Goal: Information Seeking & Learning: Learn about a topic

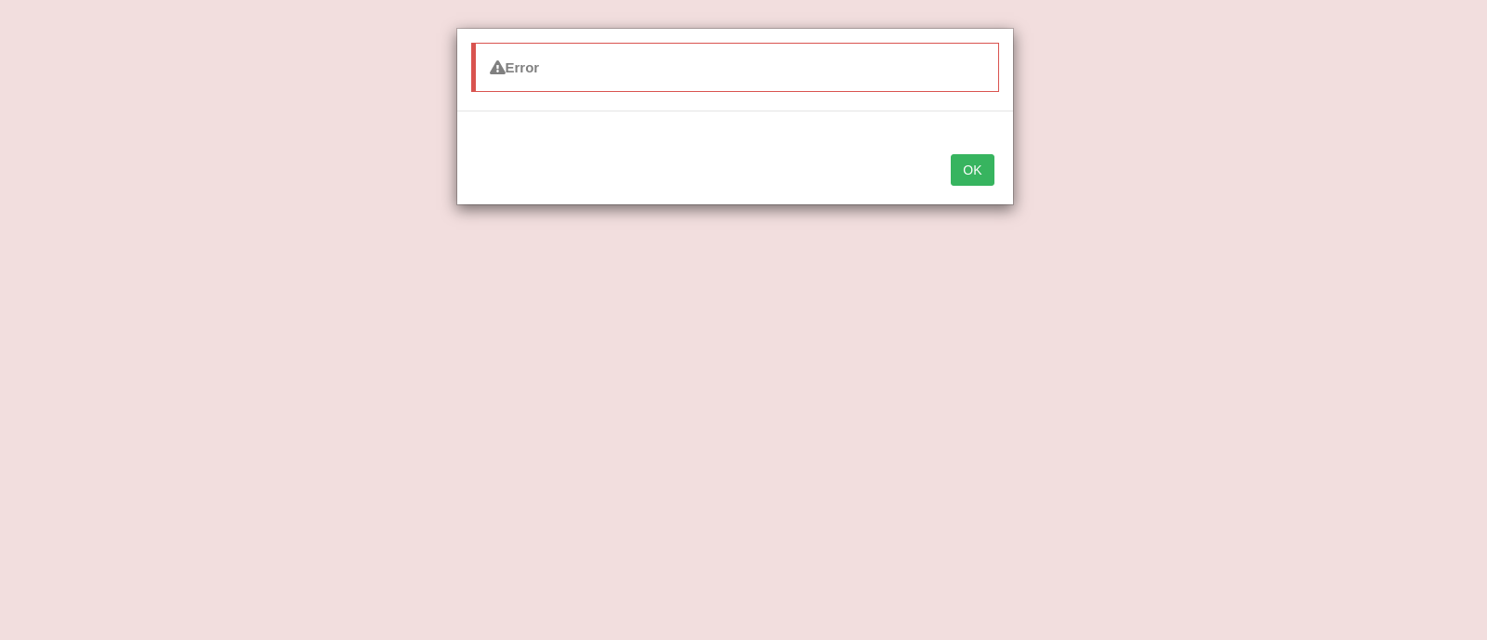
select select "consultation"
select select "demanded"
select select "modelling"
select select "facilitate"
select select "consistent"
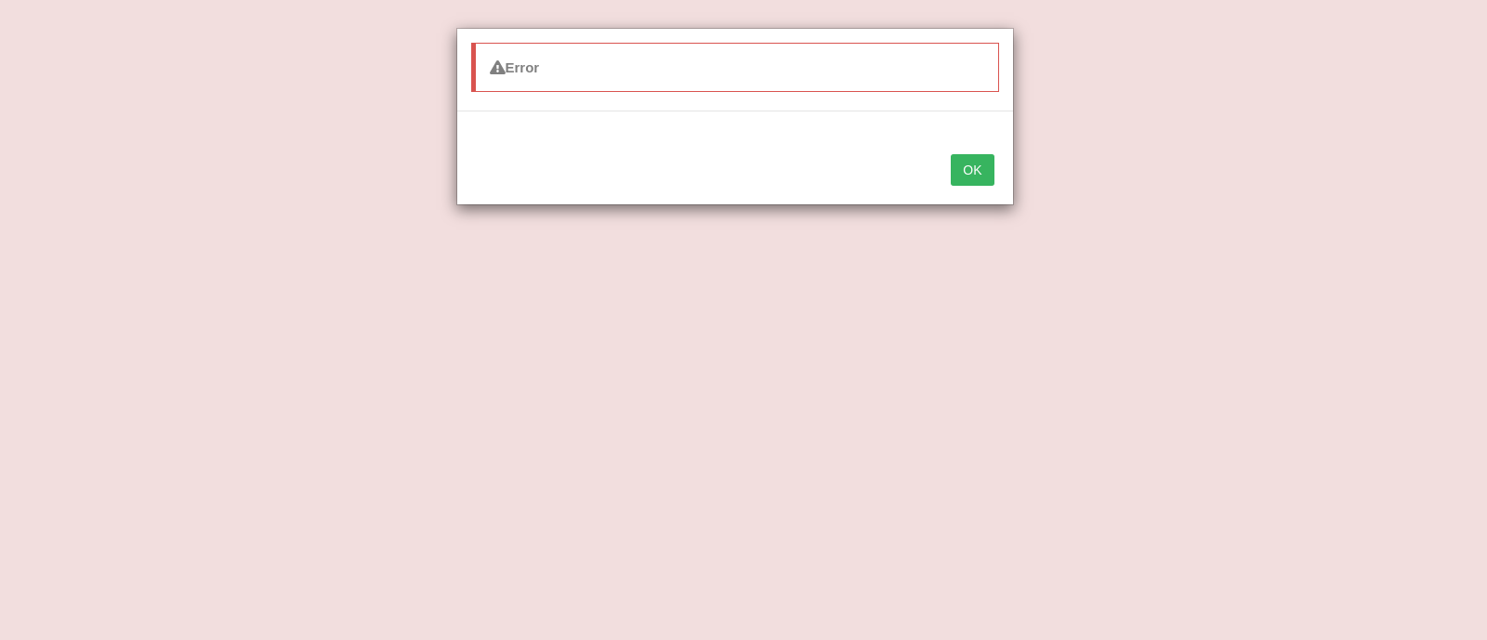
click at [986, 174] on button "OK" at bounding box center [972, 170] width 43 height 32
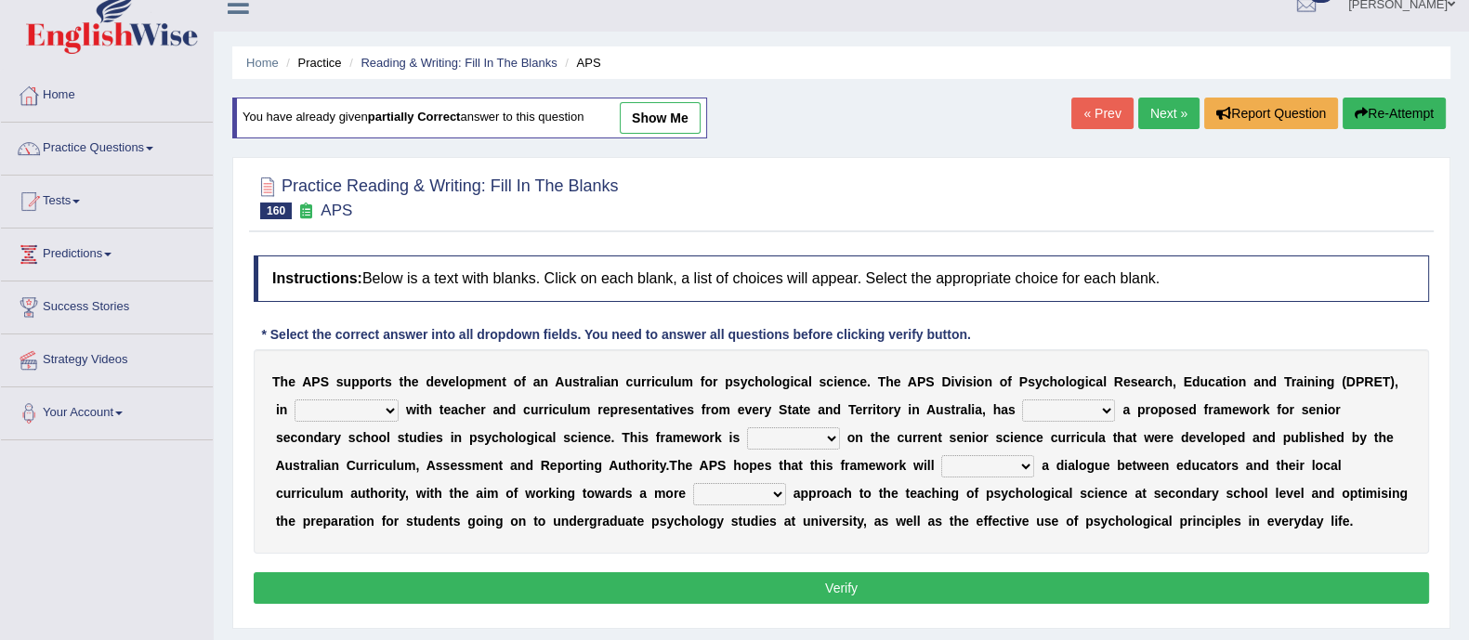
scroll to position [24, 0]
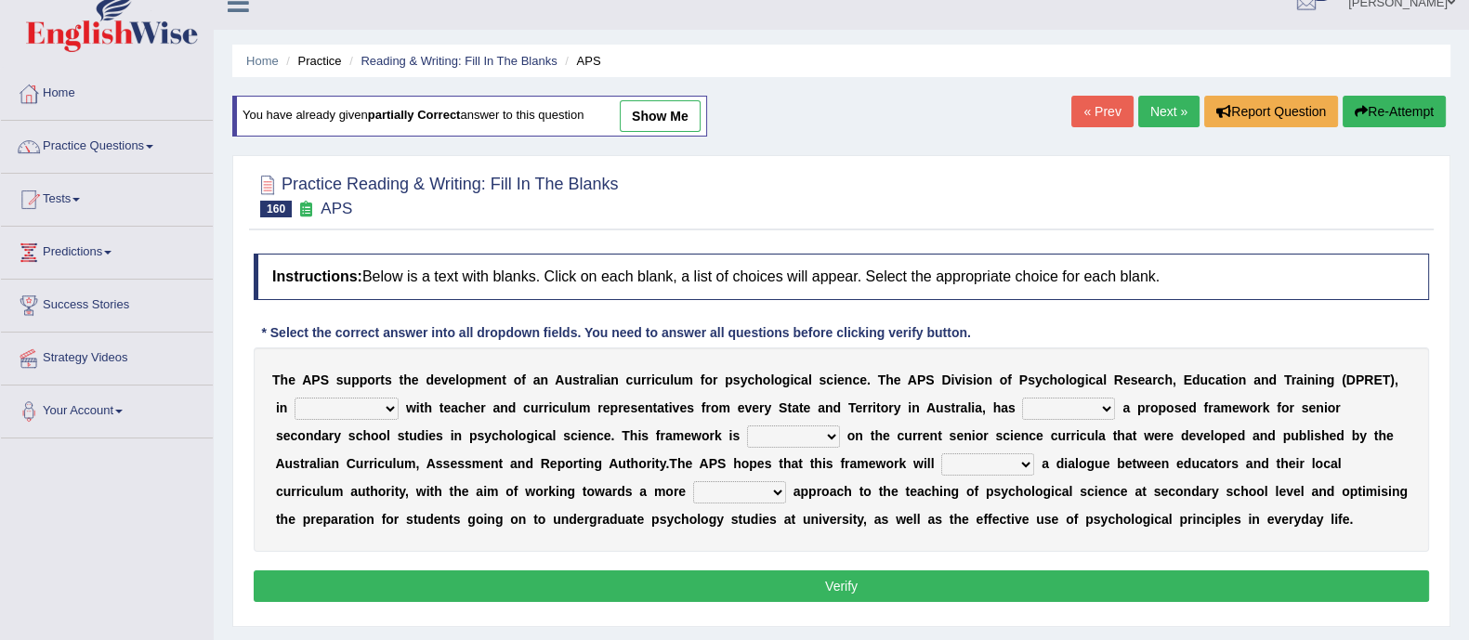
click at [348, 406] on select "aspiration assumption consultation connotation" at bounding box center [347, 409] width 104 height 22
select select "consultation"
click at [295, 398] on select "aspiration assumption consultation connotation" at bounding box center [347, 409] width 104 height 22
click at [359, 405] on select "aspiration assumption consultation connotation" at bounding box center [347, 409] width 104 height 22
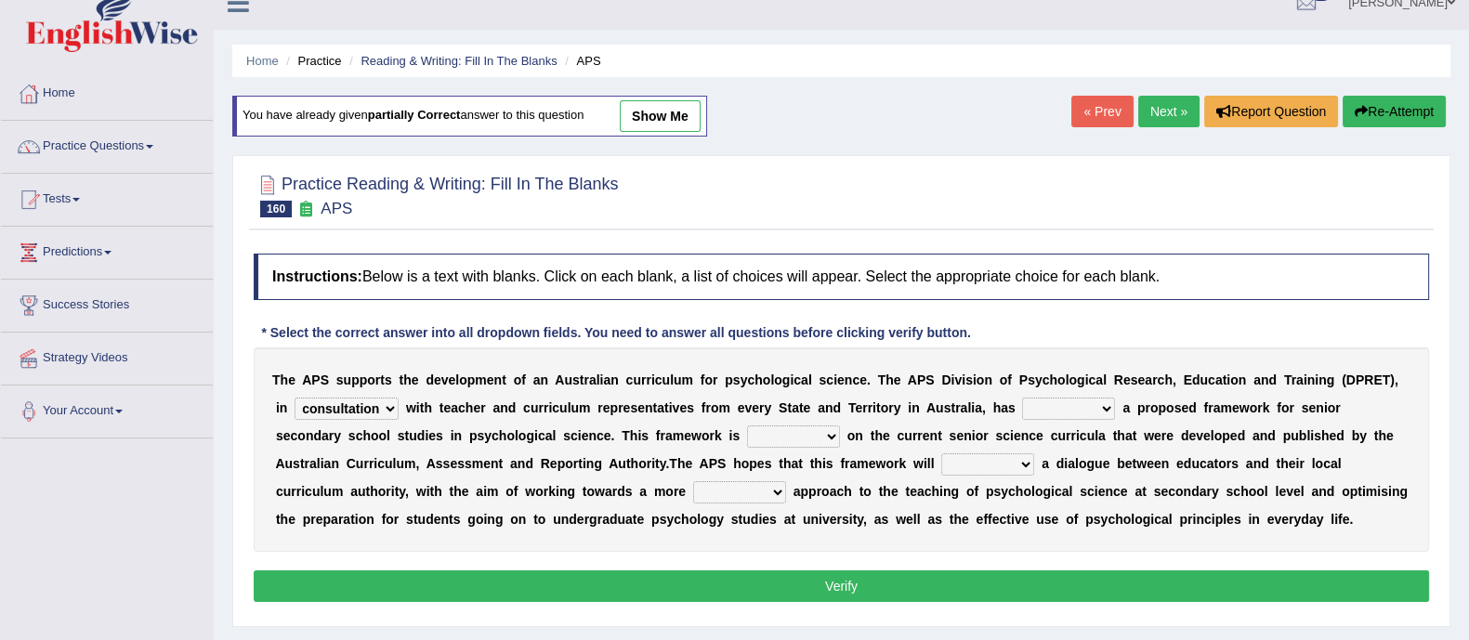
click at [1060, 406] on select "deride denied demanded developed" at bounding box center [1068, 409] width 93 height 22
select select "developed"
click at [1023, 398] on select "deride denied demanded developed" at bounding box center [1068, 409] width 93 height 22
click at [784, 435] on select "modelling meddling modelled meddled" at bounding box center [793, 437] width 93 height 22
select select "modelled"
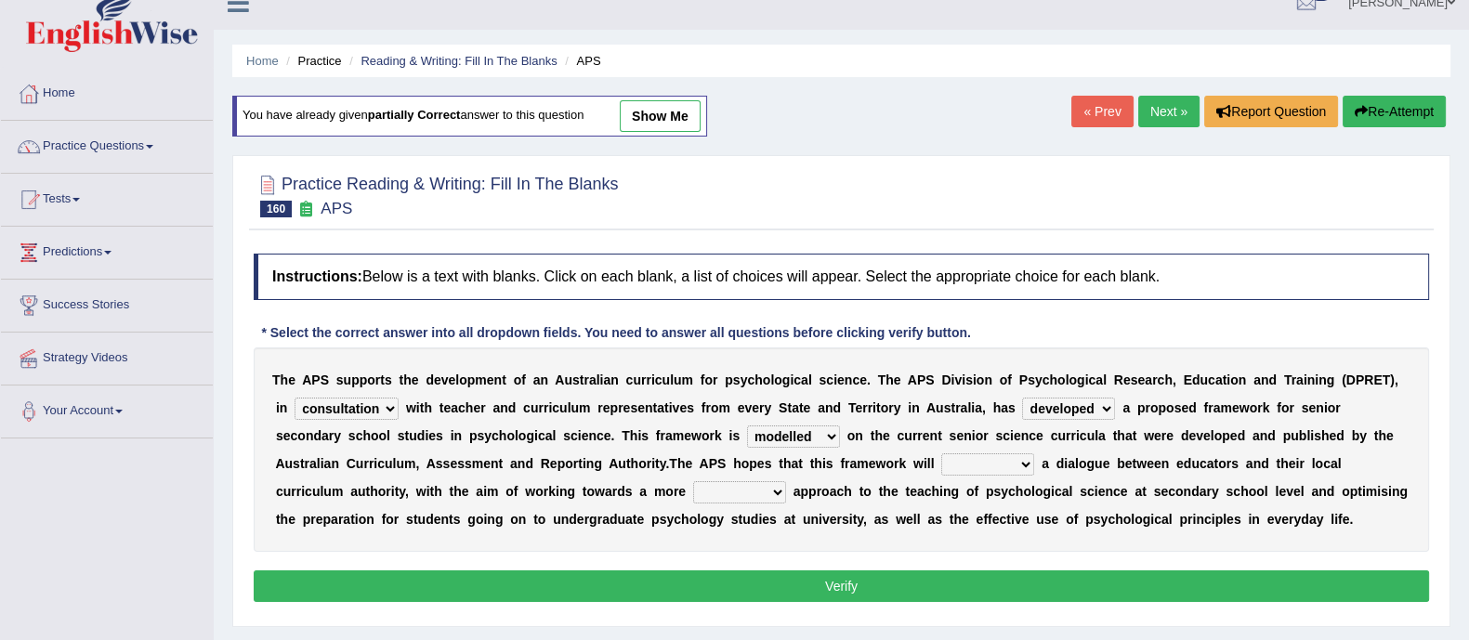
click at [747, 426] on select "modelling meddling modelled meddled" at bounding box center [793, 437] width 93 height 22
click at [1007, 456] on select "facilitate facilitates facilitating facilitated" at bounding box center [987, 464] width 93 height 22
select select "facilitate"
click at [941, 453] on select "facilitate facilitates facilitating facilitated" at bounding box center [987, 464] width 93 height 22
click at [732, 481] on select "lenient abrasive consistent disruptive" at bounding box center [739, 492] width 93 height 22
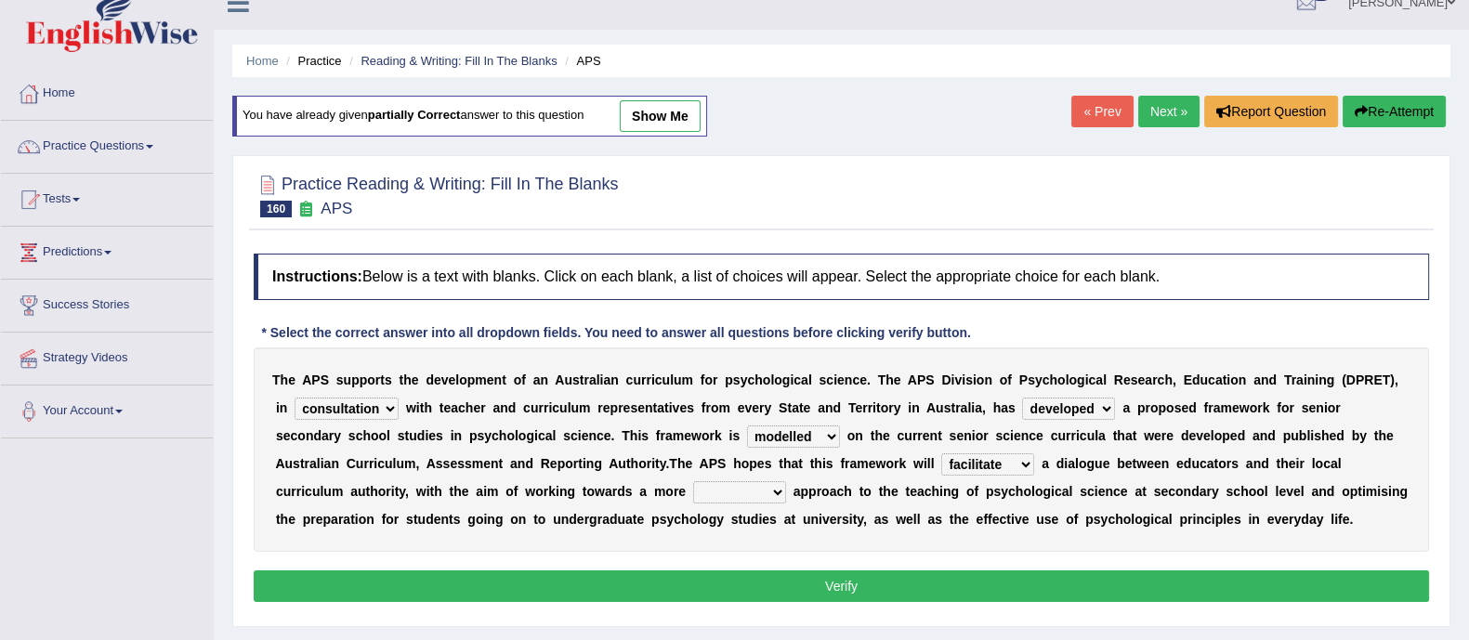
select select "consistent"
click at [693, 481] on select "lenient abrasive consistent disruptive" at bounding box center [739, 492] width 93 height 22
click at [733, 584] on button "Verify" at bounding box center [841, 587] width 1175 height 32
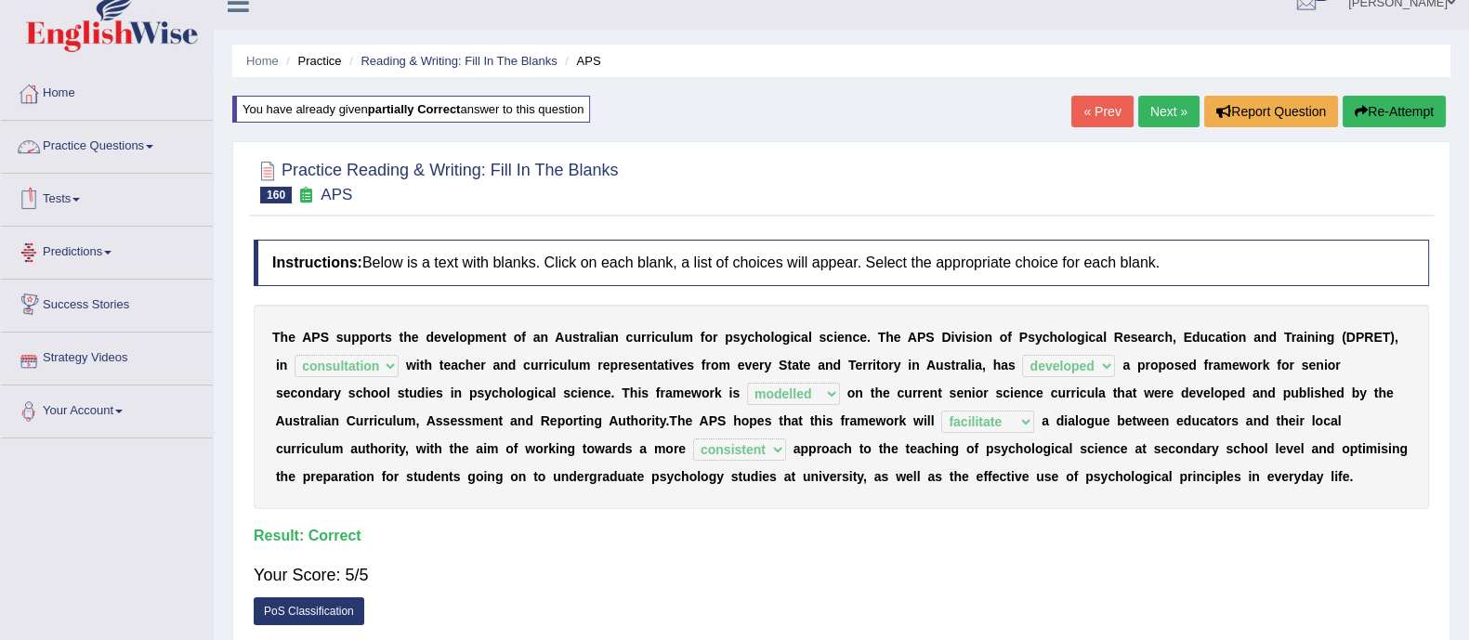
click at [119, 140] on link "Practice Questions" at bounding box center [107, 144] width 212 height 46
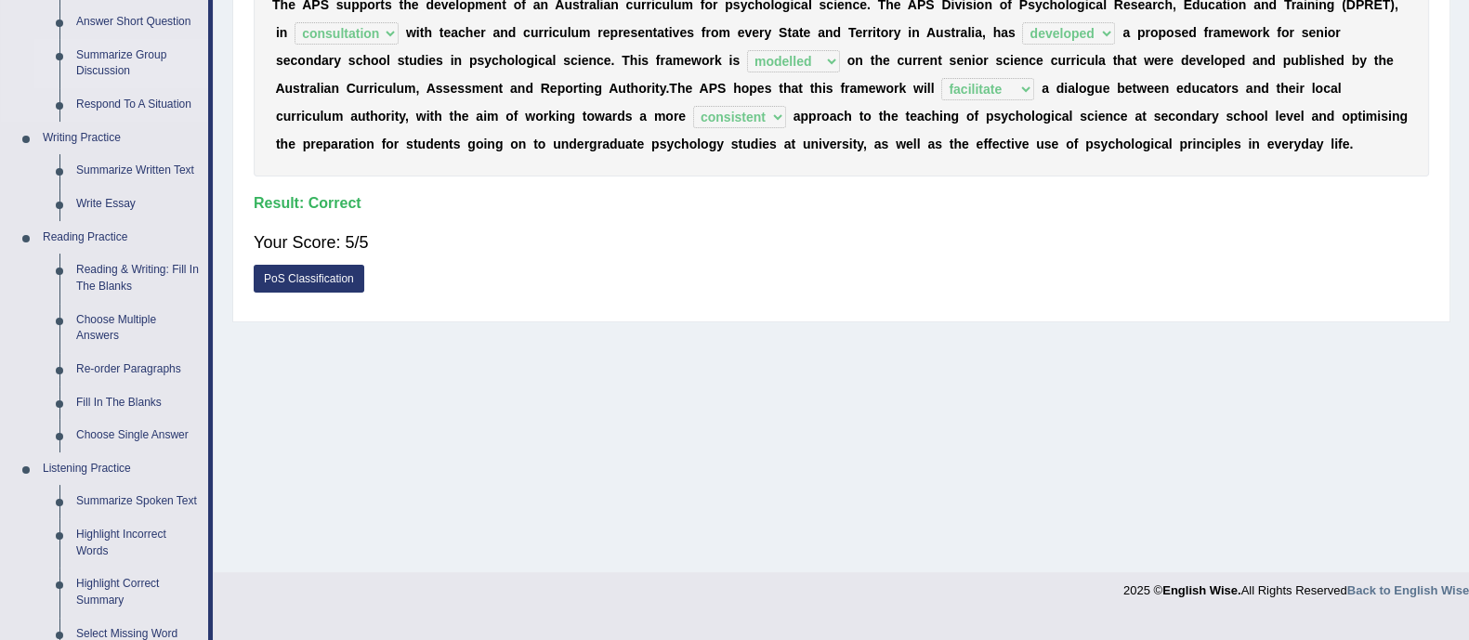
scroll to position [357, 0]
click at [94, 404] on link "Fill In The Blanks" at bounding box center [138, 403] width 140 height 33
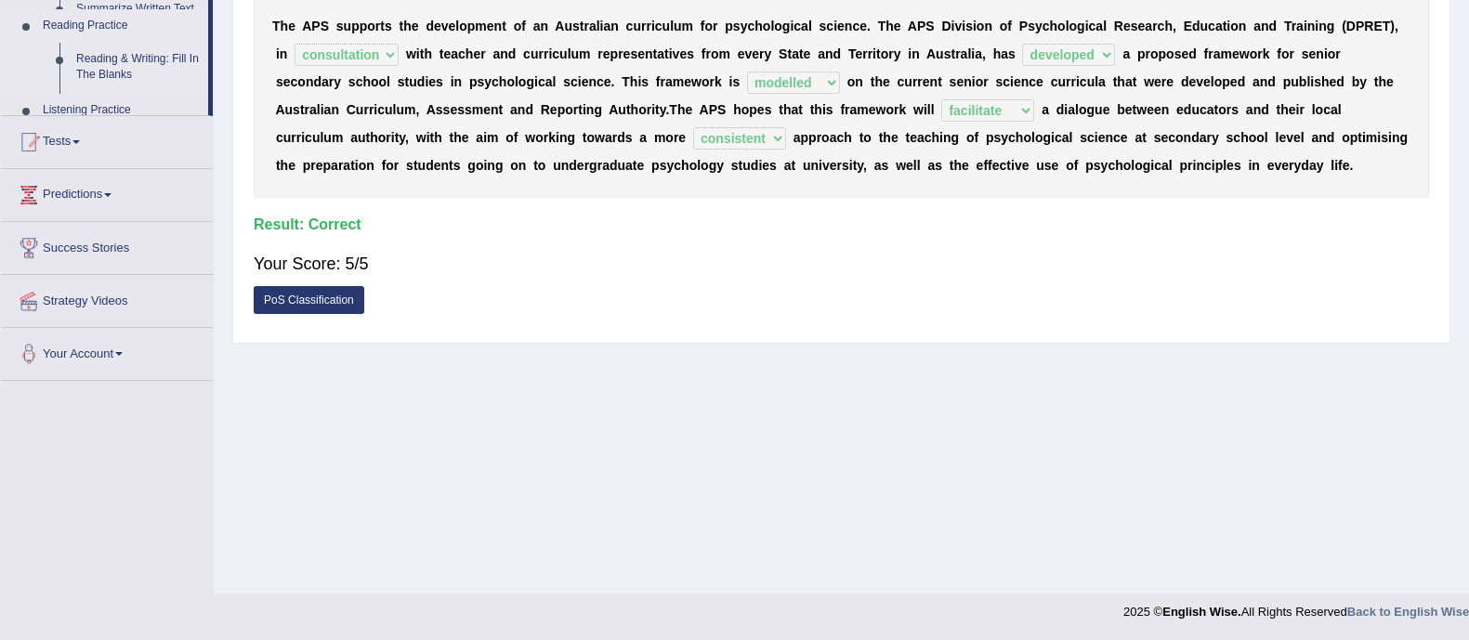
scroll to position [335, 0]
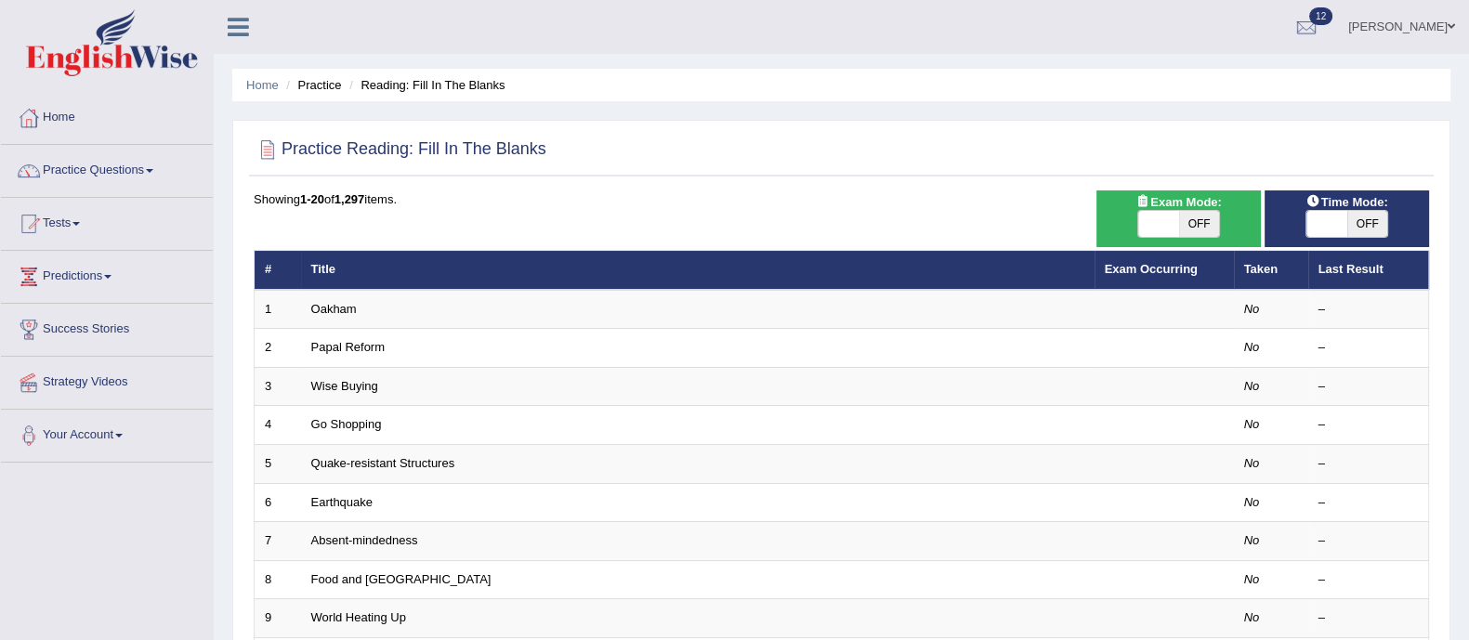
click at [1201, 225] on span "OFF" at bounding box center [1199, 224] width 41 height 26
checkbox input "true"
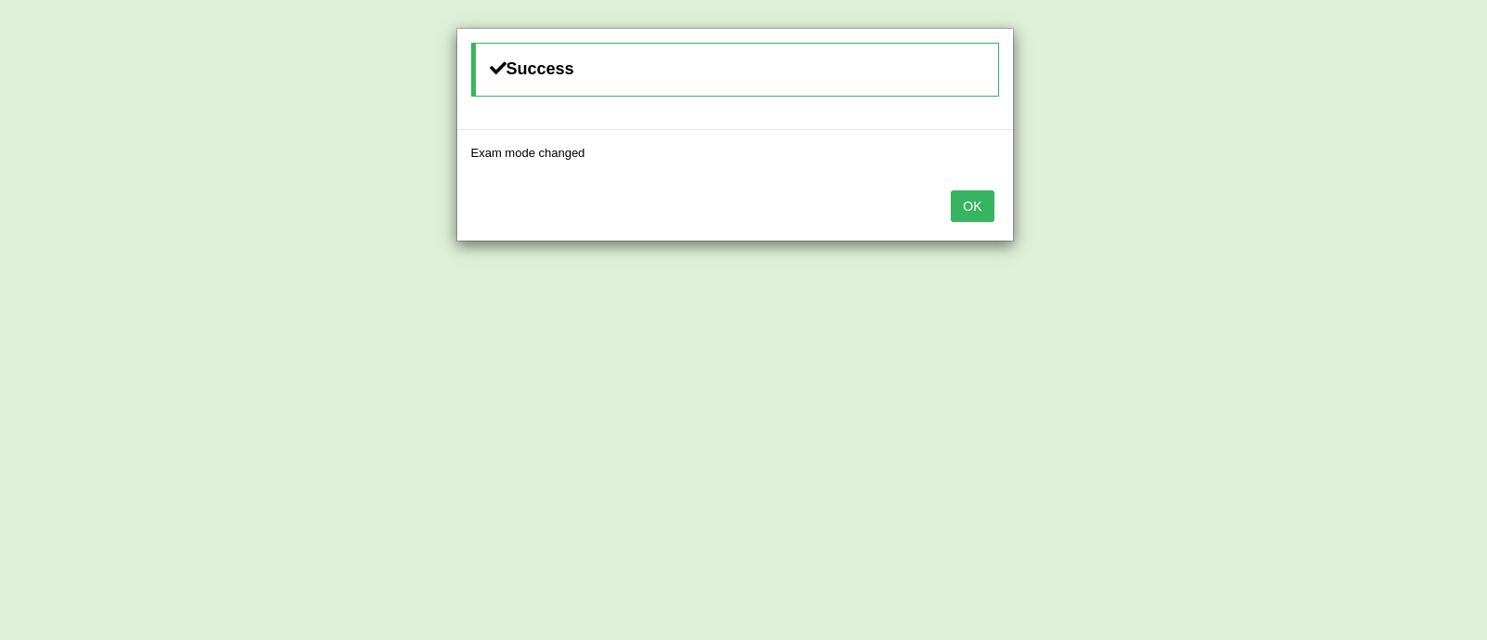
click at [981, 201] on button "OK" at bounding box center [972, 206] width 43 height 32
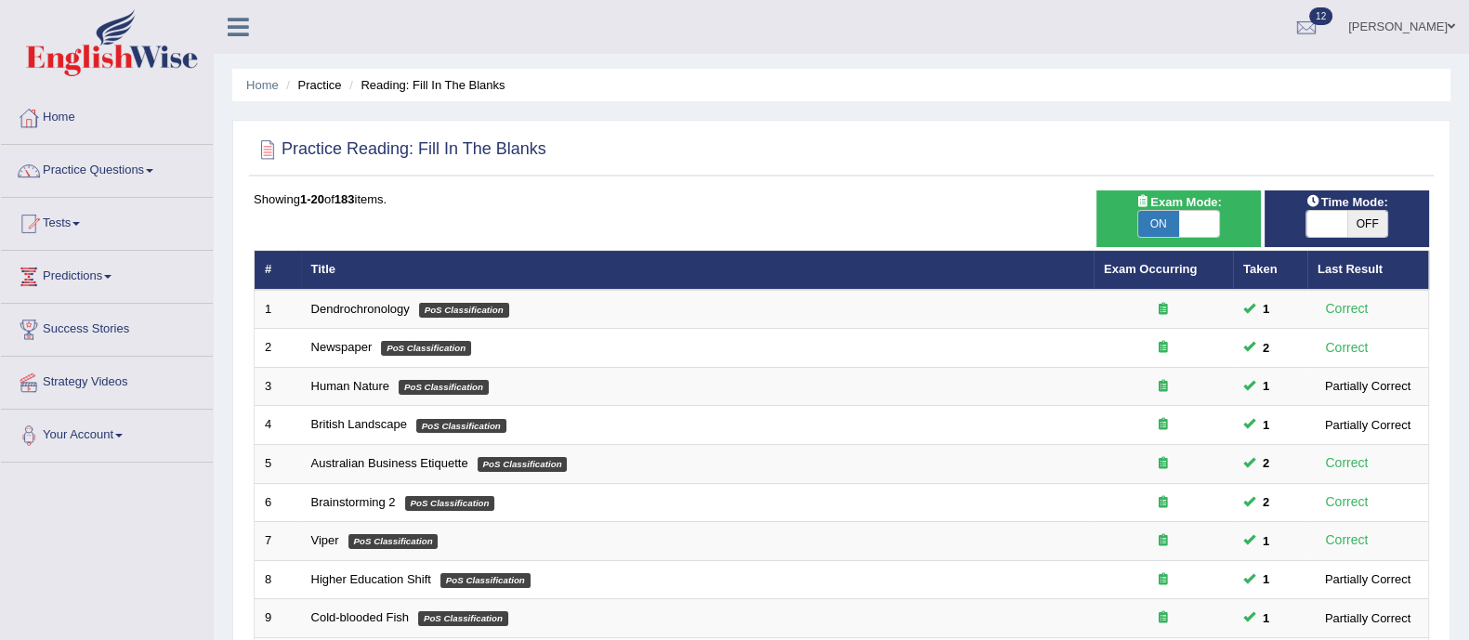
click at [1357, 220] on span "OFF" at bounding box center [1367, 224] width 41 height 26
checkbox input "true"
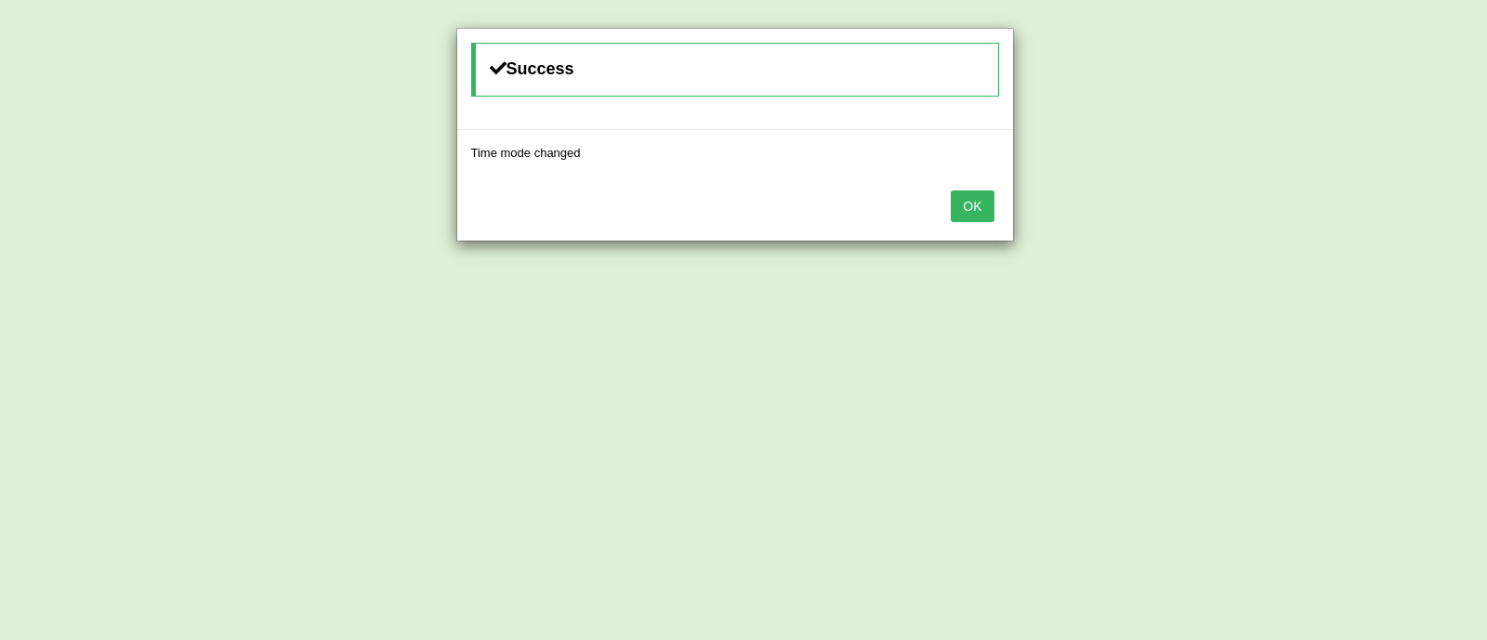
click at [979, 195] on button "OK" at bounding box center [972, 206] width 43 height 32
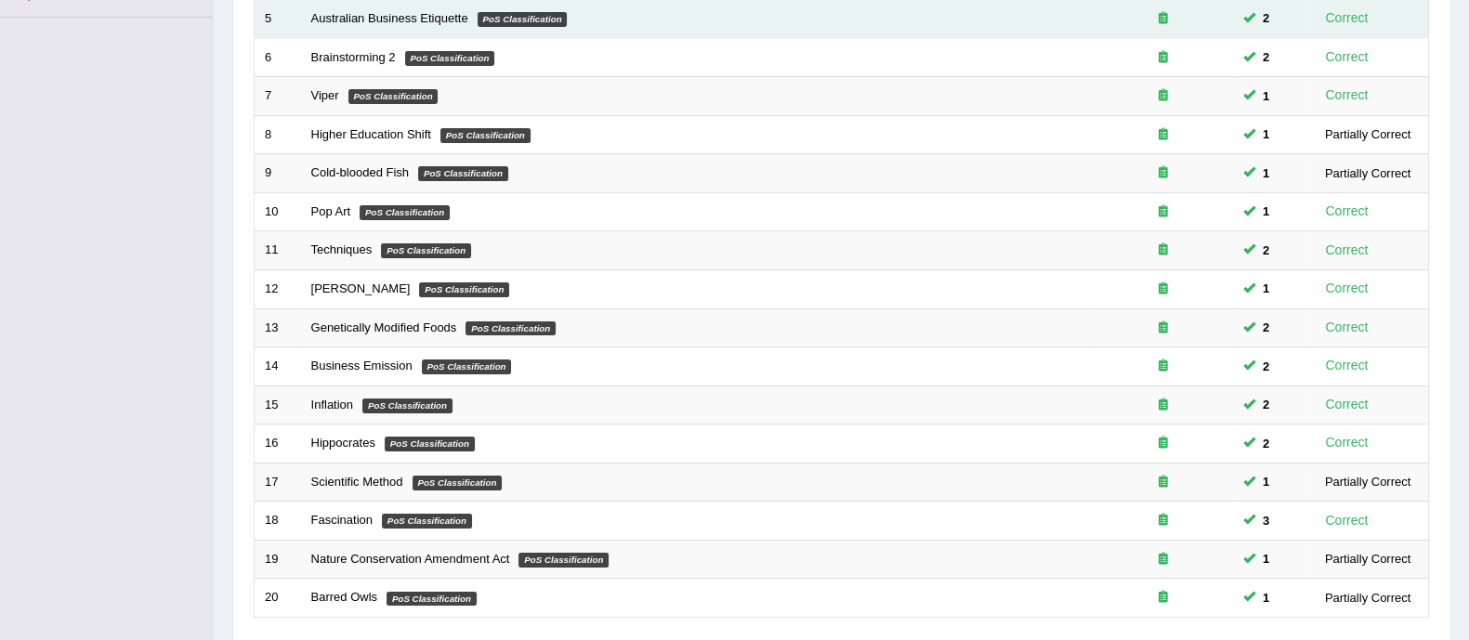
scroll to position [585, 0]
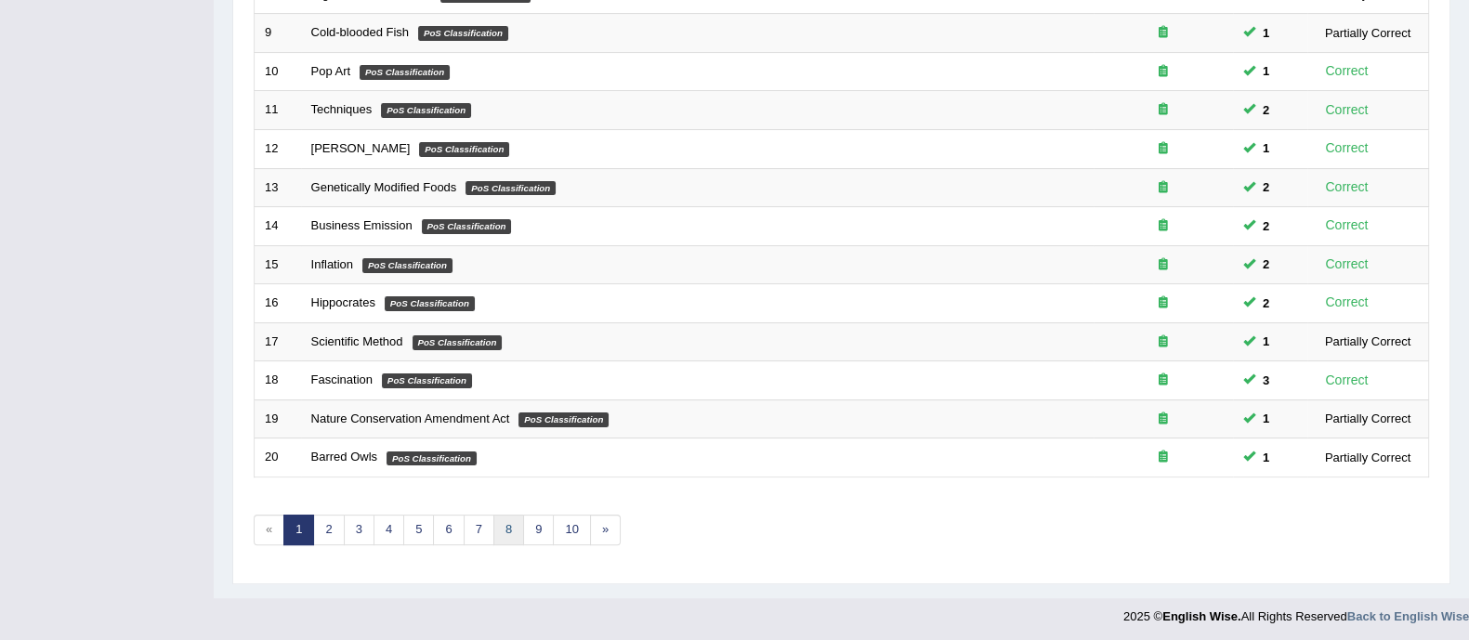
click at [502, 538] on link "8" at bounding box center [508, 530] width 31 height 31
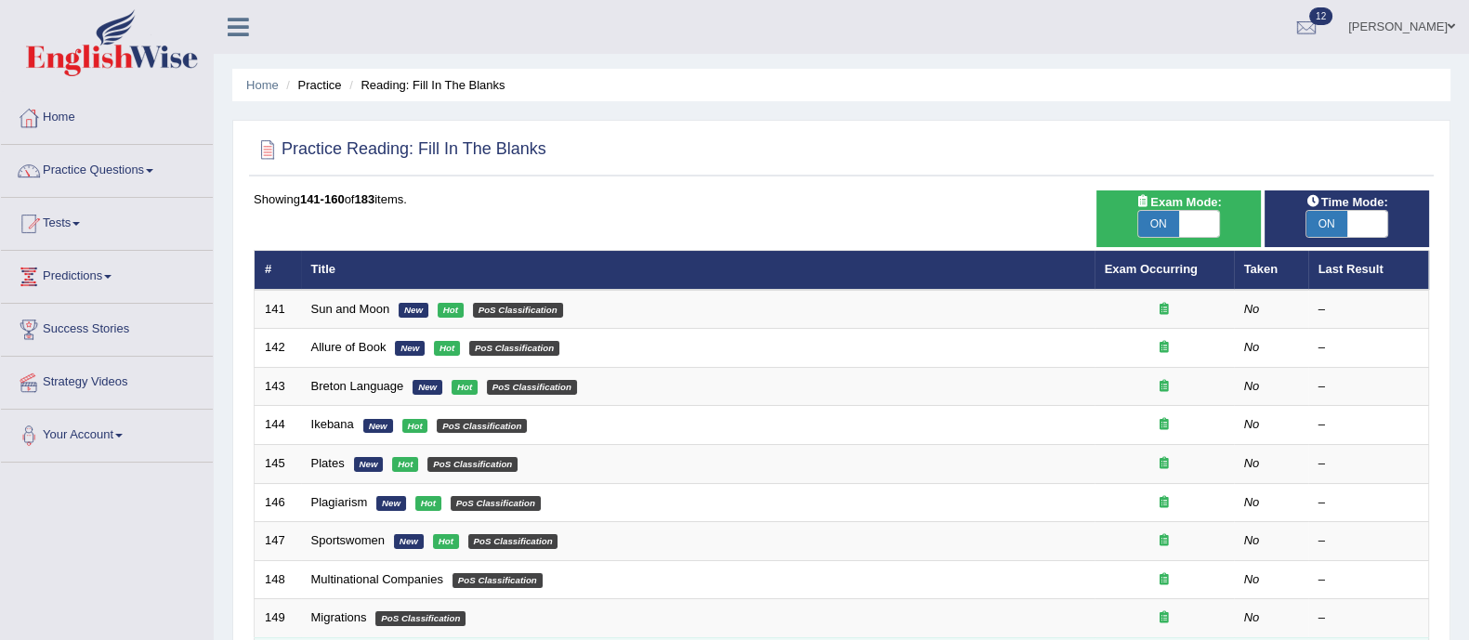
scroll to position [585, 0]
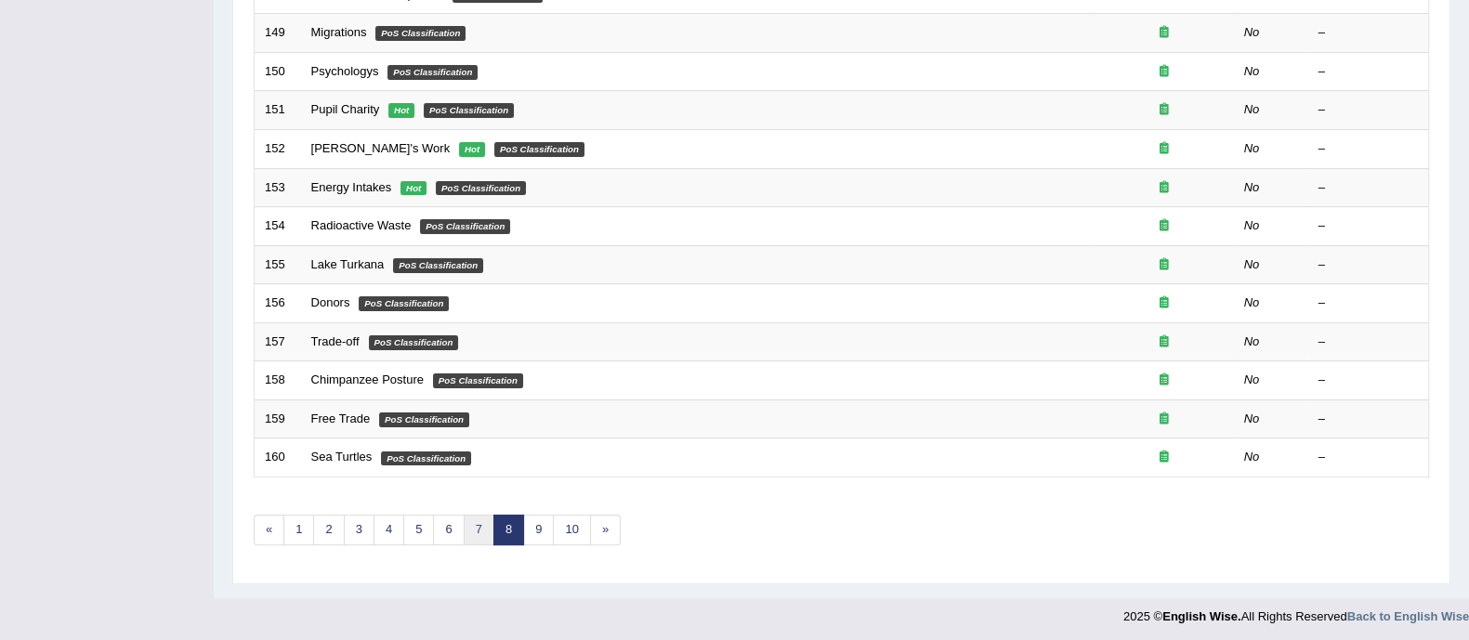
click at [479, 526] on link "7" at bounding box center [479, 530] width 31 height 31
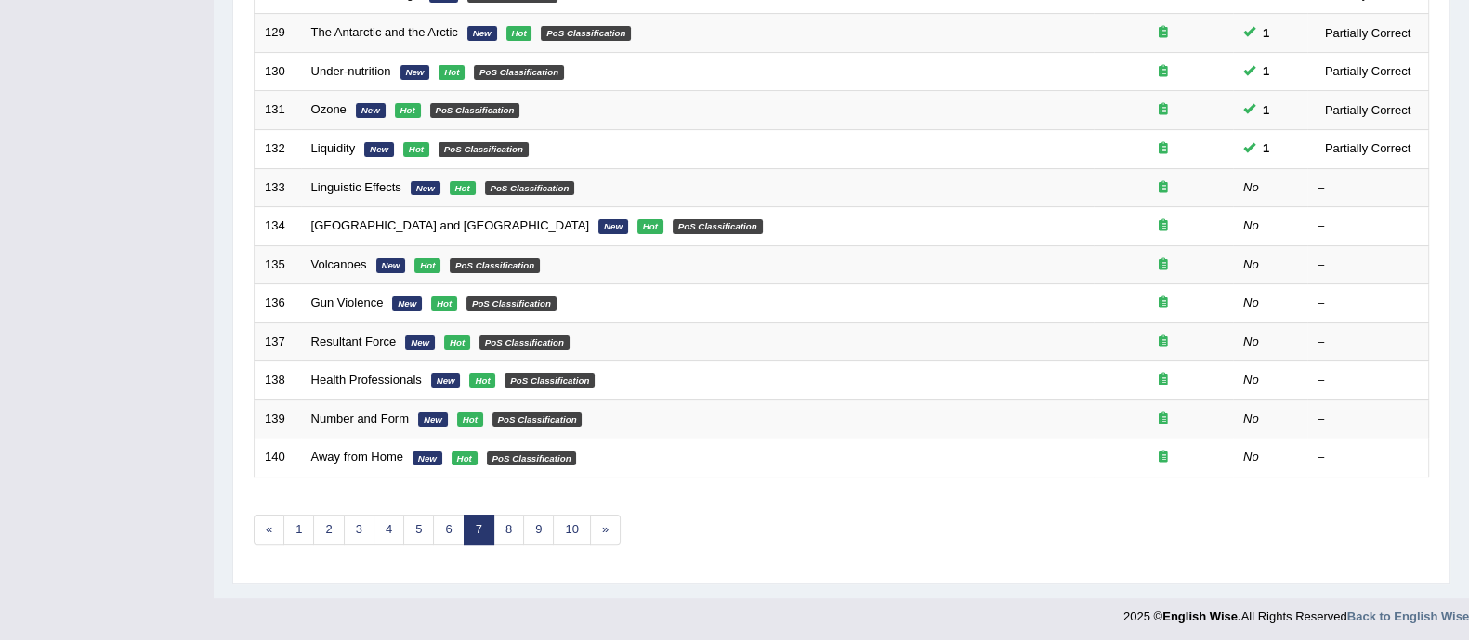
scroll to position [531, 0]
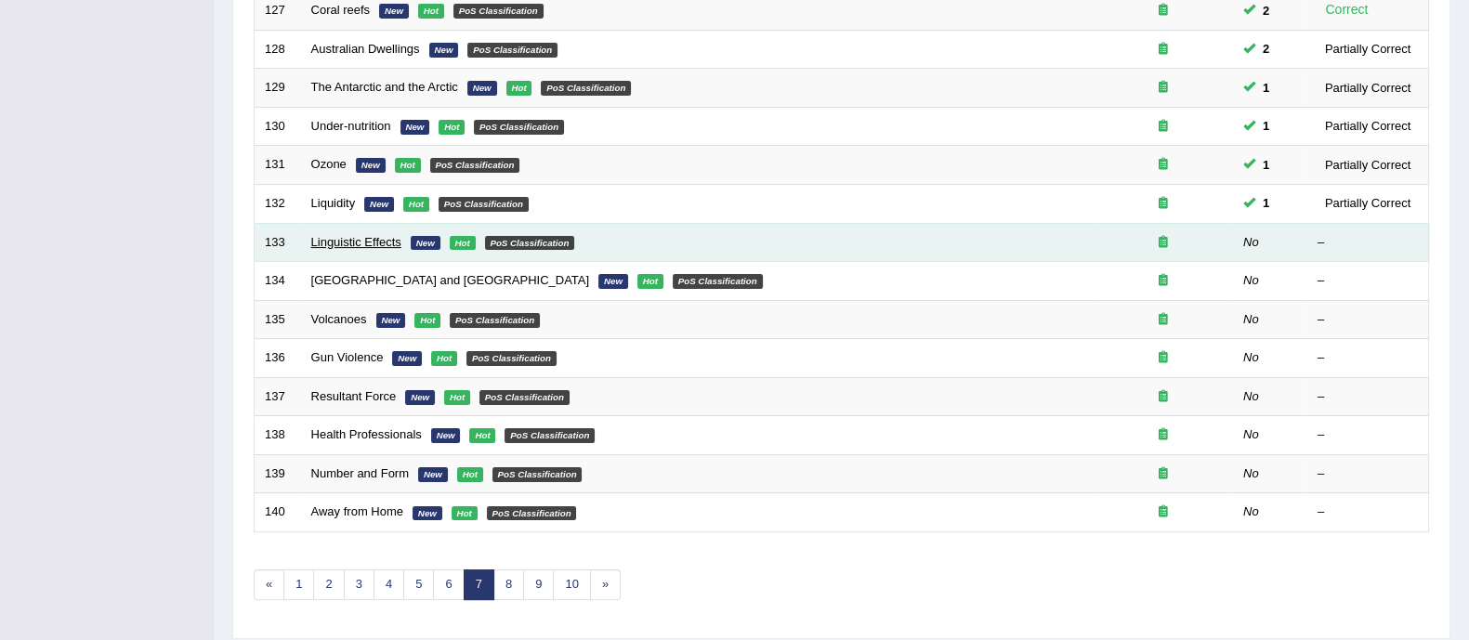
click at [387, 237] on link "Linguistic Effects" at bounding box center [356, 242] width 90 height 14
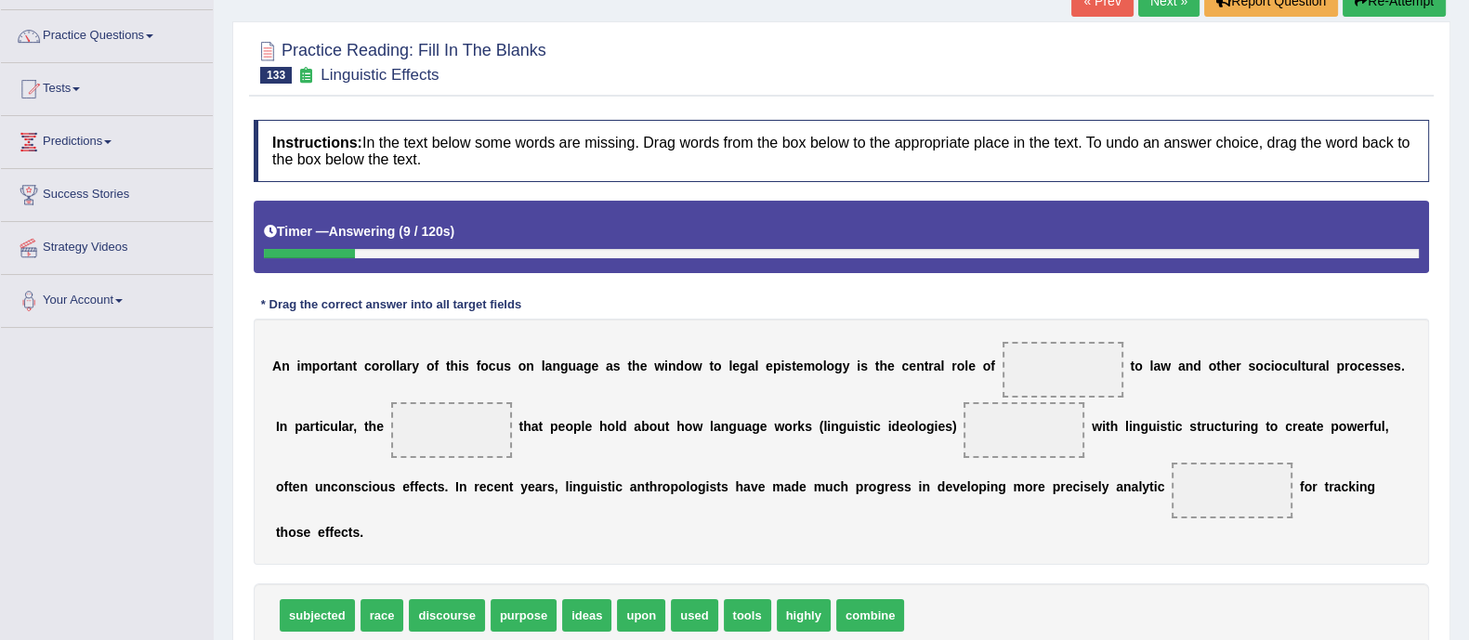
scroll to position [111, 0]
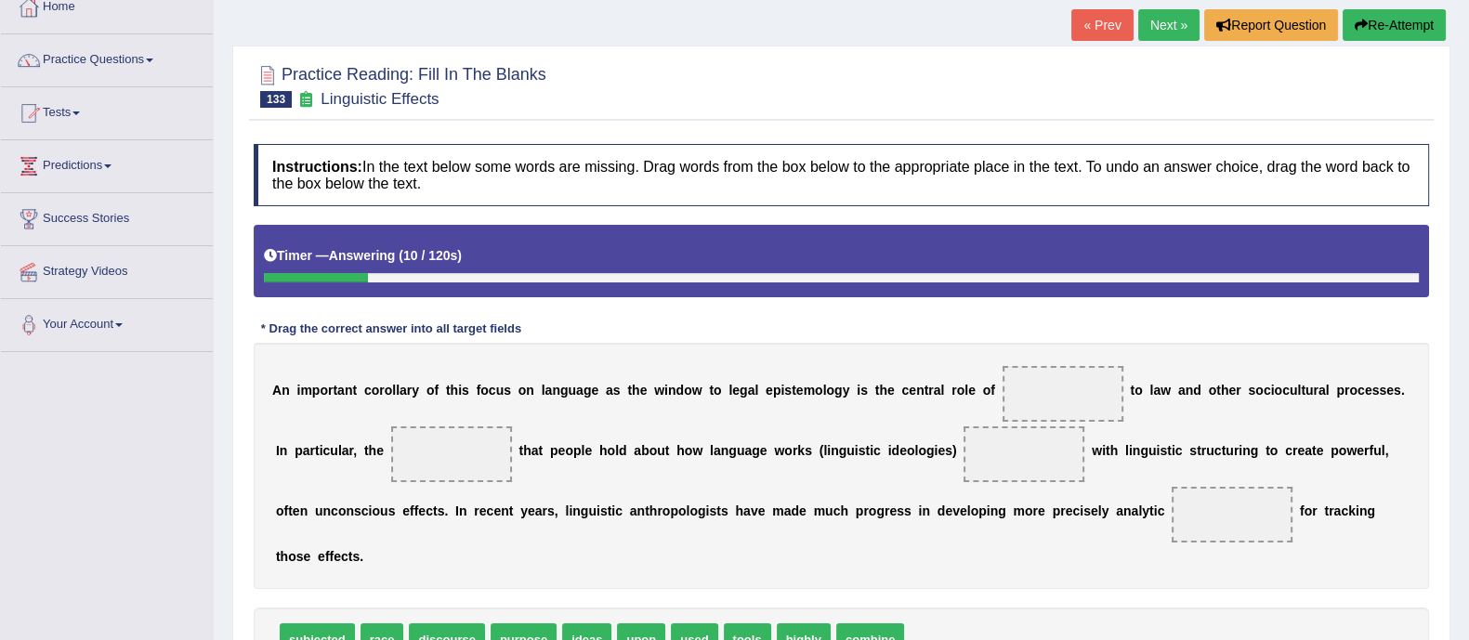
click at [1381, 32] on button "Re-Attempt" at bounding box center [1394, 25] width 103 height 32
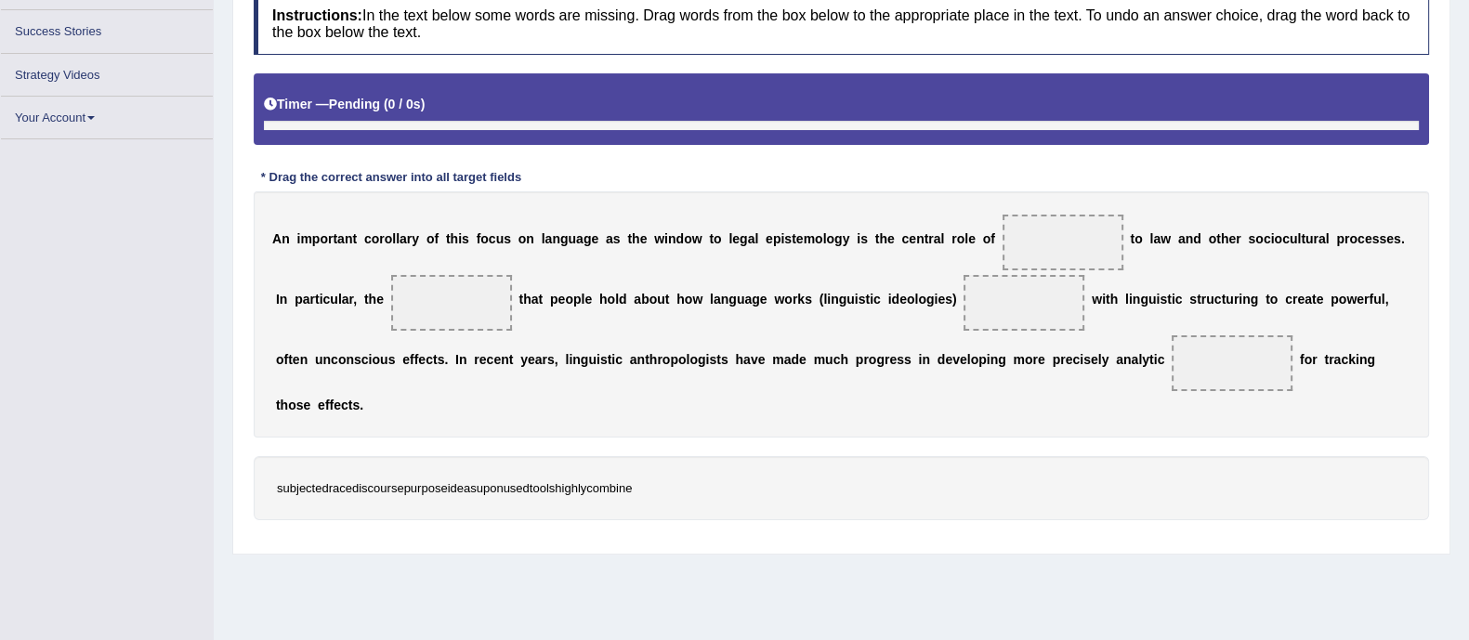
scroll to position [283, 0]
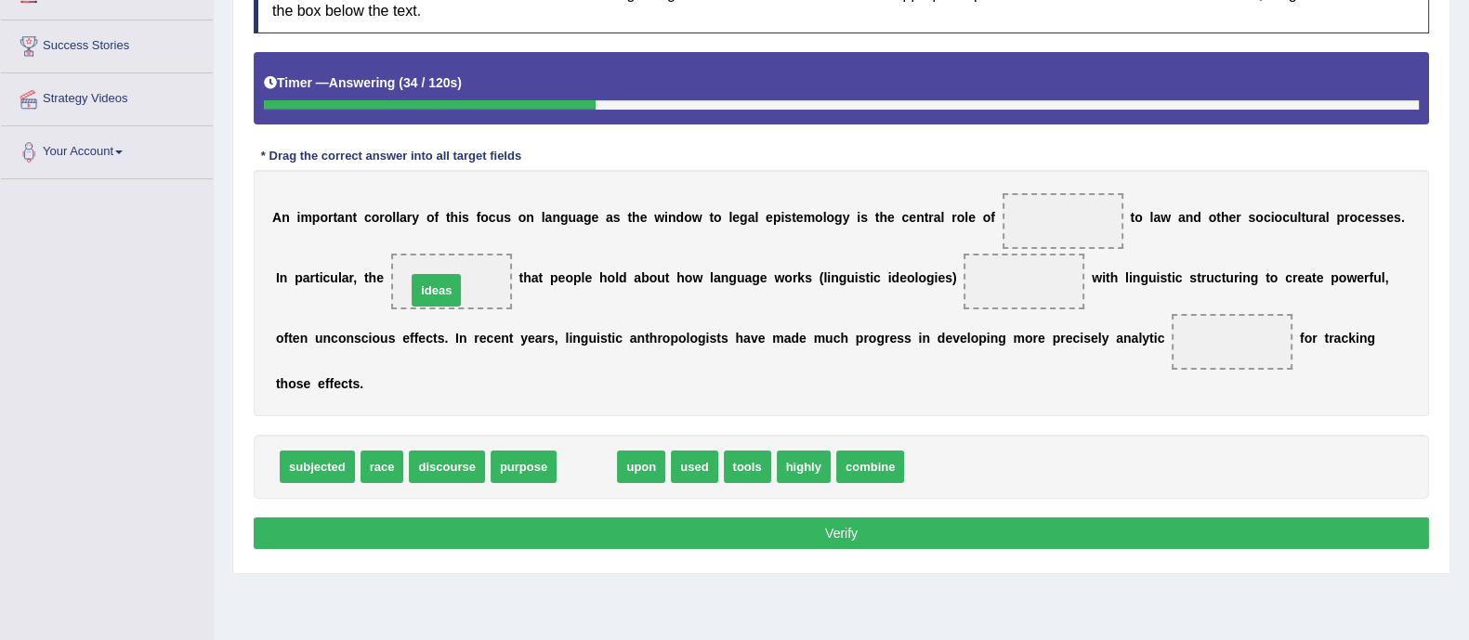
drag, startPoint x: 585, startPoint y: 465, endPoint x: 437, endPoint y: 287, distance: 231.5
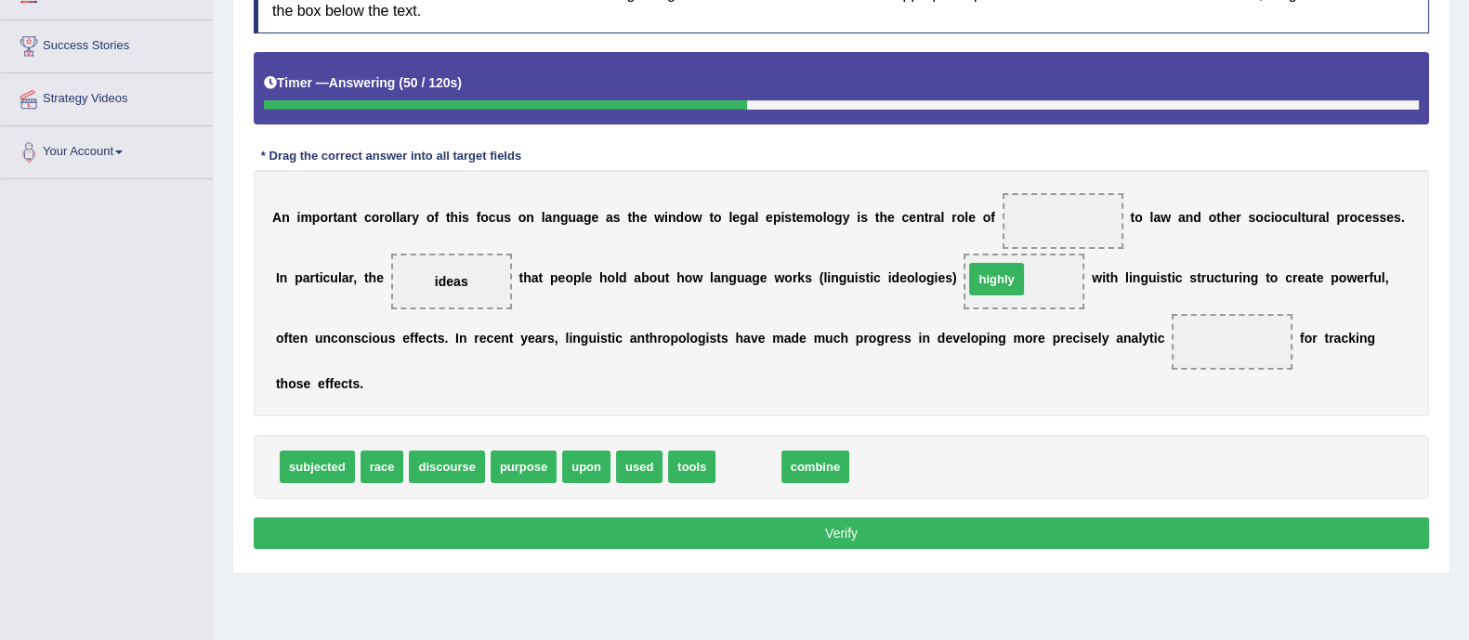
drag, startPoint x: 768, startPoint y: 462, endPoint x: 1024, endPoint y: 271, distance: 318.7
drag, startPoint x: 731, startPoint y: 467, endPoint x: 979, endPoint y: 282, distance: 310.0
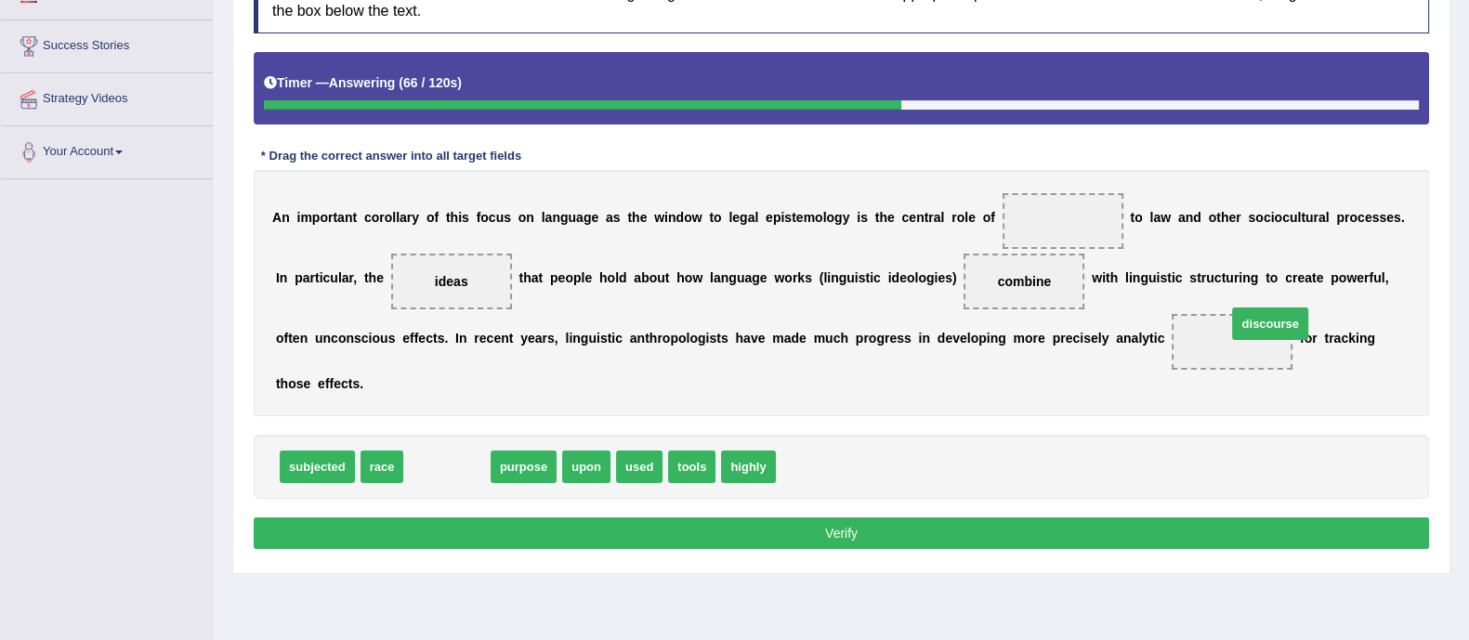
drag, startPoint x: 436, startPoint y: 467, endPoint x: 1239, endPoint y: 340, distance: 812.9
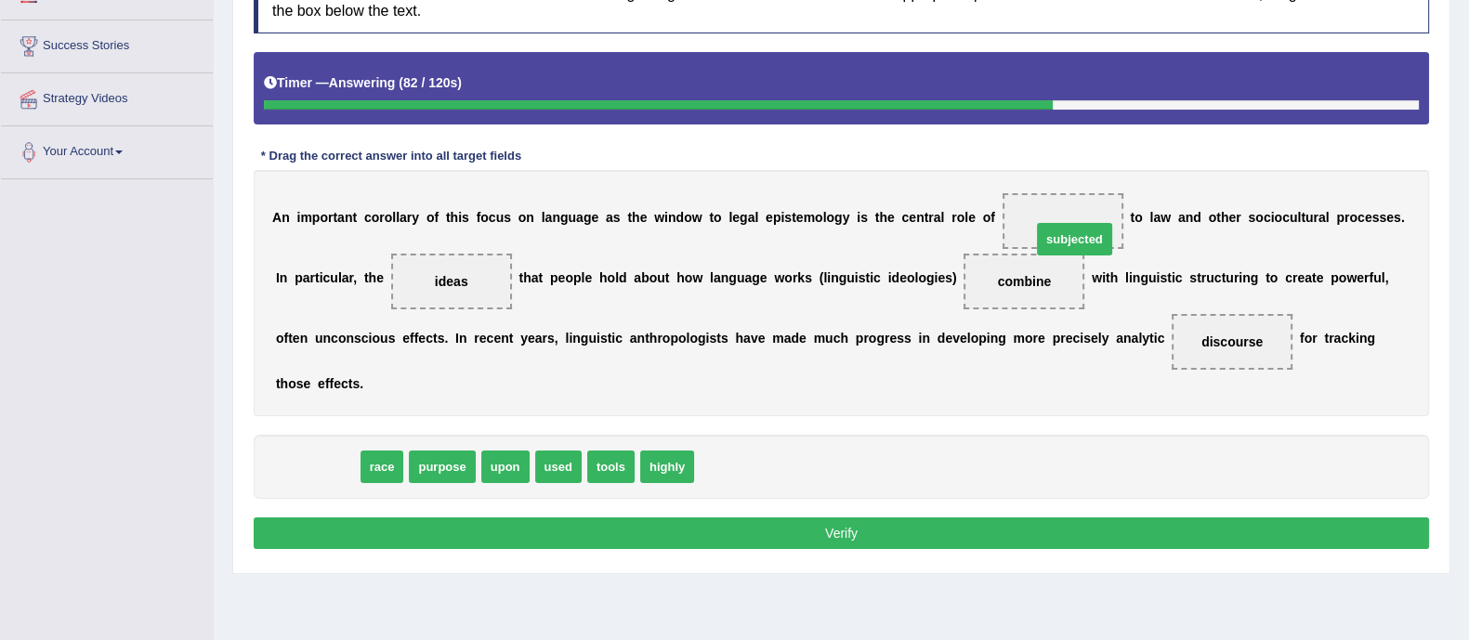
drag, startPoint x: 325, startPoint y: 468, endPoint x: 1083, endPoint y: 240, distance: 791.0
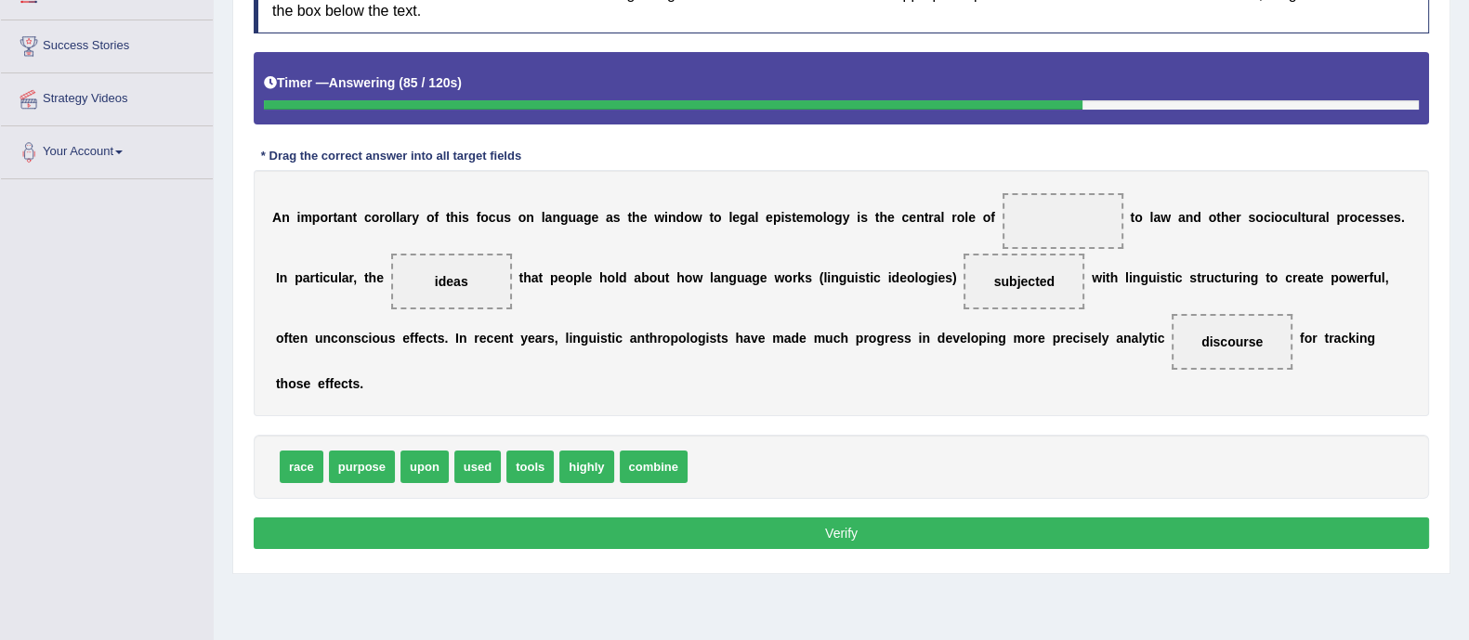
drag, startPoint x: 1022, startPoint y: 290, endPoint x: 1077, endPoint y: 185, distance: 118.5
click at [1077, 185] on div "A n i m p o r t a n t c o r o l l a r y o f t h i s f o c u s o n l a n g u a g…" at bounding box center [841, 293] width 1175 height 246
drag, startPoint x: 1017, startPoint y: 275, endPoint x: 1066, endPoint y: 203, distance: 87.1
drag, startPoint x: 648, startPoint y: 461, endPoint x: 997, endPoint y: 269, distance: 398.4
click at [912, 530] on button "Verify" at bounding box center [841, 534] width 1175 height 32
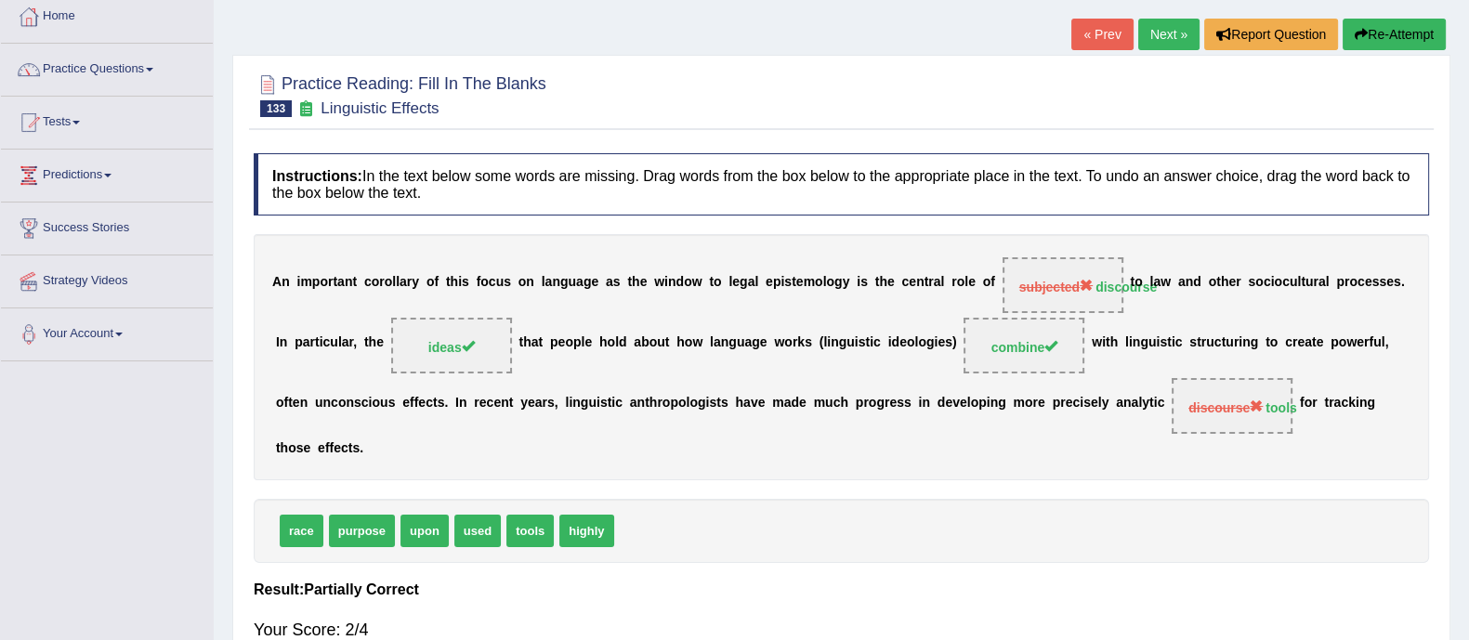
scroll to position [98, 0]
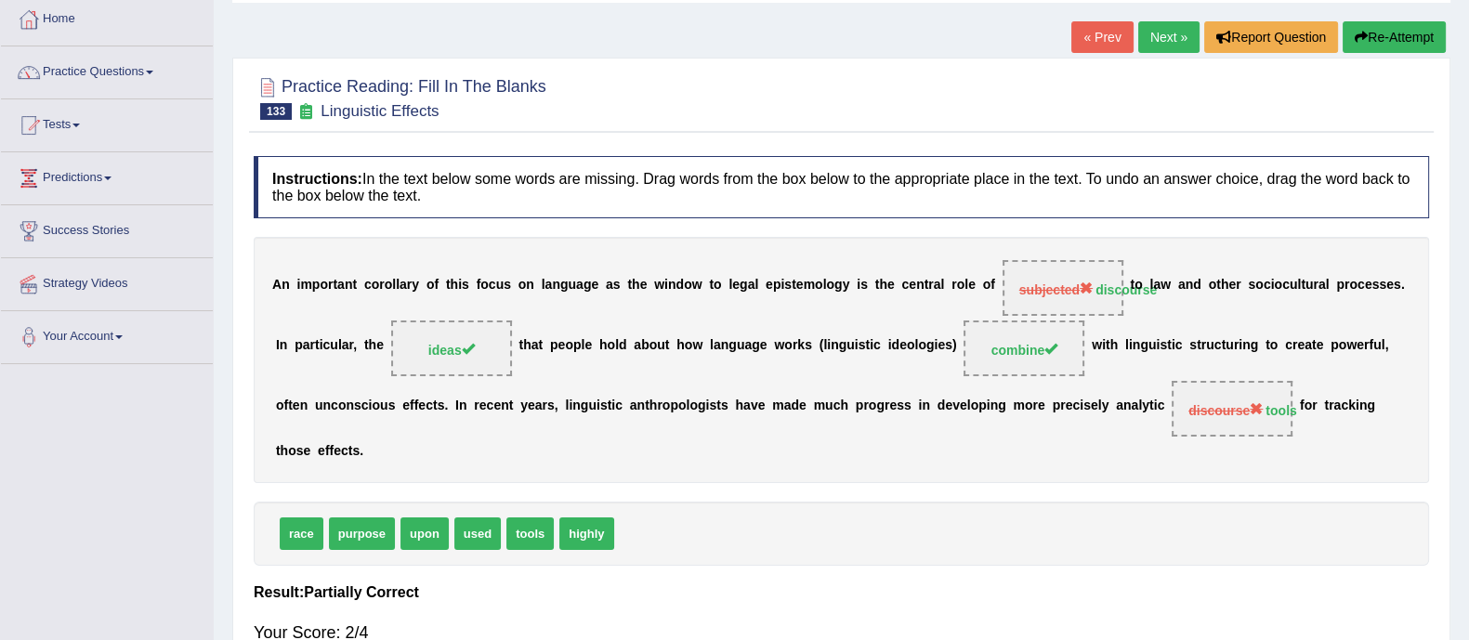
click at [1388, 32] on button "Re-Attempt" at bounding box center [1394, 37] width 103 height 32
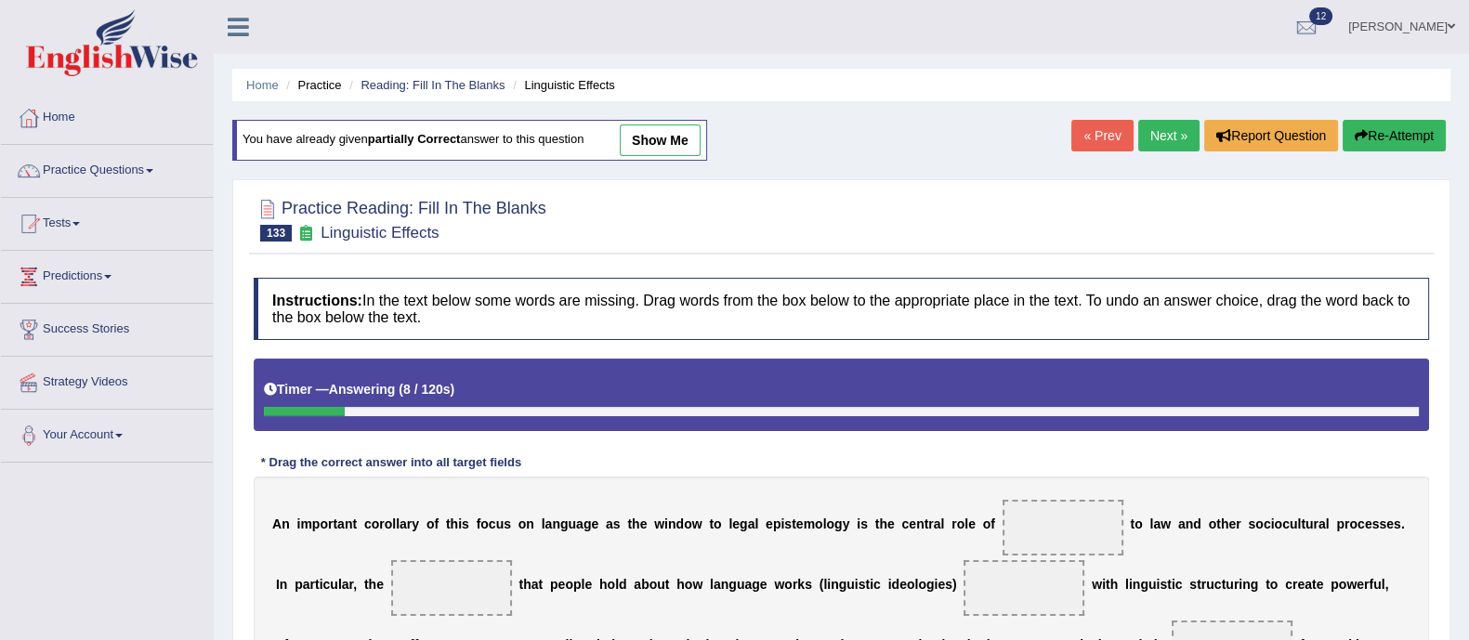
click at [1154, 146] on link "Next »" at bounding box center [1168, 136] width 61 height 32
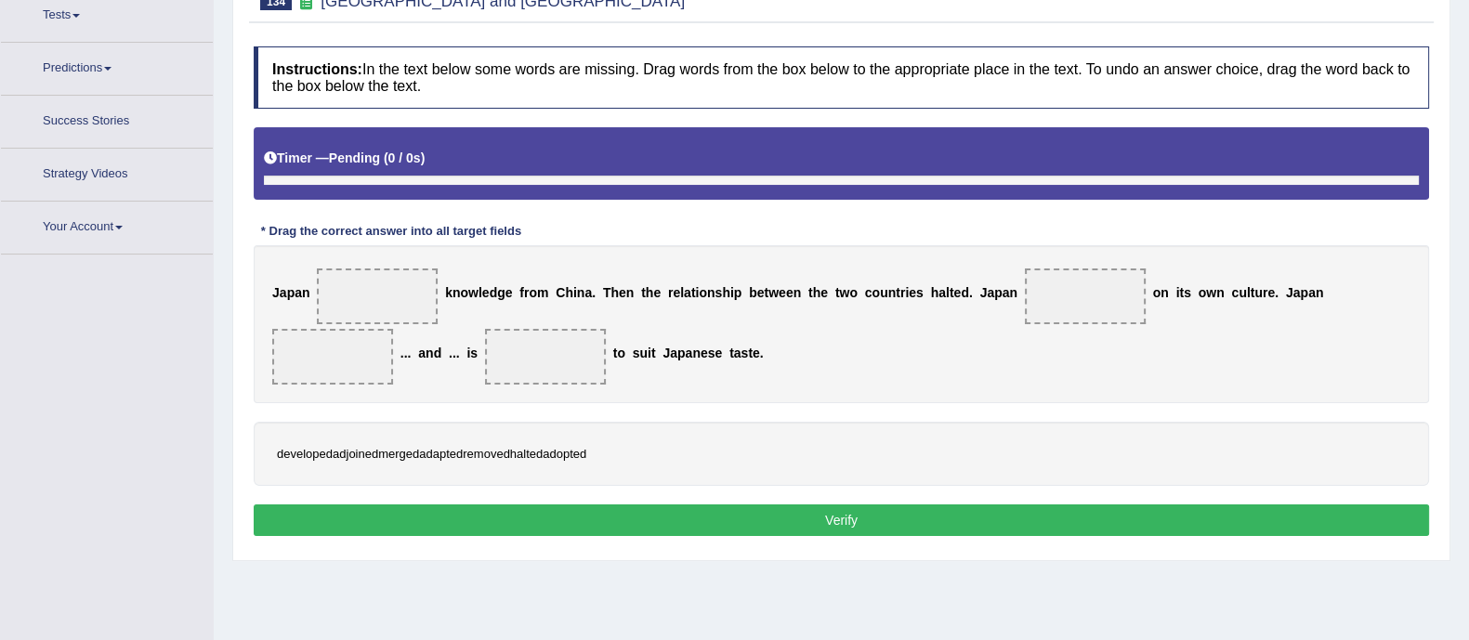
scroll to position [229, 0]
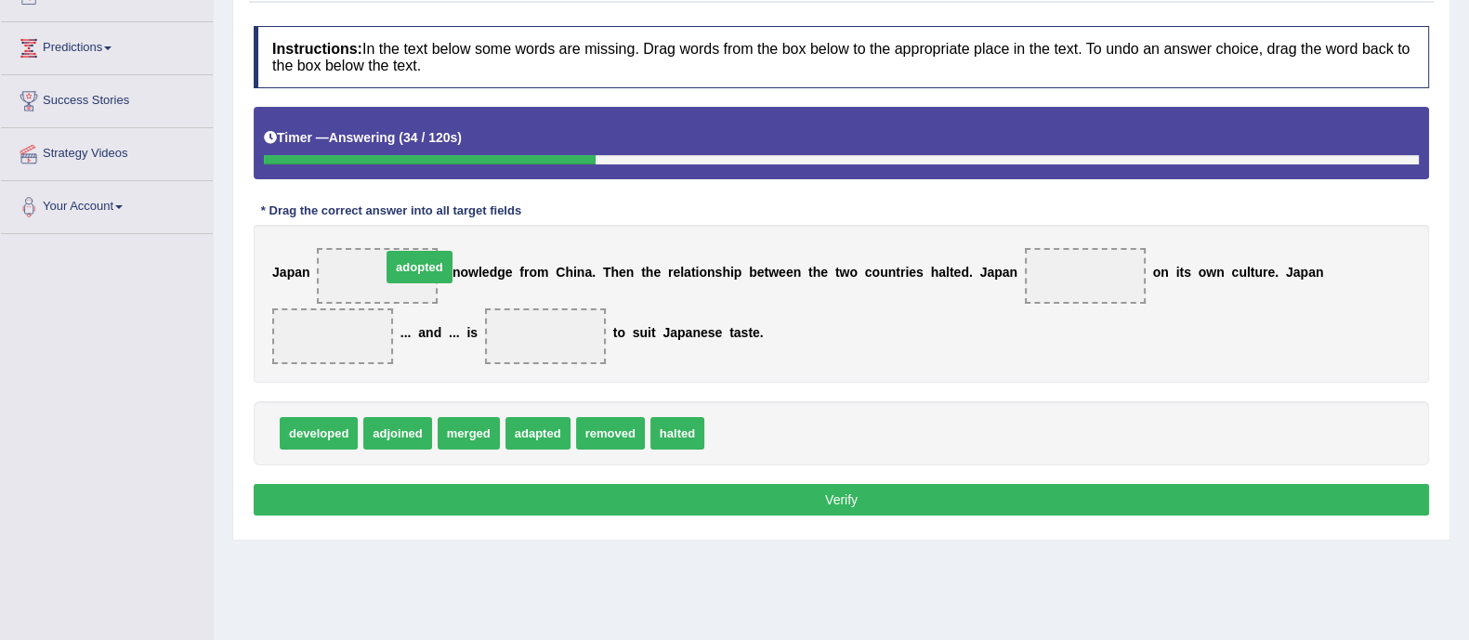
drag, startPoint x: 734, startPoint y: 437, endPoint x: 390, endPoint y: 271, distance: 381.5
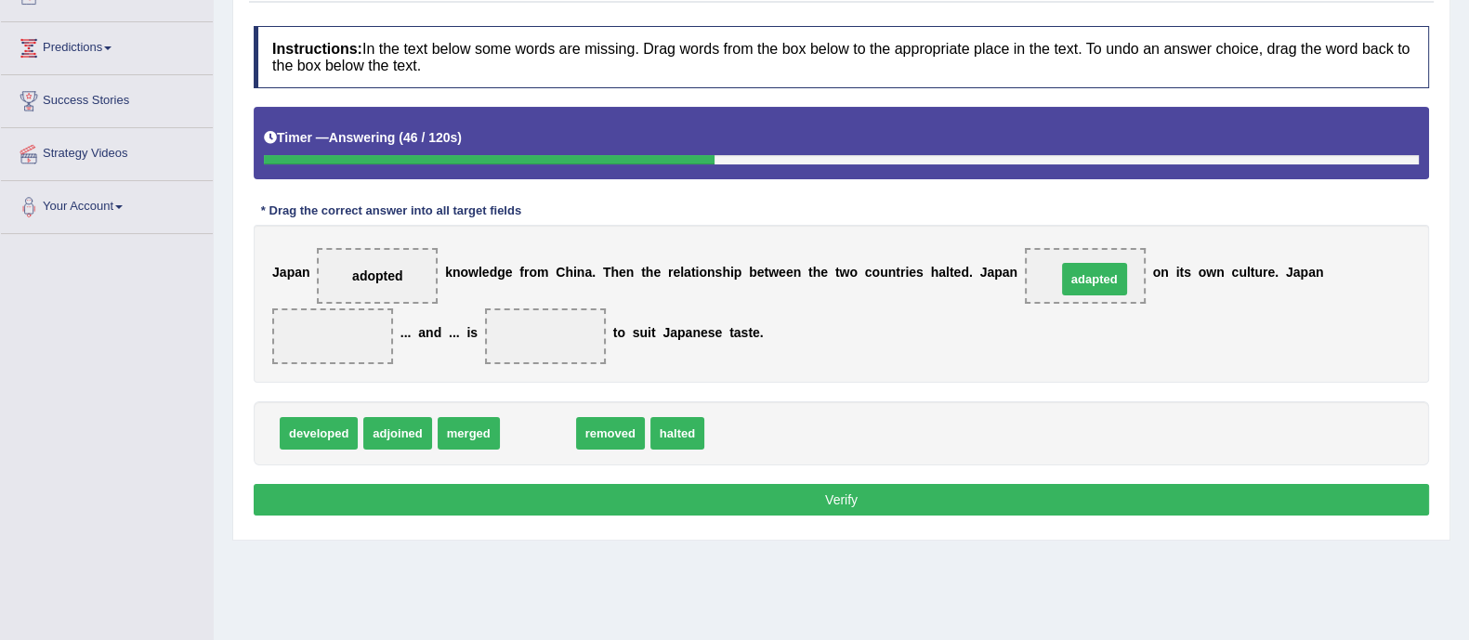
drag, startPoint x: 532, startPoint y: 434, endPoint x: 1089, endPoint y: 281, distance: 578.2
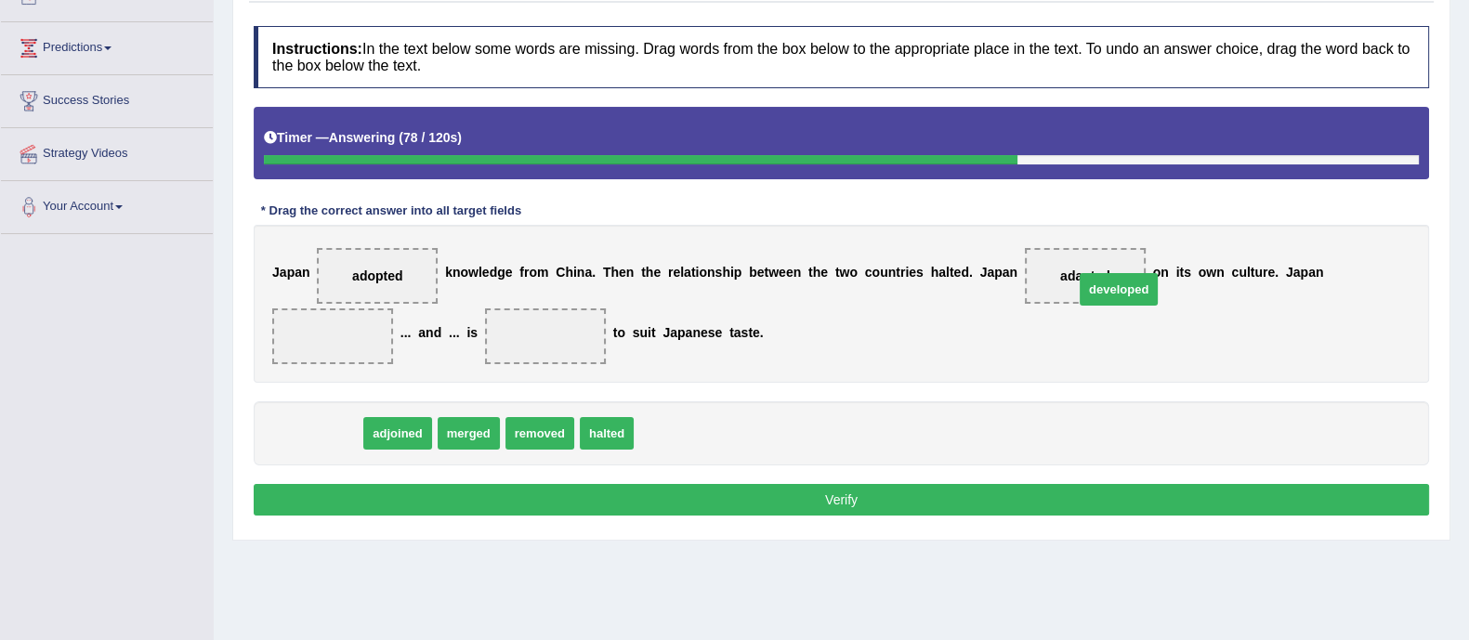
drag, startPoint x: 286, startPoint y: 425, endPoint x: 1071, endPoint y: 273, distance: 799.6
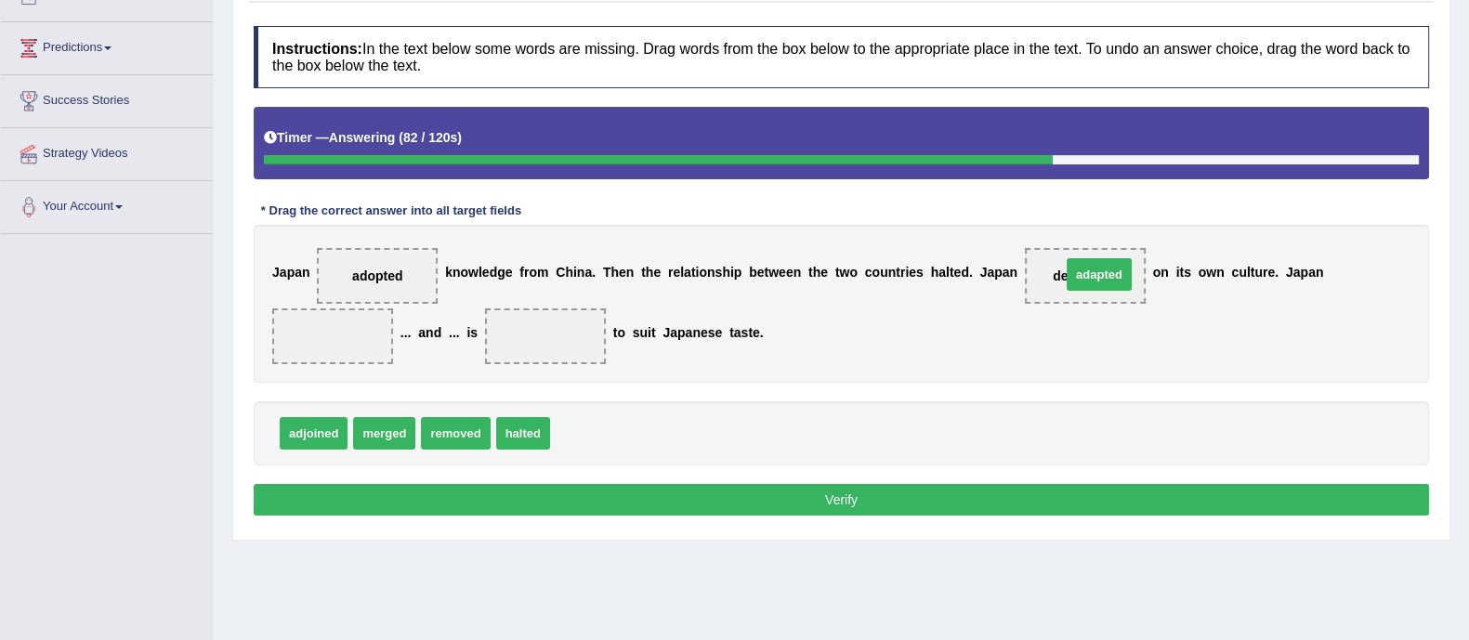
drag, startPoint x: 585, startPoint y: 424, endPoint x: 1096, endPoint y: 264, distance: 535.5
drag, startPoint x: 585, startPoint y: 434, endPoint x: 524, endPoint y: 335, distance: 116.0
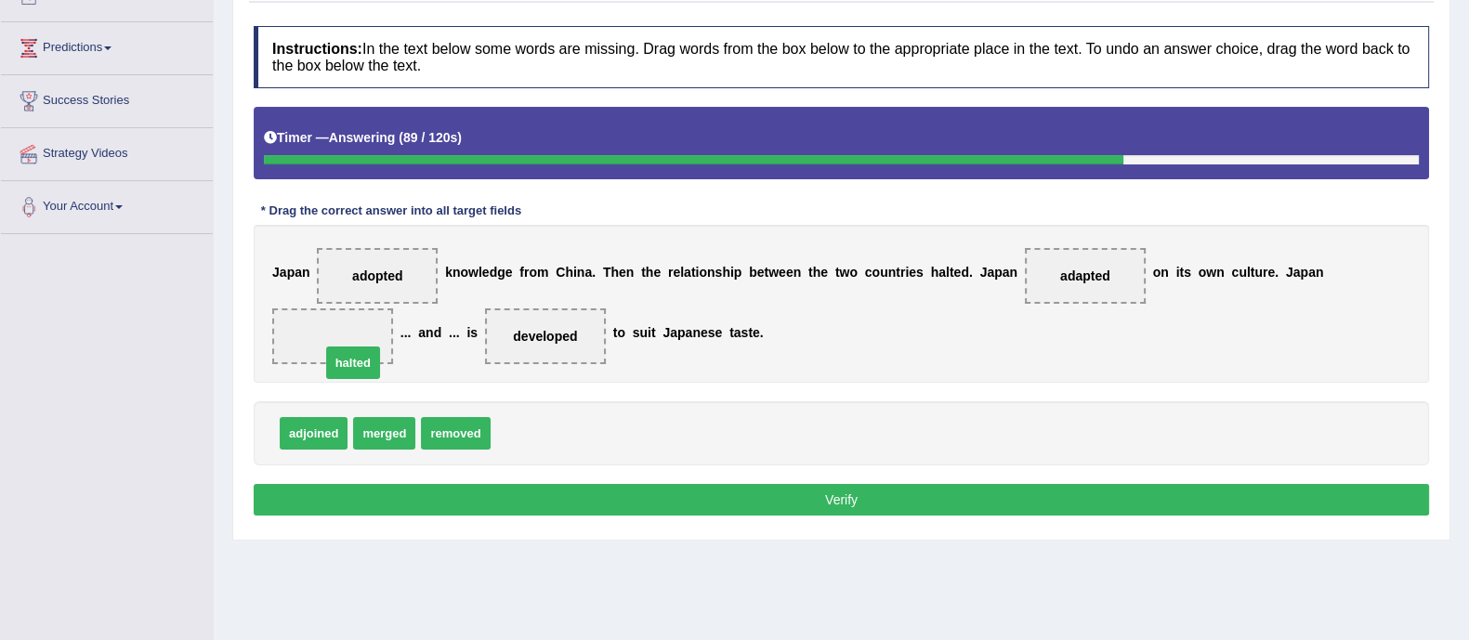
drag, startPoint x: 516, startPoint y: 434, endPoint x: 335, endPoint y: 356, distance: 197.3
click at [514, 499] on button "Verify" at bounding box center [841, 500] width 1175 height 32
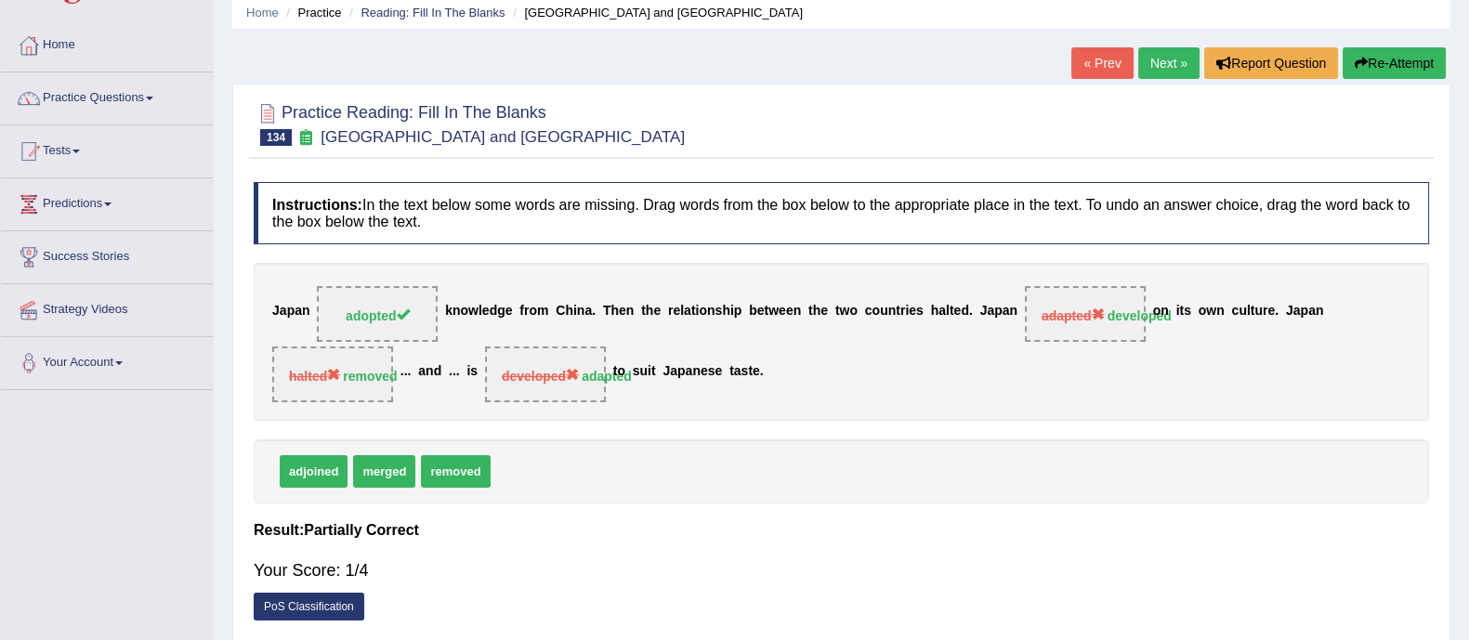
scroll to position [77, 0]
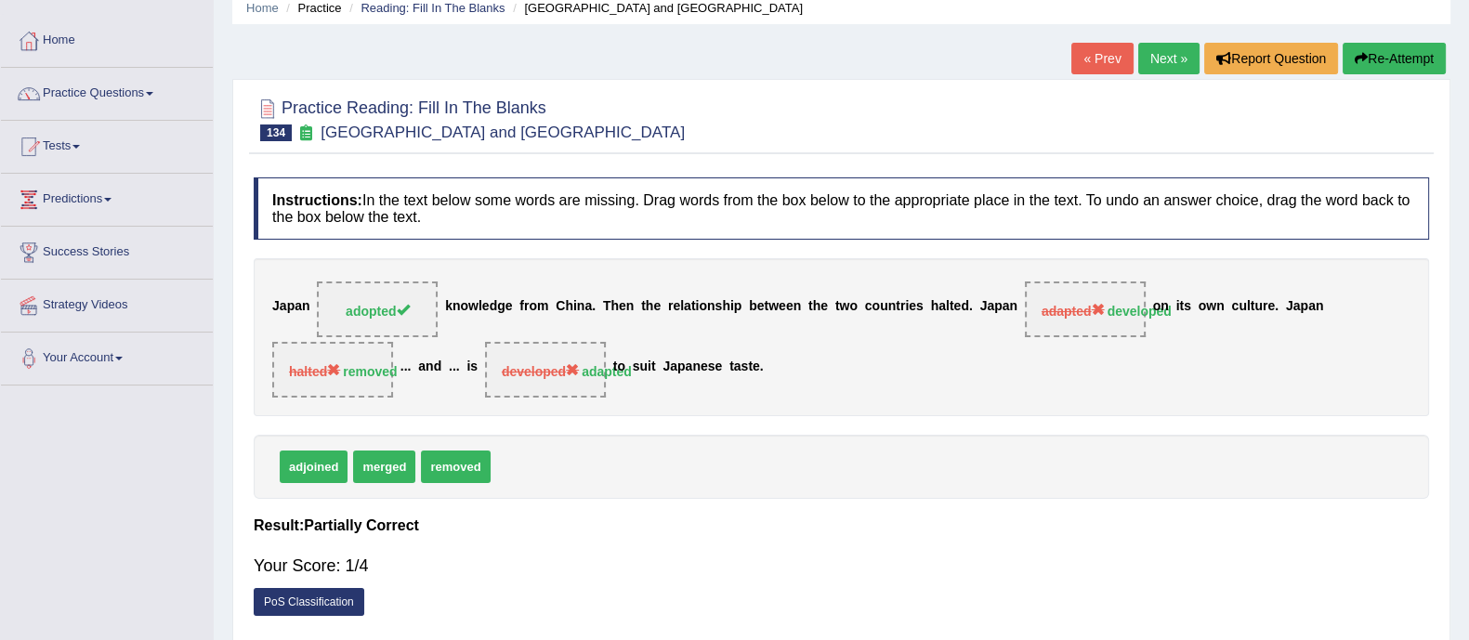
click at [1391, 66] on button "Re-Attempt" at bounding box center [1394, 59] width 103 height 32
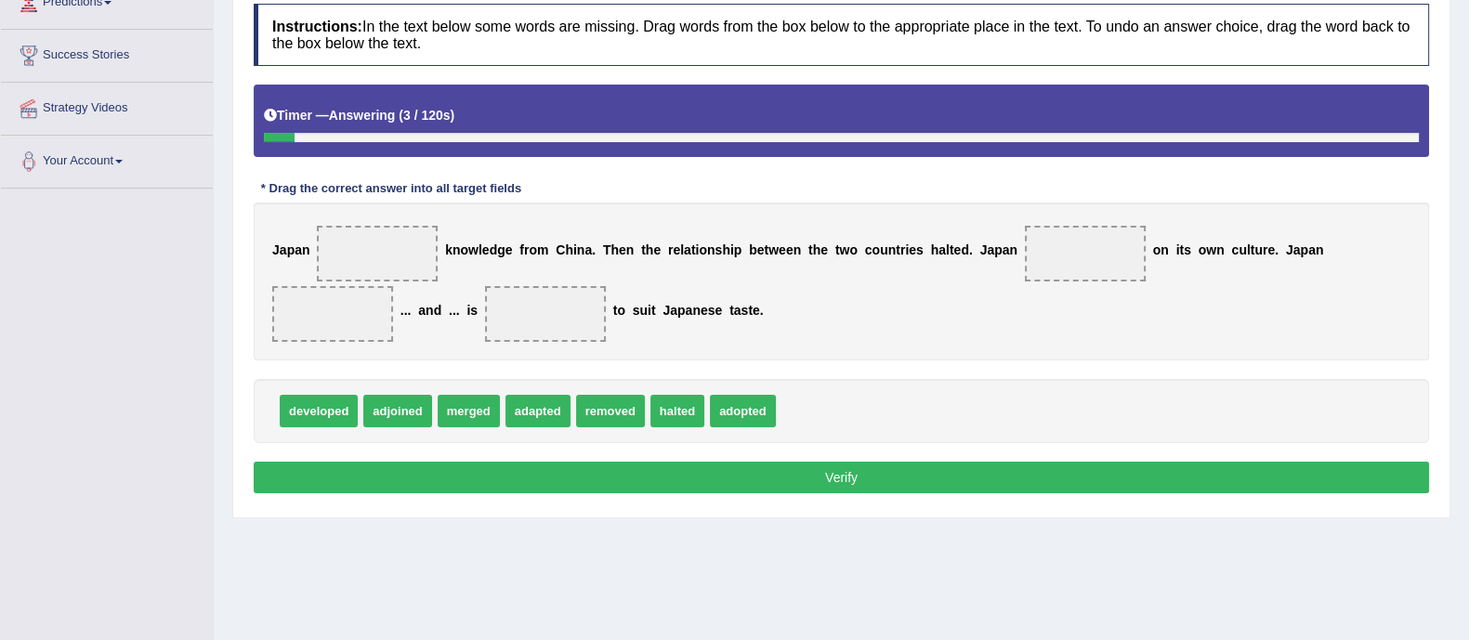
scroll to position [318, 0]
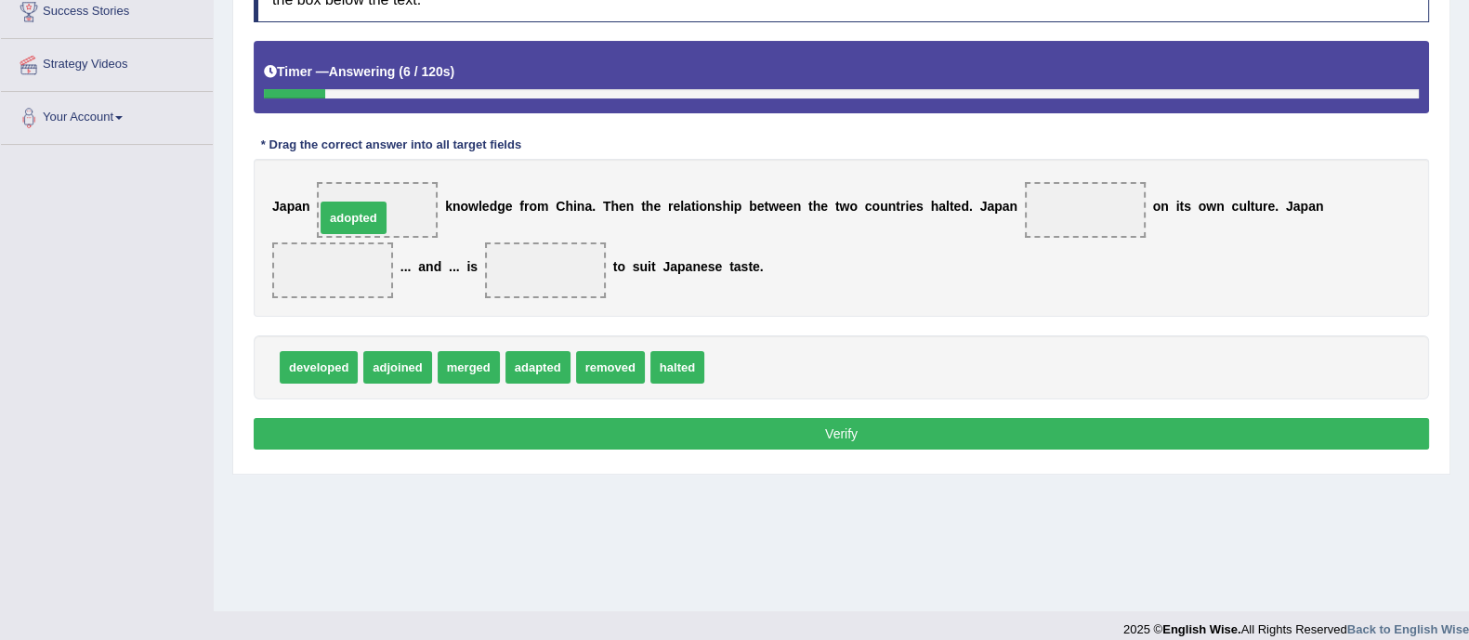
drag, startPoint x: 748, startPoint y: 369, endPoint x: 359, endPoint y: 219, distance: 417.1
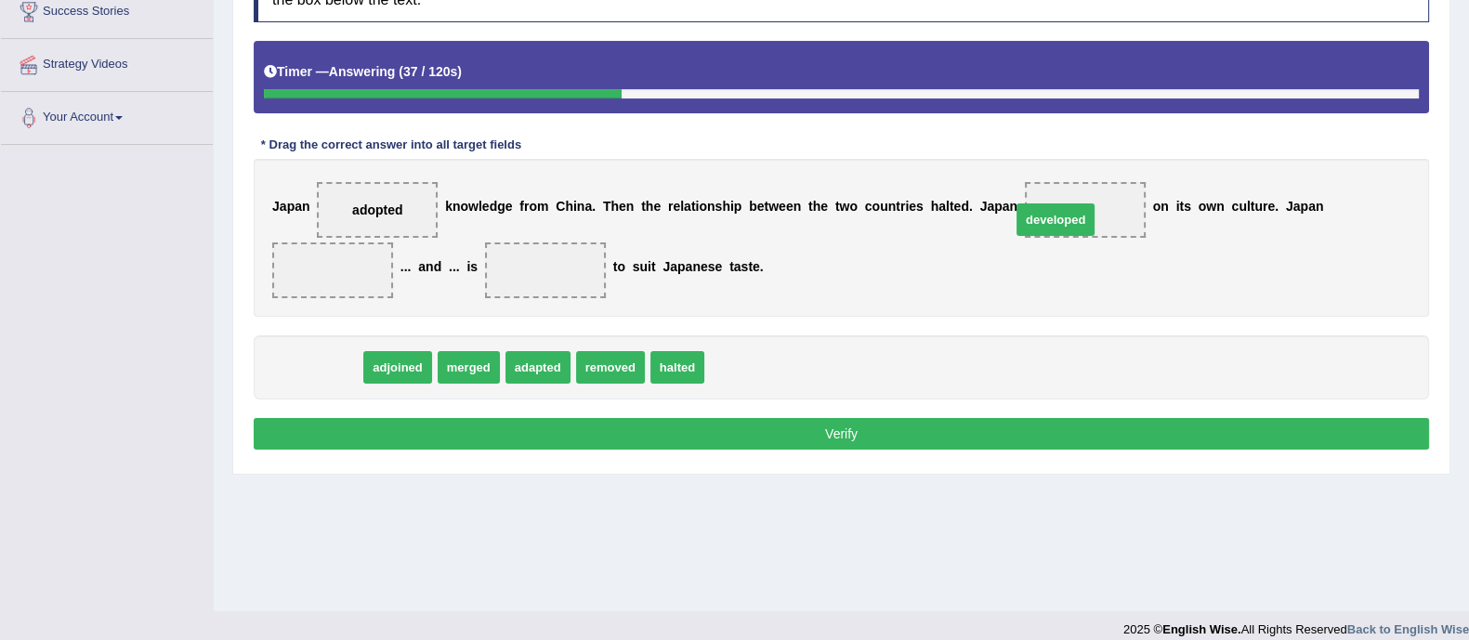
drag, startPoint x: 335, startPoint y: 364, endPoint x: 1078, endPoint y: 207, distance: 759.8
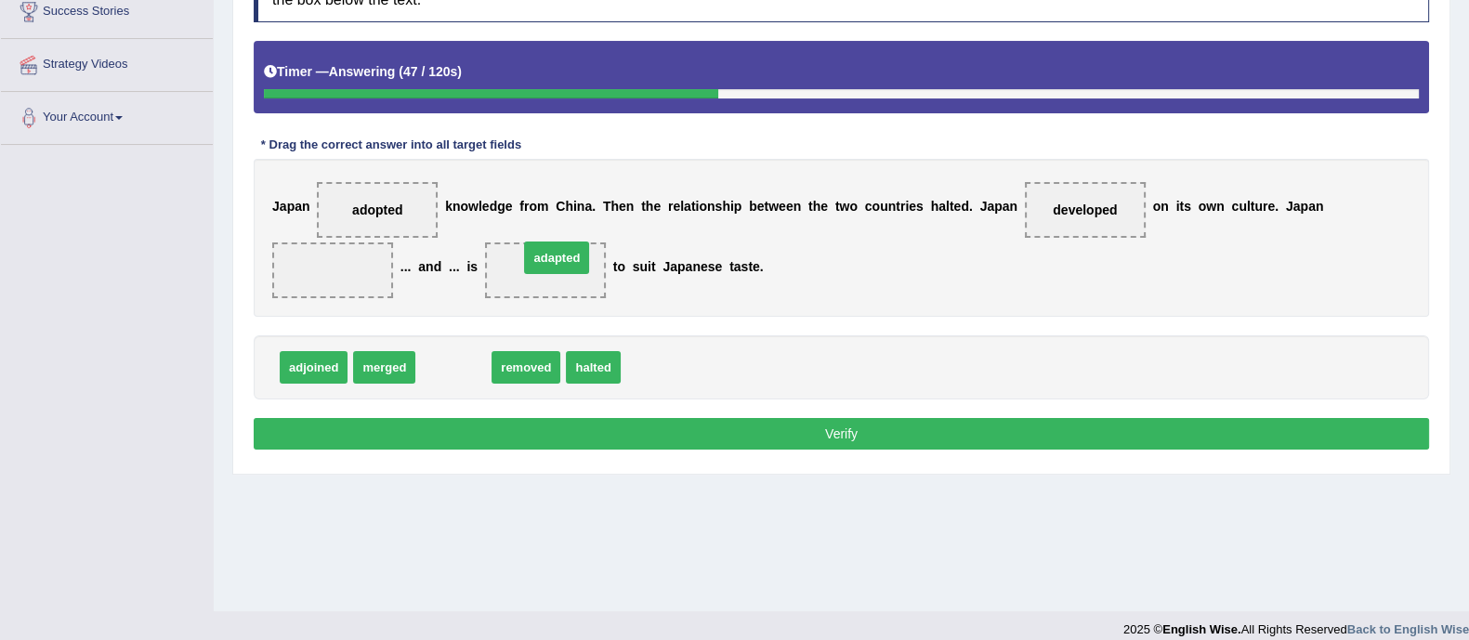
drag, startPoint x: 449, startPoint y: 376, endPoint x: 549, endPoint y: 270, distance: 145.9
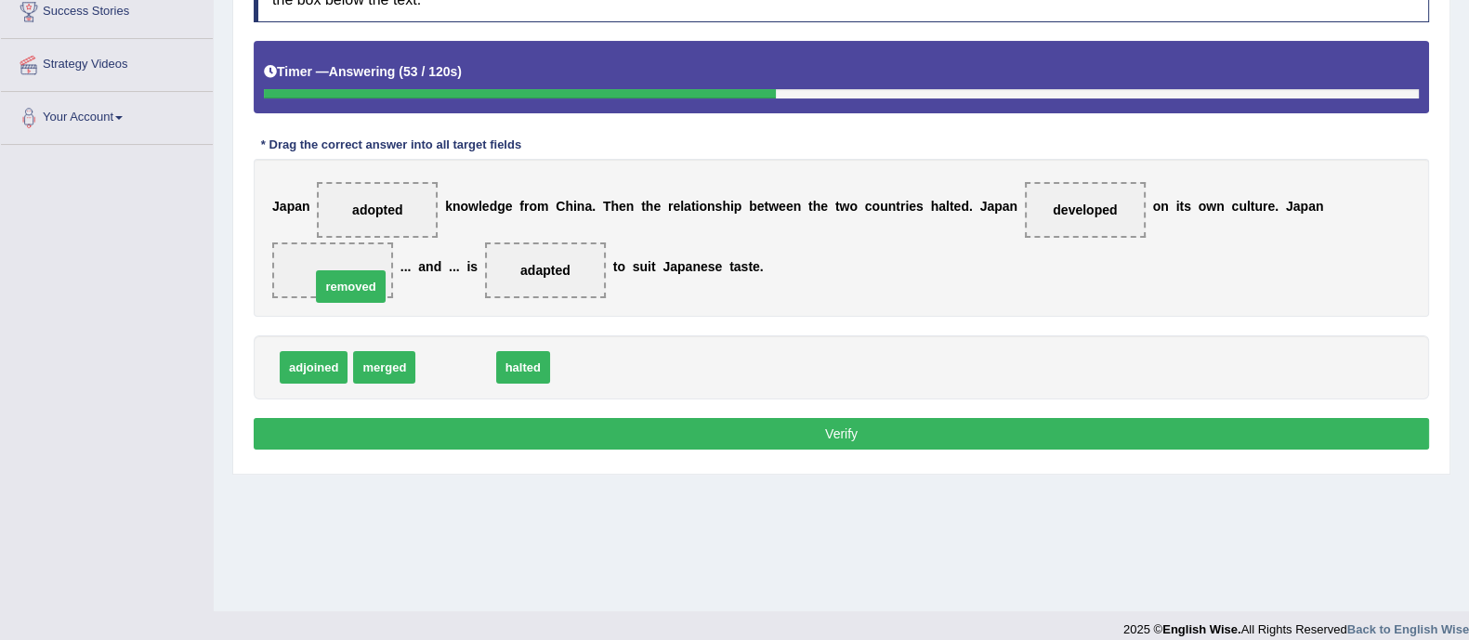
drag, startPoint x: 468, startPoint y: 364, endPoint x: 344, endPoint y: 271, distance: 155.4
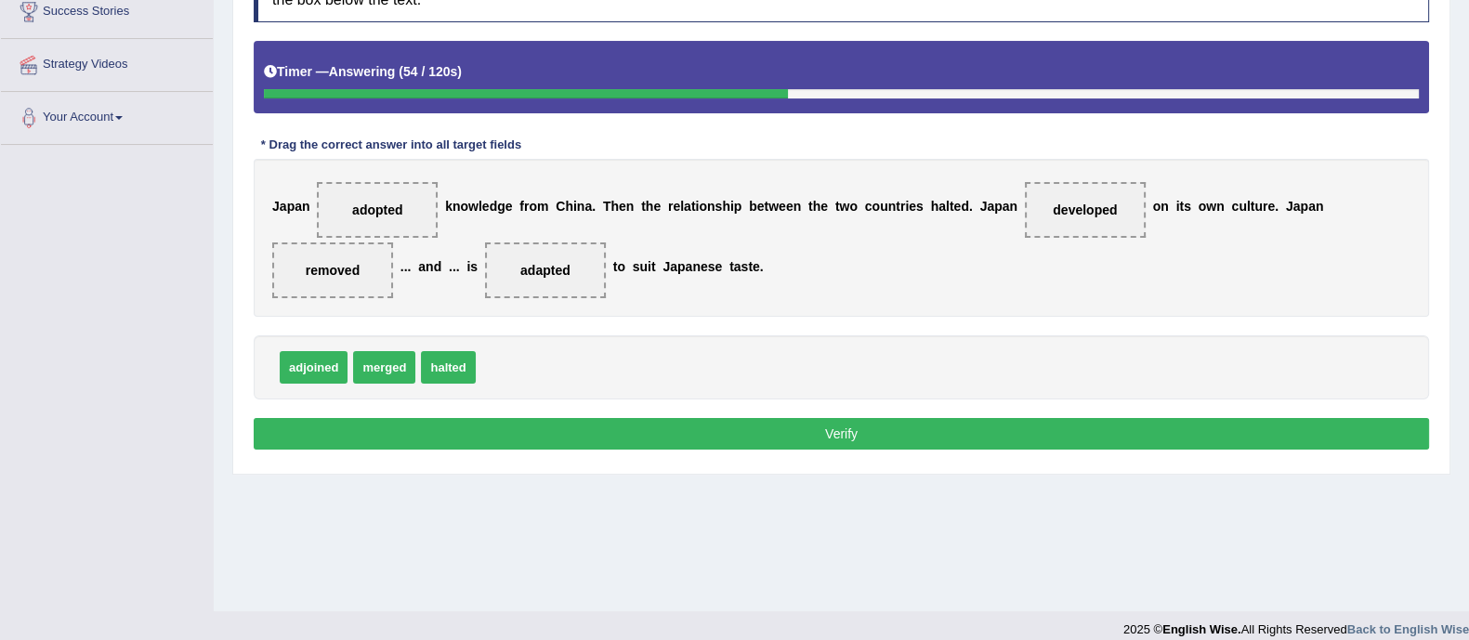
click at [488, 434] on button "Verify" at bounding box center [841, 434] width 1175 height 32
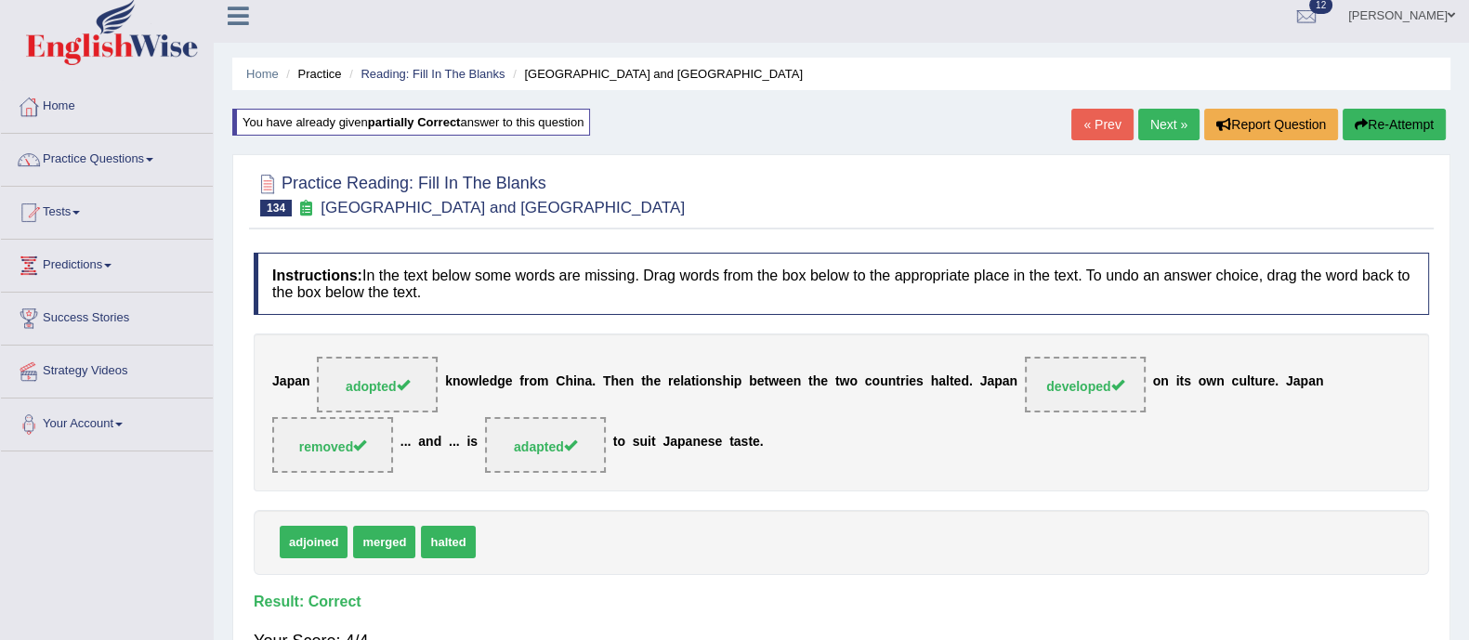
scroll to position [0, 0]
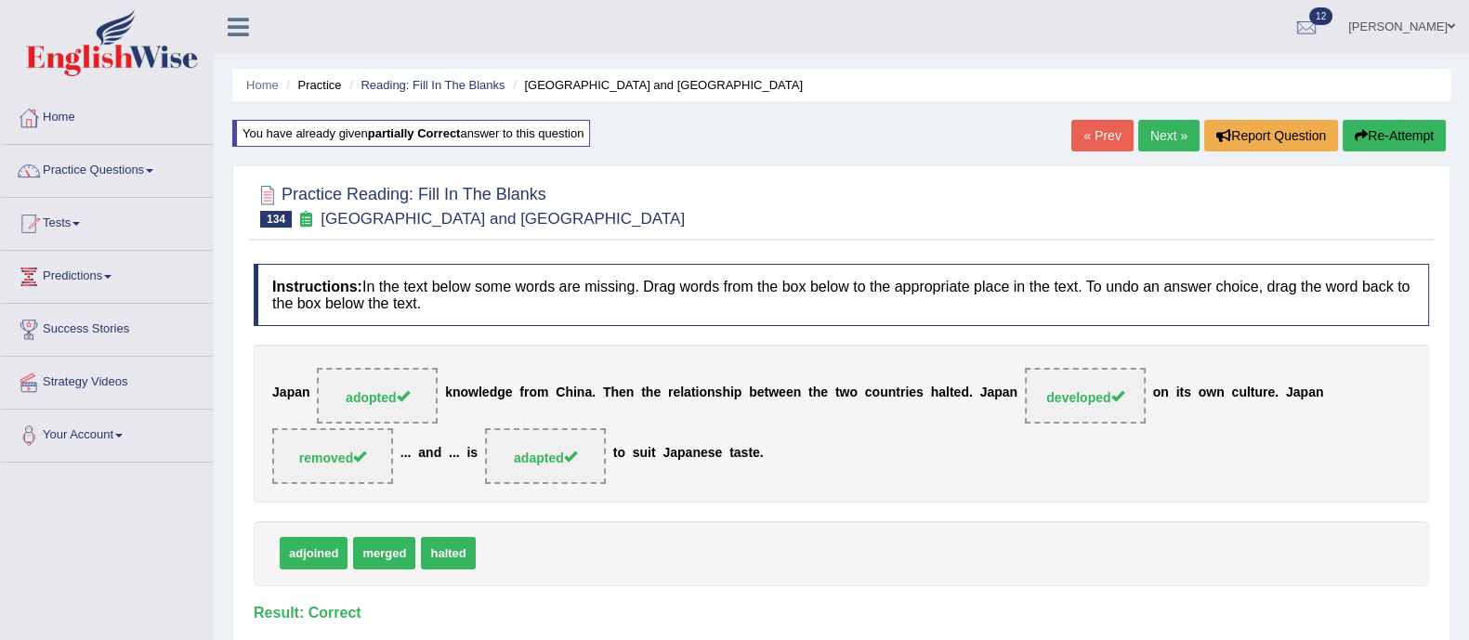
click at [1180, 131] on link "Next »" at bounding box center [1168, 136] width 61 height 32
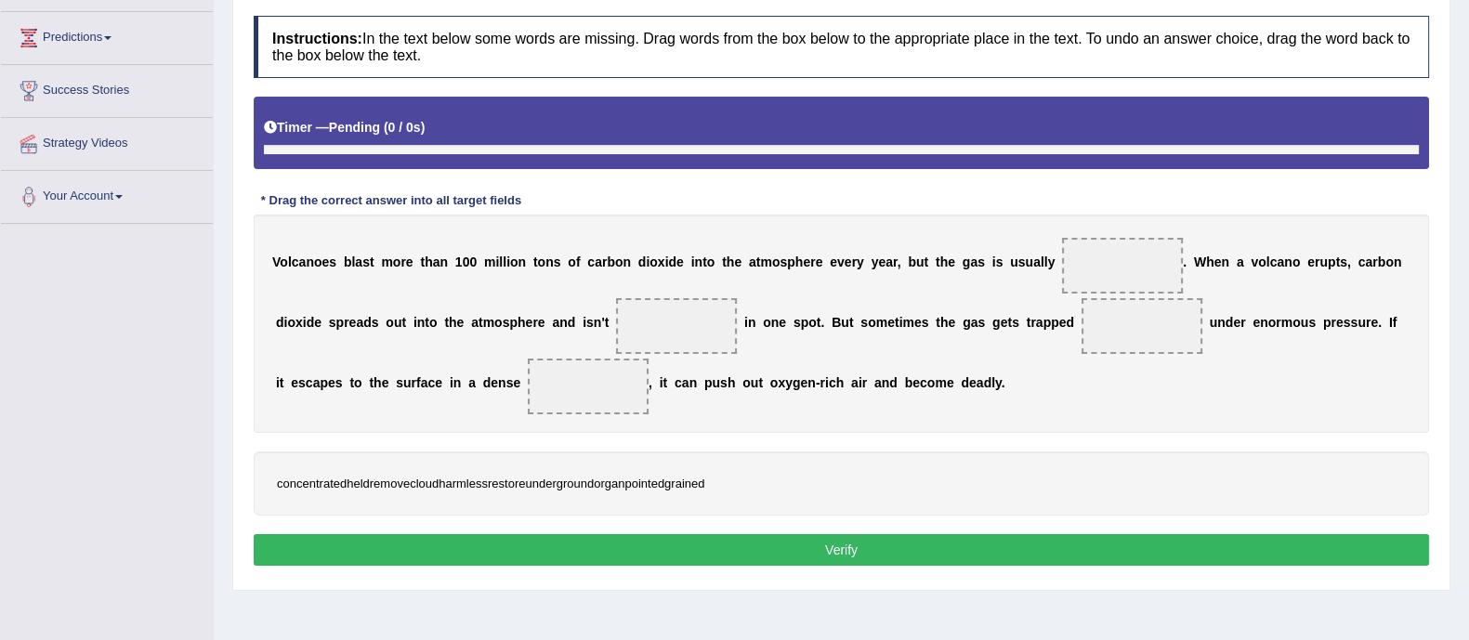
scroll to position [274, 0]
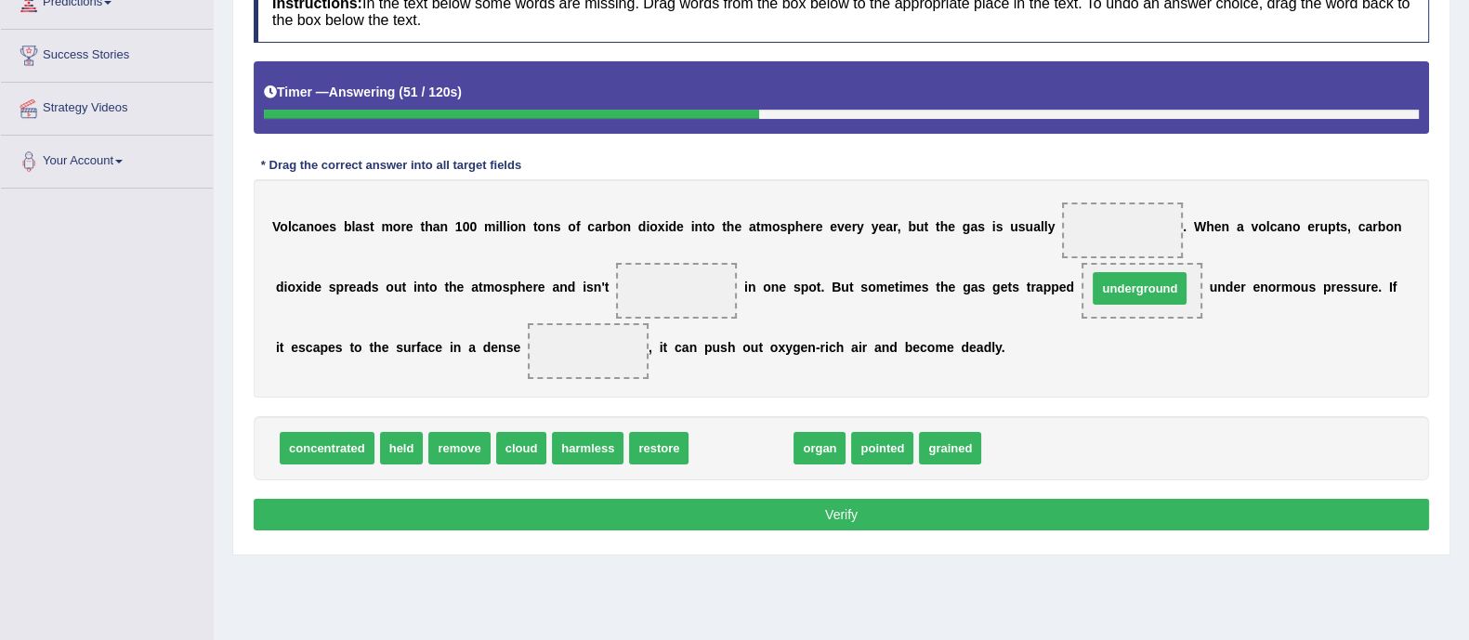
drag, startPoint x: 745, startPoint y: 440, endPoint x: 1146, endPoint y: 281, distance: 431.2
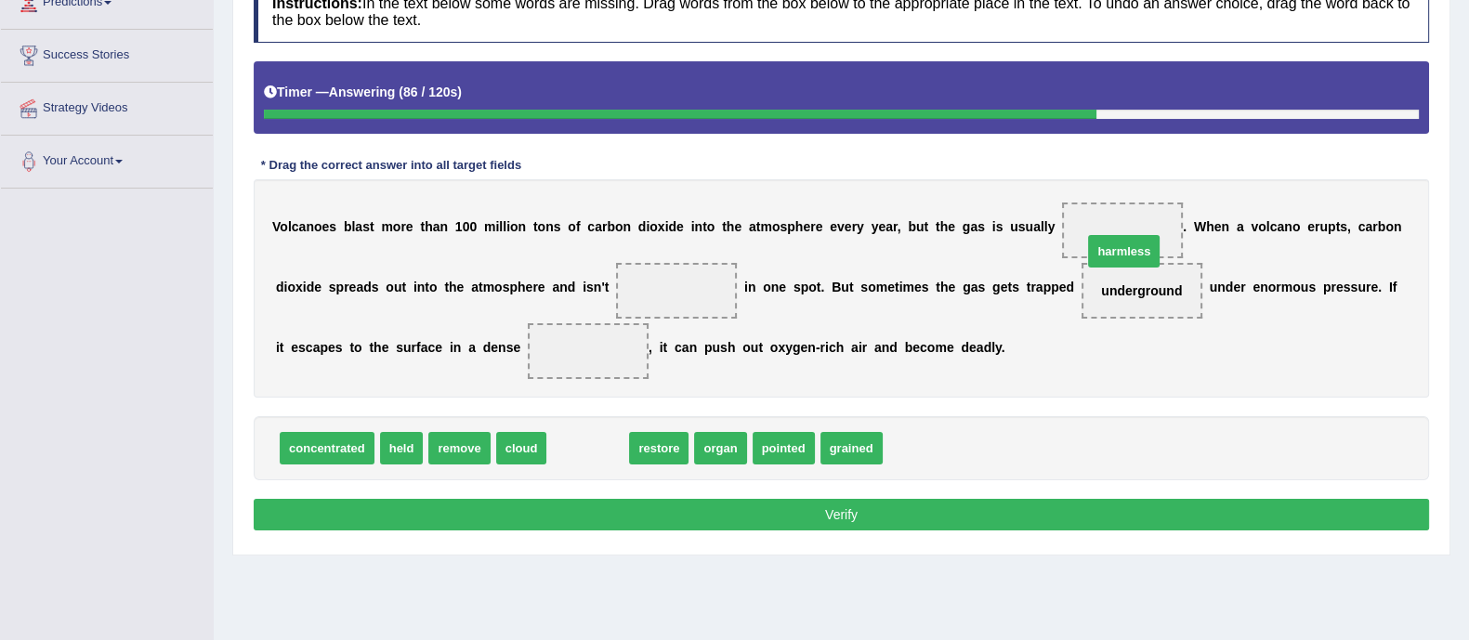
drag, startPoint x: 562, startPoint y: 439, endPoint x: 1101, endPoint y: 238, distance: 575.1
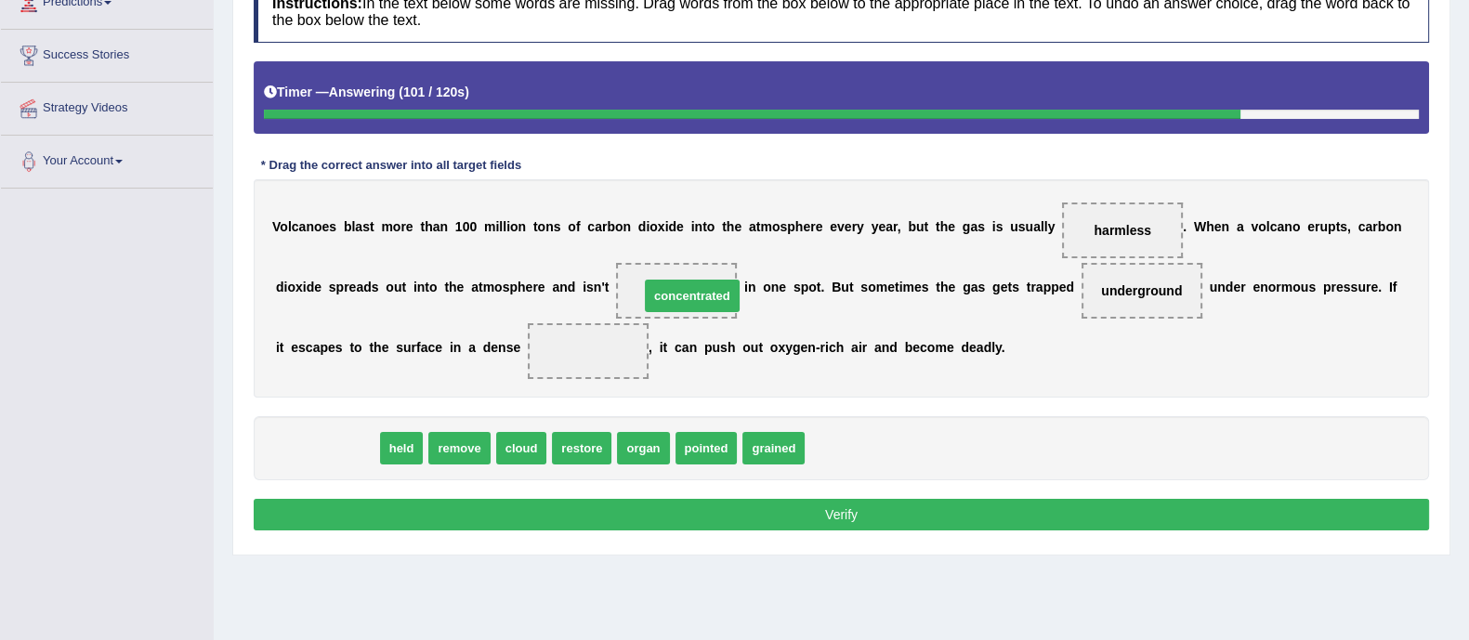
drag, startPoint x: 349, startPoint y: 448, endPoint x: 711, endPoint y: 299, distance: 390.8
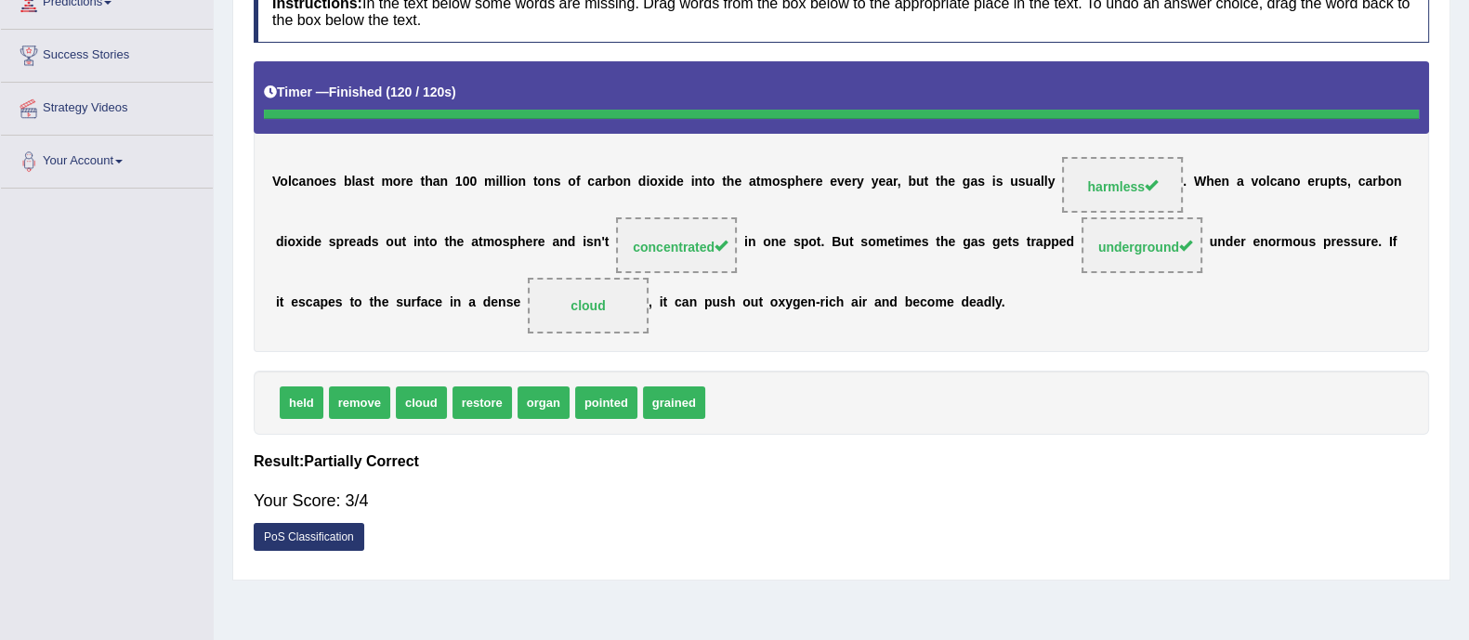
click at [800, 471] on div "Instructions: In the text below some words are missing. Drag words from the box…" at bounding box center [841, 270] width 1185 height 599
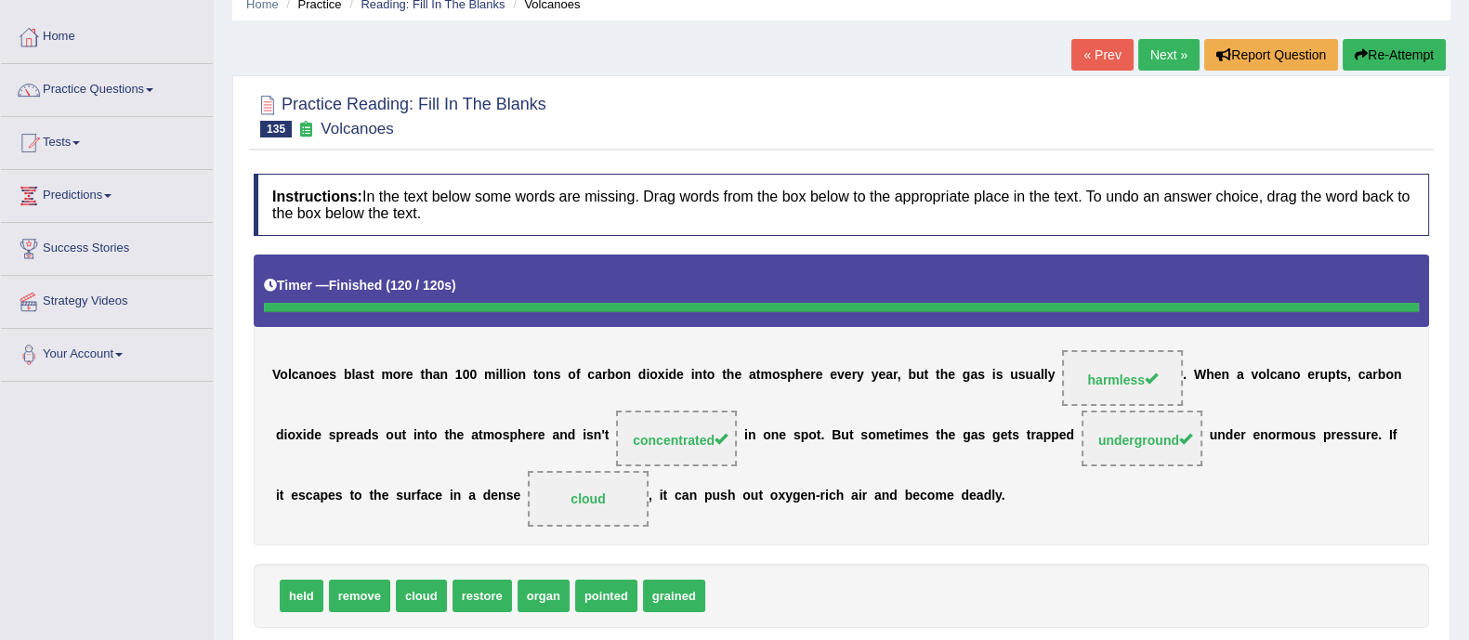
scroll to position [65, 0]
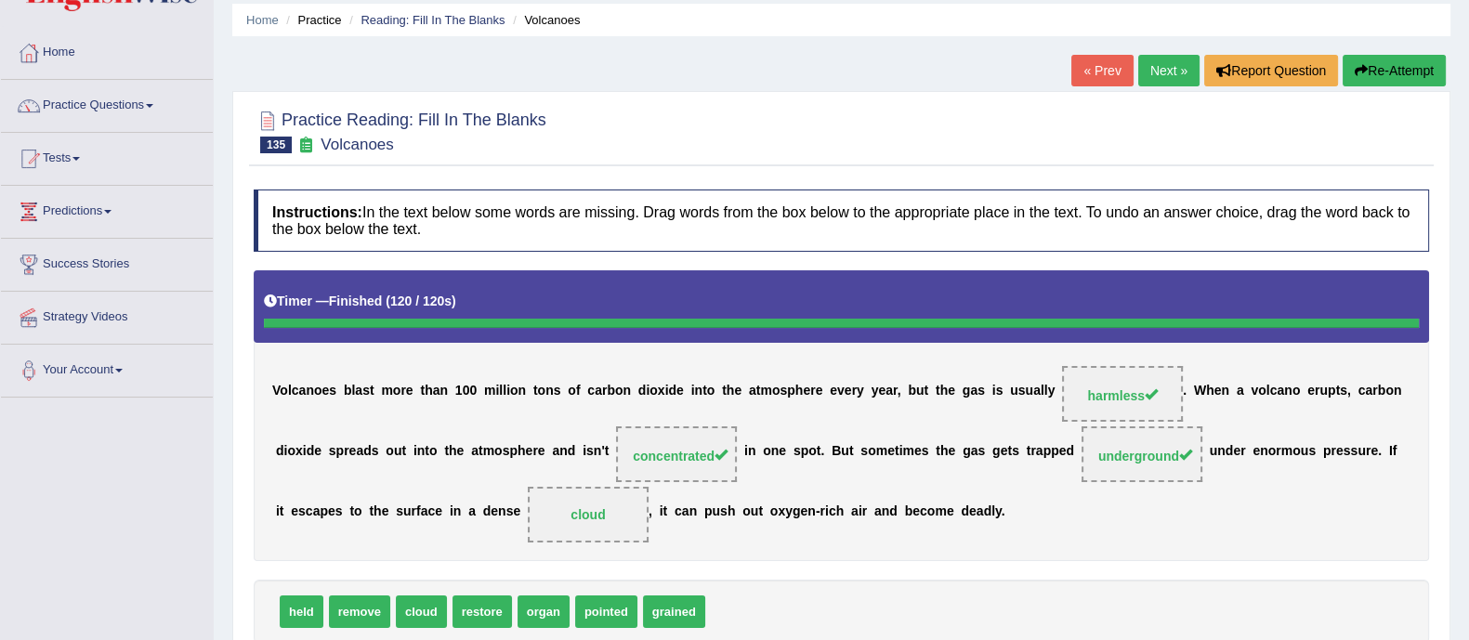
click at [1174, 68] on link "Next »" at bounding box center [1168, 71] width 61 height 32
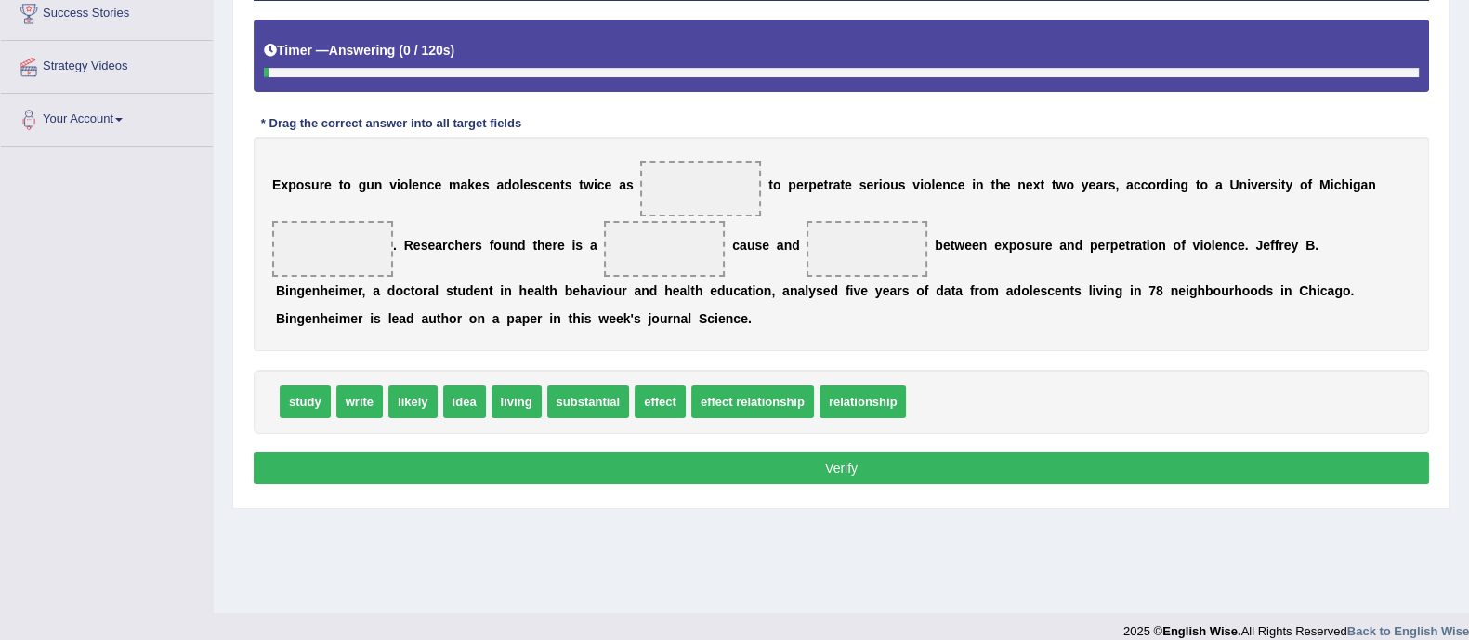
scroll to position [314, 0]
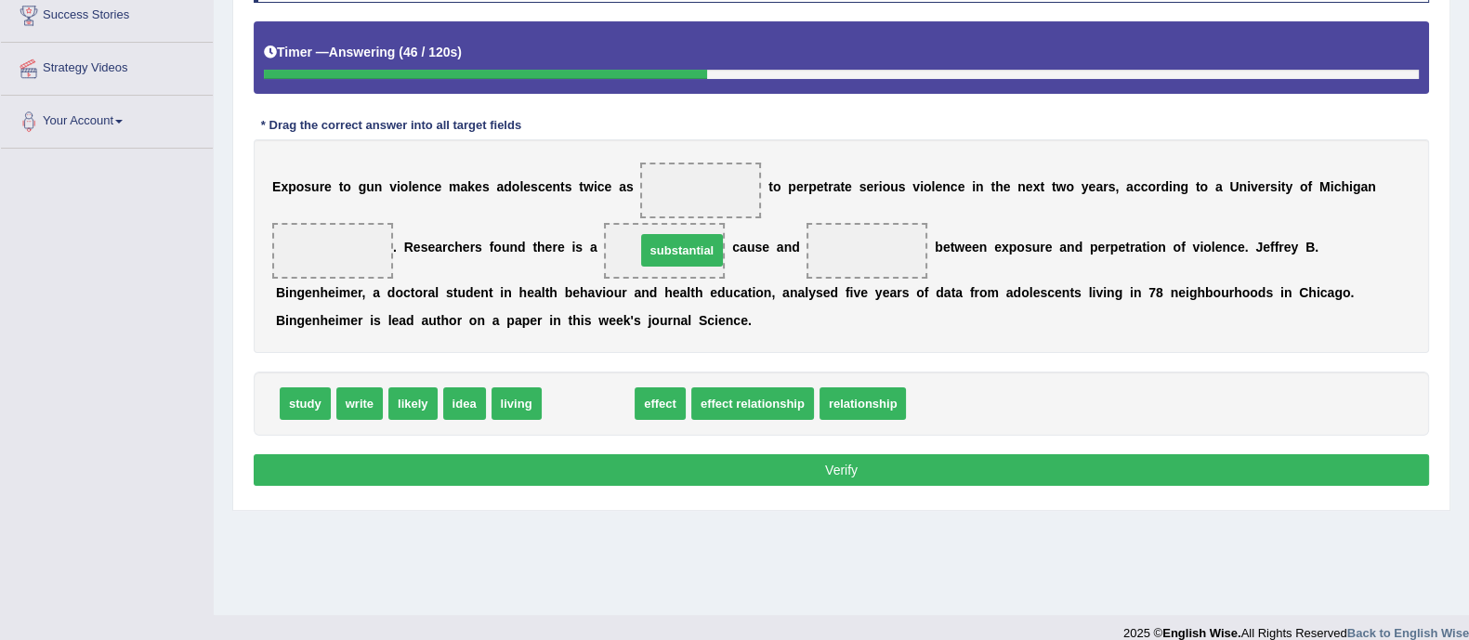
drag, startPoint x: 610, startPoint y: 402, endPoint x: 703, endPoint y: 250, distance: 179.0
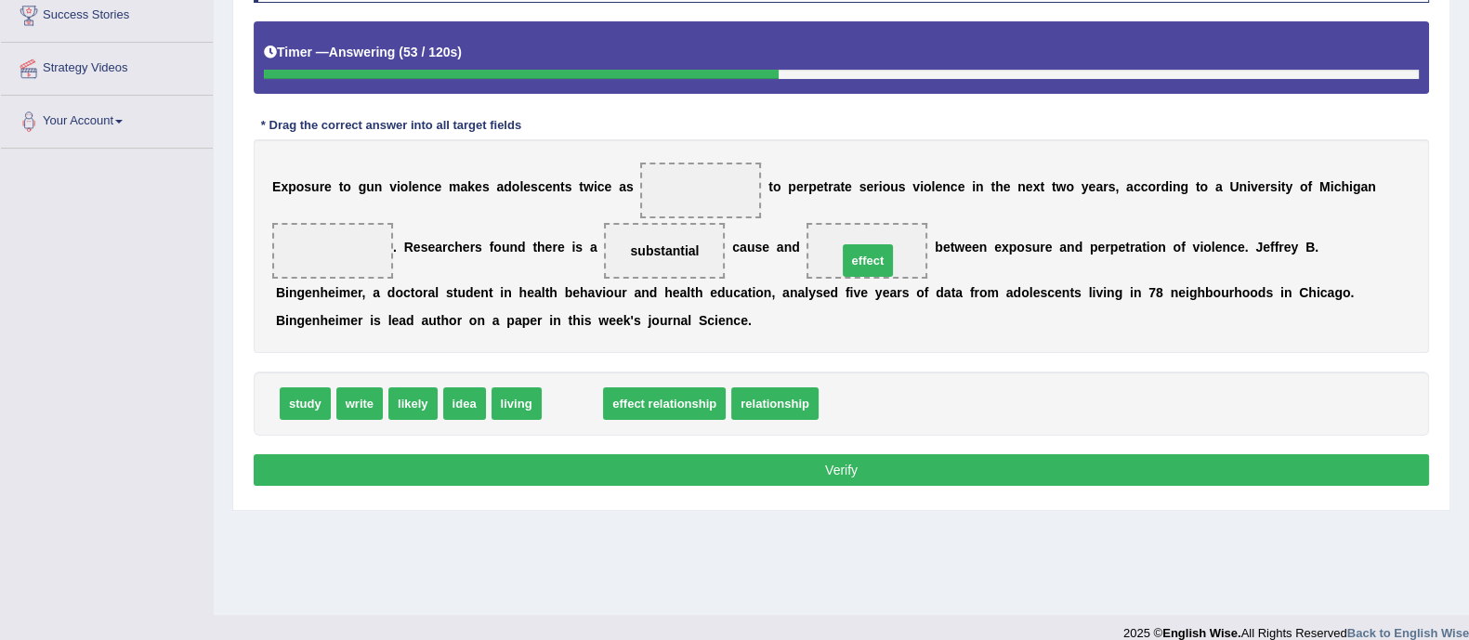
drag, startPoint x: 570, startPoint y: 404, endPoint x: 865, endPoint y: 261, distance: 328.3
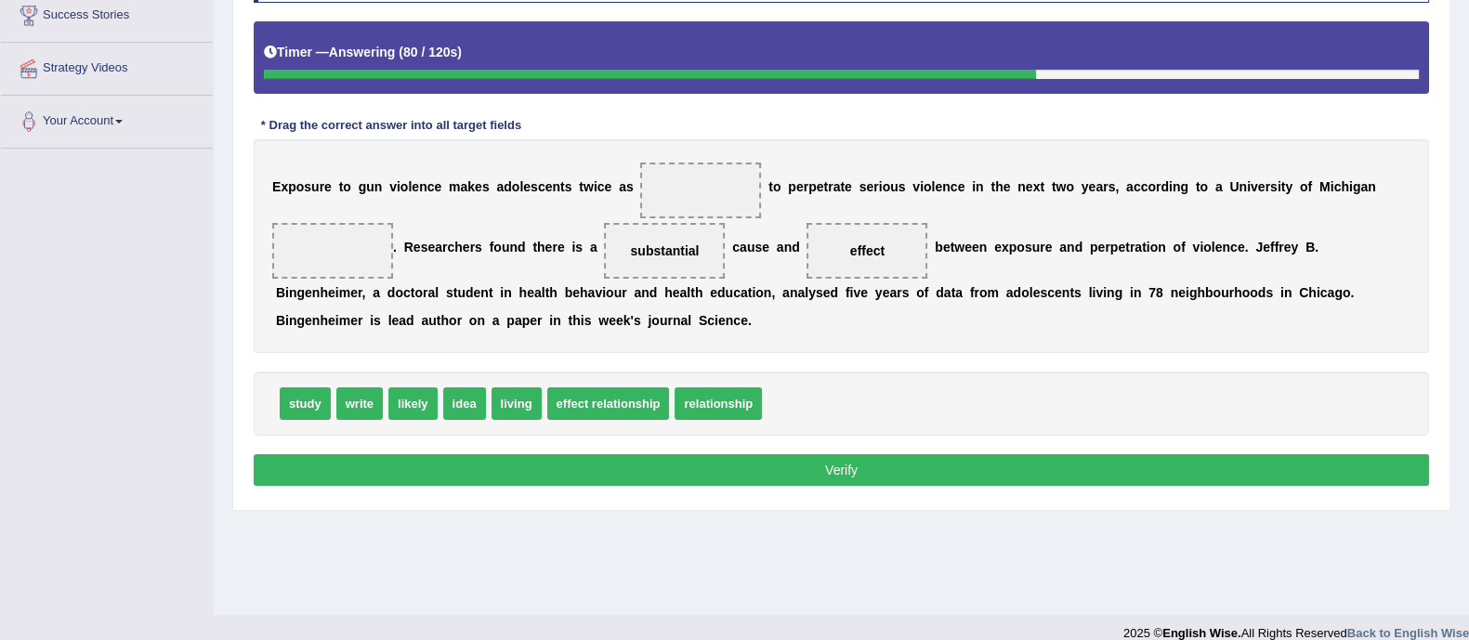
click at [714, 473] on button "Verify" at bounding box center [841, 470] width 1175 height 32
drag, startPoint x: 855, startPoint y: 253, endPoint x: 674, endPoint y: 197, distance: 189.6
drag, startPoint x: 307, startPoint y: 395, endPoint x: 336, endPoint y: 251, distance: 147.1
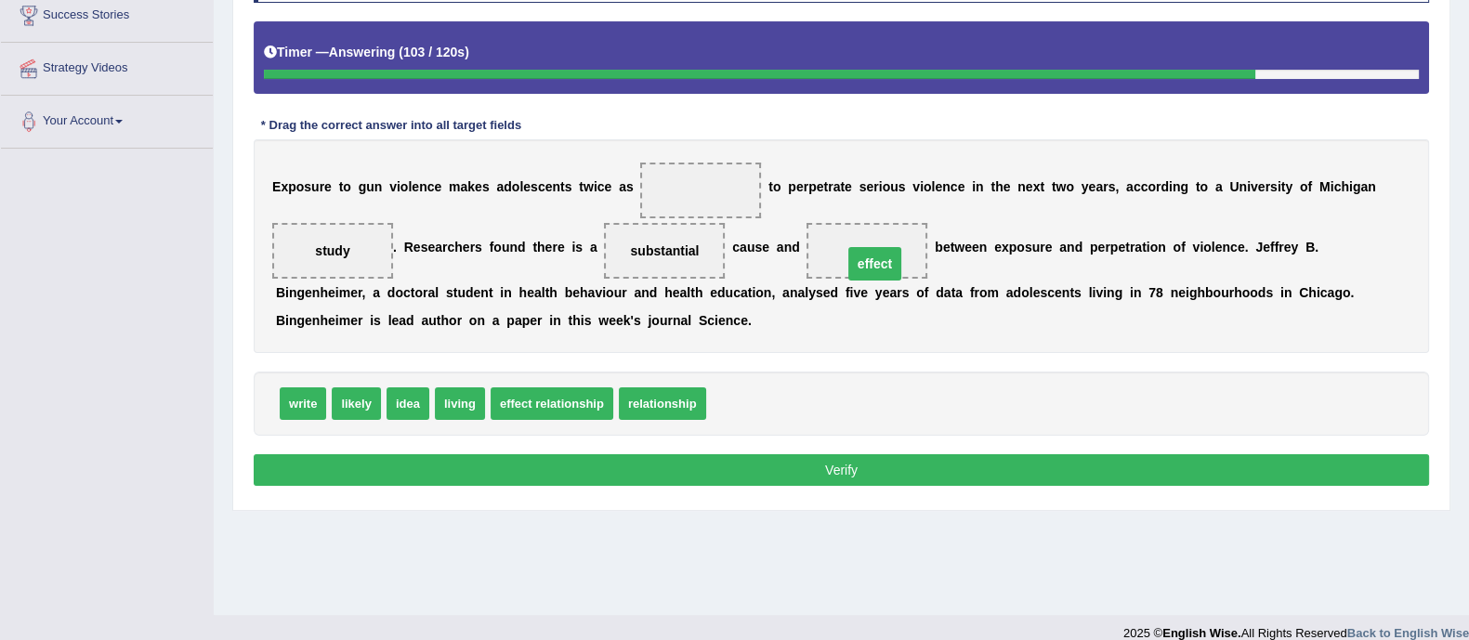
drag, startPoint x: 687, startPoint y: 180, endPoint x: 861, endPoint y: 243, distance: 185.5
drag, startPoint x: 358, startPoint y: 403, endPoint x: 686, endPoint y: 209, distance: 381.2
drag, startPoint x: 686, startPoint y: 209, endPoint x: 656, endPoint y: 262, distance: 60.7
click at [656, 262] on div "E x p o s u r e t o g u n v i o l e n c e m a k e s a d o l e s c e n t s t w i…" at bounding box center [841, 246] width 1175 height 214
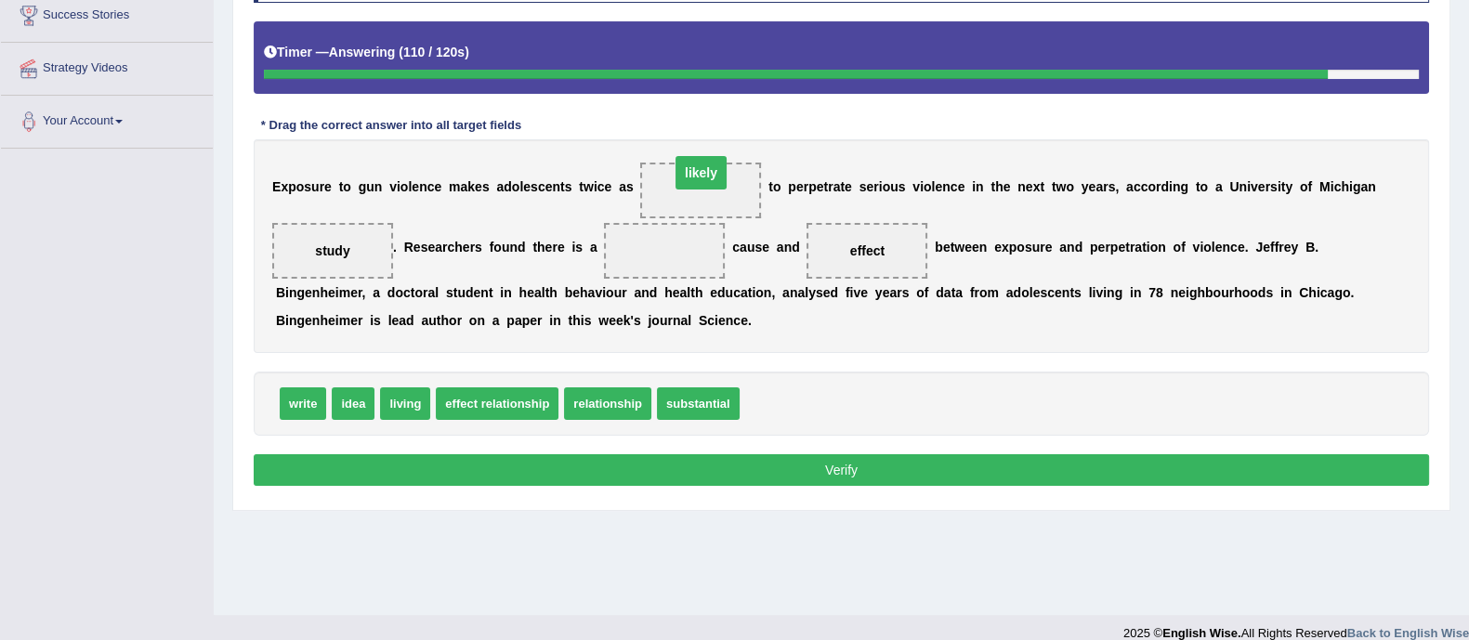
drag, startPoint x: 671, startPoint y: 247, endPoint x: 707, endPoint y: 169, distance: 86.1
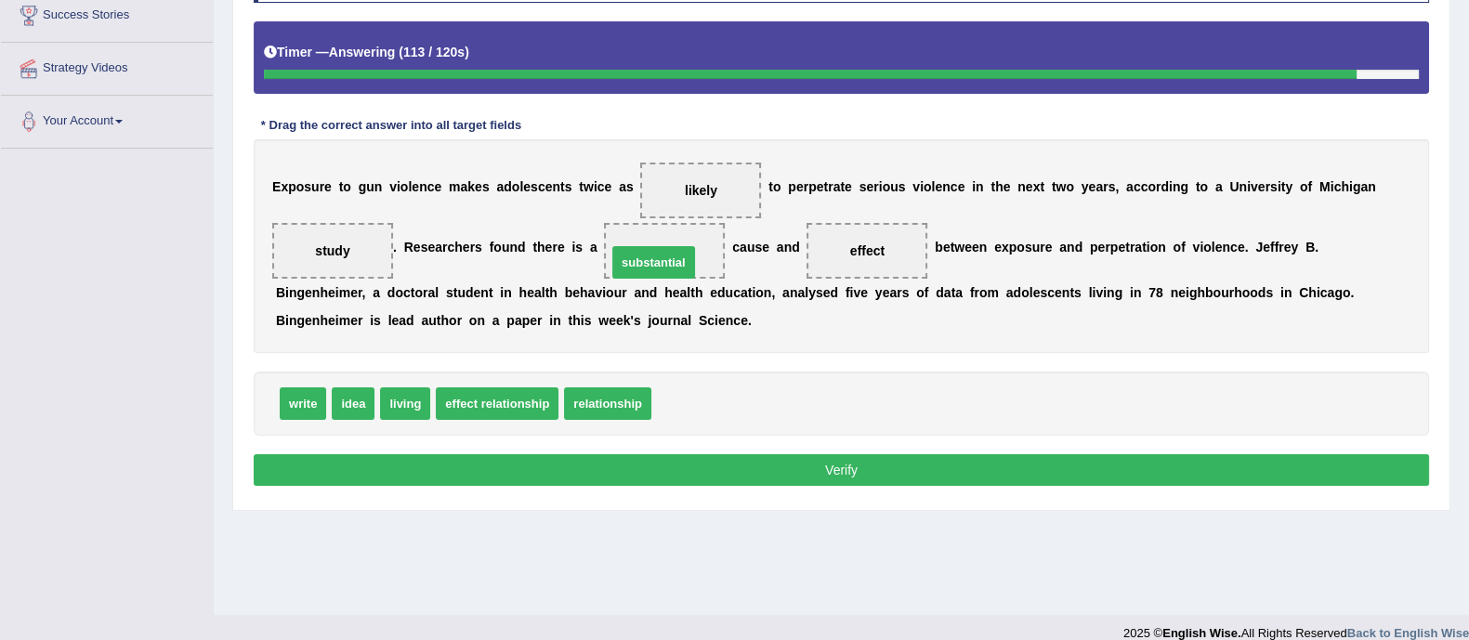
drag, startPoint x: 711, startPoint y: 406, endPoint x: 666, endPoint y: 263, distance: 149.9
click at [740, 480] on button "Verify" at bounding box center [841, 470] width 1175 height 32
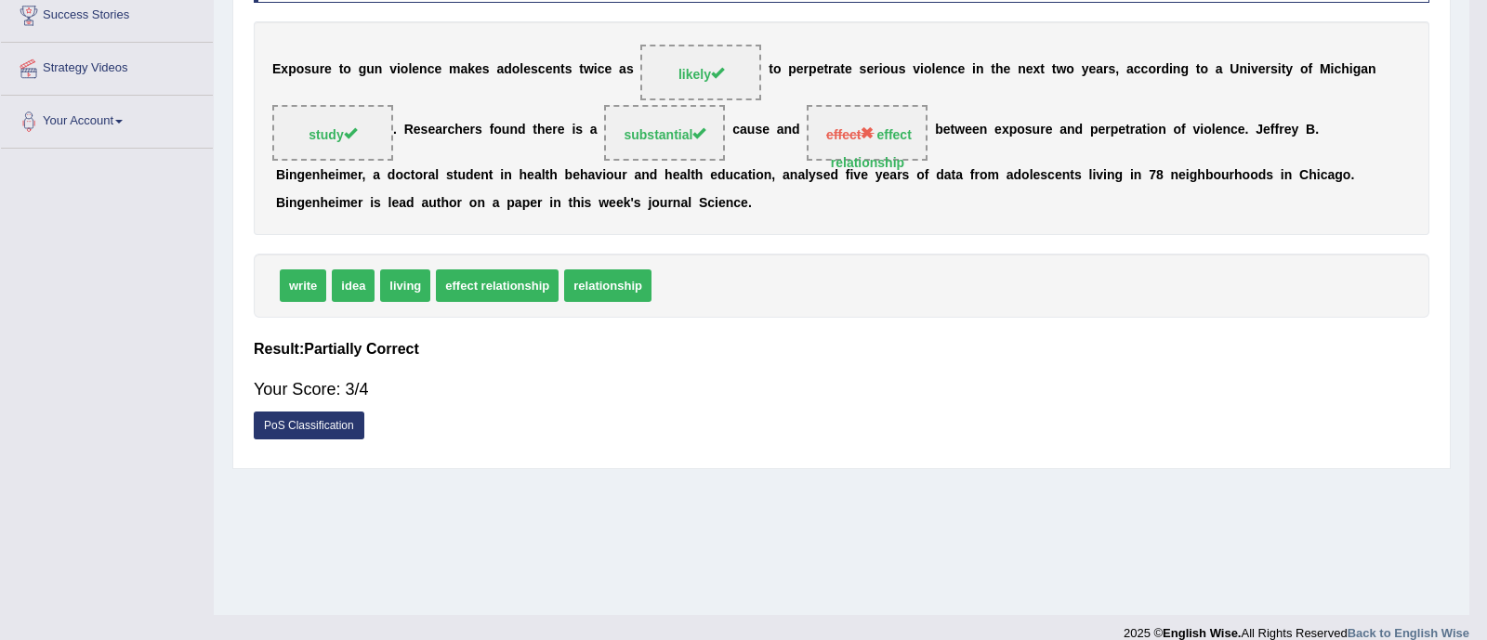
click at [740, 326] on body "Toggle navigation Home Practice Questions Speaking Practice Read Aloud Repeat S…" at bounding box center [743, 6] width 1487 height 640
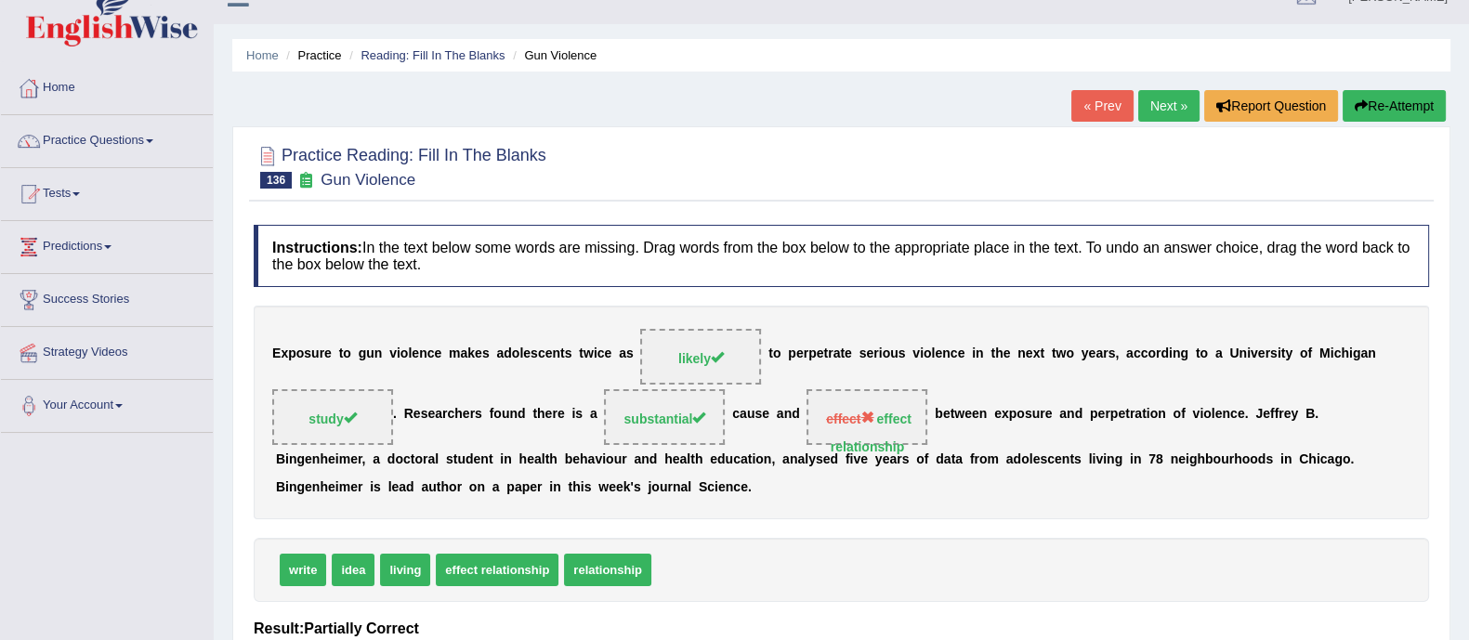
scroll to position [0, 0]
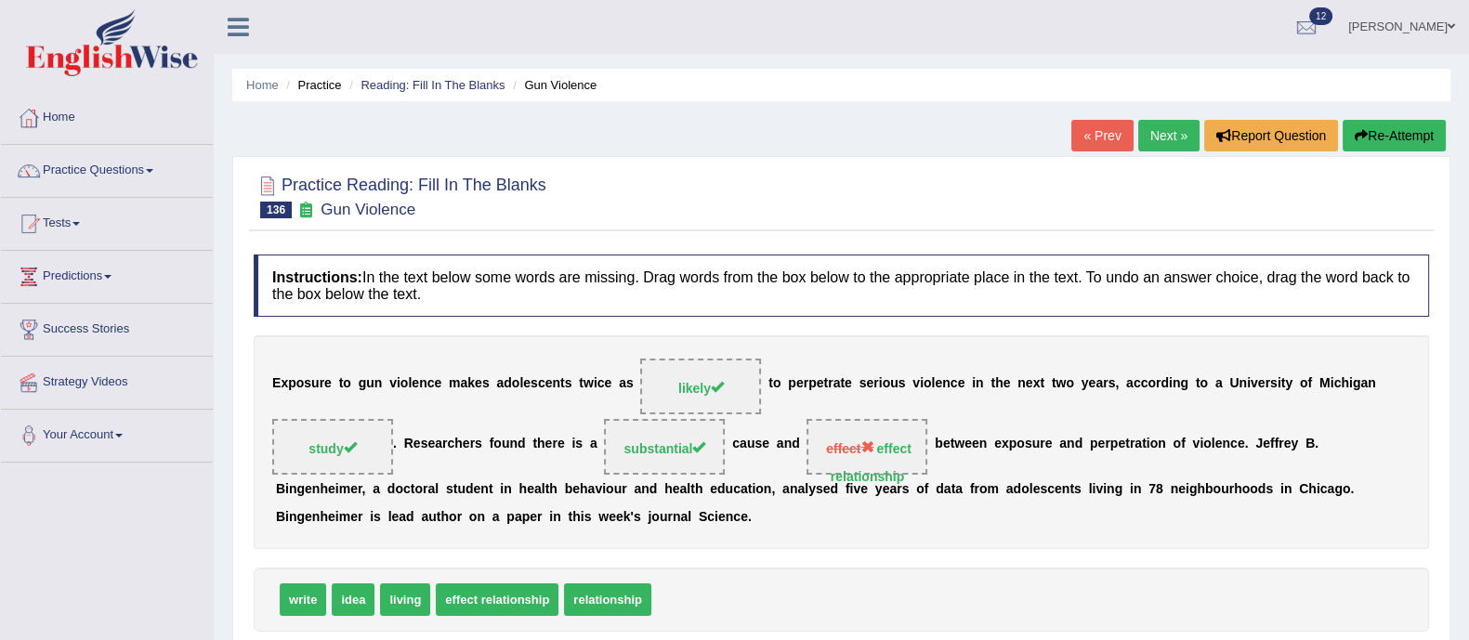
click at [1159, 135] on link "Next »" at bounding box center [1168, 136] width 61 height 32
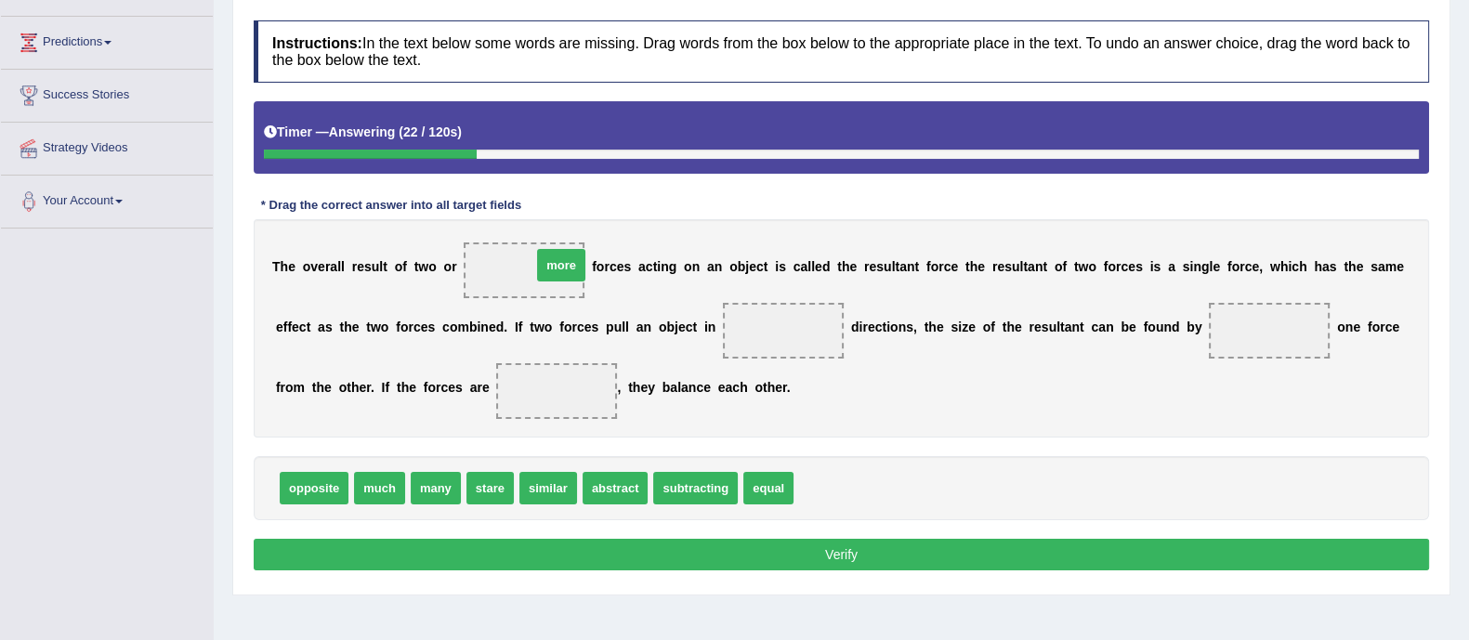
drag, startPoint x: 817, startPoint y: 492, endPoint x: 522, endPoint y: 267, distance: 370.6
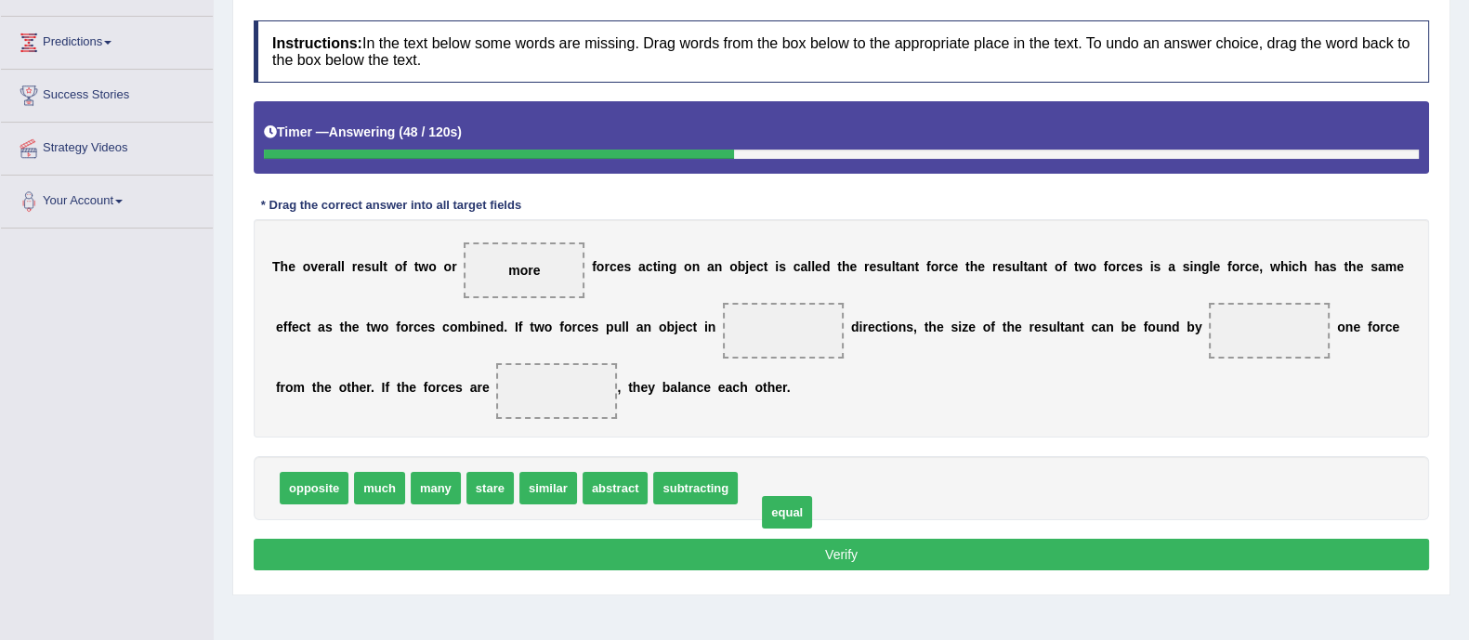
drag, startPoint x: 771, startPoint y: 485, endPoint x: 790, endPoint y: 508, distance: 29.7
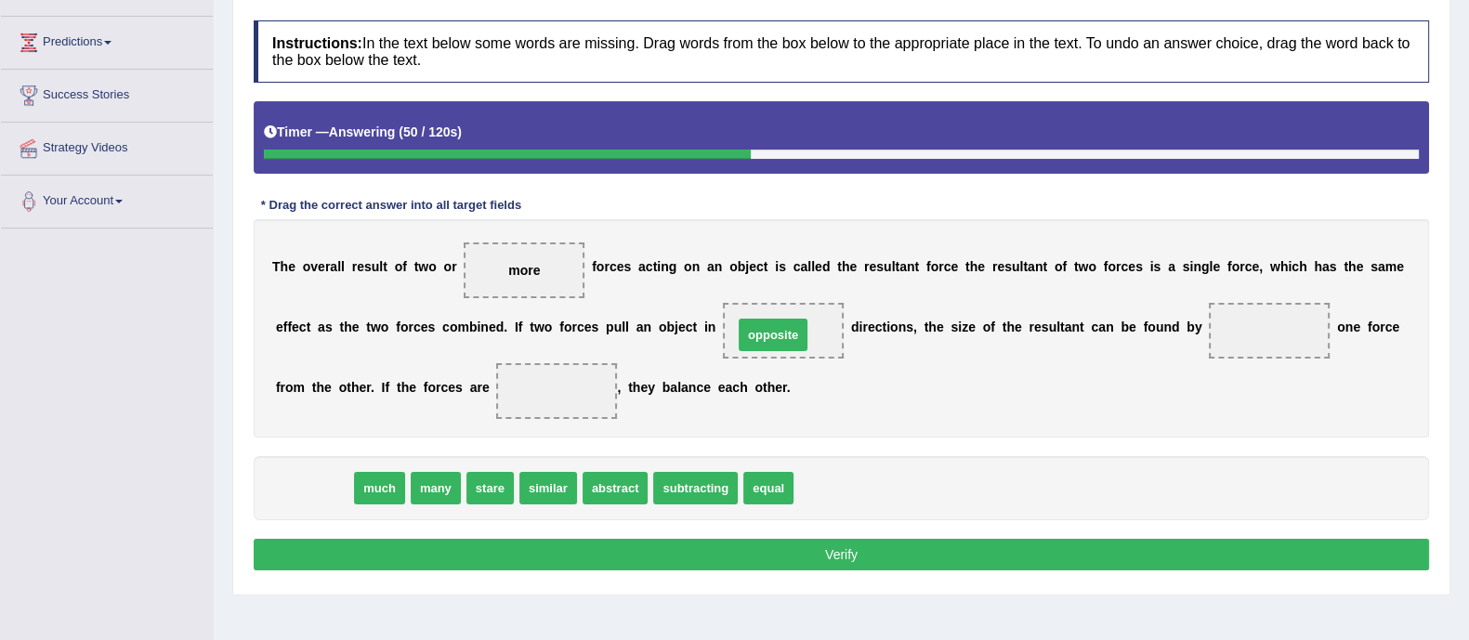
drag, startPoint x: 297, startPoint y: 476, endPoint x: 756, endPoint y: 322, distance: 484.0
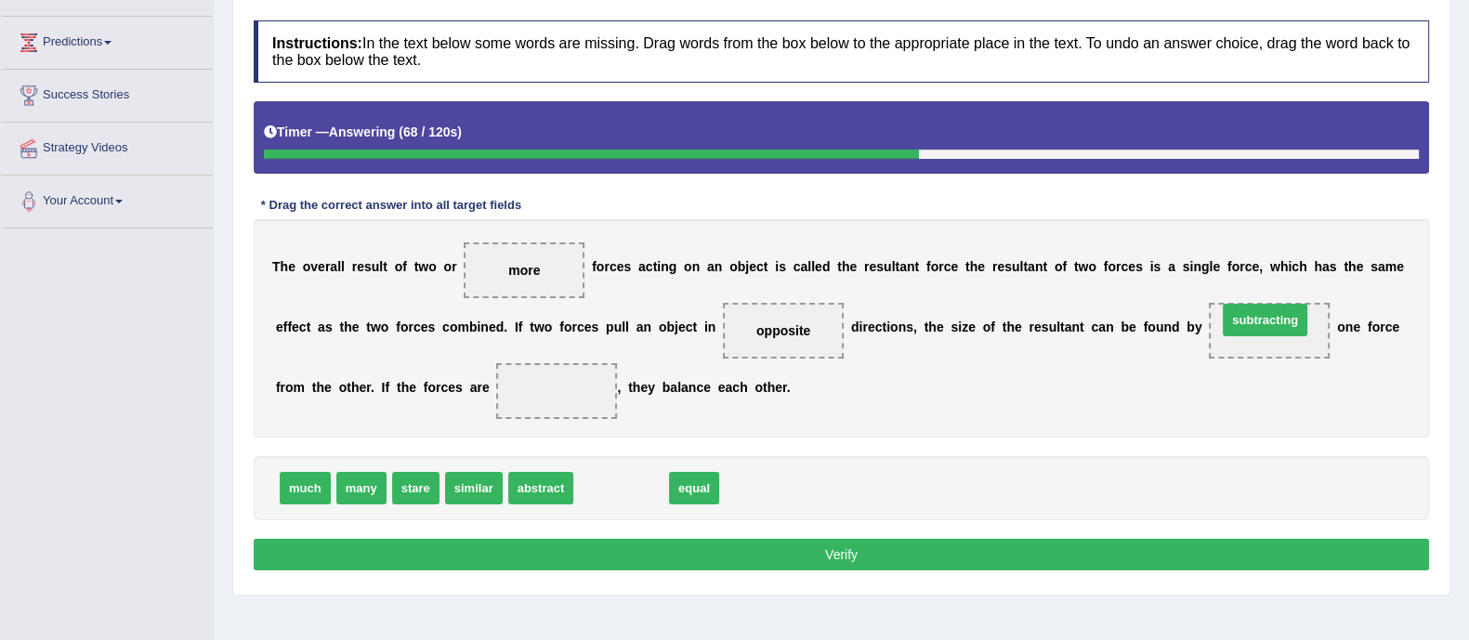
drag, startPoint x: 622, startPoint y: 489, endPoint x: 1266, endPoint y: 322, distance: 665.3
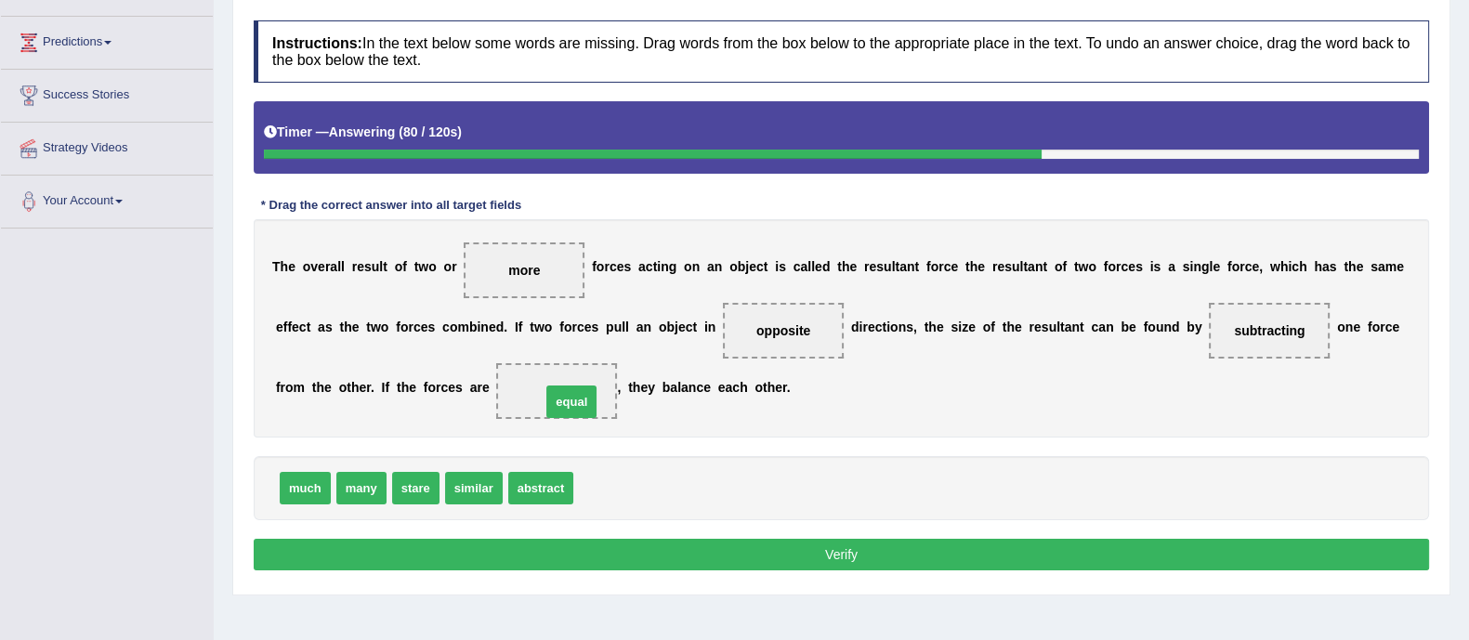
drag, startPoint x: 589, startPoint y: 485, endPoint x: 557, endPoint y: 399, distance: 92.3
click at [606, 553] on button "Verify" at bounding box center [841, 555] width 1175 height 32
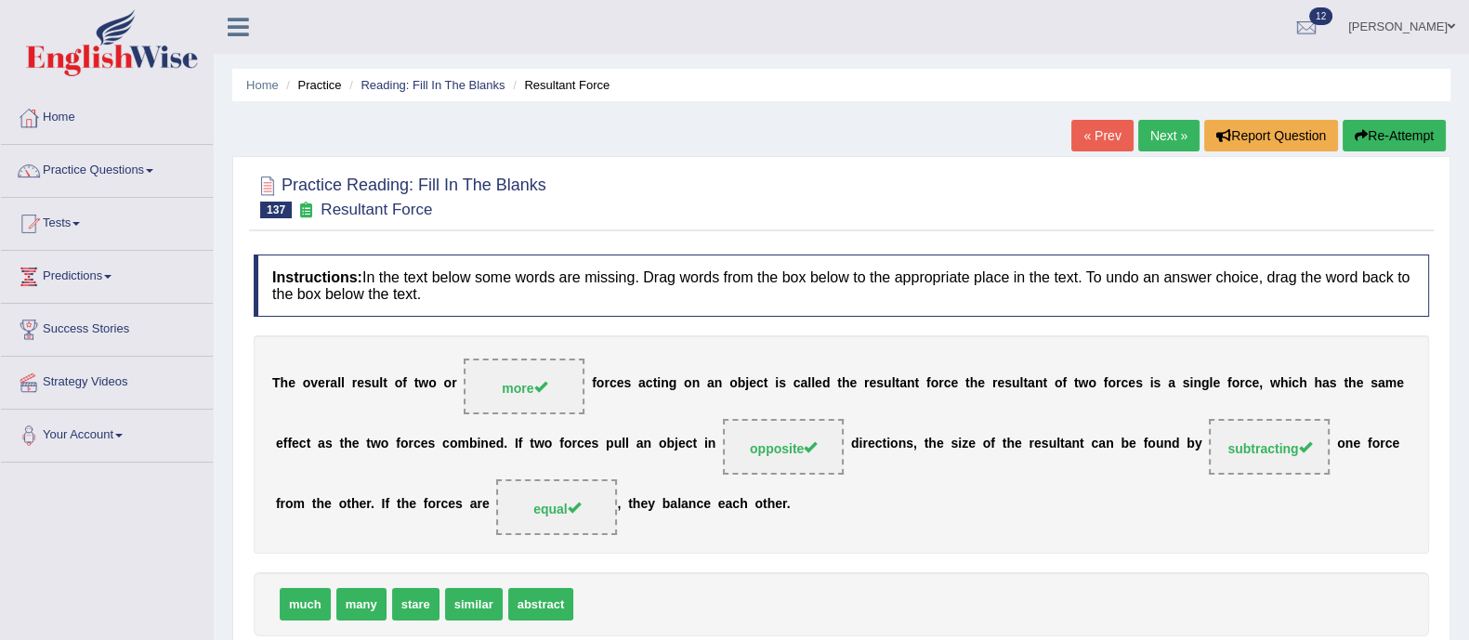
click at [1171, 140] on link "Next »" at bounding box center [1168, 136] width 61 height 32
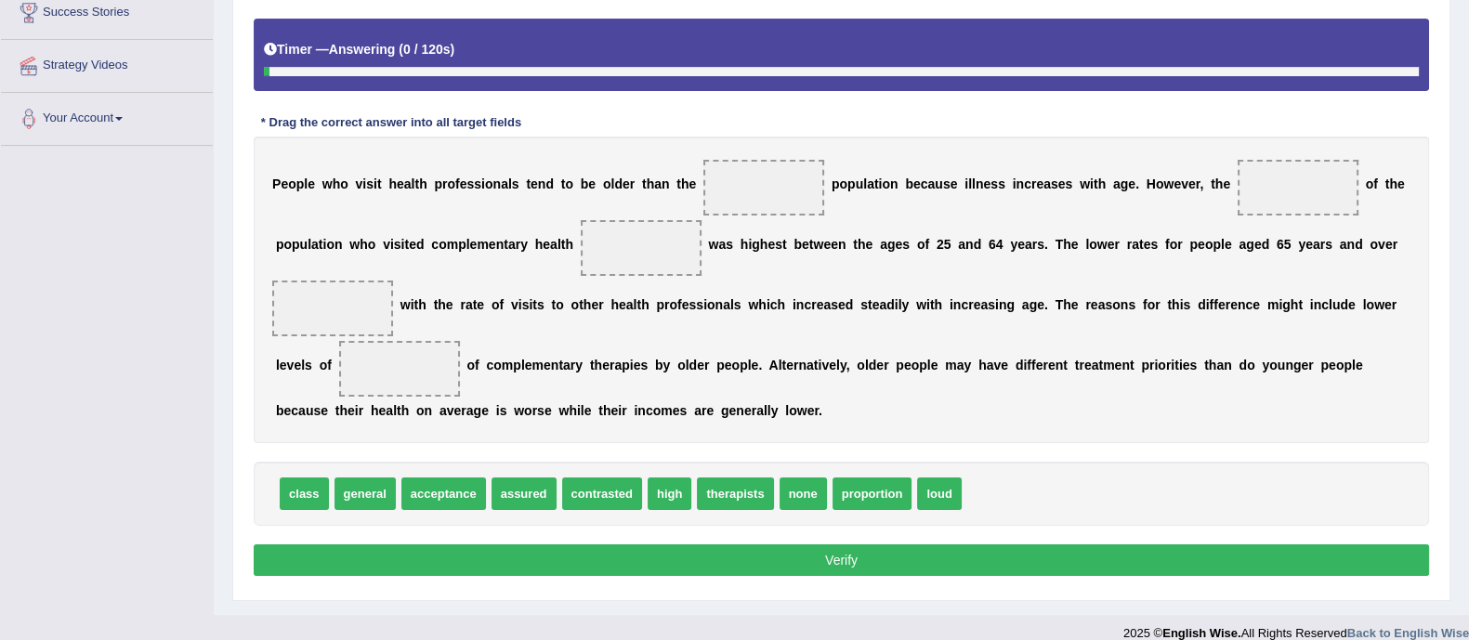
scroll to position [323, 0]
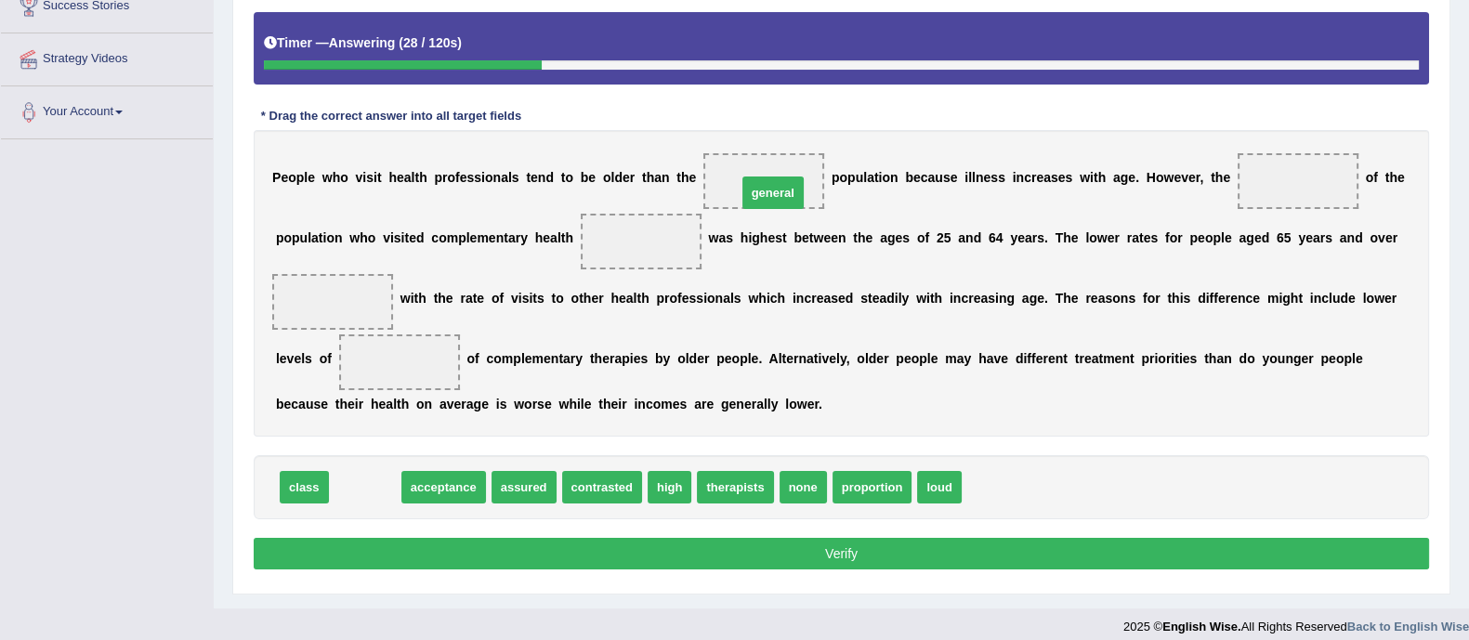
drag, startPoint x: 366, startPoint y: 490, endPoint x: 774, endPoint y: 194, distance: 503.7
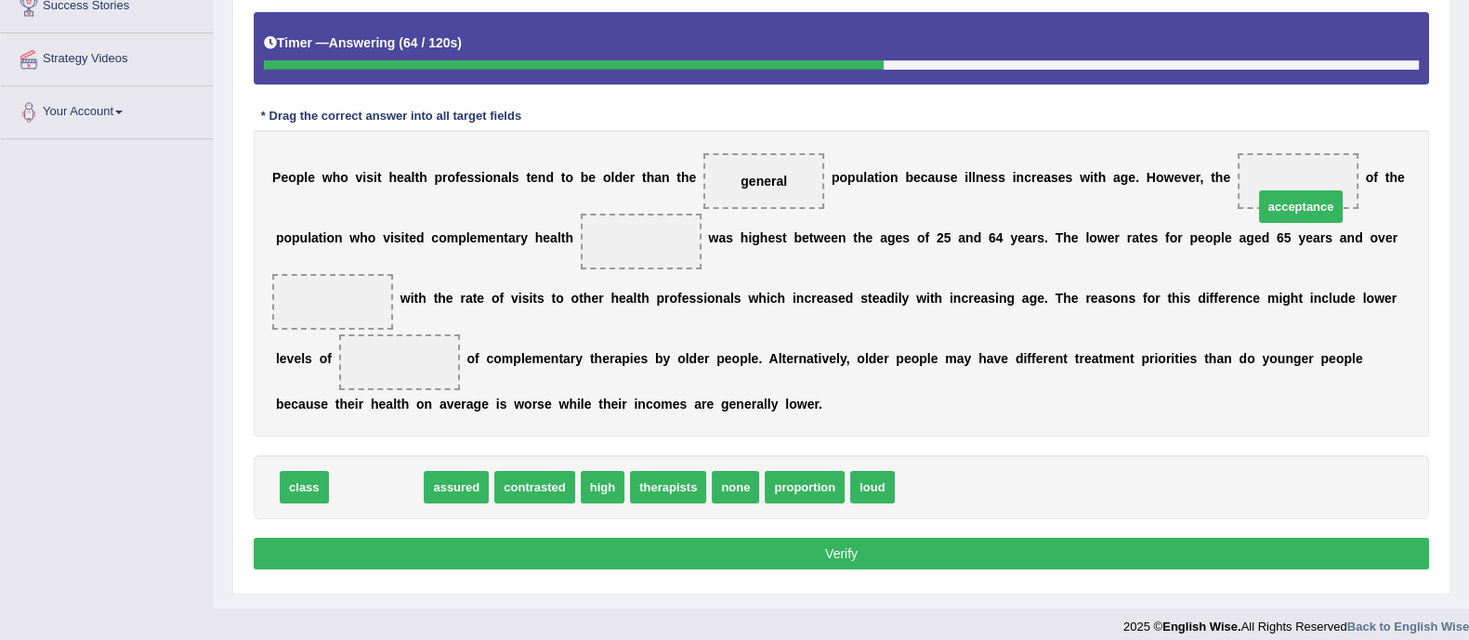
drag, startPoint x: 368, startPoint y: 490, endPoint x: 1293, endPoint y: 208, distance: 966.5
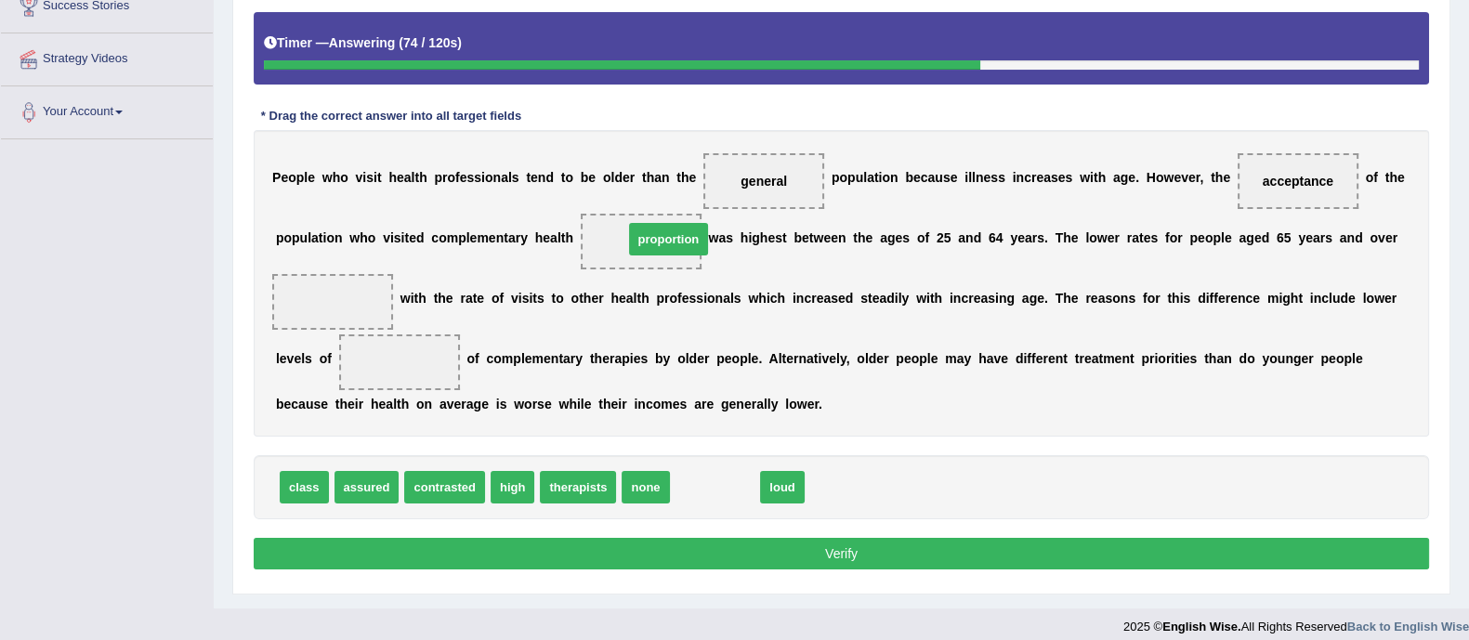
drag, startPoint x: 720, startPoint y: 490, endPoint x: 674, endPoint y: 243, distance: 251.5
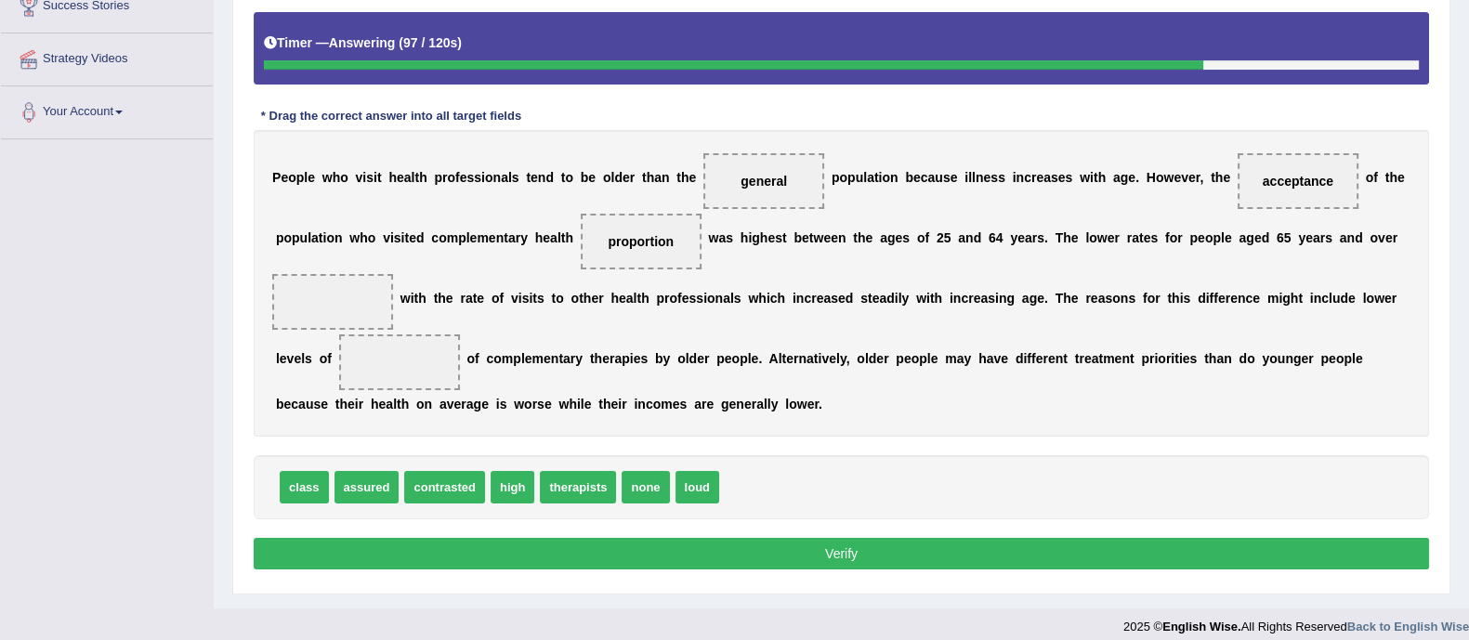
click at [781, 346] on div "P e o p l e w h o v i s i t h e a l t h p r o f e s s i o n a l s t e n d t o b…" at bounding box center [841, 283] width 1175 height 307
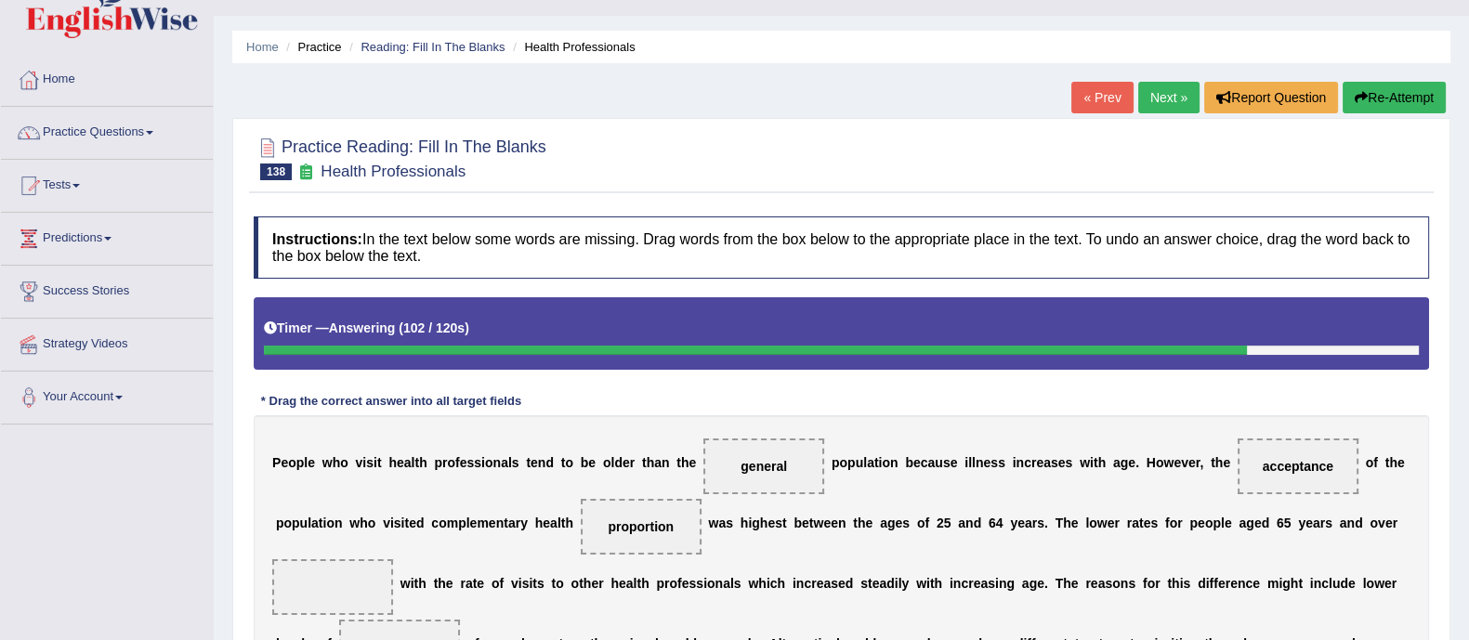
scroll to position [7, 0]
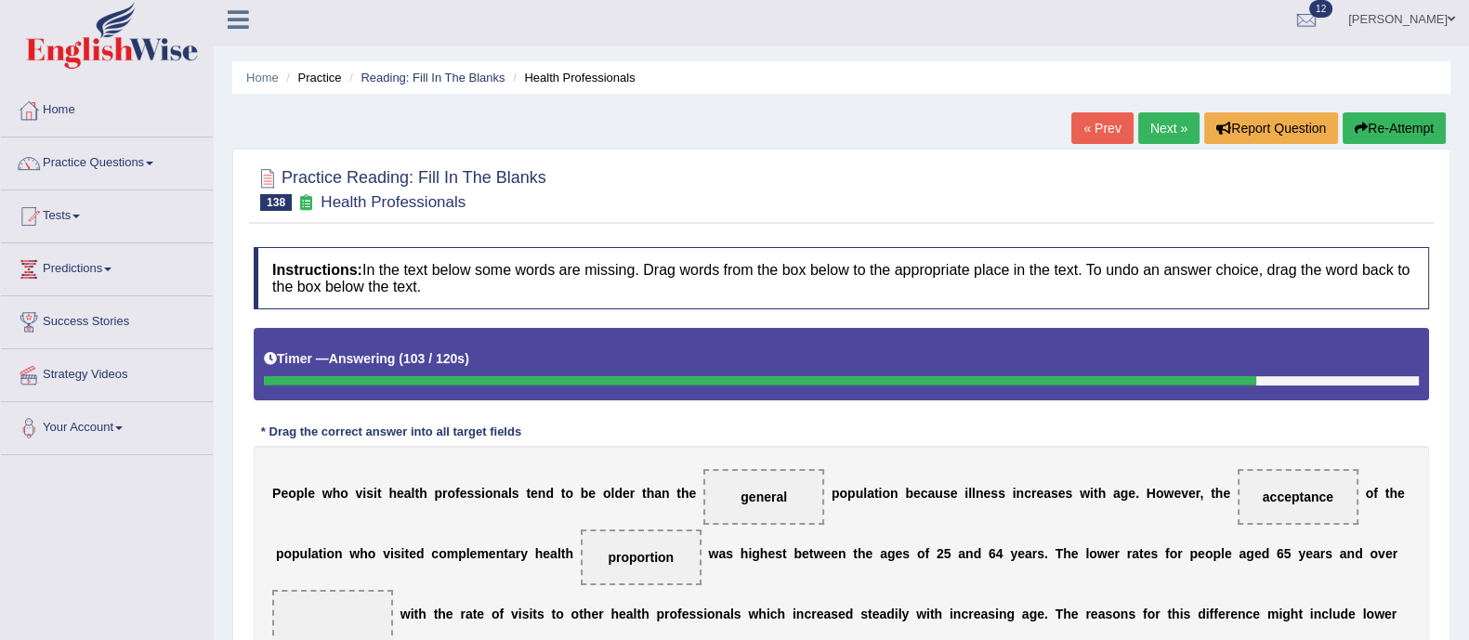
click at [1380, 119] on button "Re-Attempt" at bounding box center [1394, 128] width 103 height 32
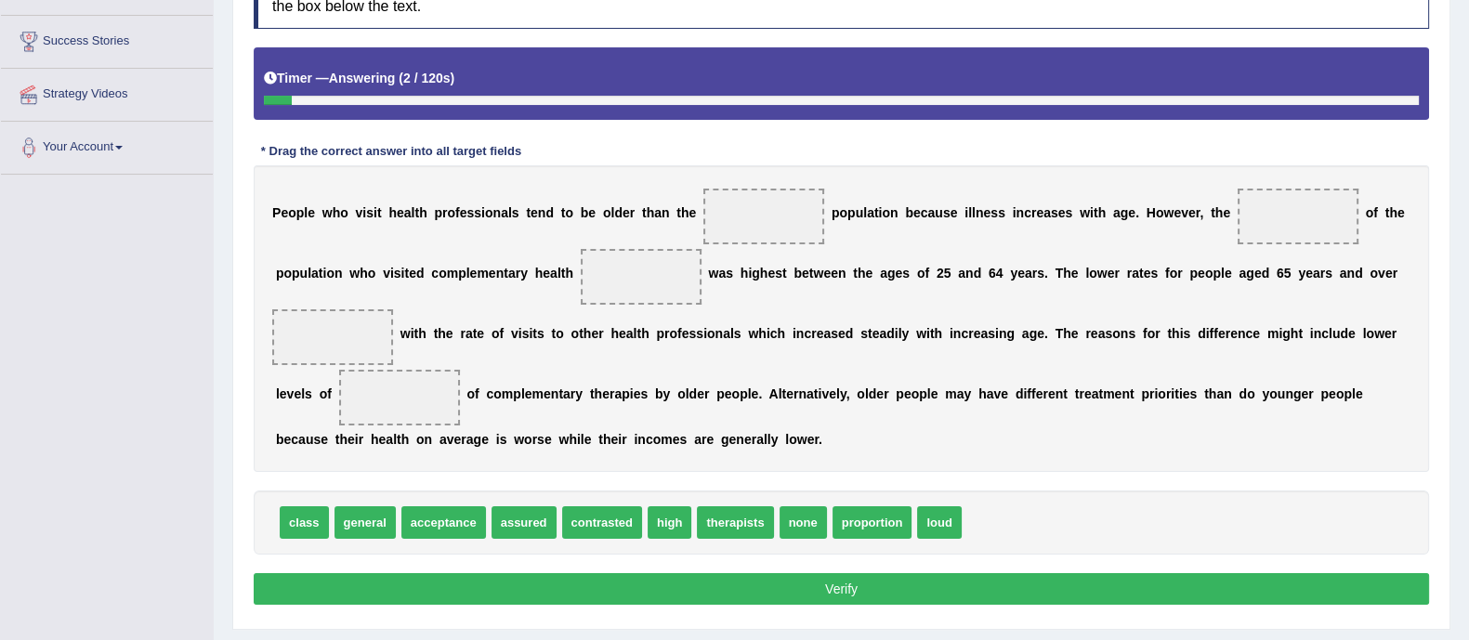
scroll to position [1, 0]
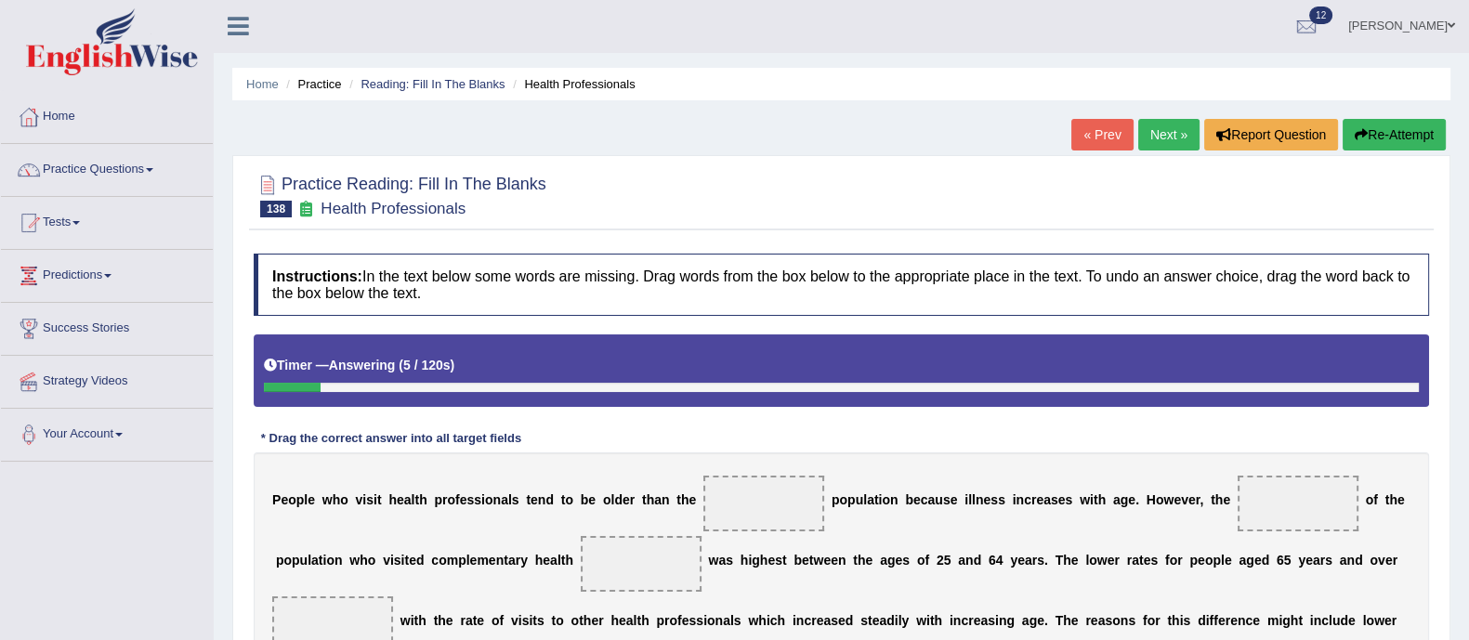
click at [1371, 132] on button "Re-Attempt" at bounding box center [1394, 135] width 103 height 32
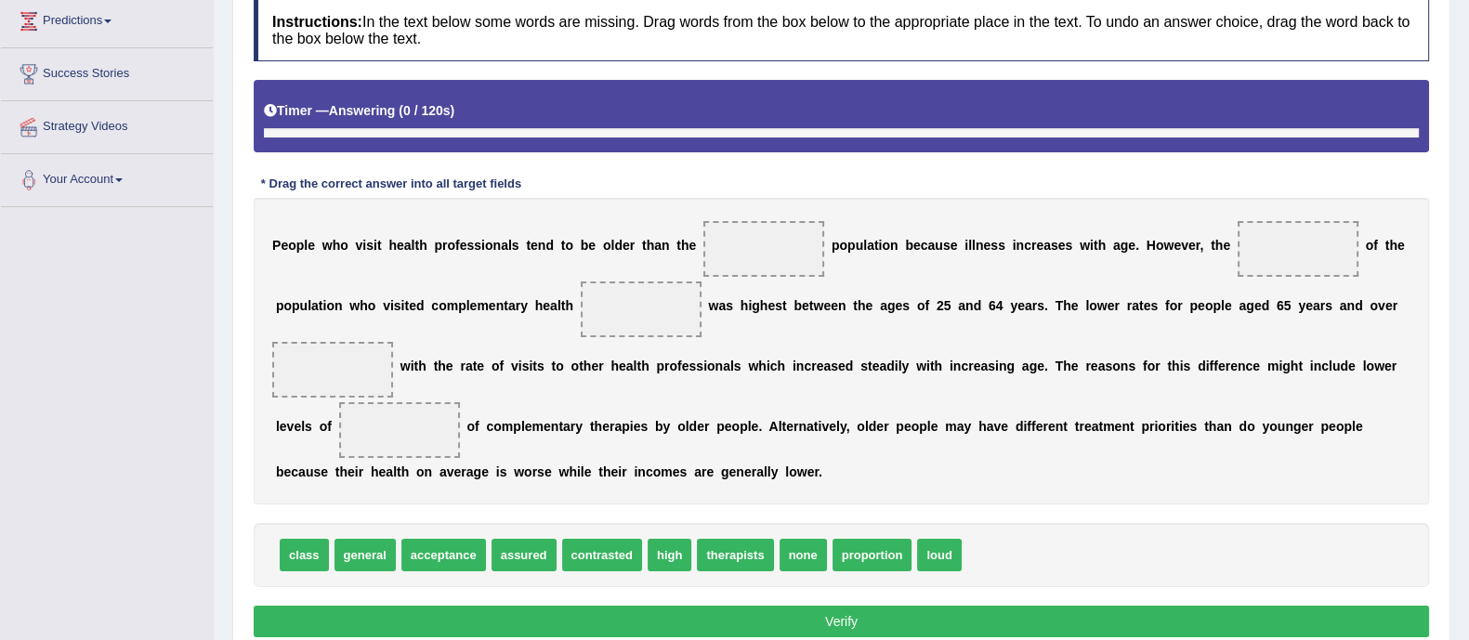
scroll to position [334, 0]
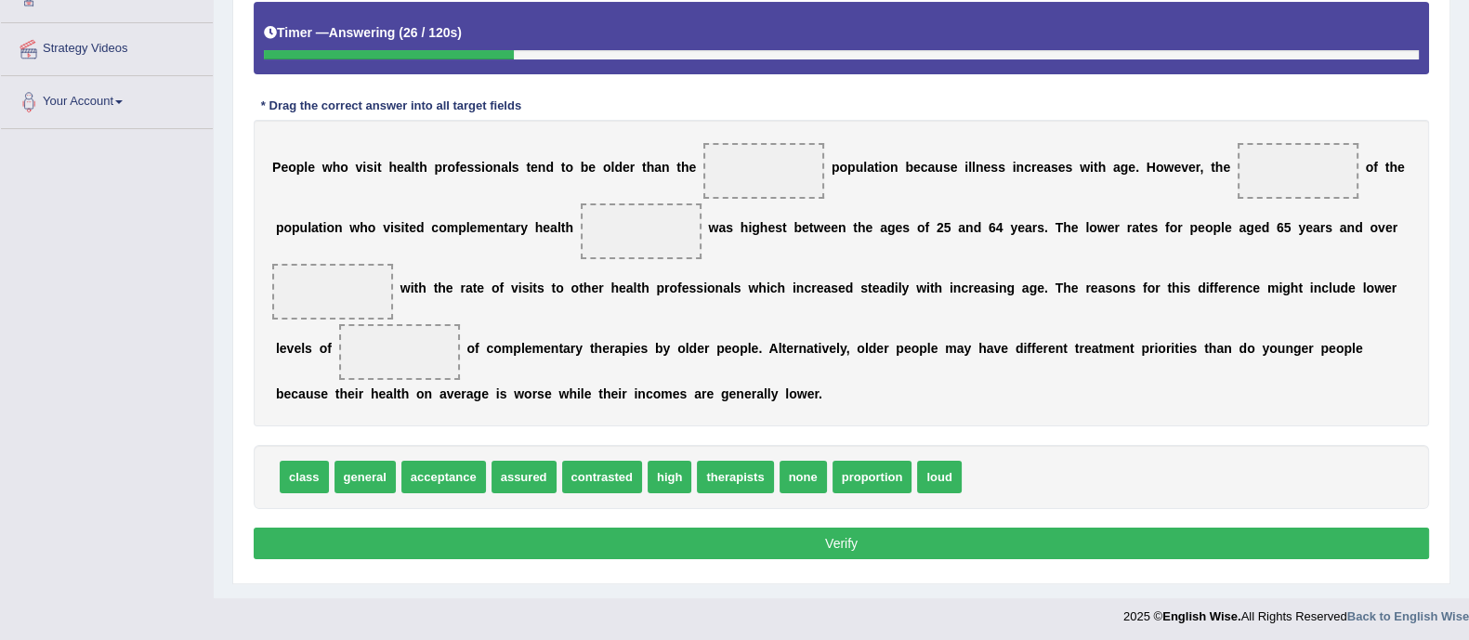
drag, startPoint x: 370, startPoint y: 494, endPoint x: 832, endPoint y: 151, distance: 575.7
click at [832, 151] on div "Instructions: In the text below some words are missing. Drag words from the box…" at bounding box center [841, 243] width 1185 height 663
drag, startPoint x: 348, startPoint y: 466, endPoint x: 734, endPoint y: 162, distance: 491.5
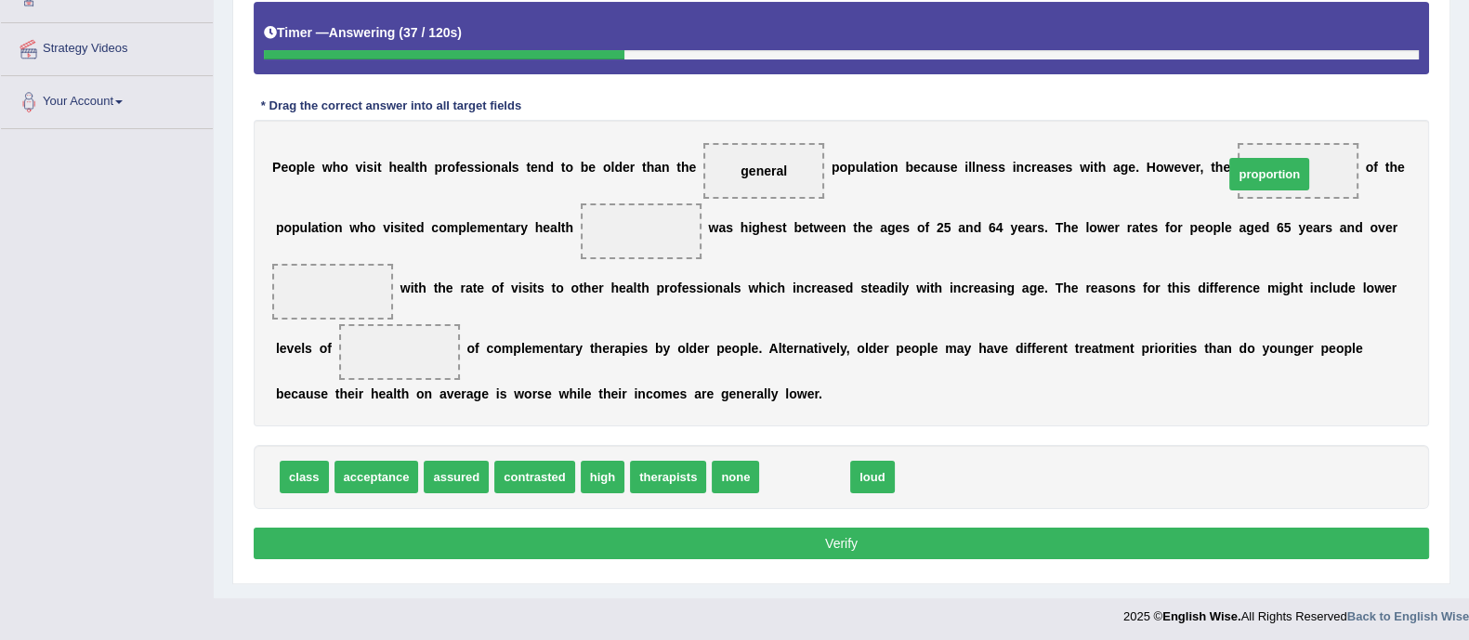
drag, startPoint x: 801, startPoint y: 470, endPoint x: 1265, endPoint y: 167, distance: 553.8
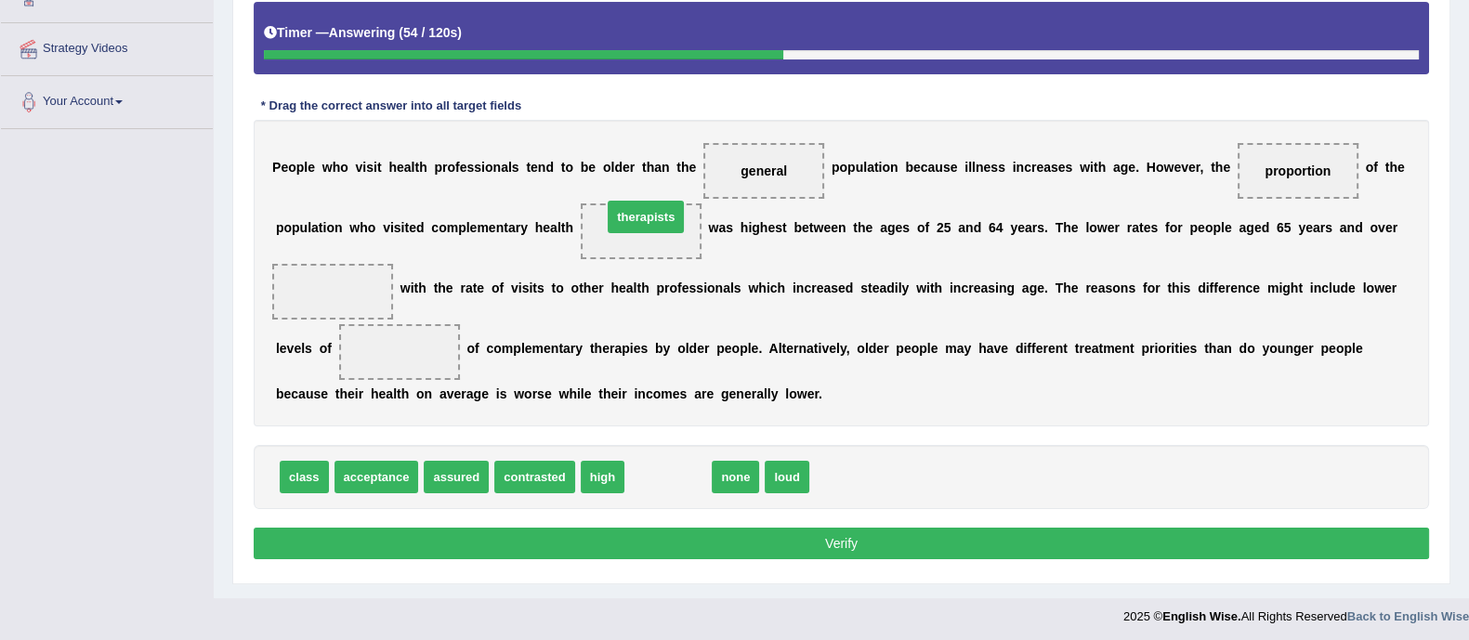
drag, startPoint x: 659, startPoint y: 477, endPoint x: 637, endPoint y: 217, distance: 261.1
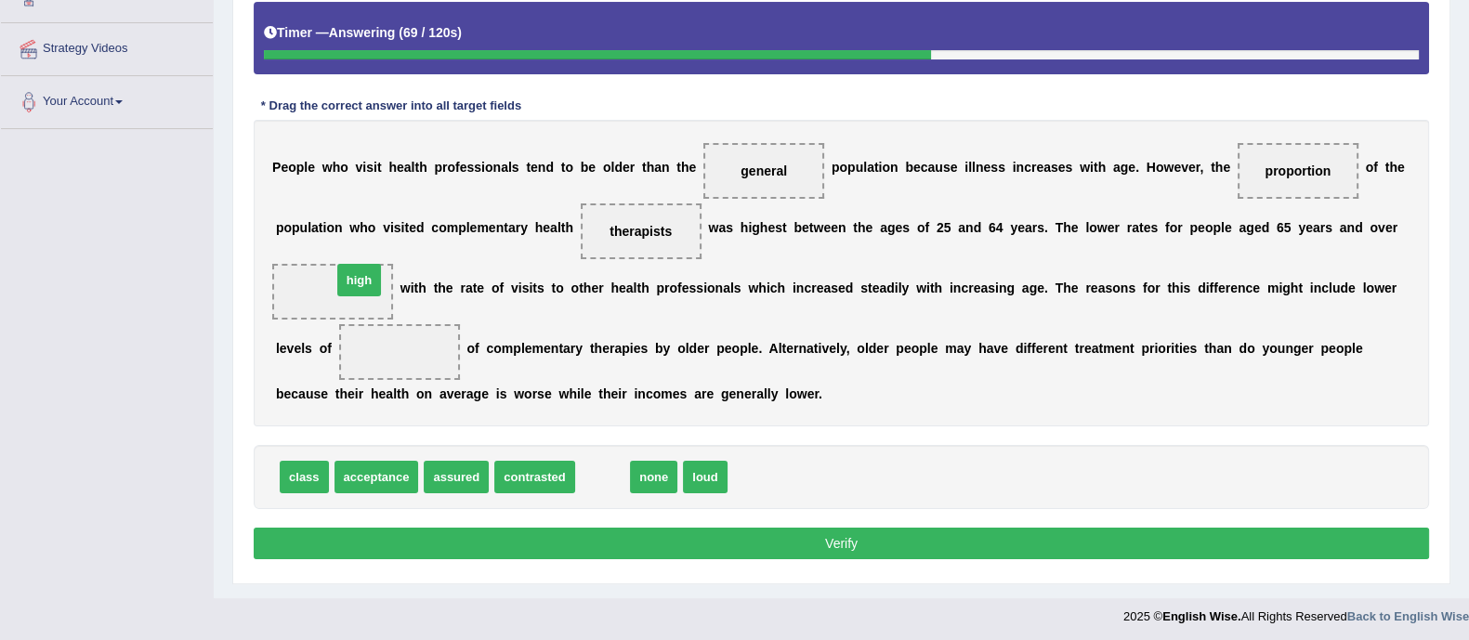
drag, startPoint x: 609, startPoint y: 479, endPoint x: 365, endPoint y: 282, distance: 313.2
click at [365, 282] on span "high" at bounding box center [332, 292] width 121 height 56
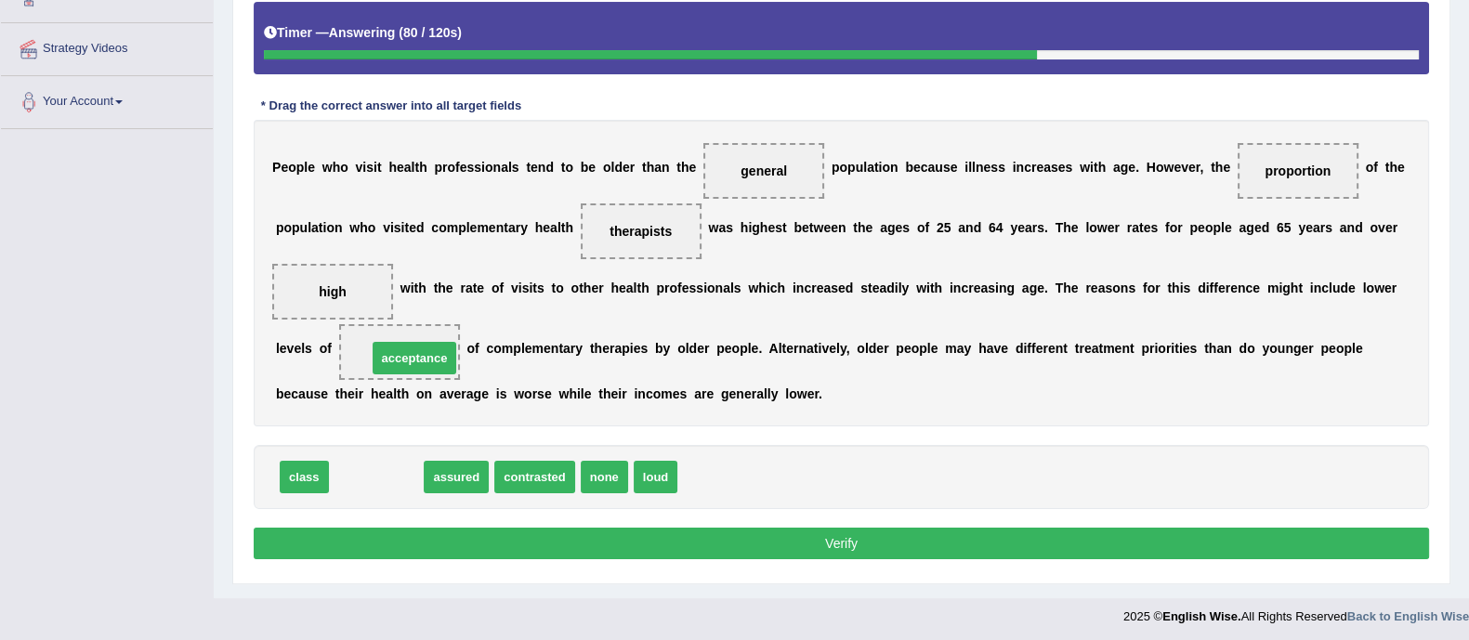
drag, startPoint x: 390, startPoint y: 470, endPoint x: 428, endPoint y: 349, distance: 126.7
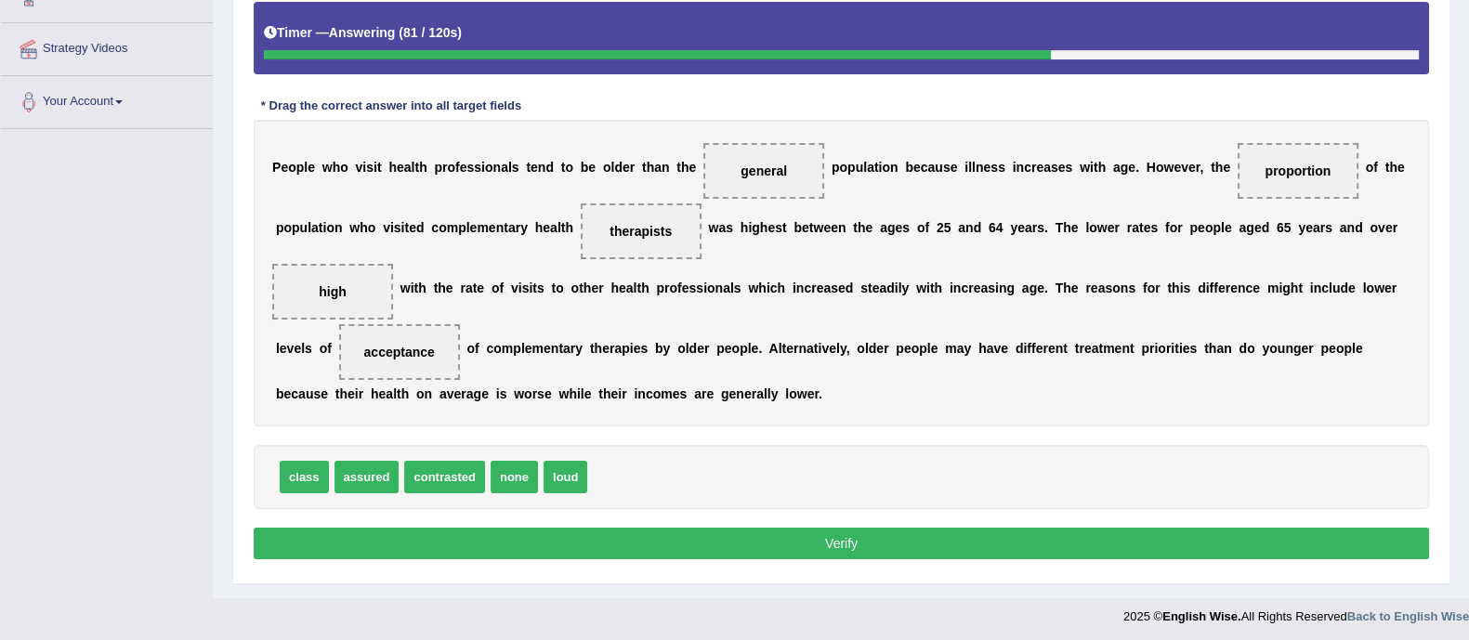
click at [520, 536] on button "Verify" at bounding box center [841, 544] width 1175 height 32
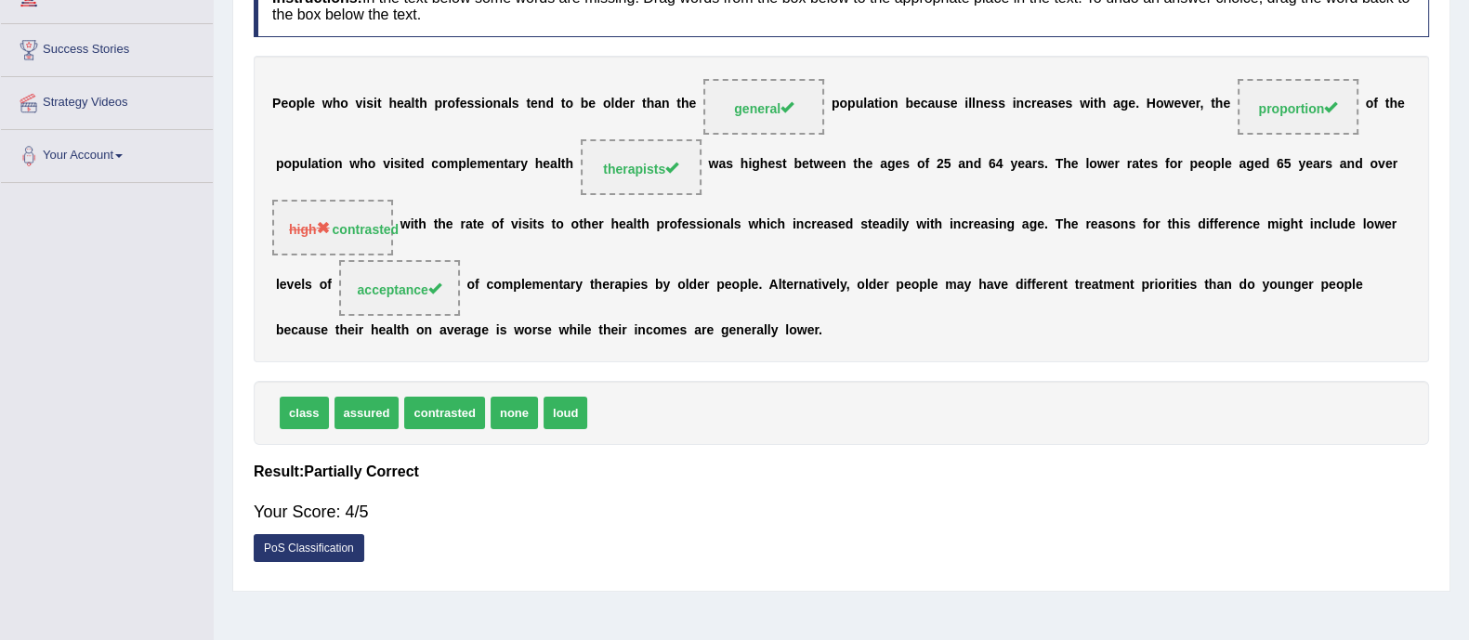
scroll to position [0, 0]
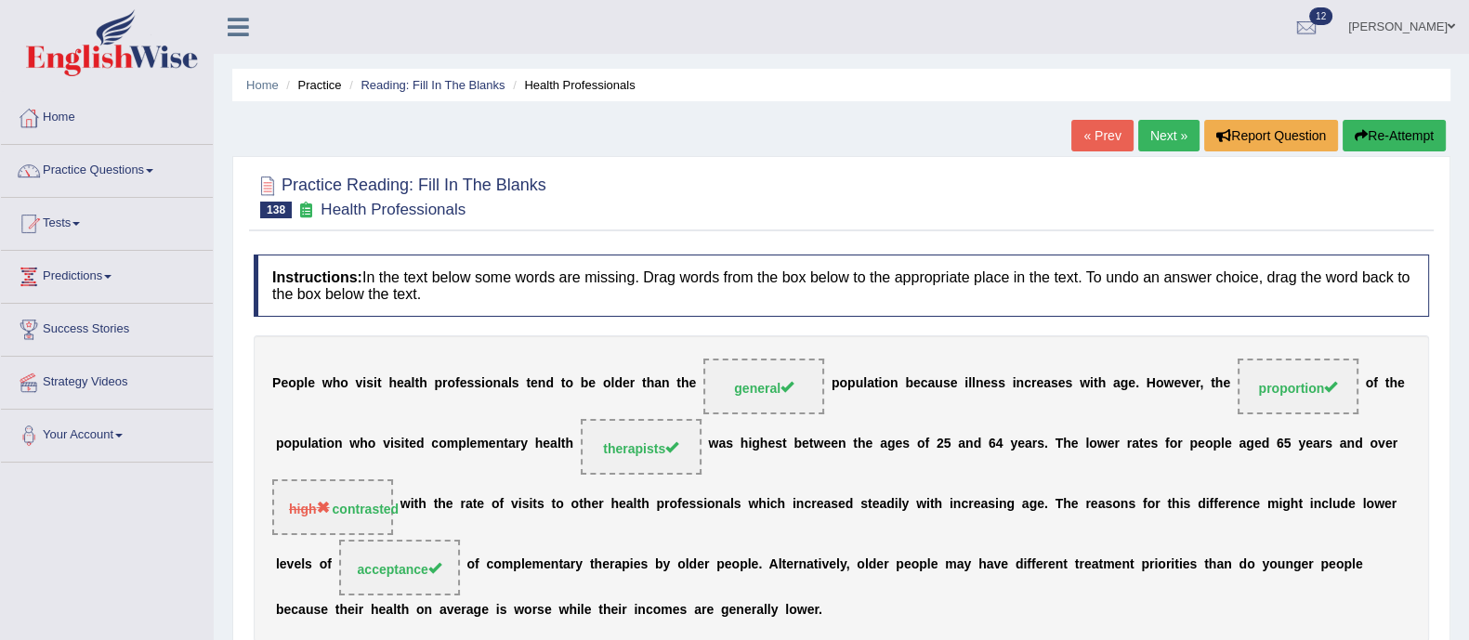
click at [1159, 140] on link "Next »" at bounding box center [1168, 136] width 61 height 32
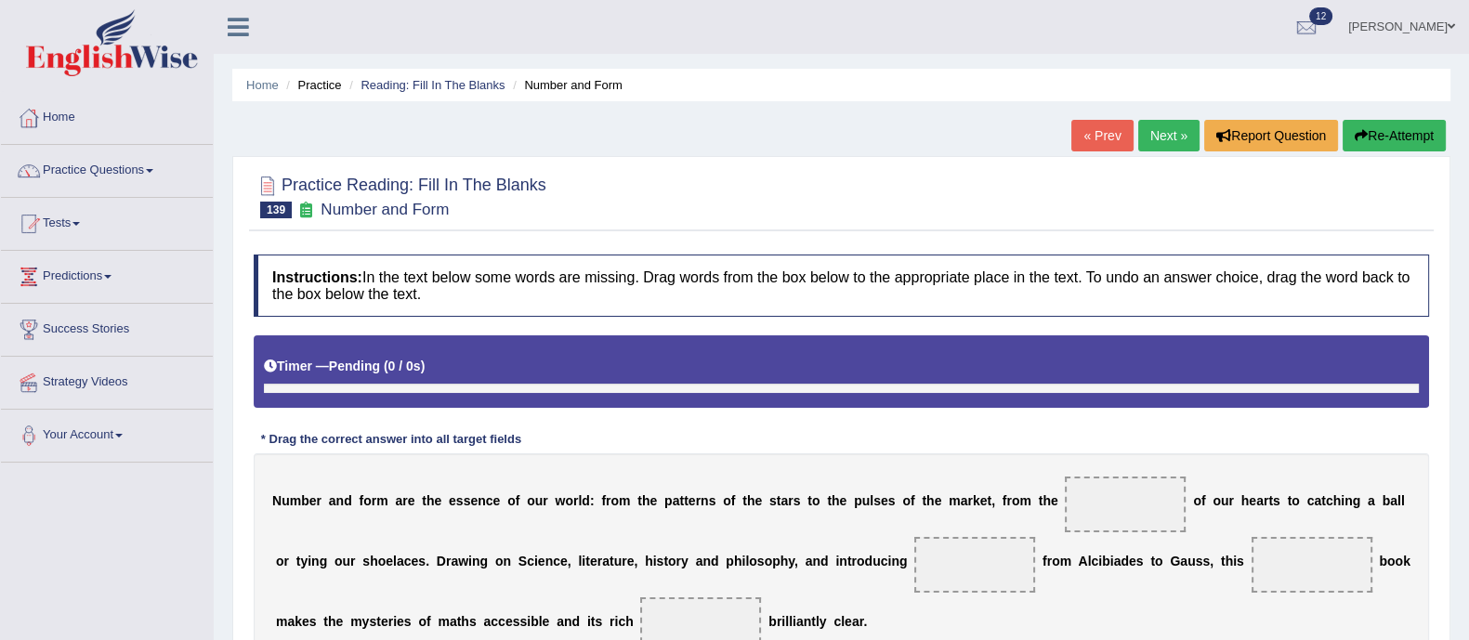
scroll to position [250, 0]
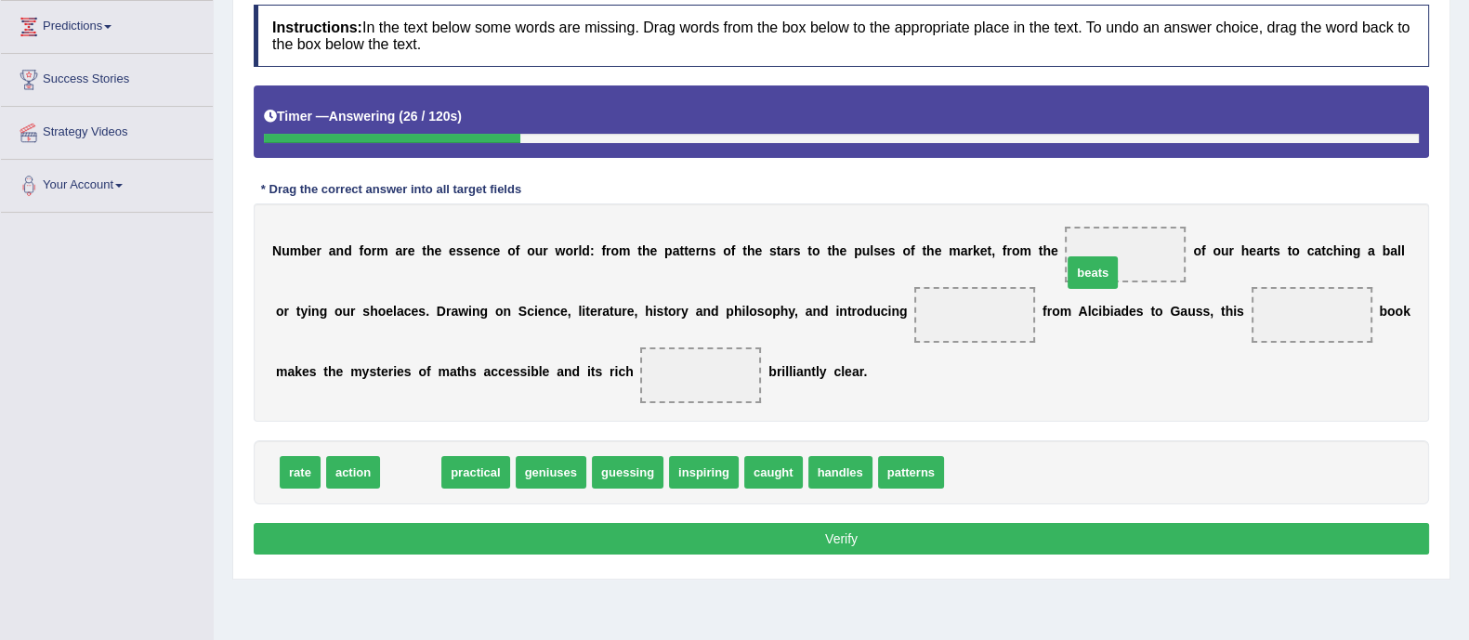
drag, startPoint x: 404, startPoint y: 466, endPoint x: 1087, endPoint y: 255, distance: 715.1
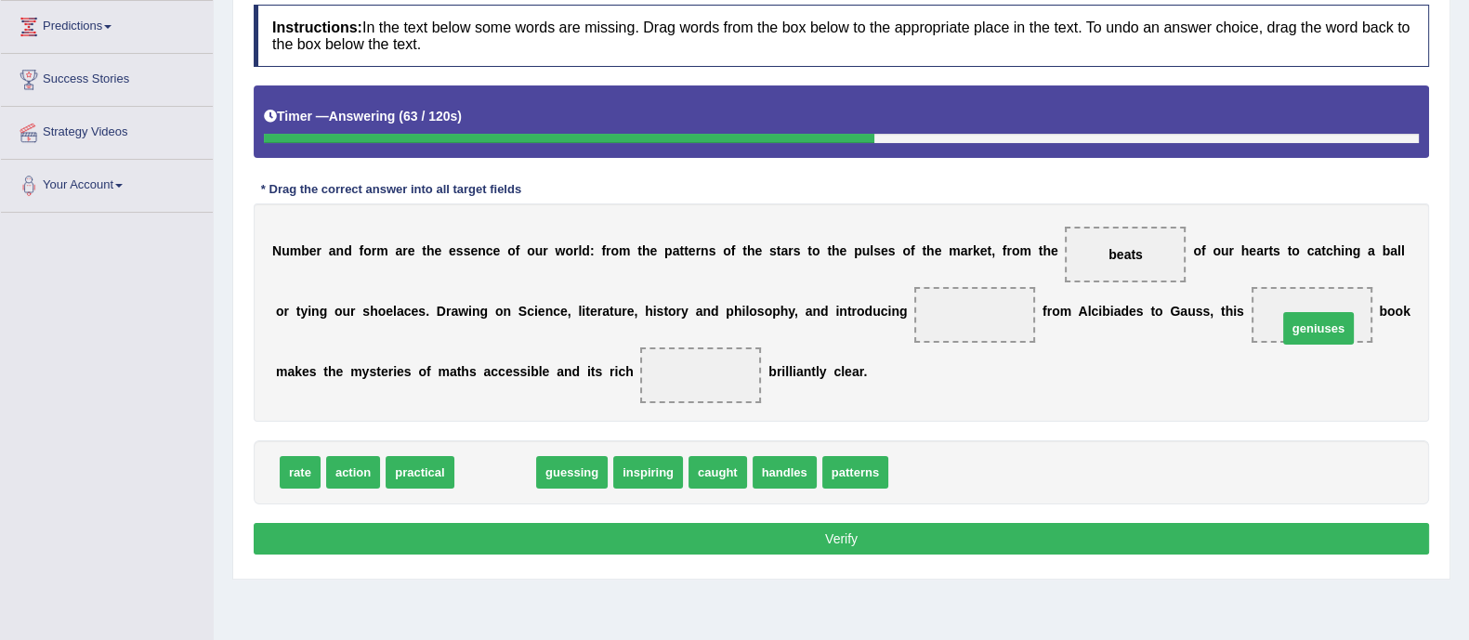
drag, startPoint x: 518, startPoint y: 473, endPoint x: 1340, endPoint y: 329, distance: 834.9
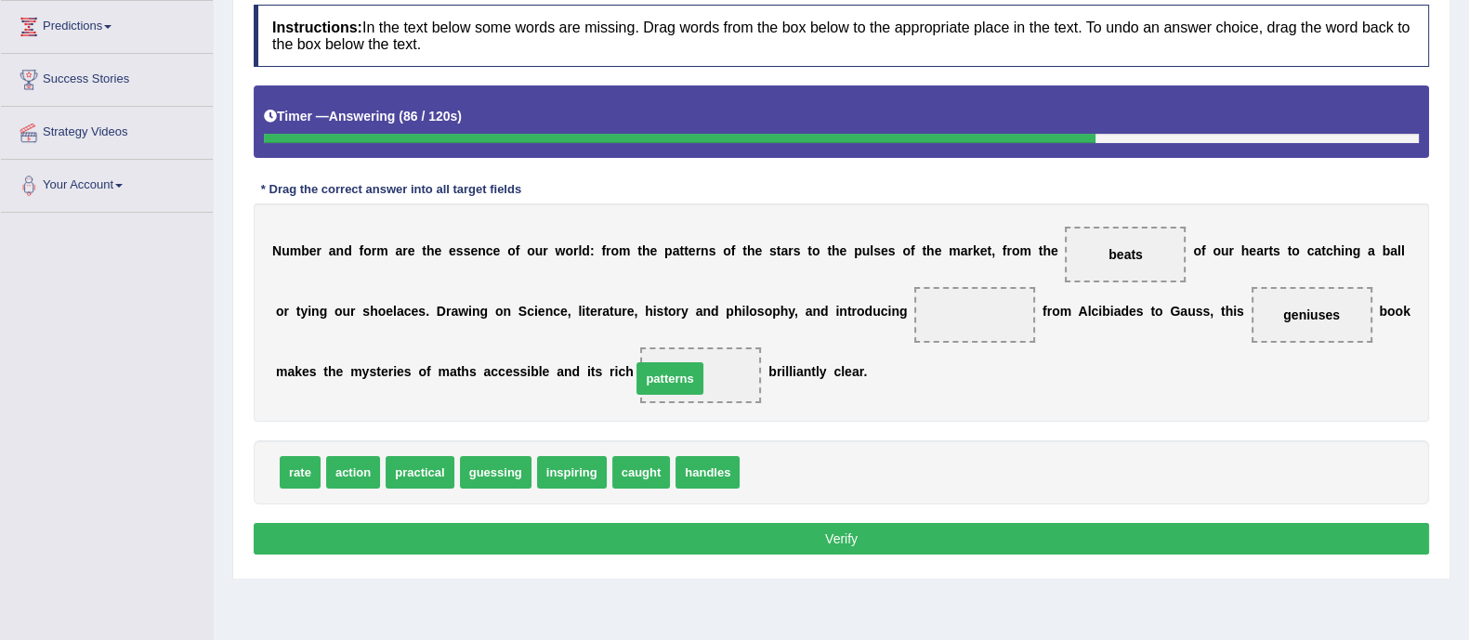
drag, startPoint x: 781, startPoint y: 477, endPoint x: 672, endPoint y: 381, distance: 144.8
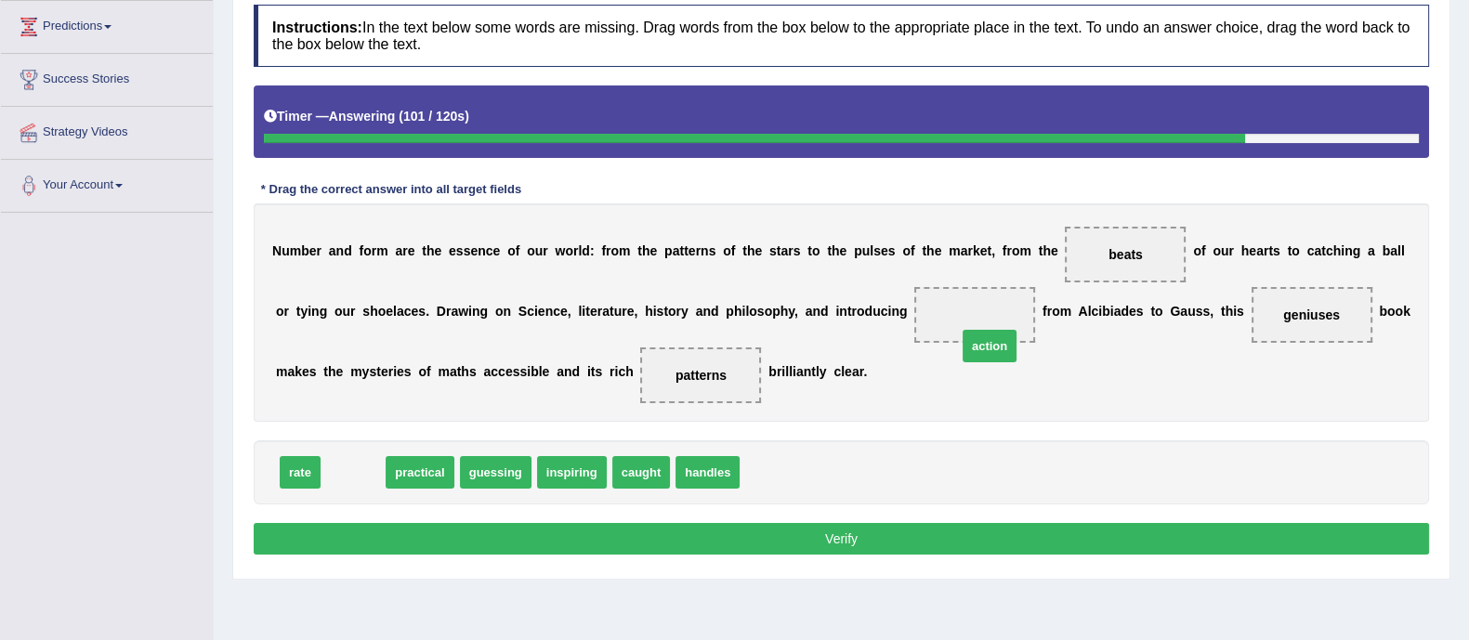
drag, startPoint x: 344, startPoint y: 473, endPoint x: 974, endPoint y: 328, distance: 646.5
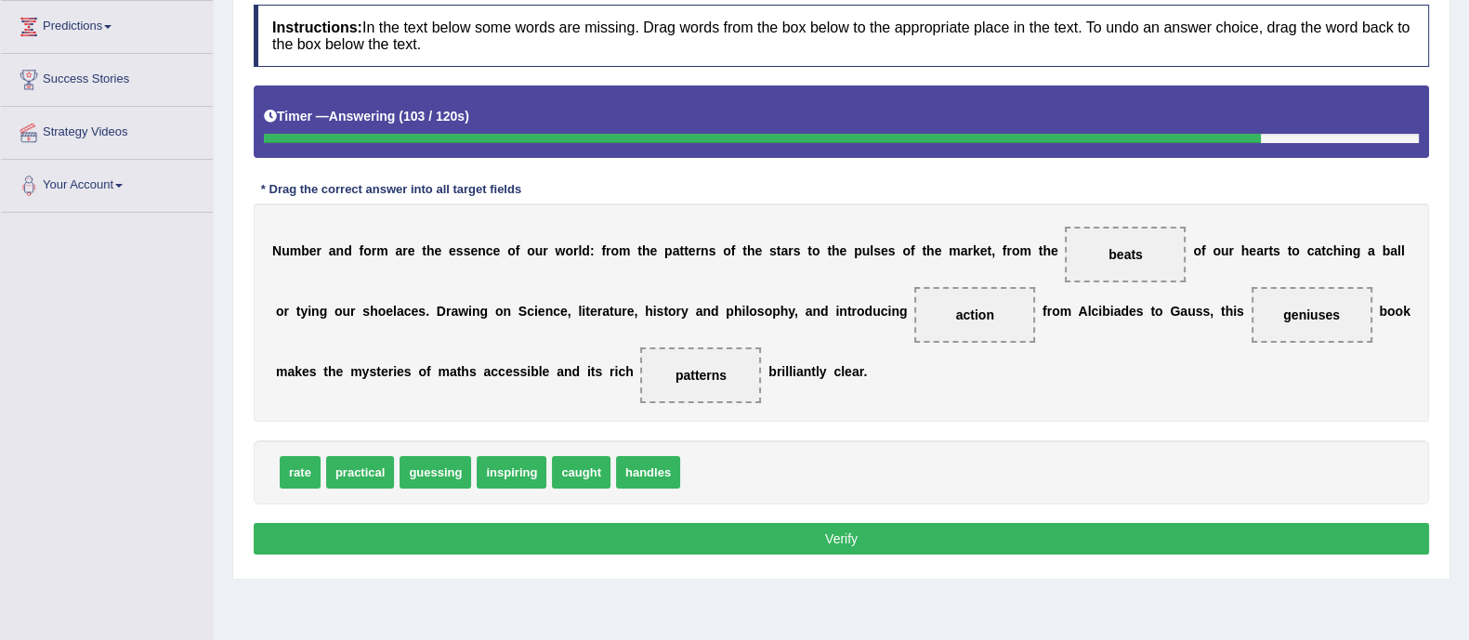
click at [908, 532] on button "Verify" at bounding box center [841, 539] width 1175 height 32
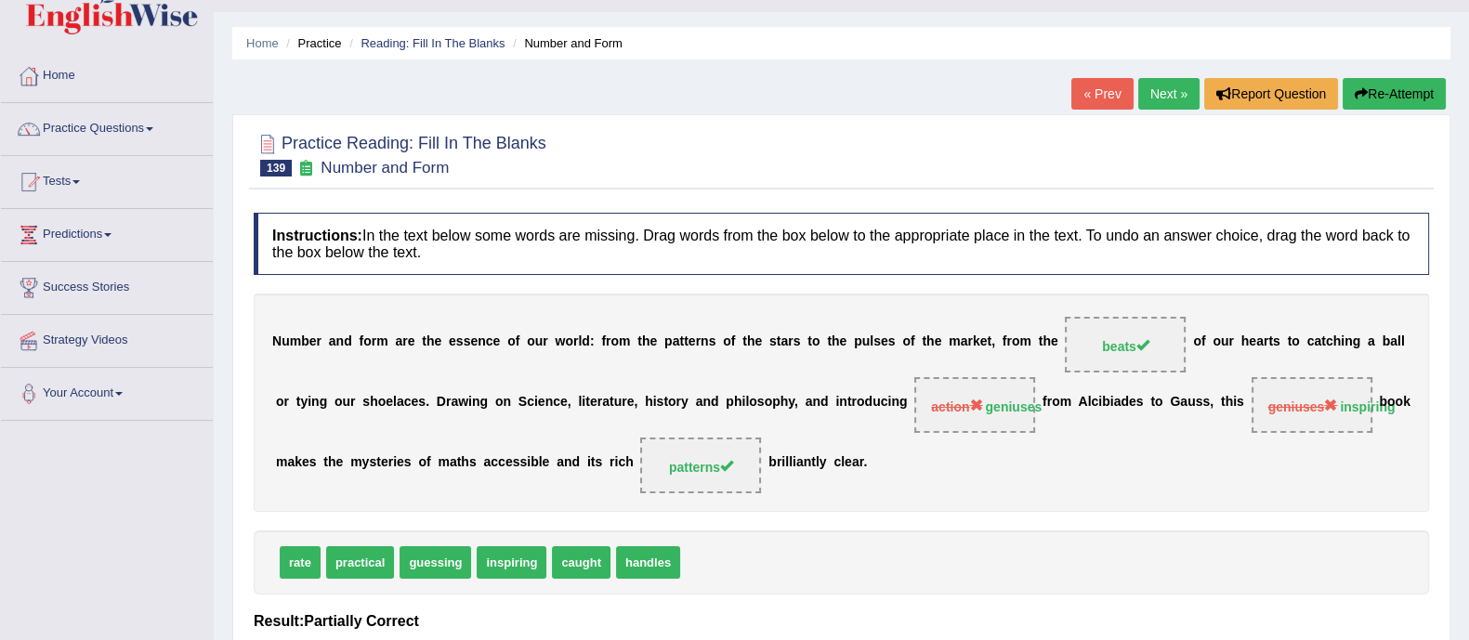
scroll to position [44, 0]
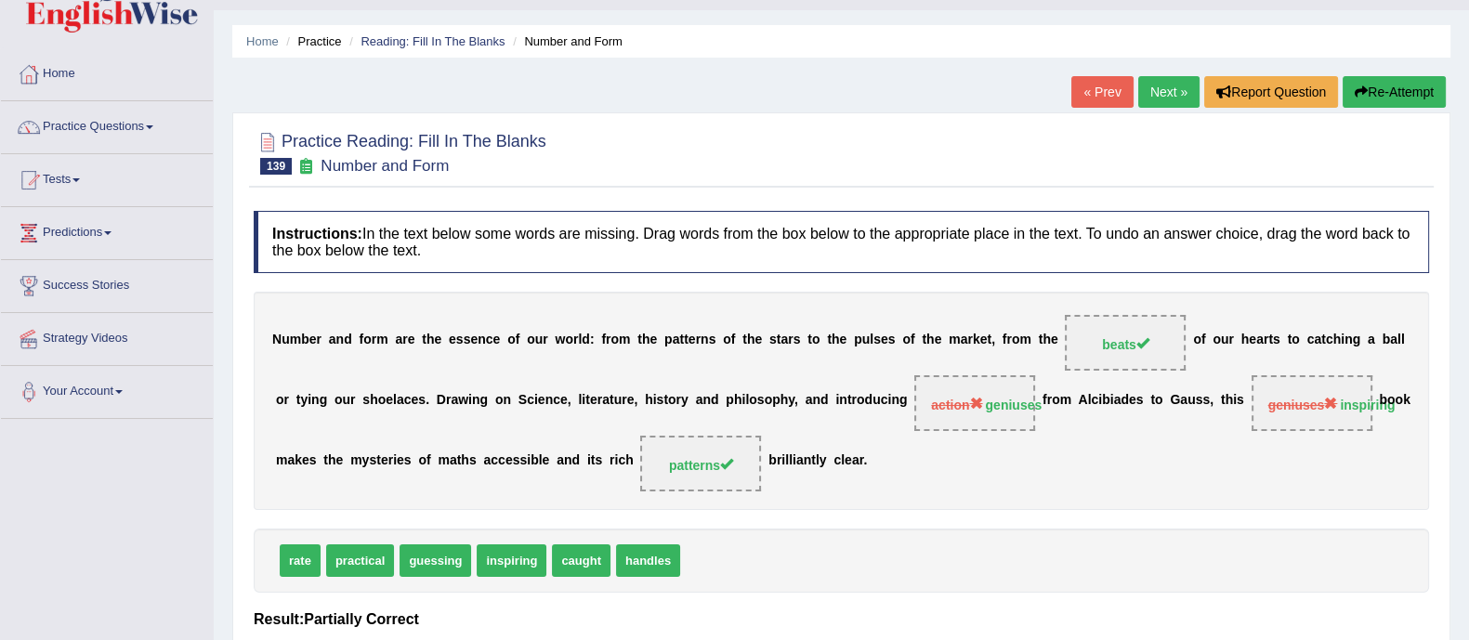
click at [1403, 88] on button "Re-Attempt" at bounding box center [1394, 92] width 103 height 32
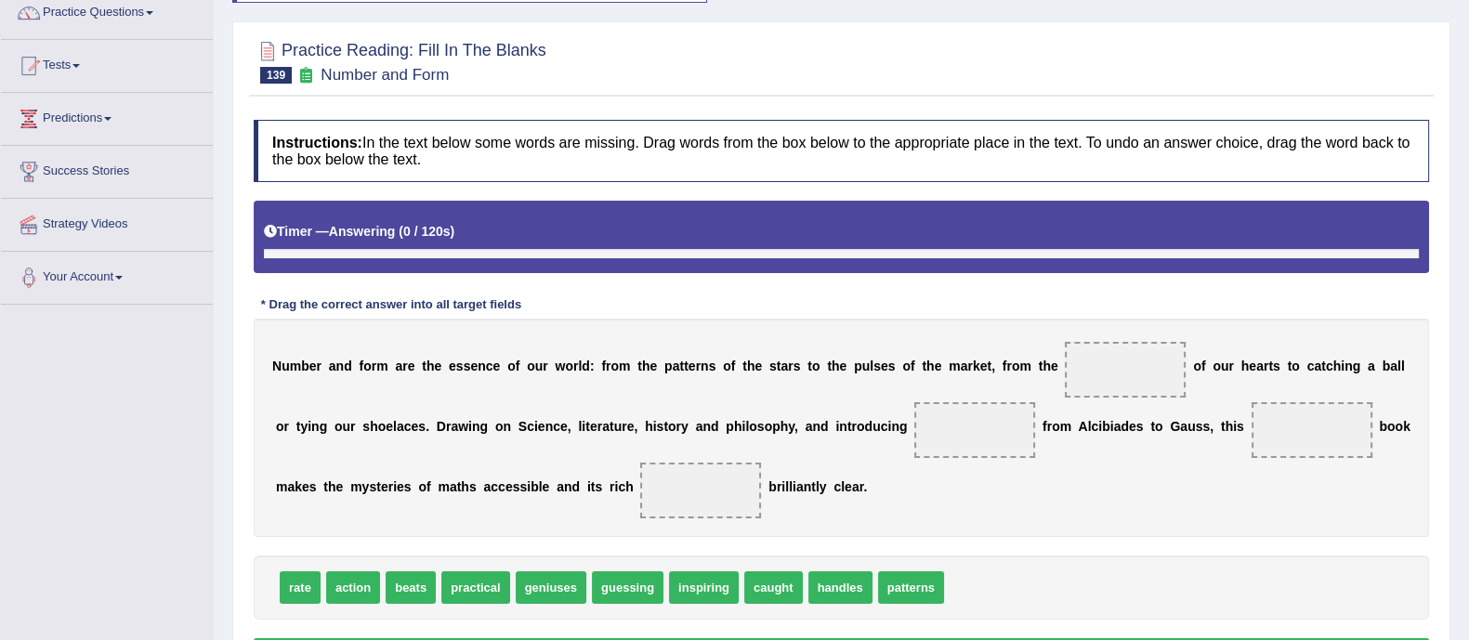
scroll to position [335, 0]
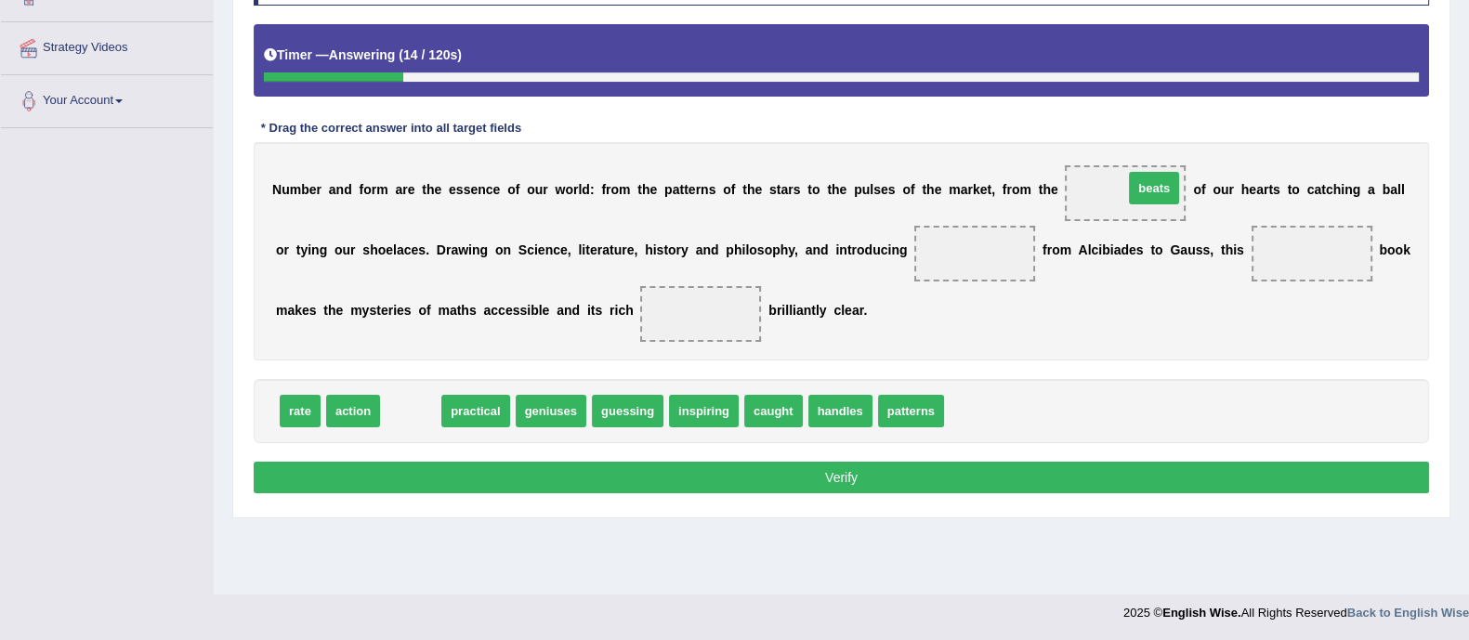
drag, startPoint x: 413, startPoint y: 406, endPoint x: 1157, endPoint y: 183, distance: 776.1
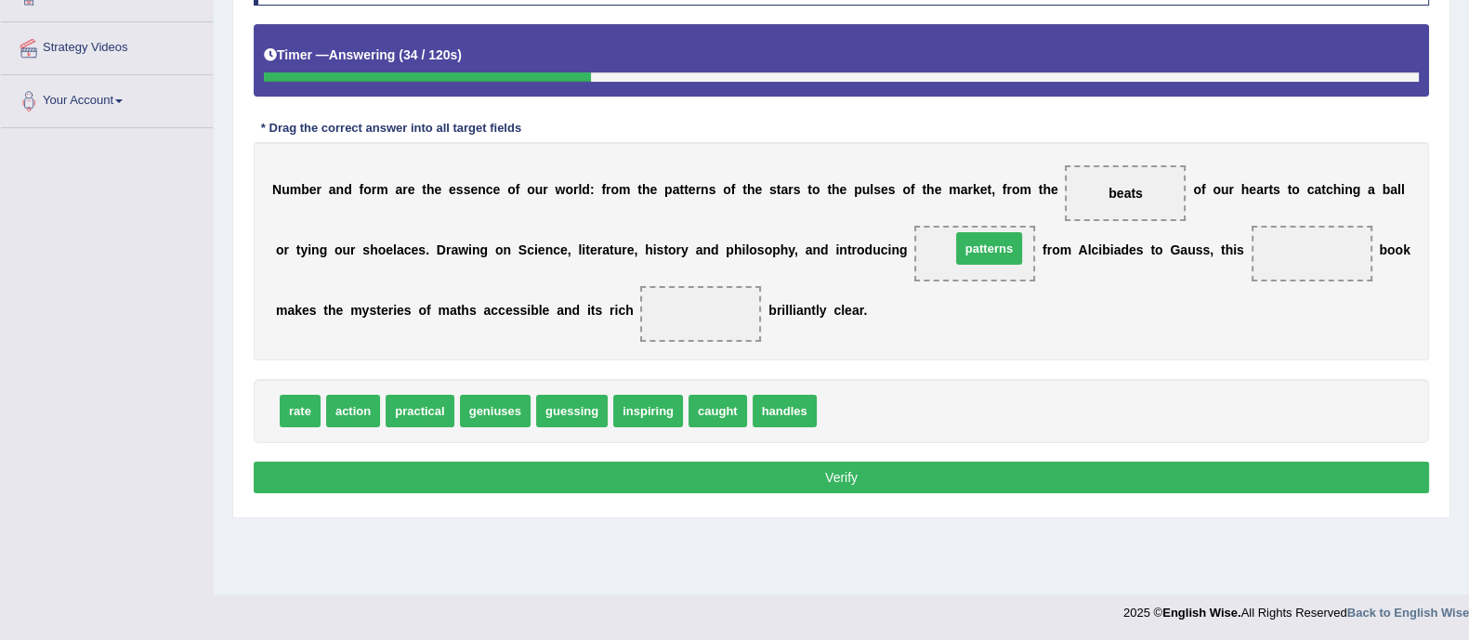
drag, startPoint x: 869, startPoint y: 411, endPoint x: 999, endPoint y: 232, distance: 220.8
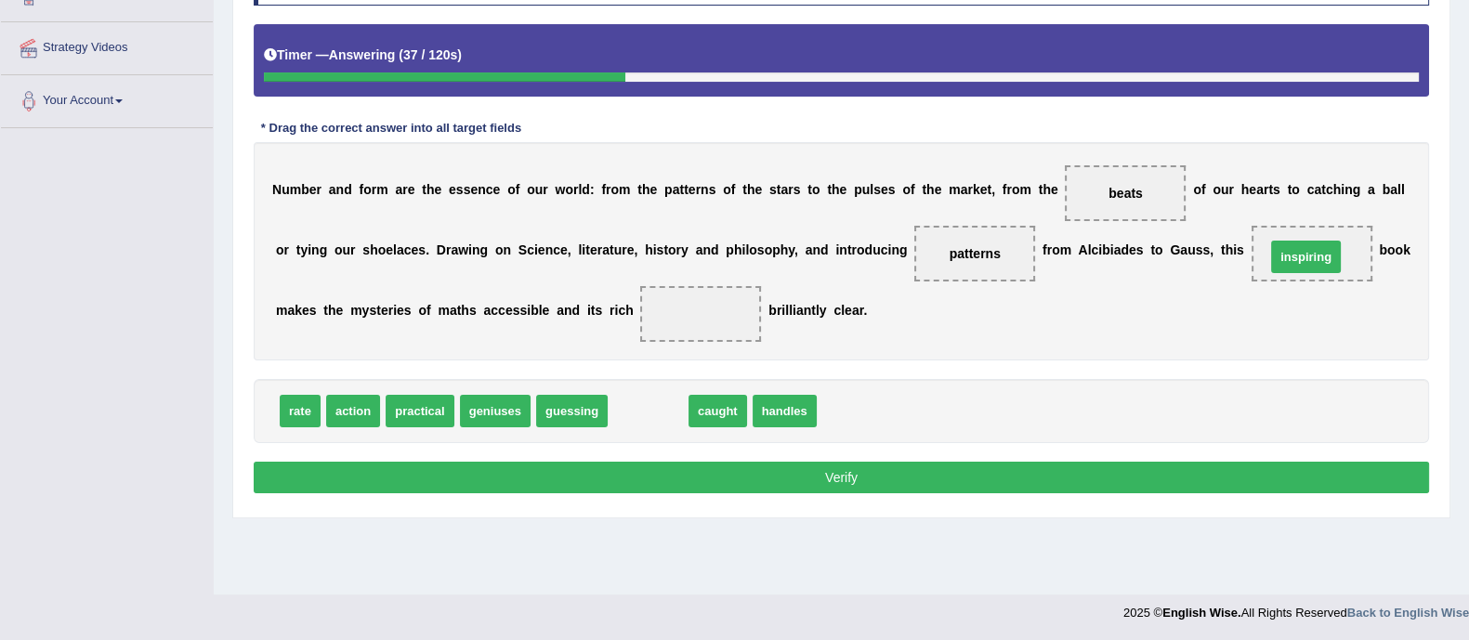
drag, startPoint x: 645, startPoint y: 406, endPoint x: 1303, endPoint y: 251, distance: 675.9
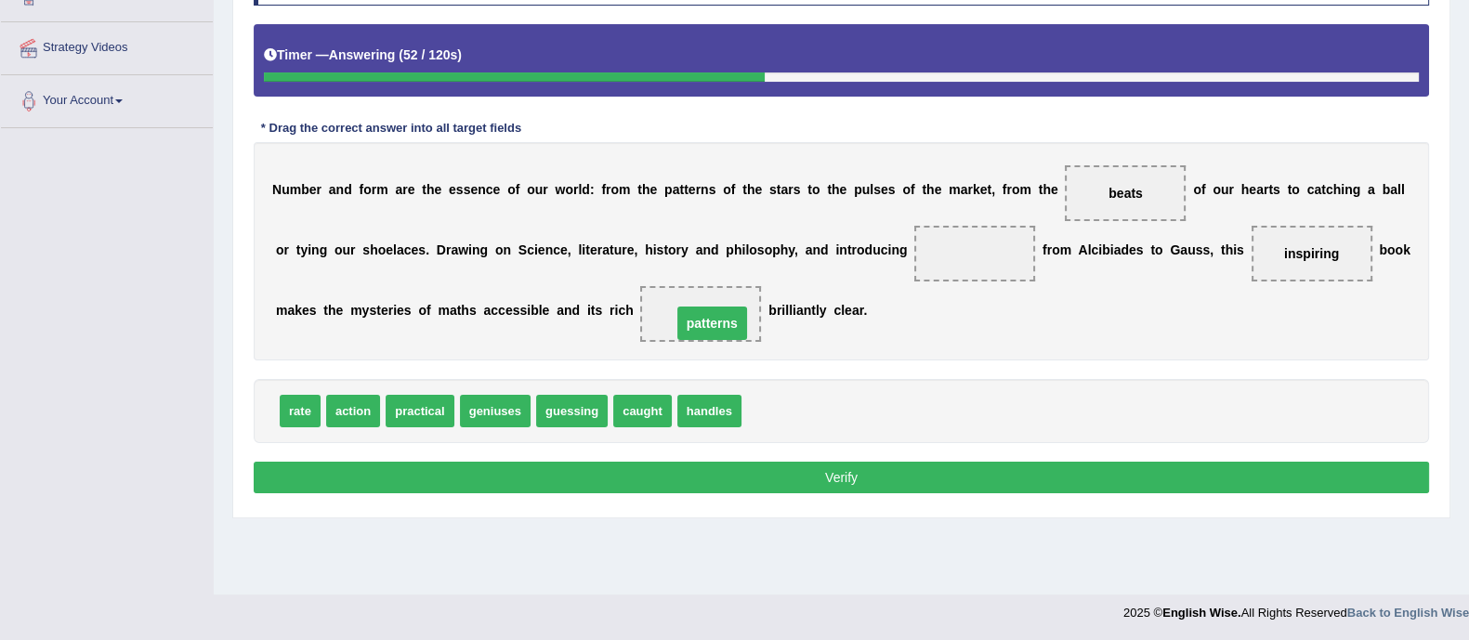
drag, startPoint x: 985, startPoint y: 250, endPoint x: 722, endPoint y: 319, distance: 271.8
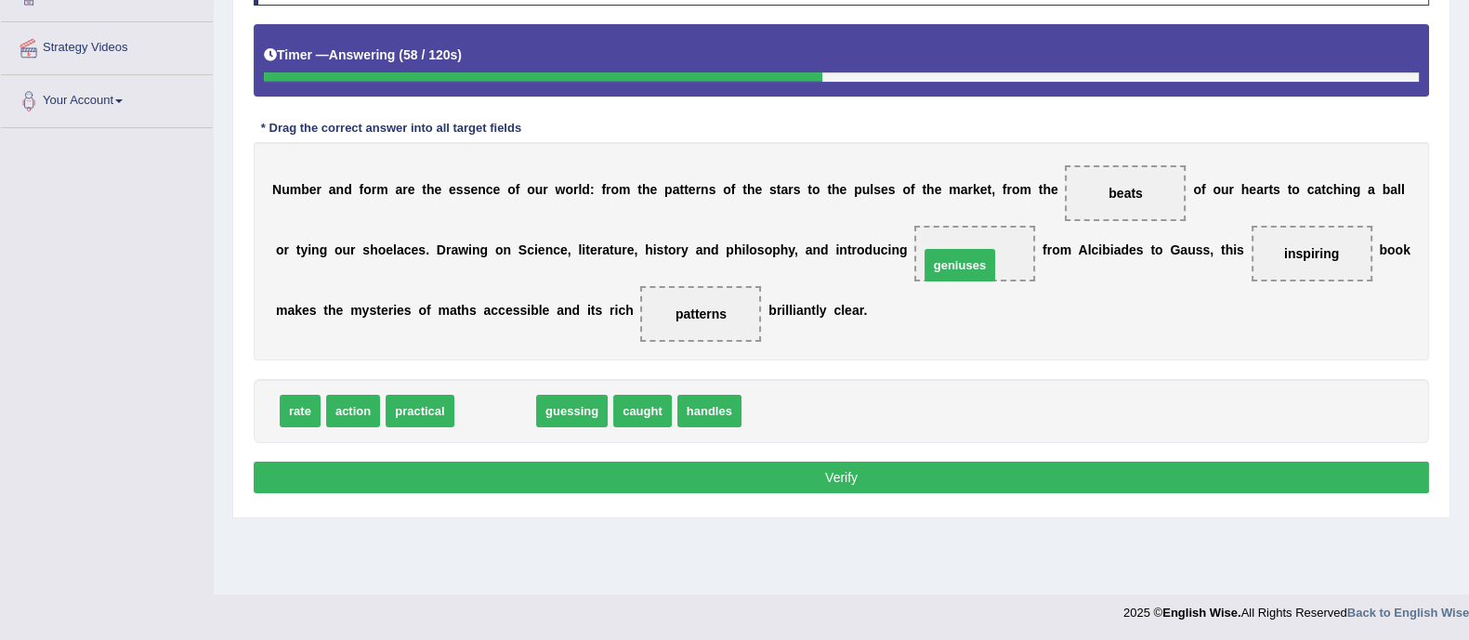
drag, startPoint x: 517, startPoint y: 408, endPoint x: 981, endPoint y: 261, distance: 487.2
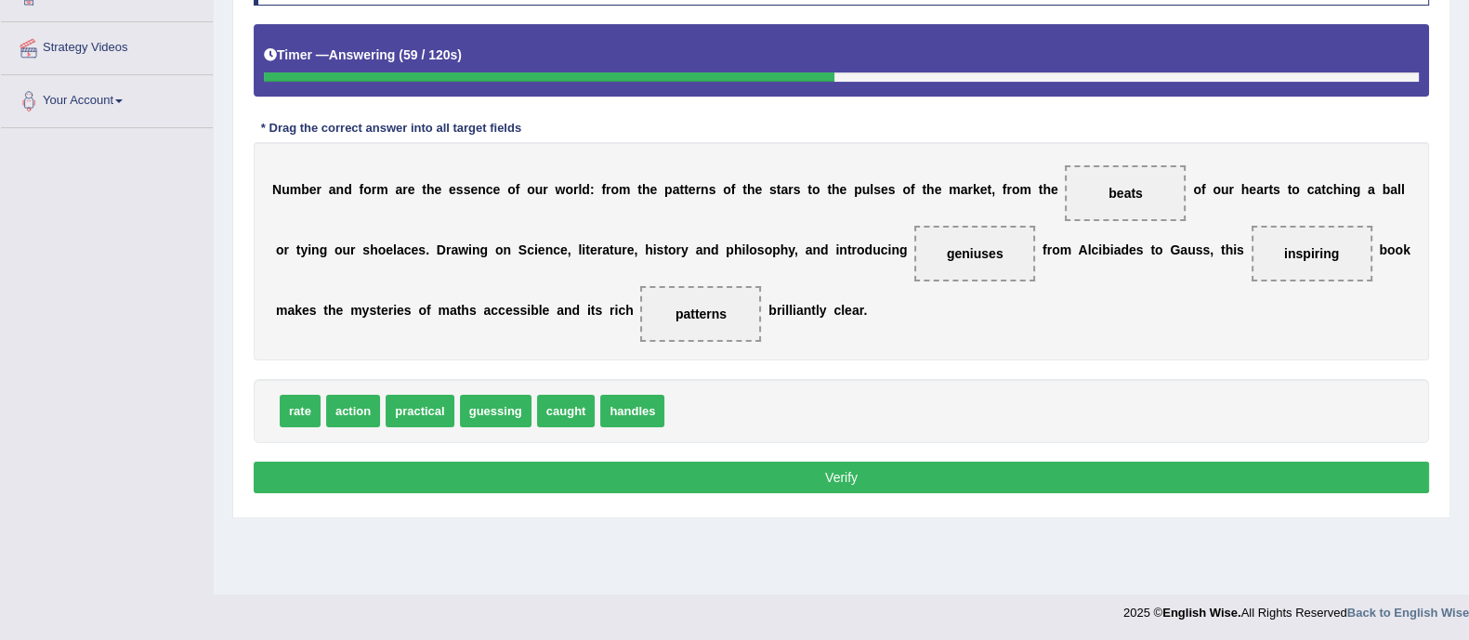
click at [972, 483] on button "Verify" at bounding box center [841, 478] width 1175 height 32
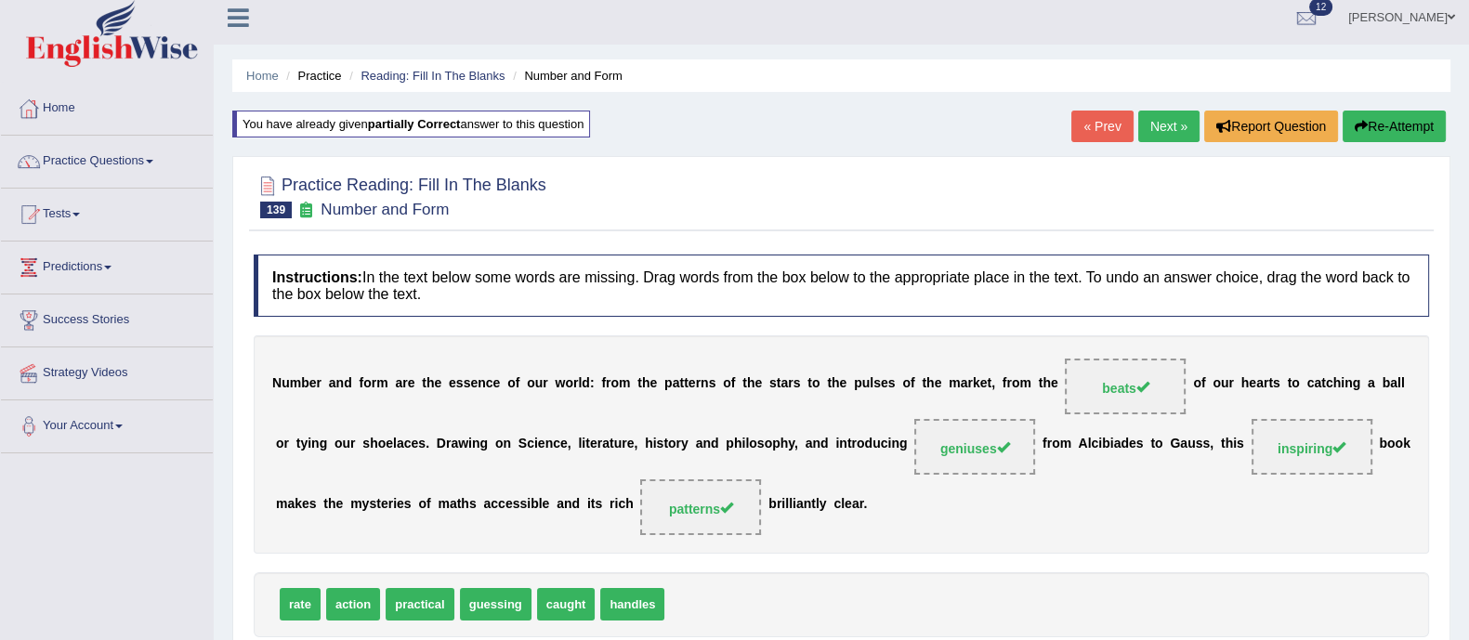
scroll to position [7, 0]
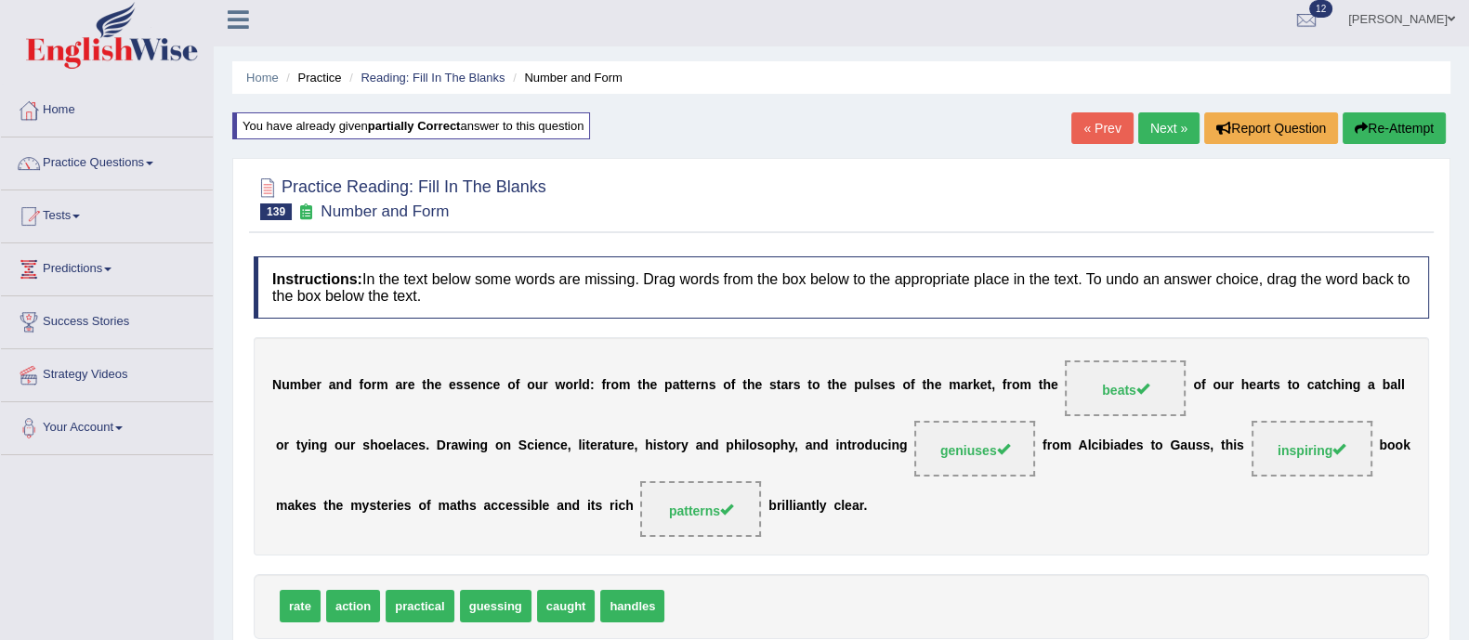
click at [1166, 121] on link "Next »" at bounding box center [1168, 128] width 61 height 32
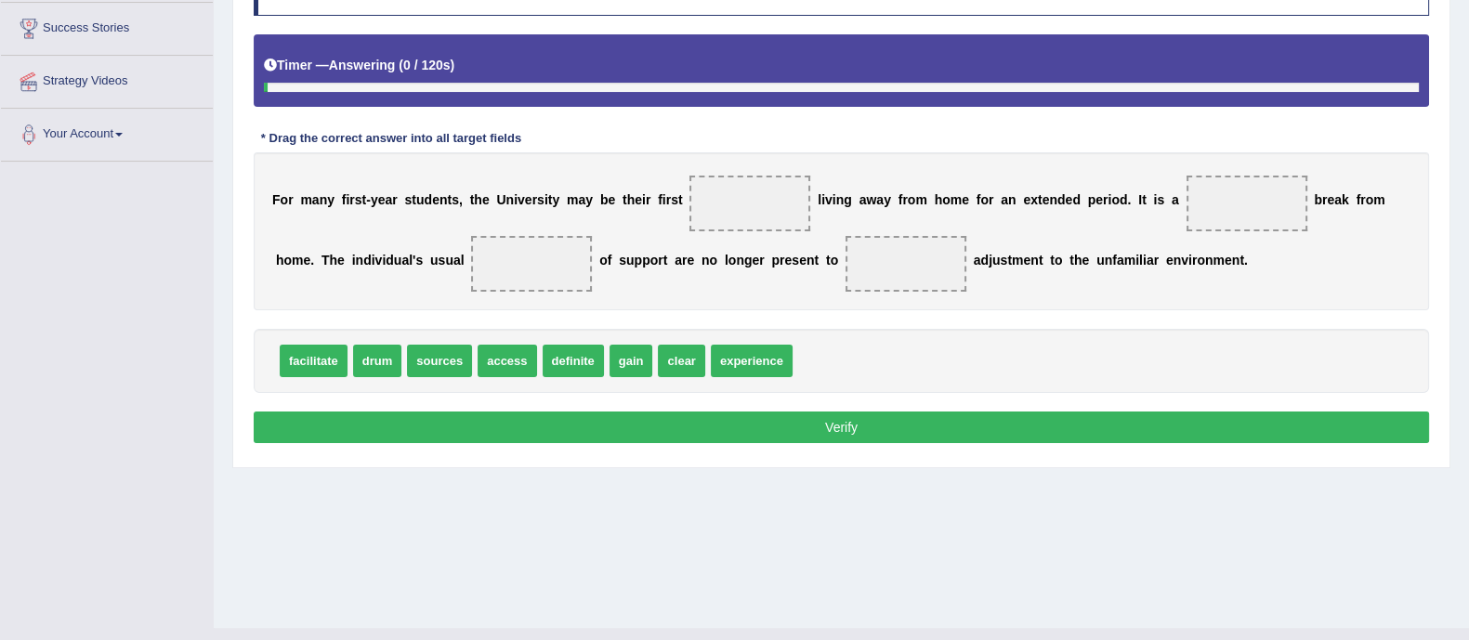
scroll to position [302, 0]
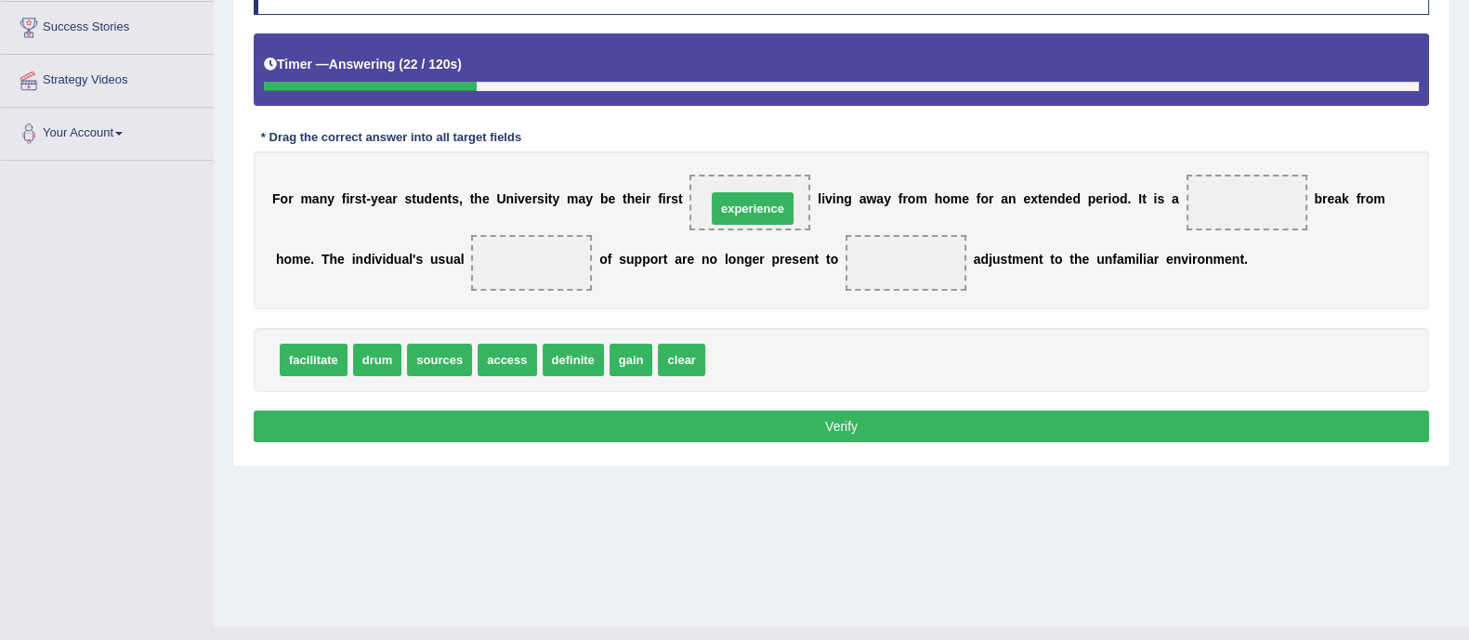
drag, startPoint x: 761, startPoint y: 355, endPoint x: 761, endPoint y: 200, distance: 155.2
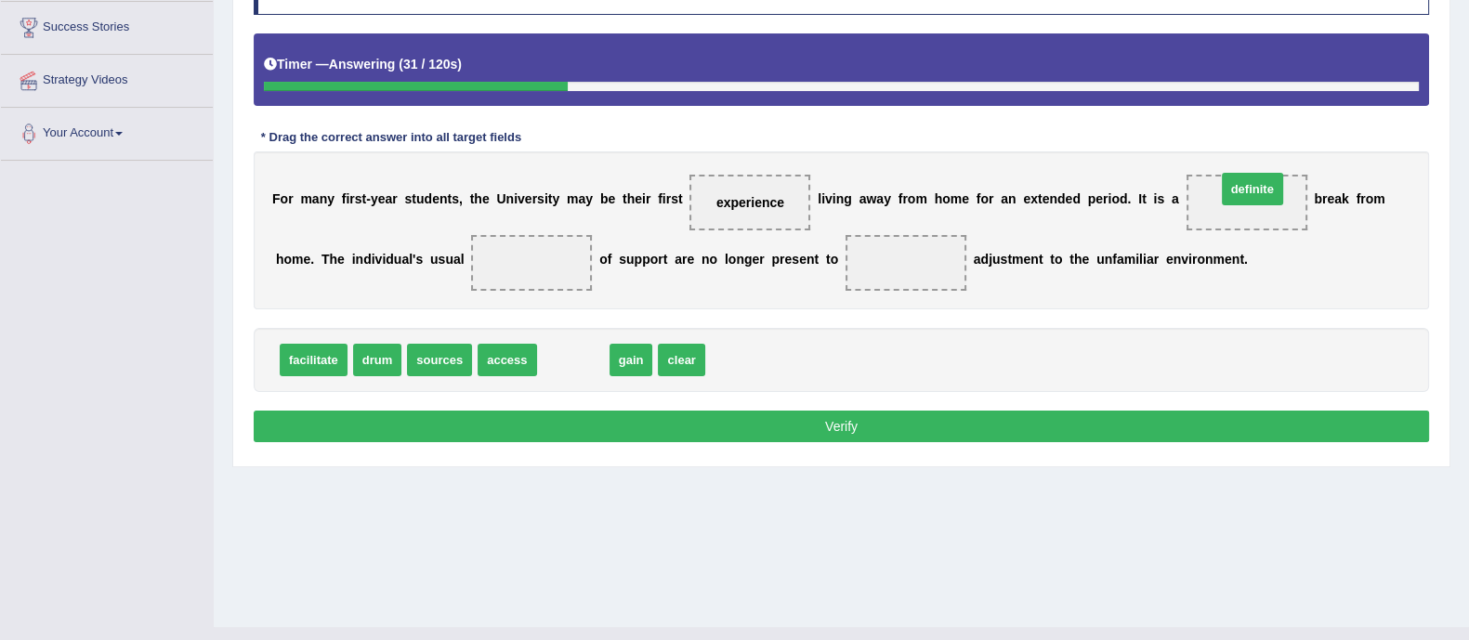
drag, startPoint x: 546, startPoint y: 358, endPoint x: 1213, endPoint y: 206, distance: 683.2
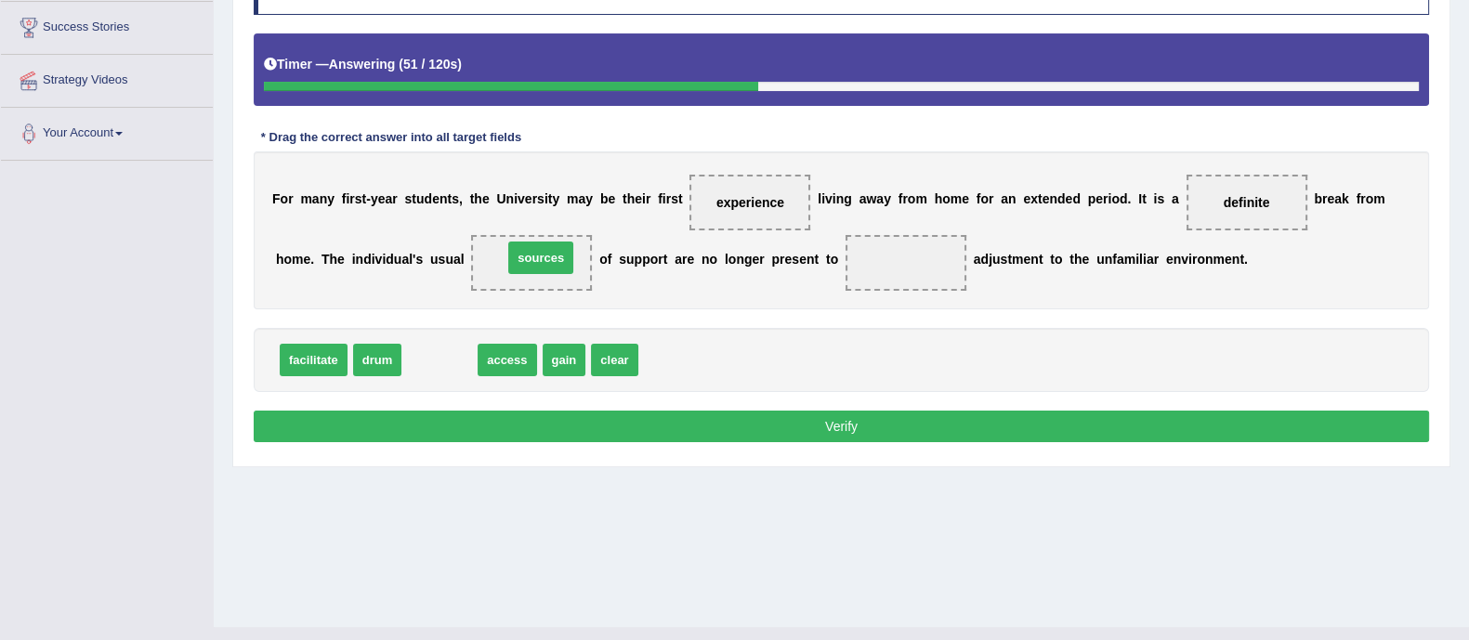
drag, startPoint x: 433, startPoint y: 353, endPoint x: 534, endPoint y: 251, distance: 143.9
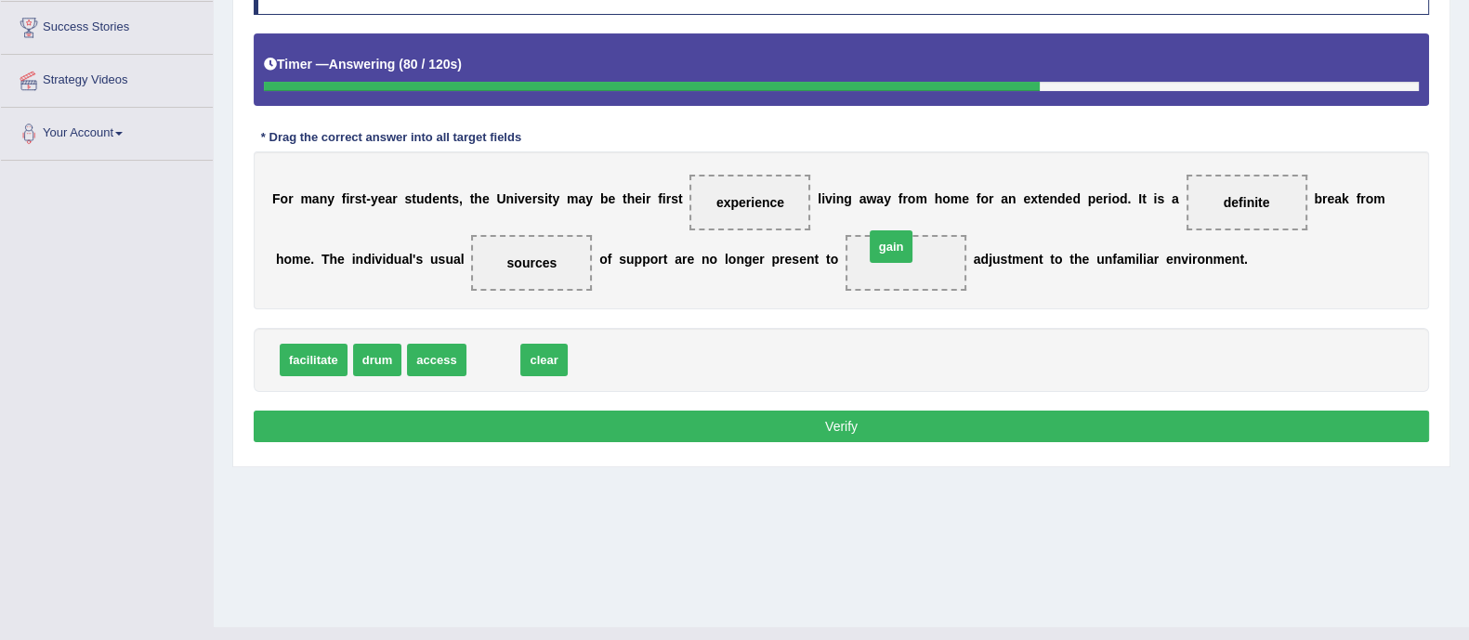
drag, startPoint x: 488, startPoint y: 361, endPoint x: 883, endPoint y: 257, distance: 408.4
click at [841, 434] on button "Verify" at bounding box center [841, 427] width 1175 height 32
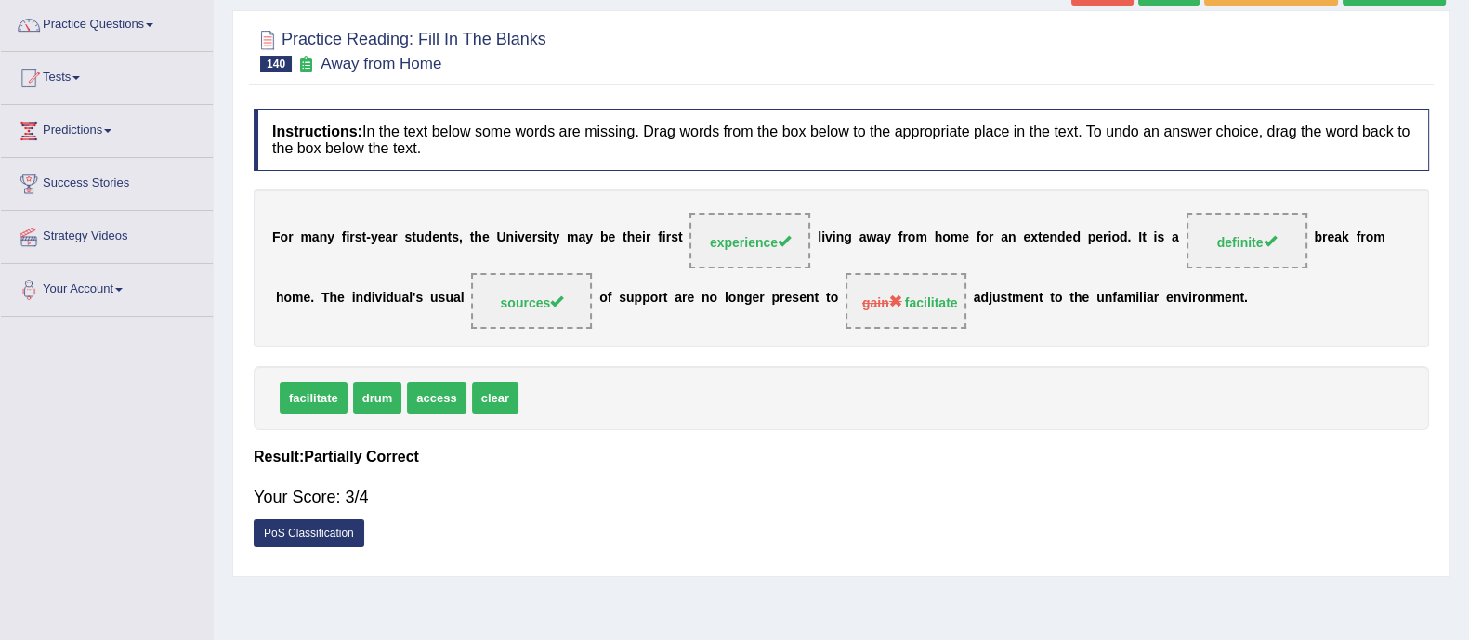
scroll to position [0, 0]
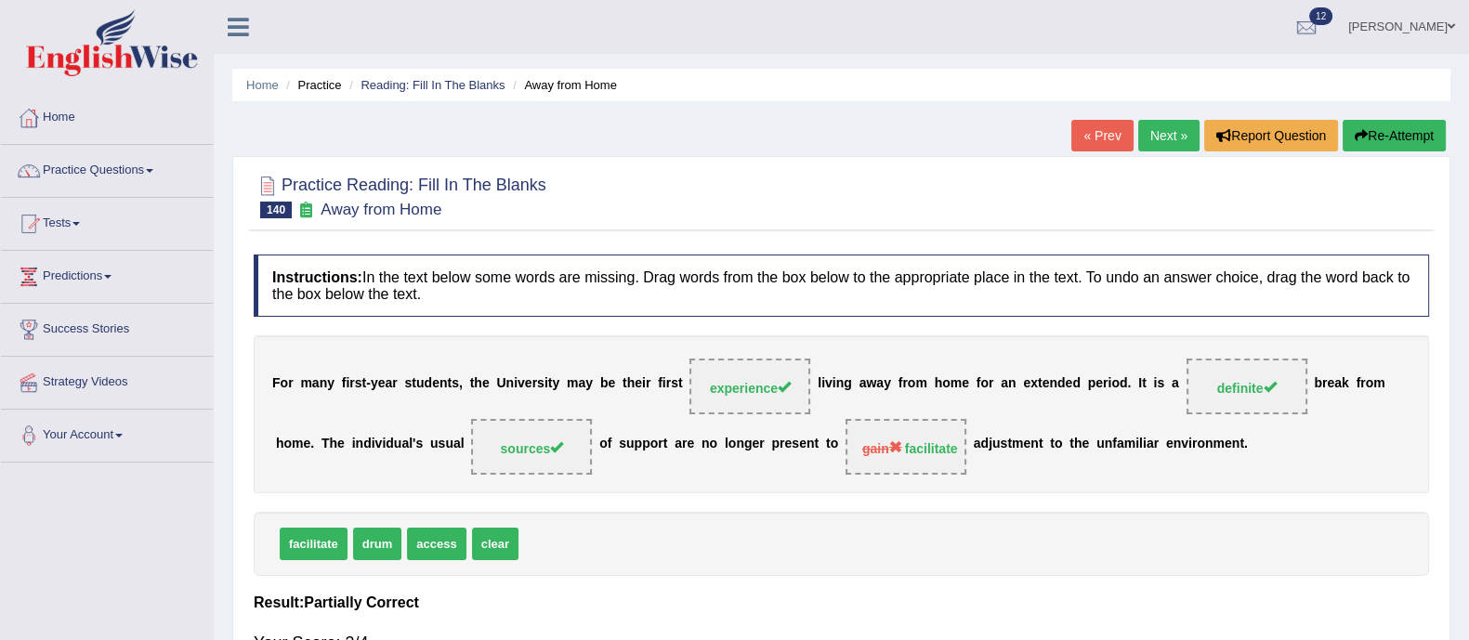
click at [1173, 138] on link "Next »" at bounding box center [1168, 136] width 61 height 32
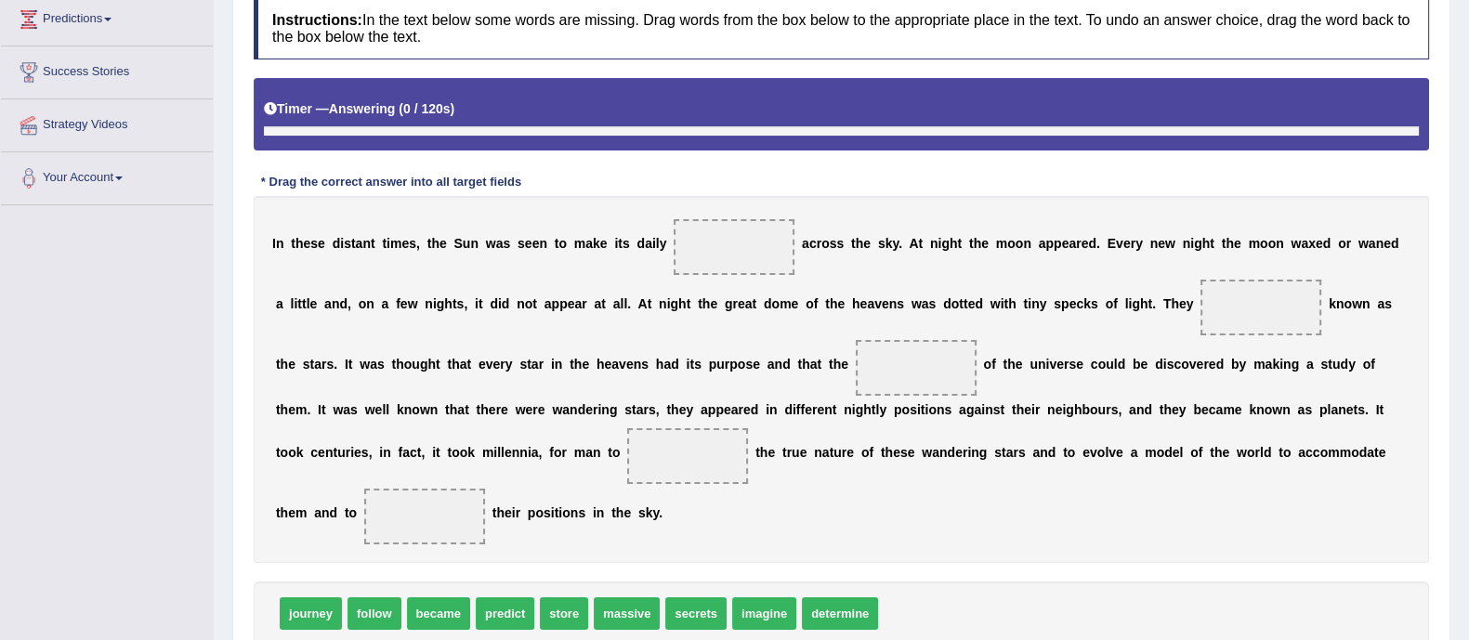
scroll to position [289, 0]
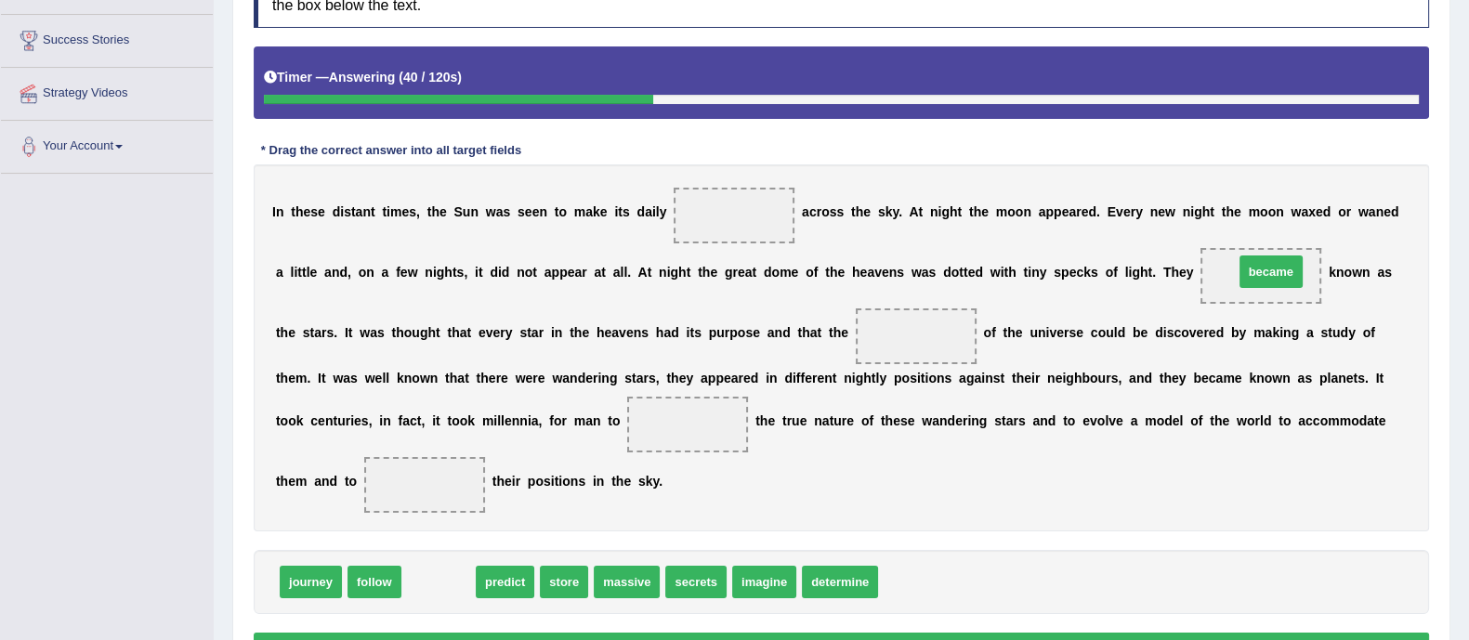
drag, startPoint x: 451, startPoint y: 573, endPoint x: 1283, endPoint y: 263, distance: 888.5
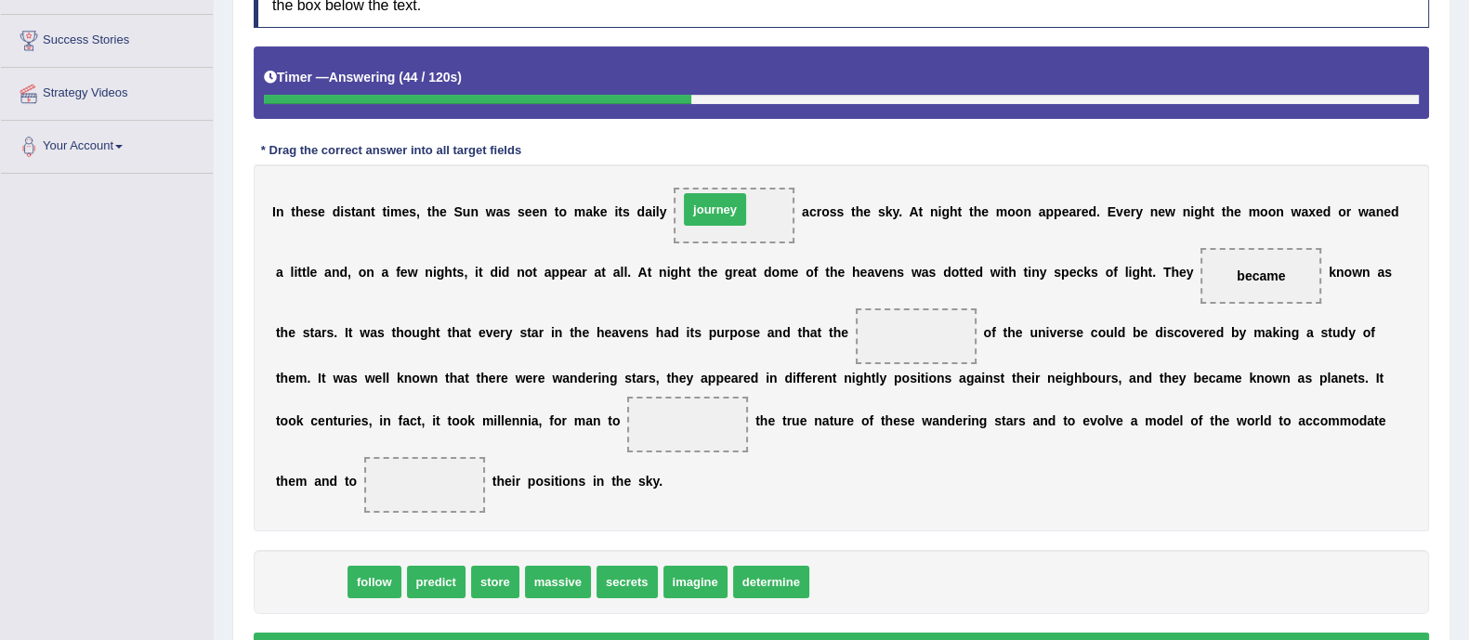
drag, startPoint x: 316, startPoint y: 571, endPoint x: 719, endPoint y: 192, distance: 552.9
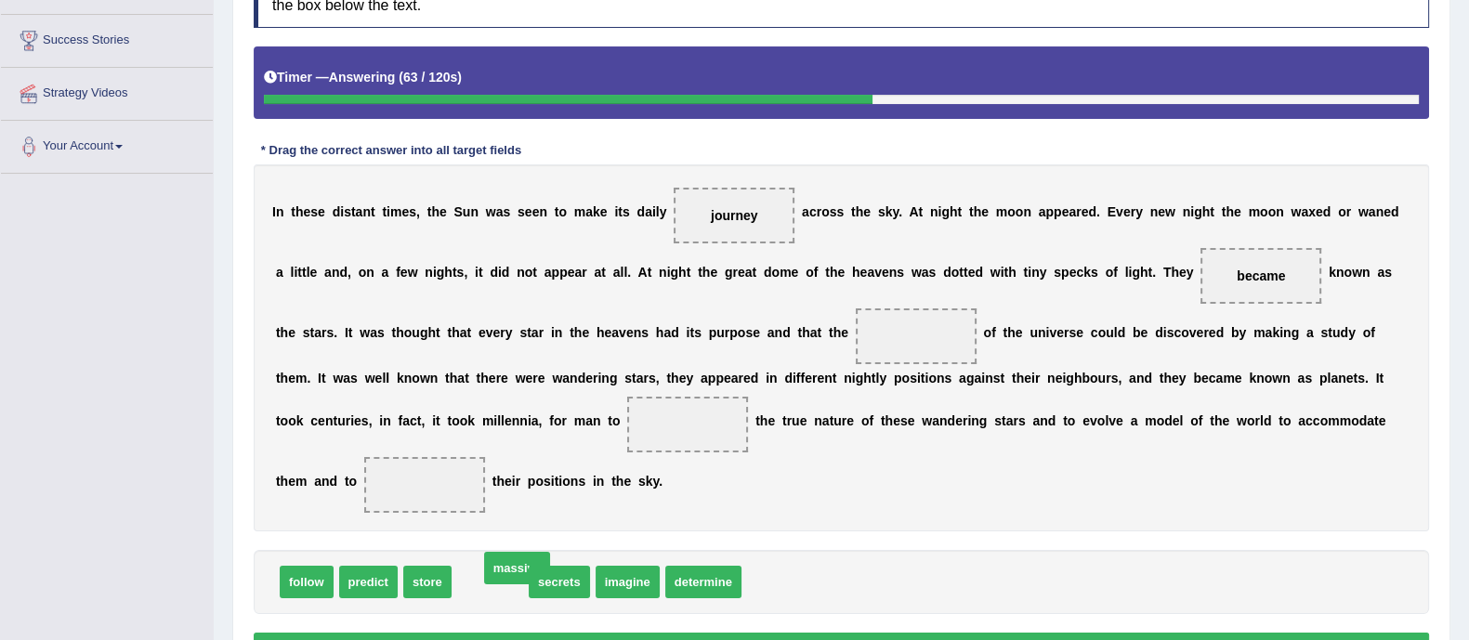
drag, startPoint x: 470, startPoint y: 588, endPoint x: 495, endPoint y: 575, distance: 28.3
drag, startPoint x: 506, startPoint y: 573, endPoint x: 957, endPoint y: 336, distance: 509.2
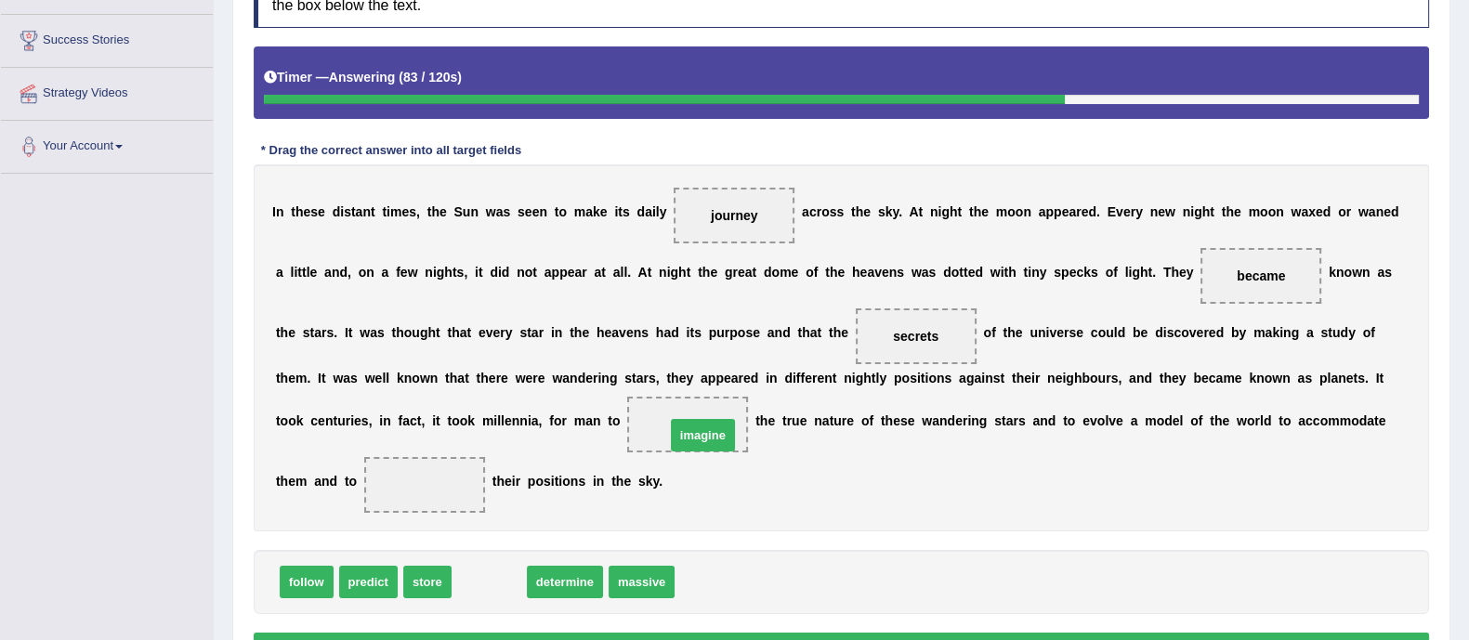
drag, startPoint x: 486, startPoint y: 576, endPoint x: 700, endPoint y: 425, distance: 261.9
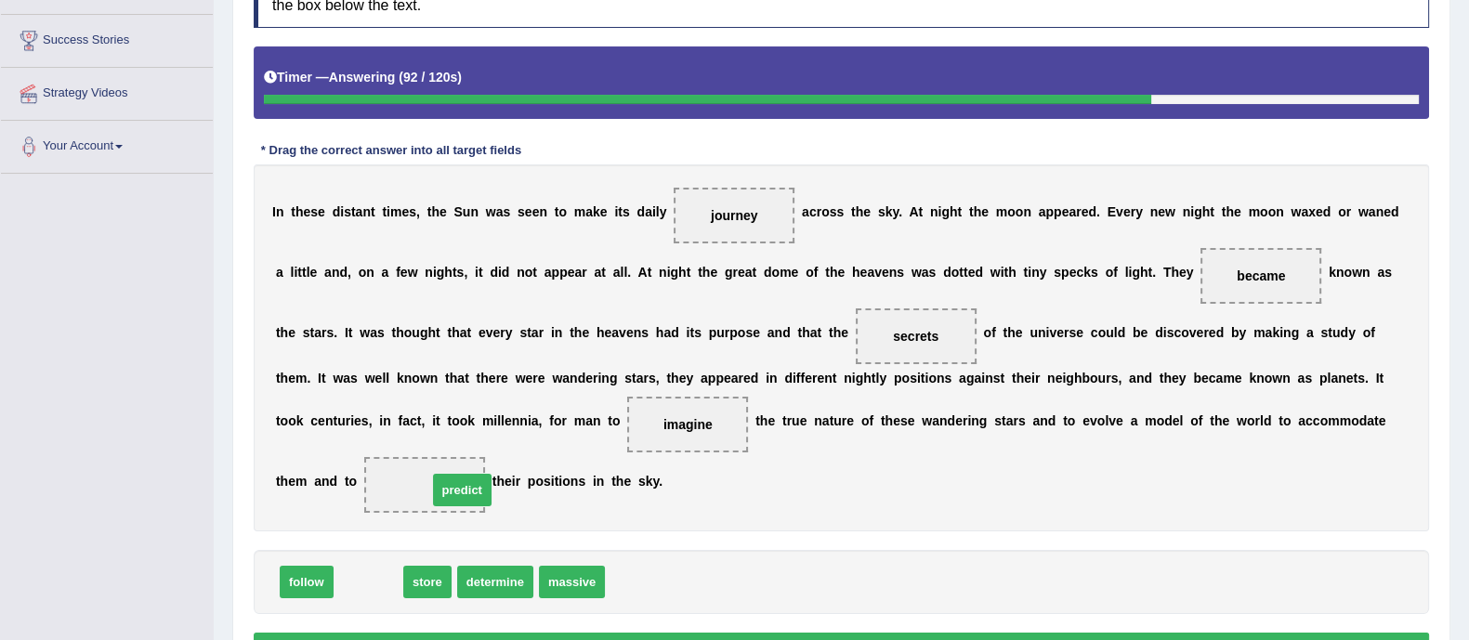
drag, startPoint x: 361, startPoint y: 565, endPoint x: 454, endPoint y: 467, distance: 135.4
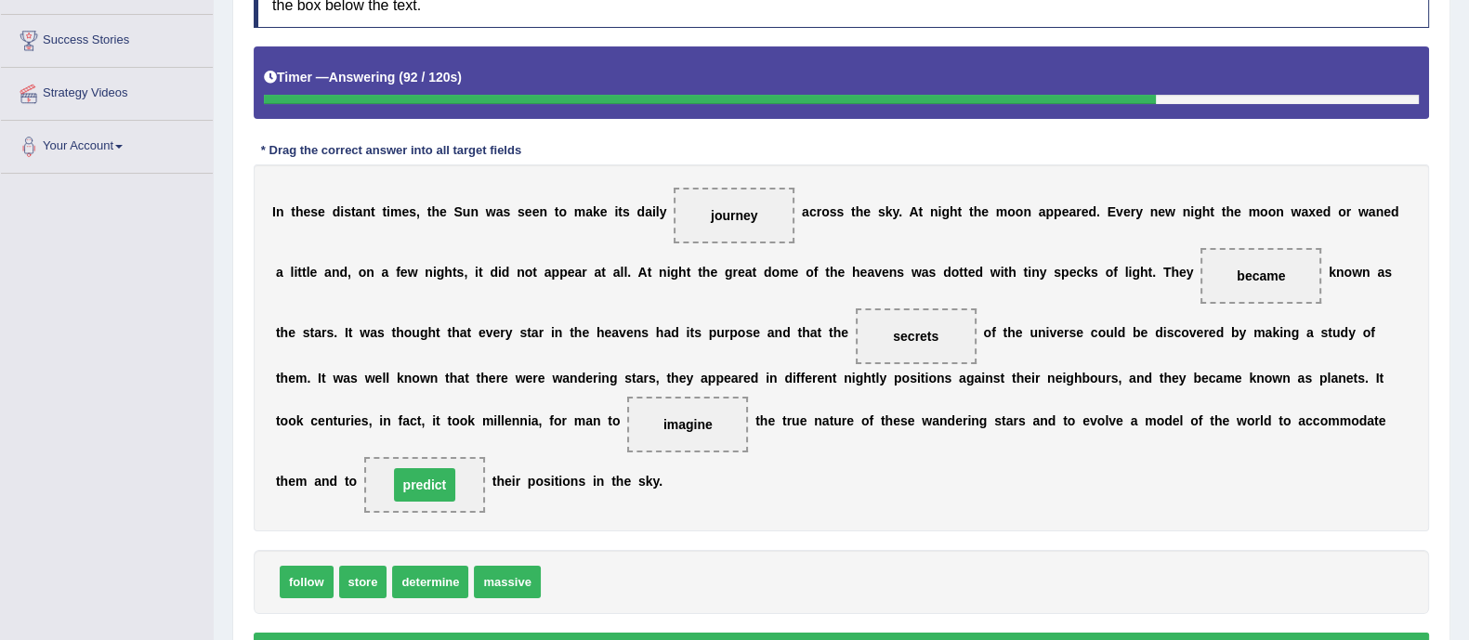
scroll to position [398, 0]
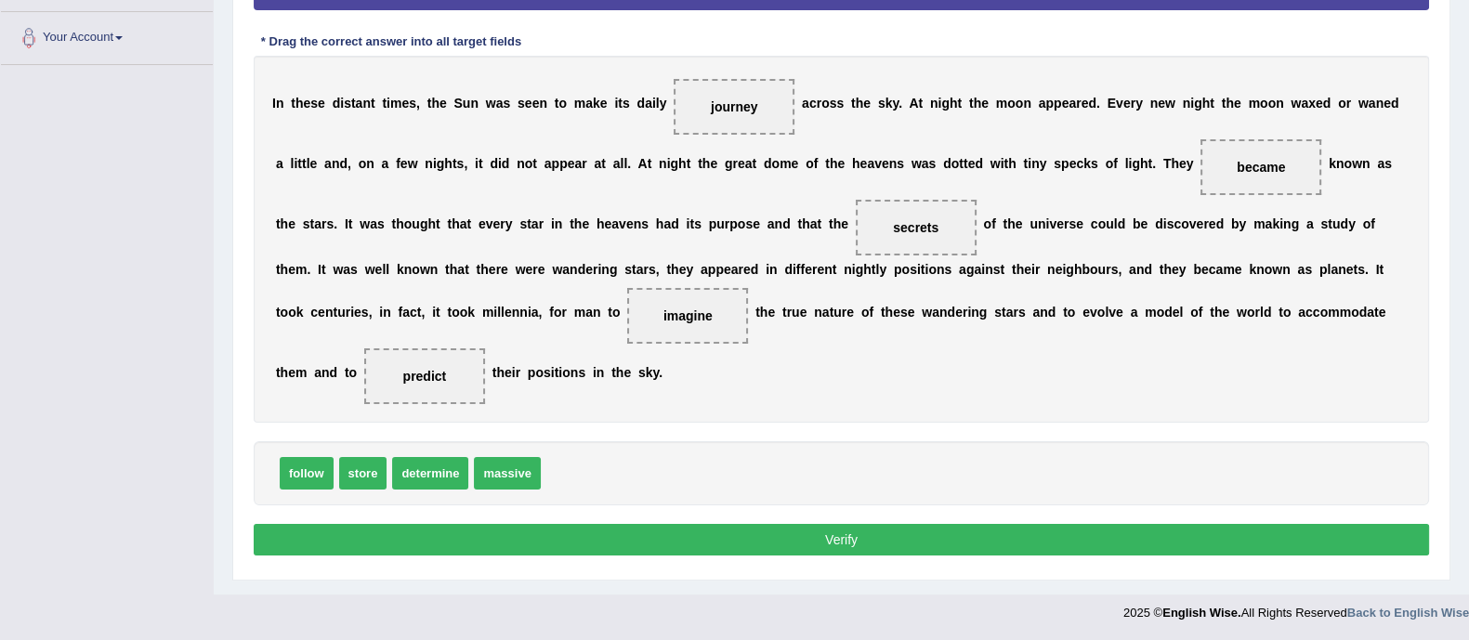
click at [548, 541] on button "Verify" at bounding box center [841, 540] width 1175 height 32
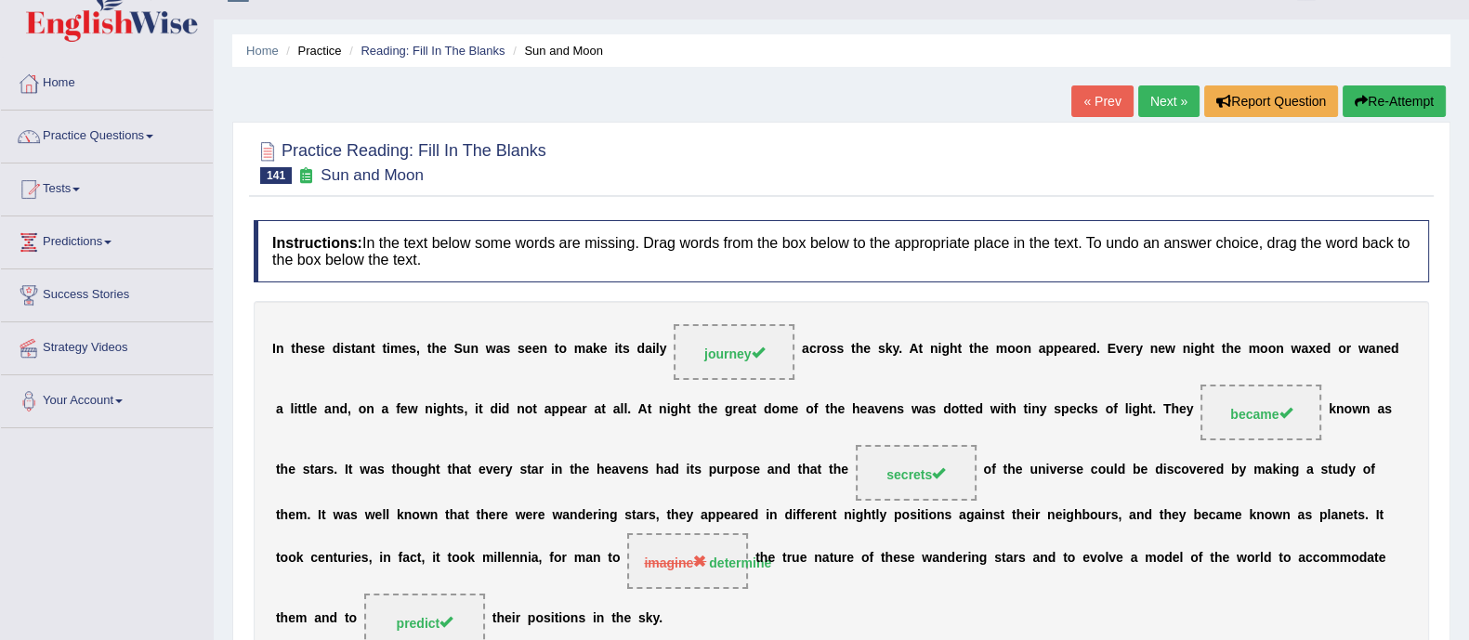
scroll to position [0, 0]
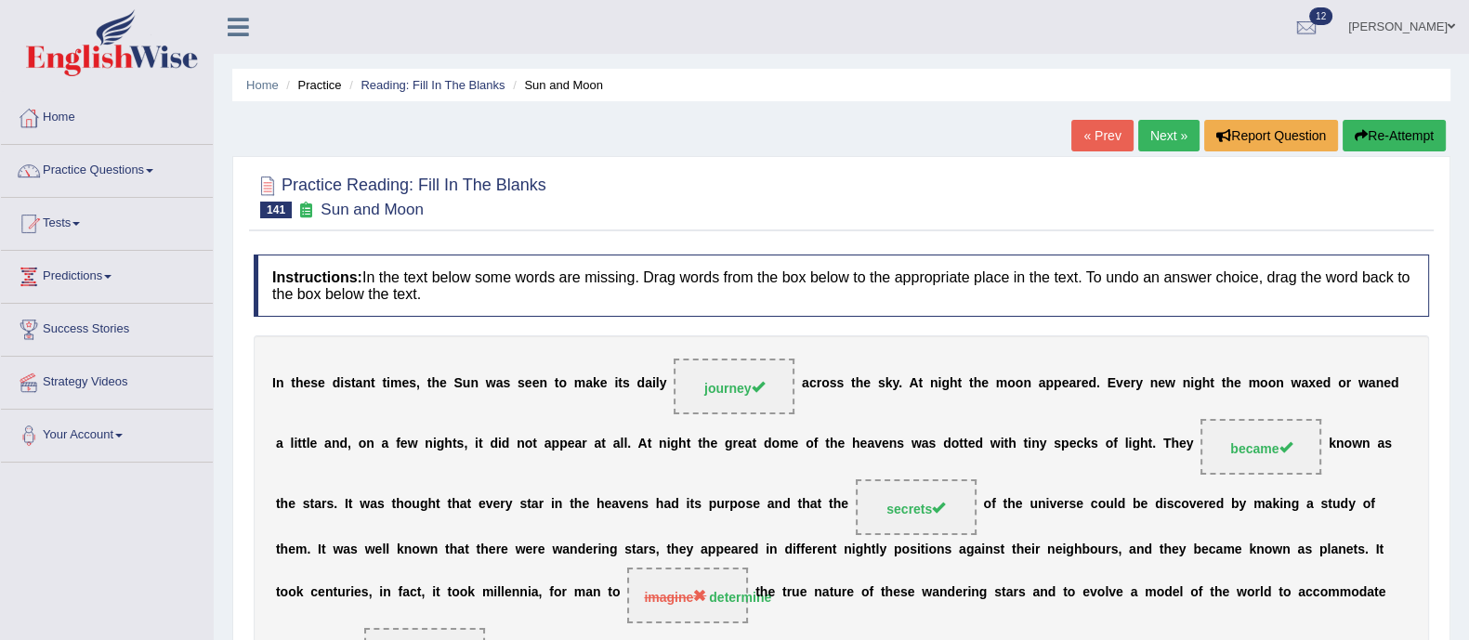
click at [1167, 138] on link "Next »" at bounding box center [1168, 136] width 61 height 32
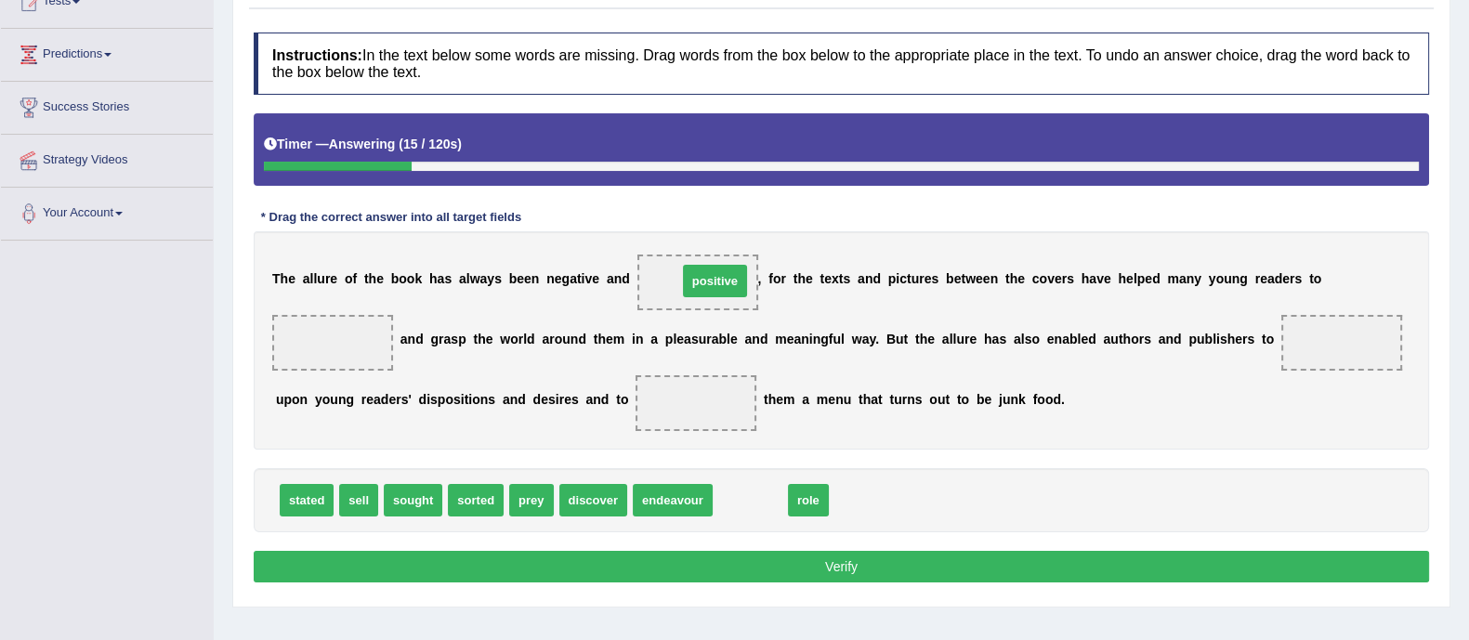
drag, startPoint x: 749, startPoint y: 502, endPoint x: 710, endPoint y: 275, distance: 230.1
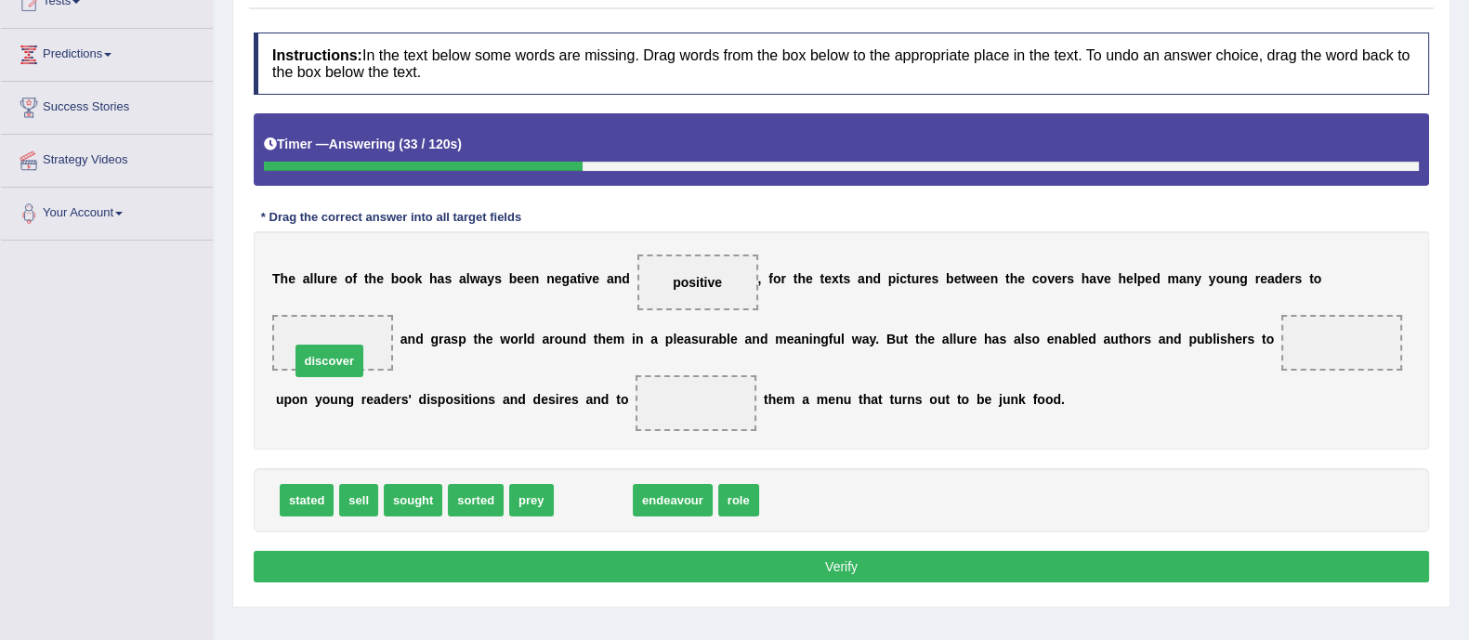
drag, startPoint x: 610, startPoint y: 497, endPoint x: 334, endPoint y: 347, distance: 314.4
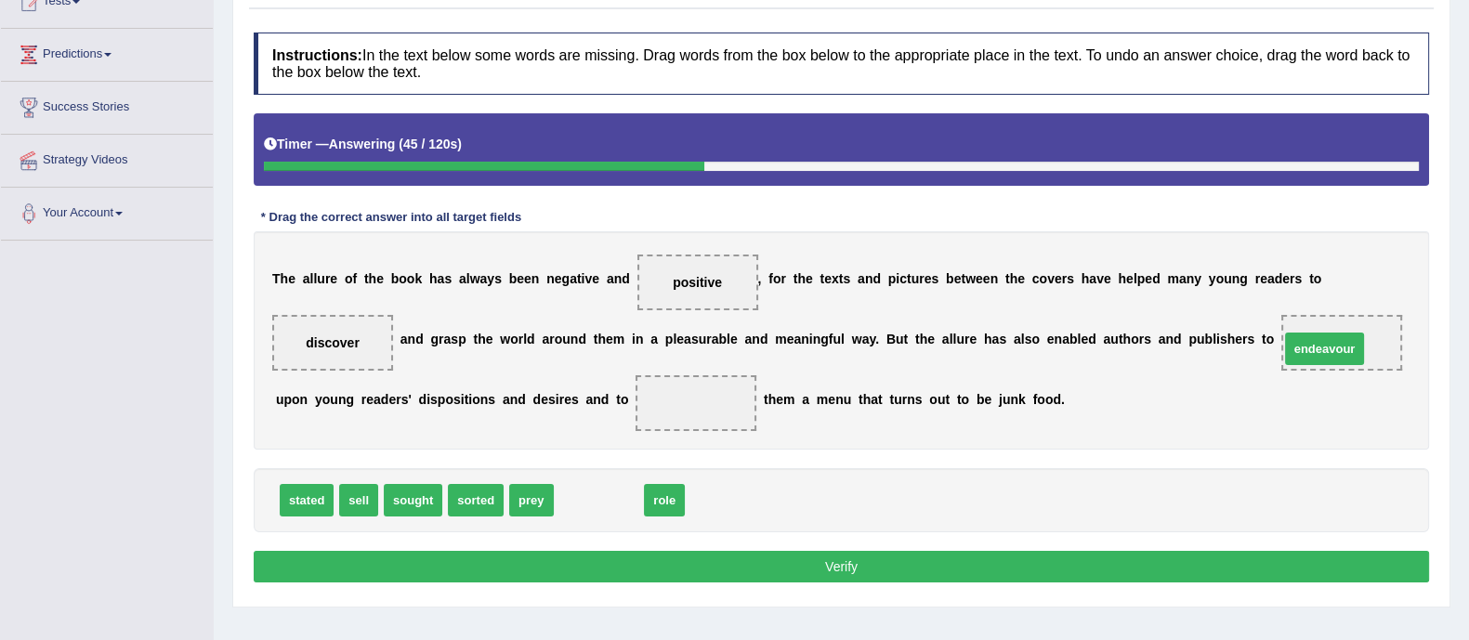
drag, startPoint x: 616, startPoint y: 504, endPoint x: 1351, endPoint y: 344, distance: 752.2
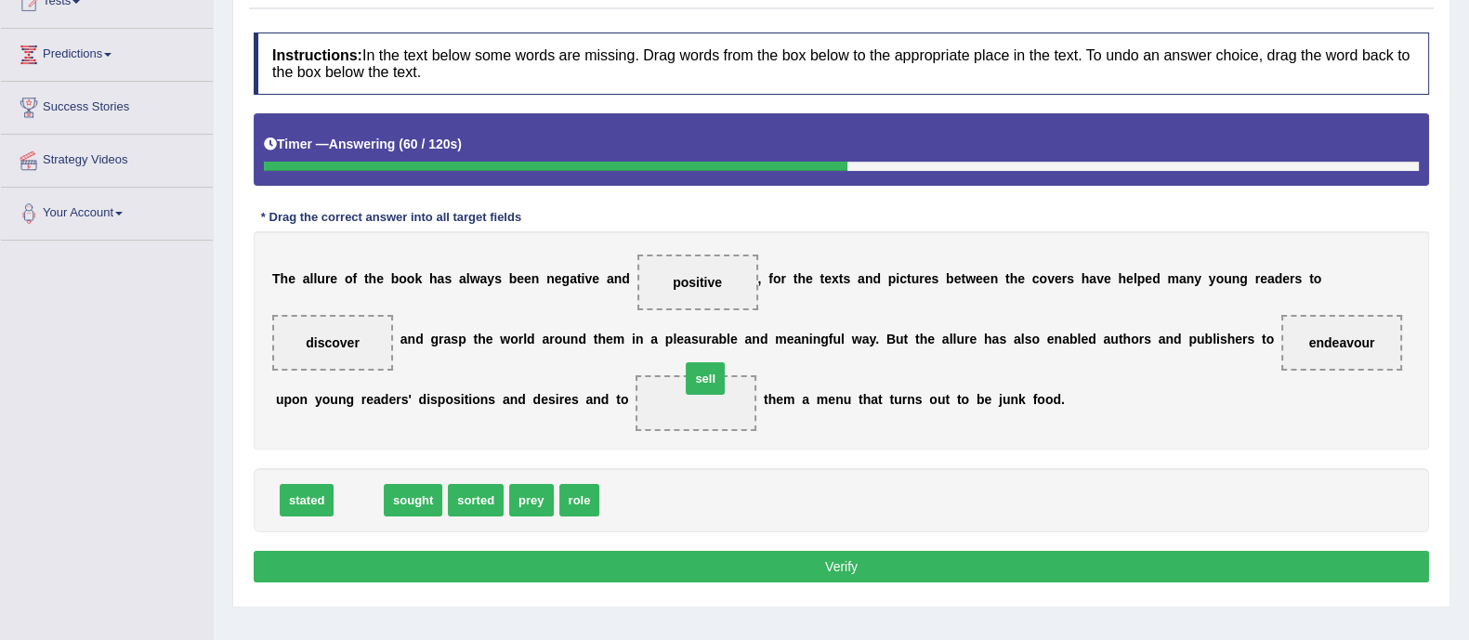
drag, startPoint x: 346, startPoint y: 491, endPoint x: 682, endPoint y: 385, distance: 352.7
click at [665, 551] on button "Verify" at bounding box center [841, 567] width 1175 height 32
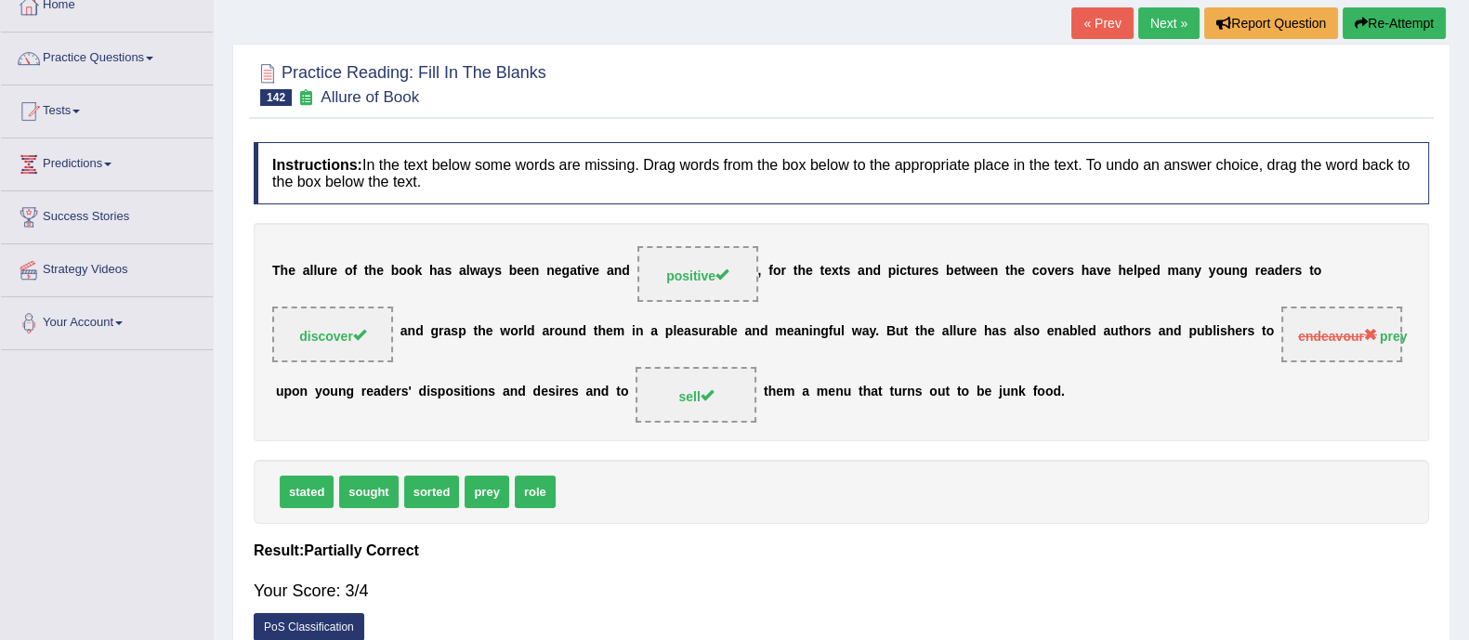
scroll to position [111, 0]
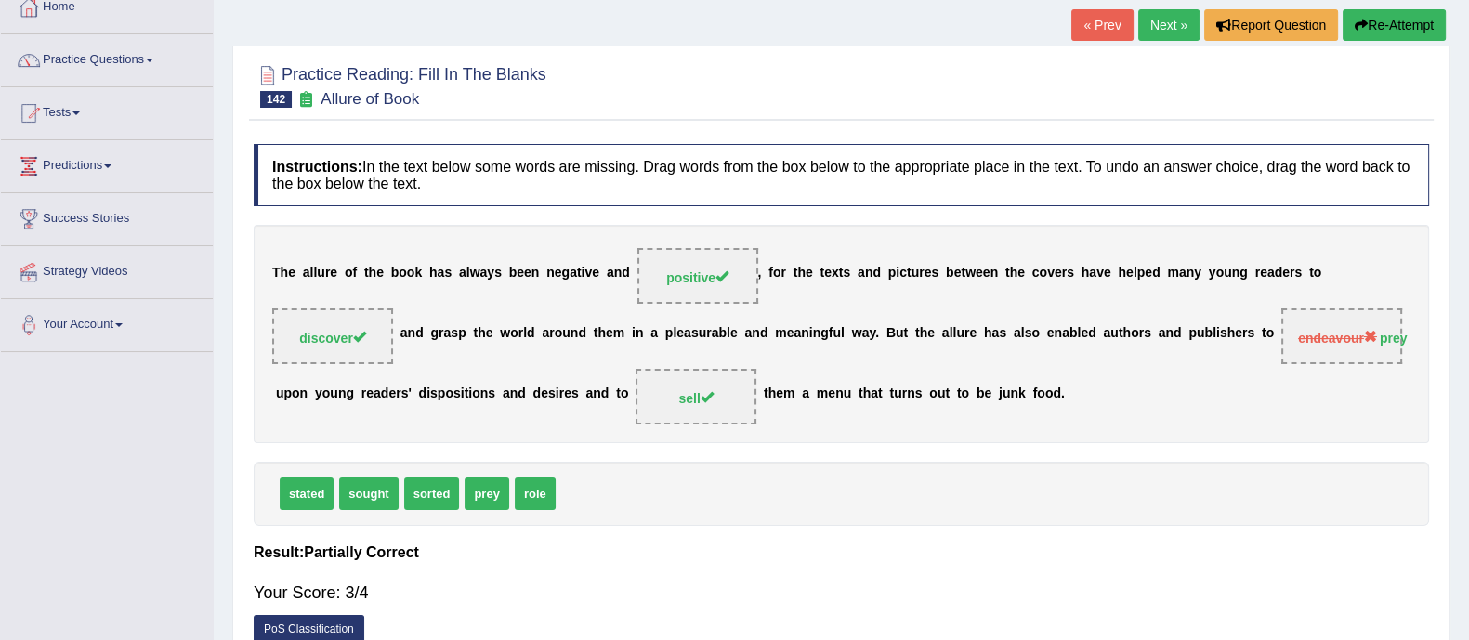
click at [1180, 21] on link "Next »" at bounding box center [1168, 25] width 61 height 32
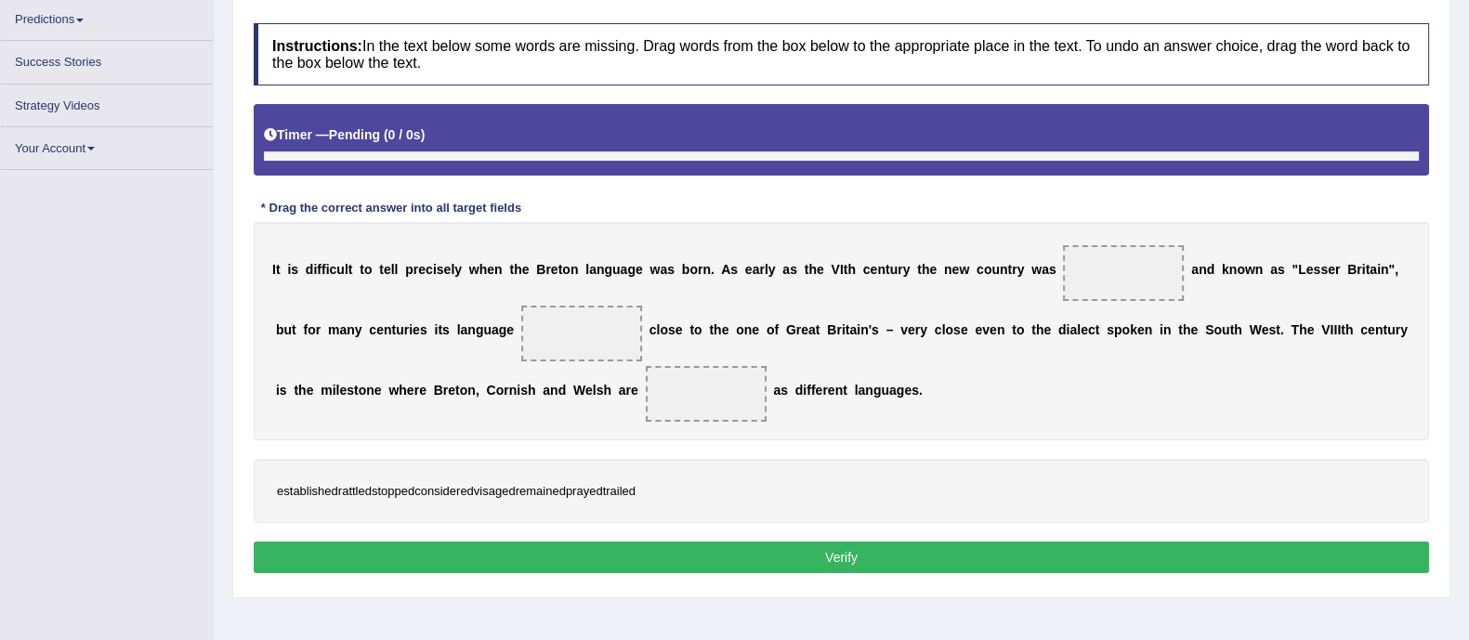
scroll to position [316, 0]
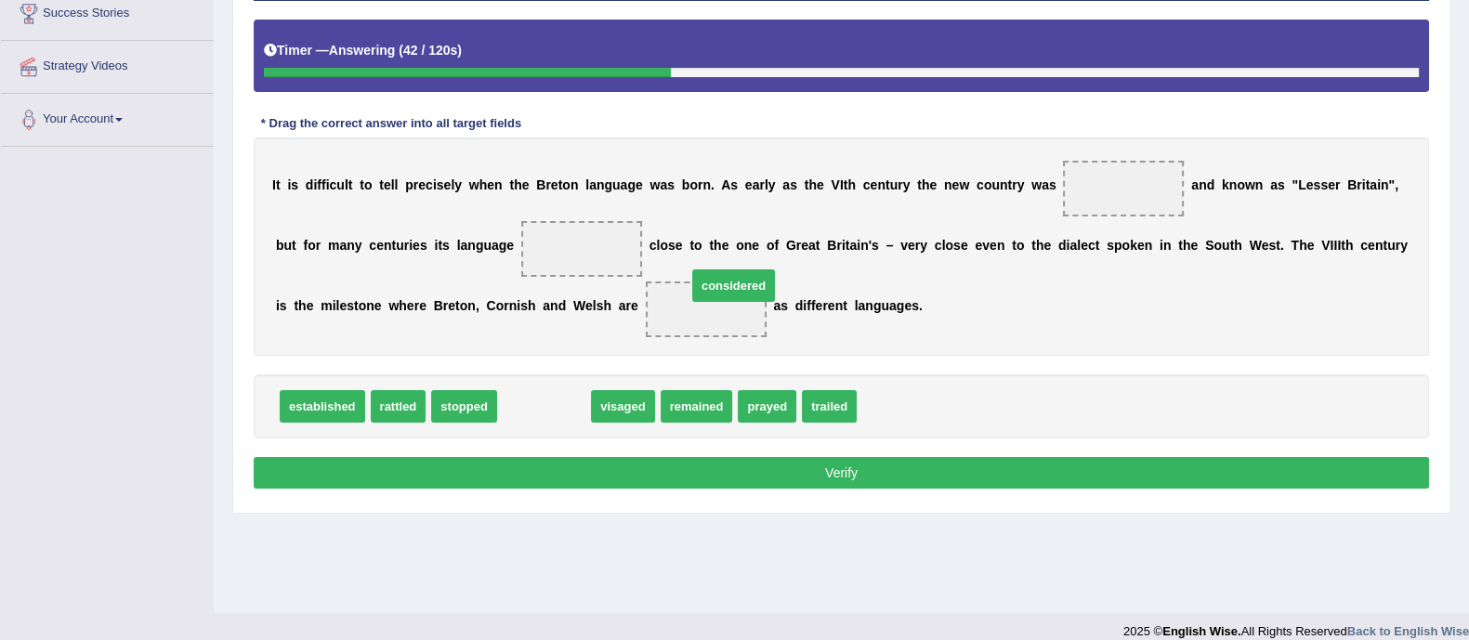
drag, startPoint x: 548, startPoint y: 400, endPoint x: 713, endPoint y: 299, distance: 193.2
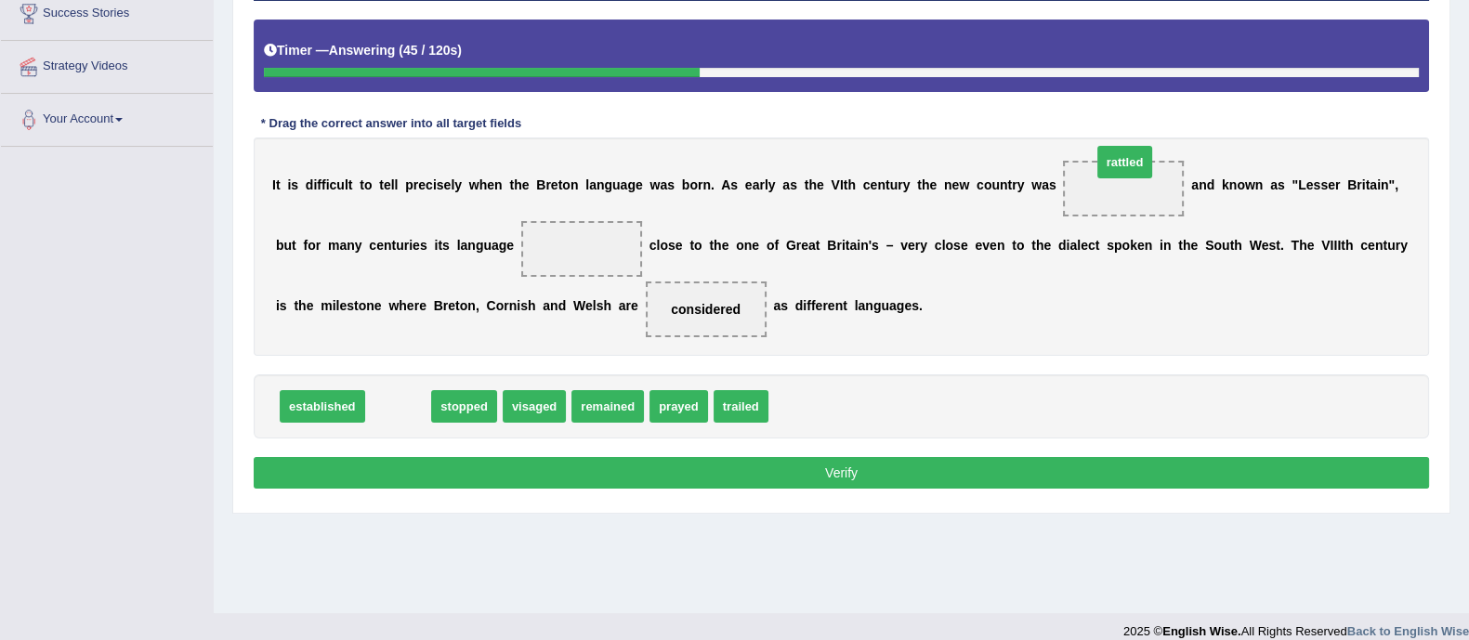
drag, startPoint x: 330, startPoint y: 403, endPoint x: 1110, endPoint y: 152, distance: 819.9
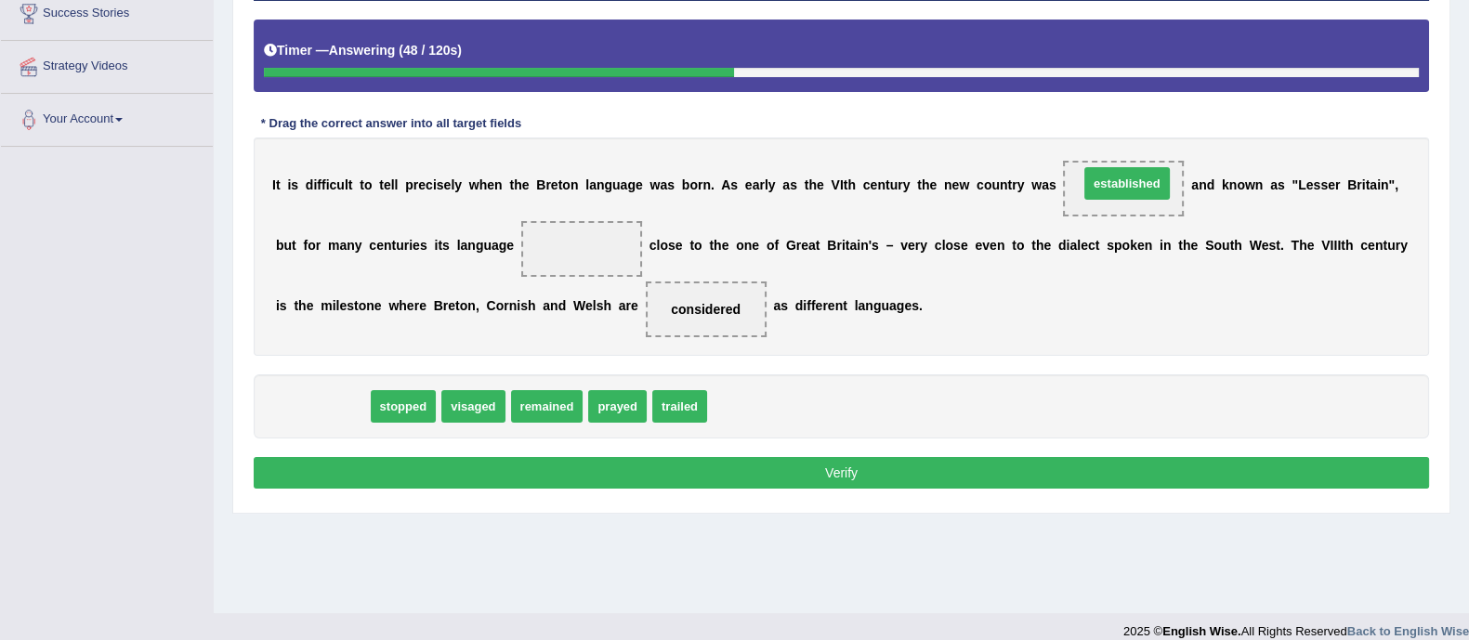
drag, startPoint x: 325, startPoint y: 406, endPoint x: 1128, endPoint y: 184, distance: 833.0
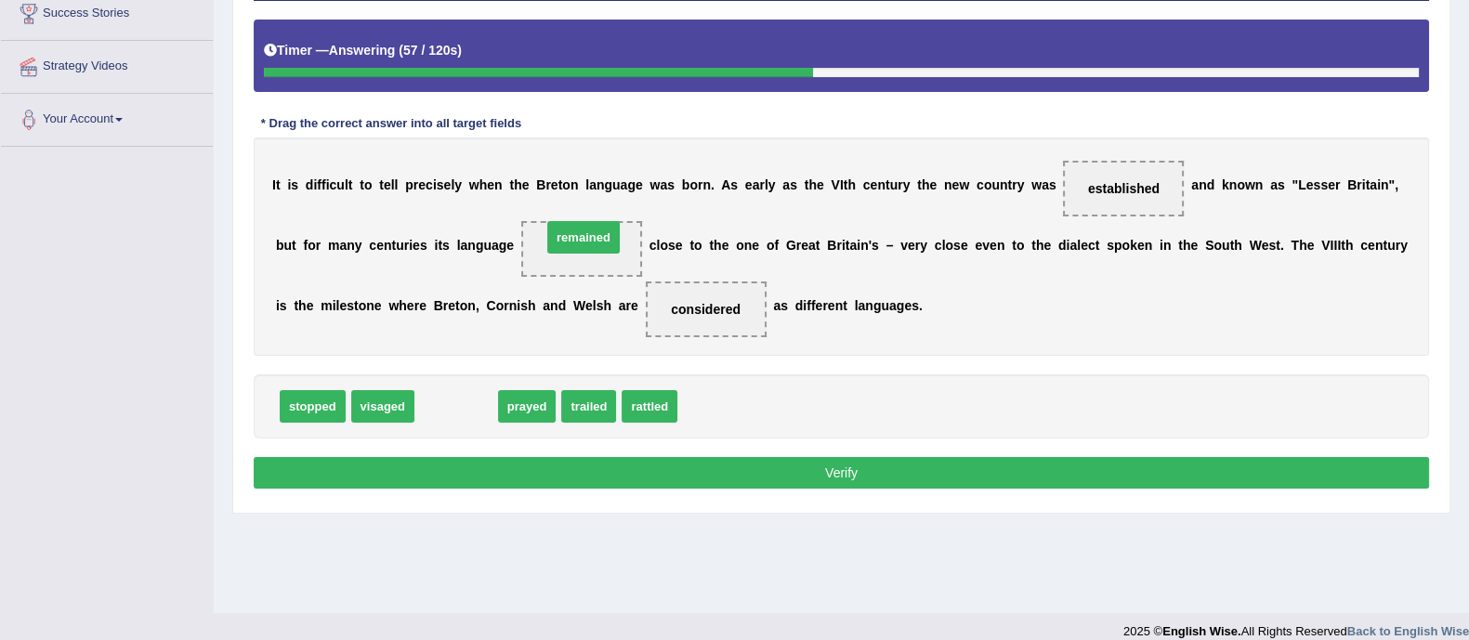
drag, startPoint x: 453, startPoint y: 409, endPoint x: 583, endPoint y: 236, distance: 215.8
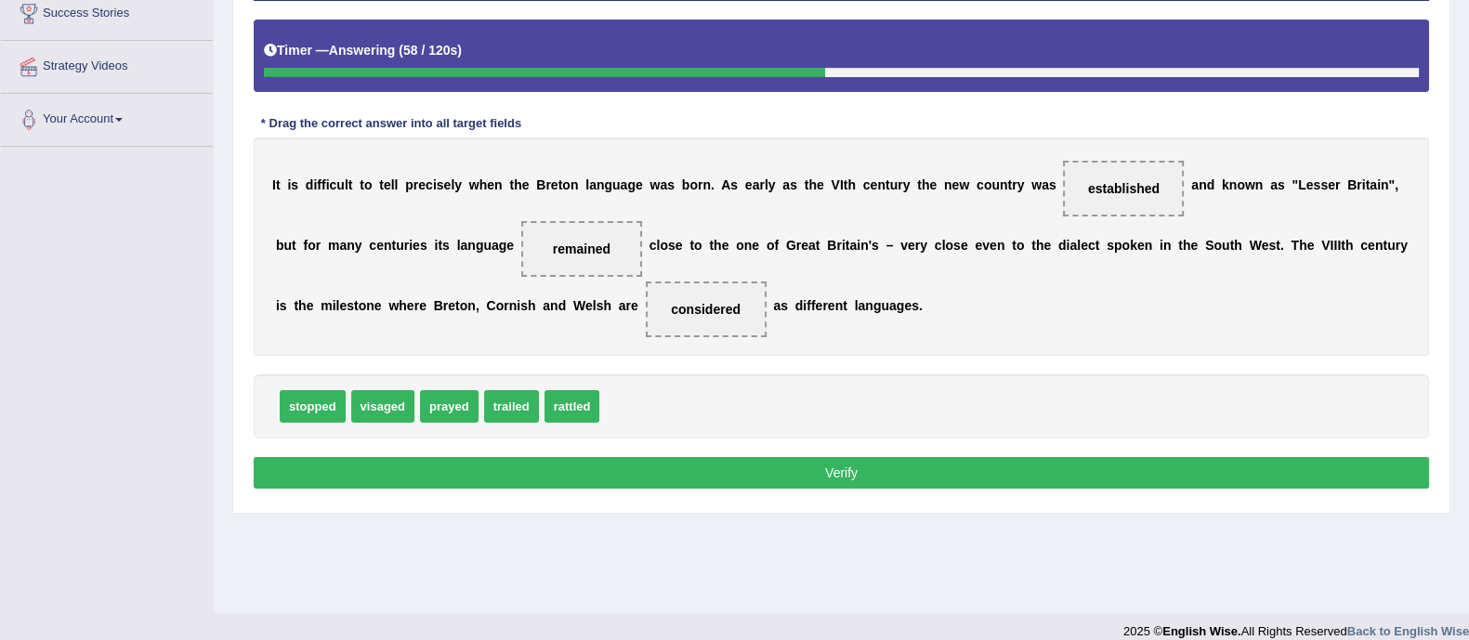
click at [663, 479] on button "Verify" at bounding box center [841, 473] width 1175 height 32
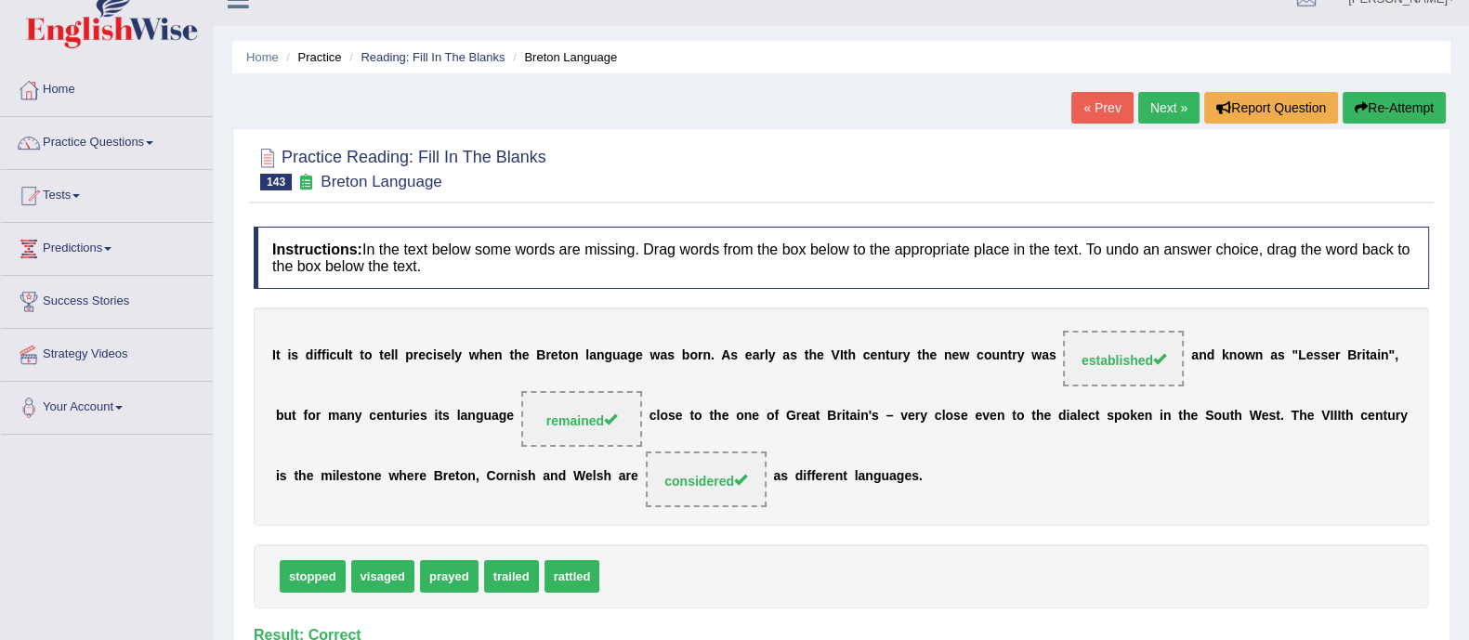
scroll to position [22, 0]
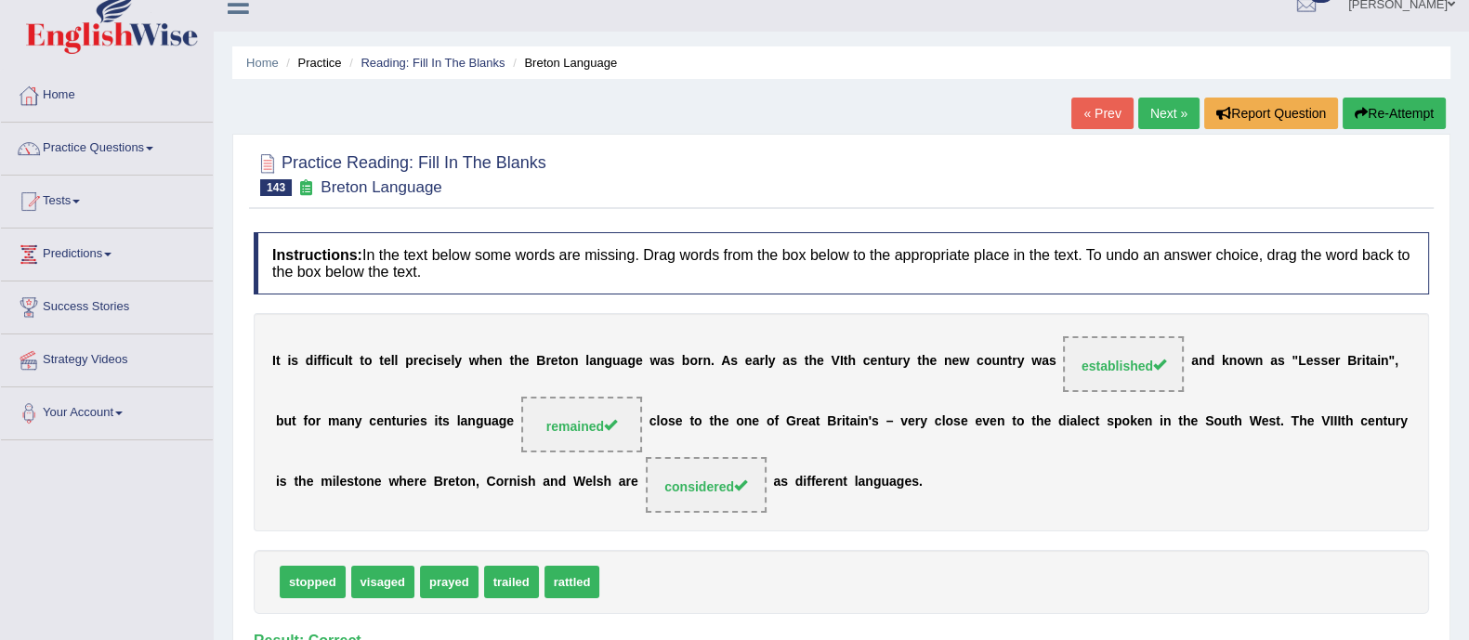
click at [1164, 112] on link "Next »" at bounding box center [1168, 114] width 61 height 32
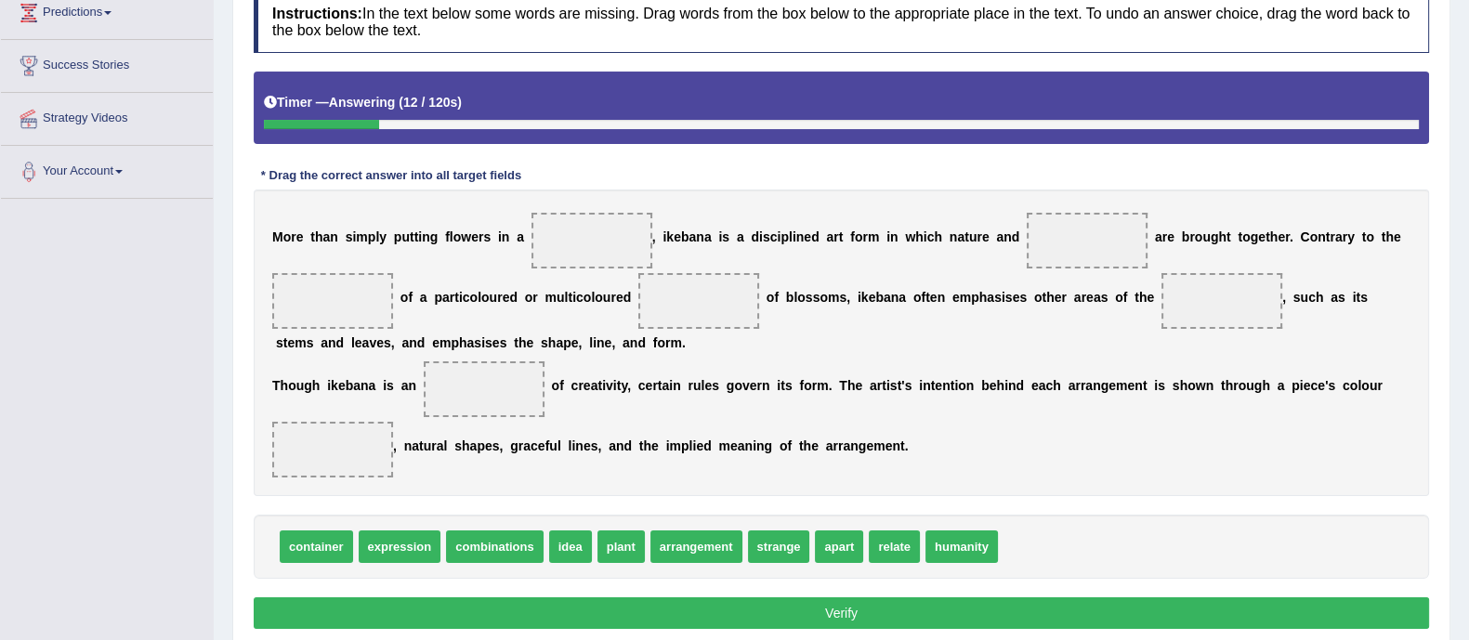
scroll to position [265, 0]
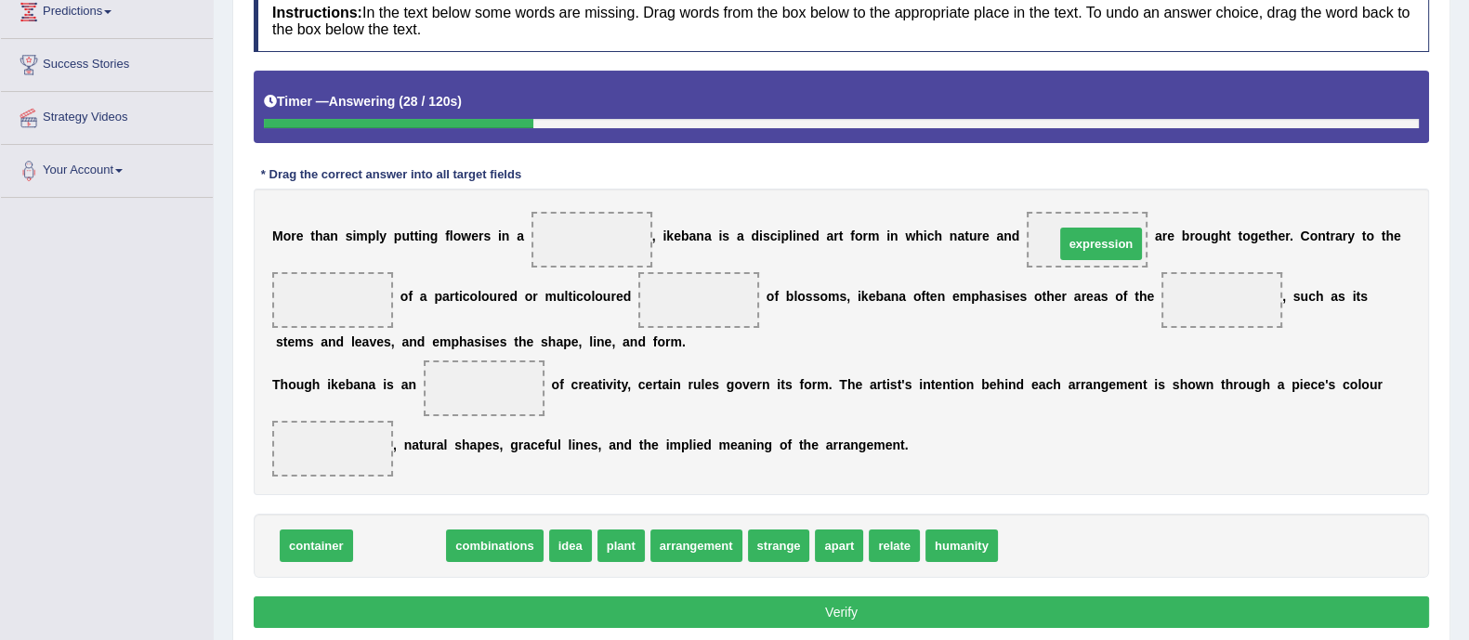
drag, startPoint x: 410, startPoint y: 542, endPoint x: 1111, endPoint y: 240, distance: 763.8
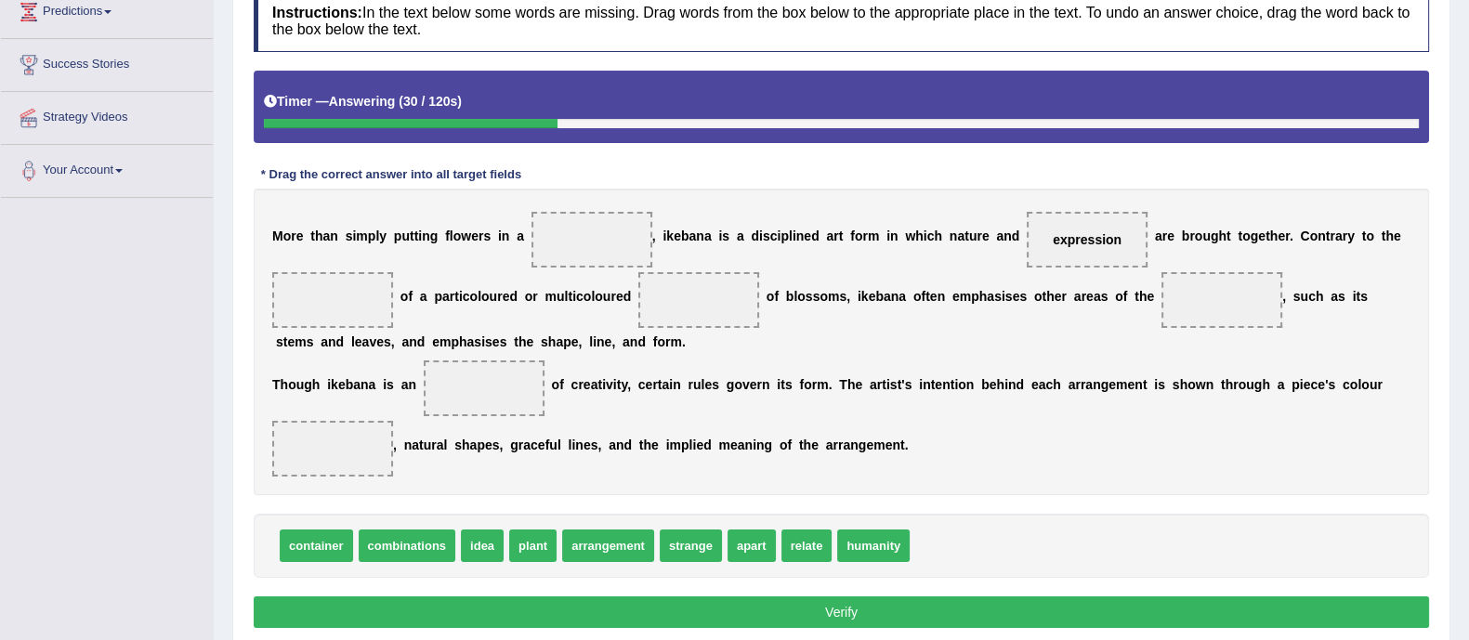
drag, startPoint x: 1066, startPoint y: 230, endPoint x: 1101, endPoint y: 276, distance: 58.4
click at [1101, 276] on div "M o r e t h a n s i m p l y p u t t i n g f l o w e r s i n a , i k e b a n a i…" at bounding box center [841, 342] width 1175 height 307
drag, startPoint x: 1073, startPoint y: 248, endPoint x: 1120, endPoint y: 322, distance: 87.7
click at [1096, 374] on div "M o r e t h a n s i m p l y p u t t i n g f l o w e r s i n a , i k e b a n a i…" at bounding box center [841, 342] width 1175 height 307
drag, startPoint x: 1073, startPoint y: 208, endPoint x: 947, endPoint y: 451, distance: 273.5
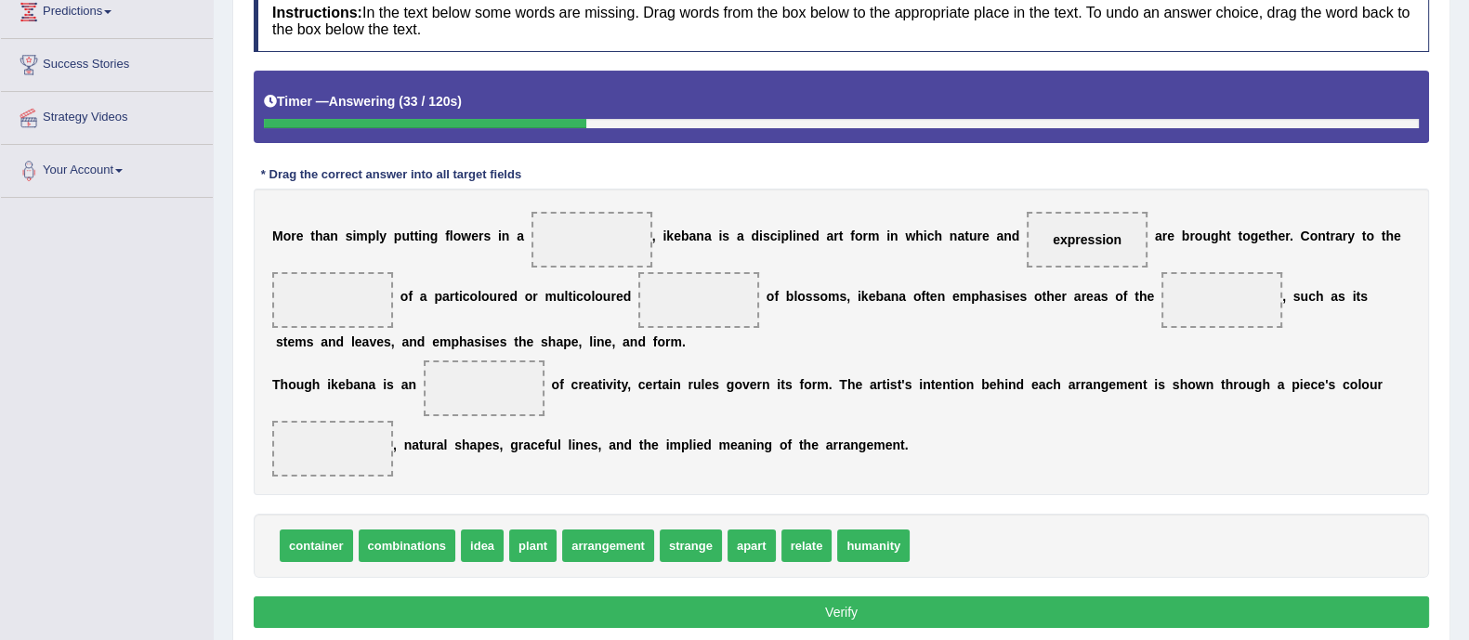
click at [947, 451] on div "M o r e t h a n s i m p l y p u t t i n g f l o w e r s i n a , i k e b a n a i…" at bounding box center [841, 342] width 1175 height 307
drag, startPoint x: 947, startPoint y: 451, endPoint x: 990, endPoint y: 544, distance: 102.3
click at [990, 544] on div "Instructions: In the text below some words are missing. Drag words from the box…" at bounding box center [841, 311] width 1185 height 663
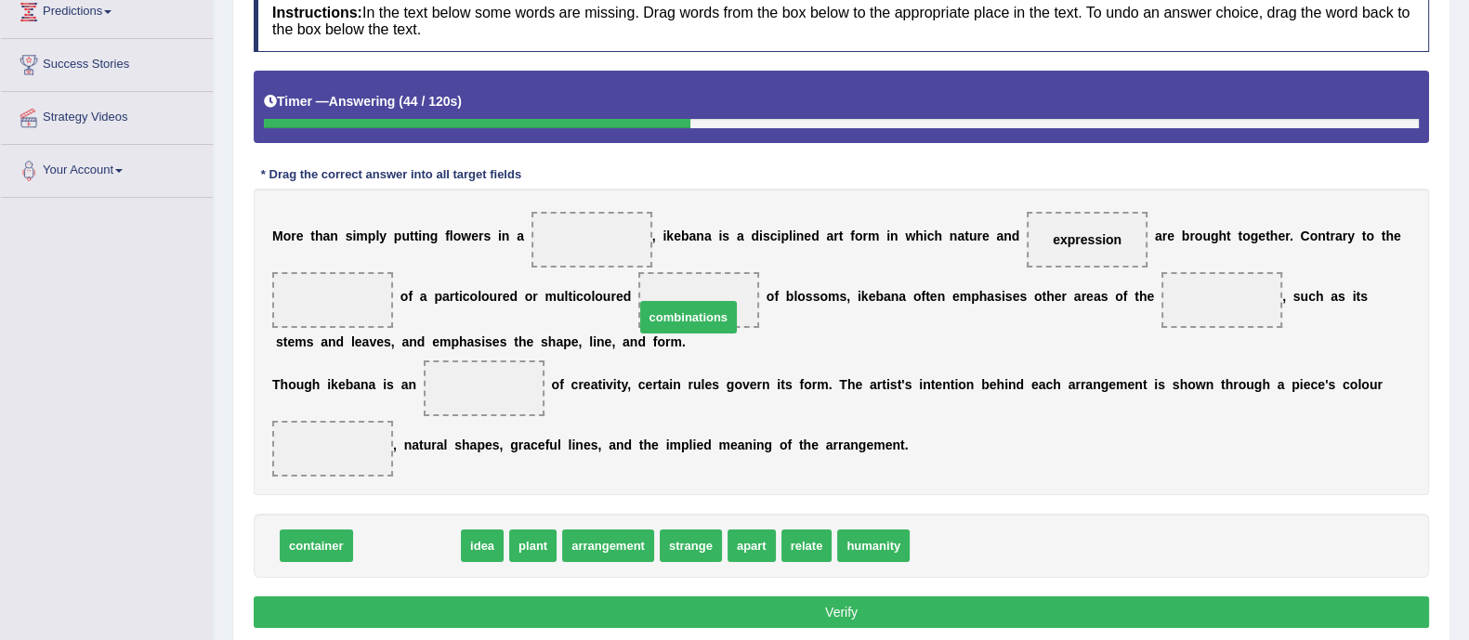
drag, startPoint x: 434, startPoint y: 540, endPoint x: 719, endPoint y: 299, distance: 373.2
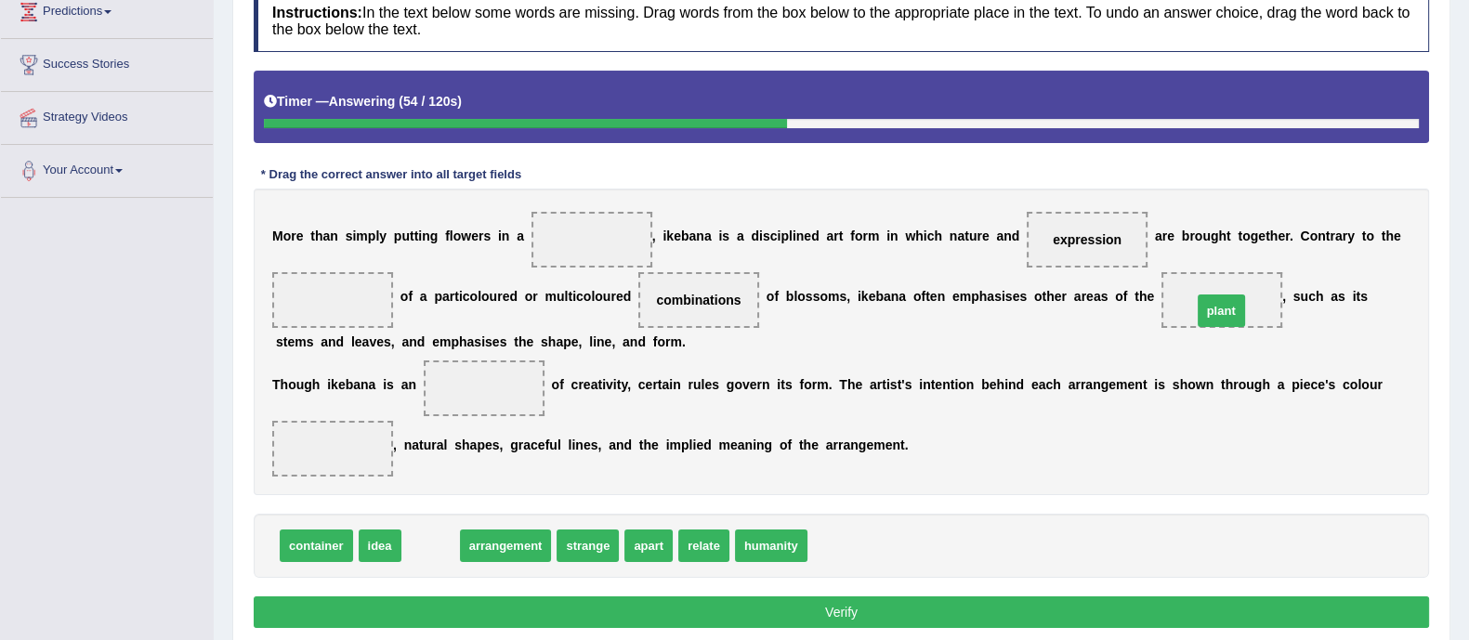
drag, startPoint x: 443, startPoint y: 533, endPoint x: 1234, endPoint y: 298, distance: 825.0
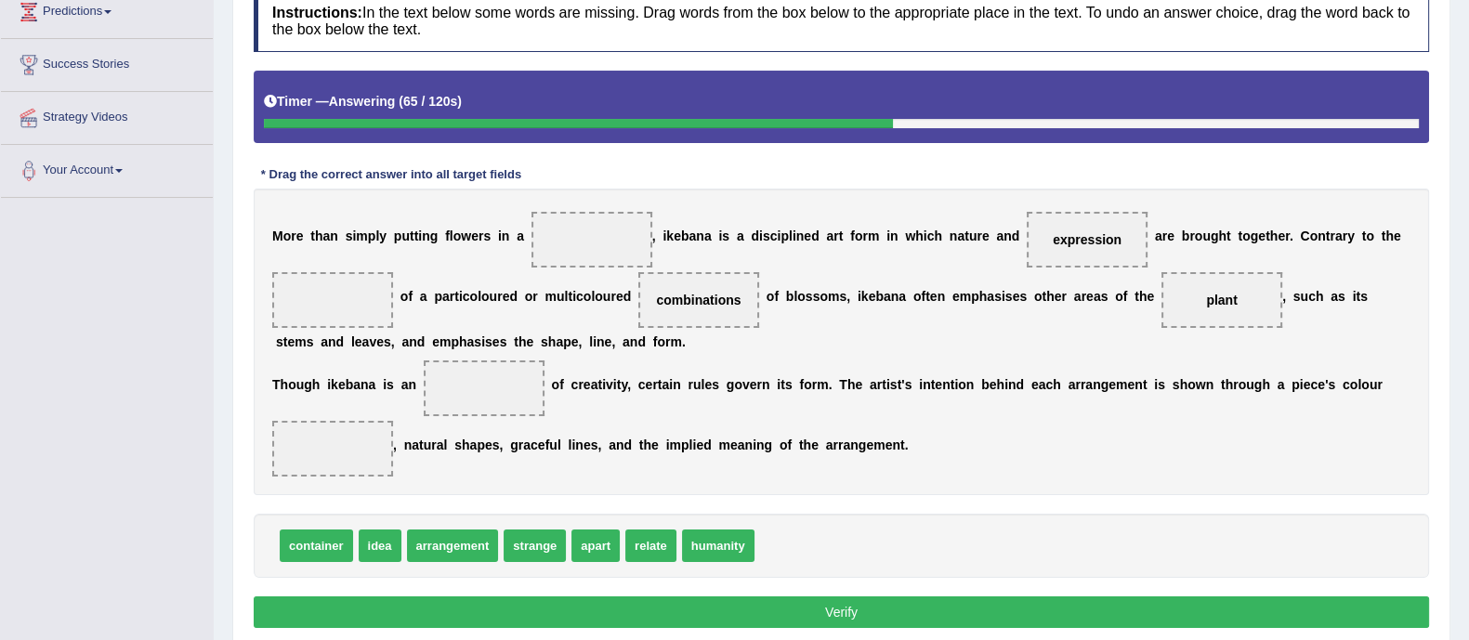
drag, startPoint x: 1077, startPoint y: 229, endPoint x: 388, endPoint y: 411, distance: 712.2
click at [388, 411] on div "M o r e t h a n s i m p l y p u t t i n g f l o w e r s i n a , i k e b a n a i…" at bounding box center [841, 342] width 1175 height 307
drag, startPoint x: 1081, startPoint y: 241, endPoint x: 799, endPoint y: 572, distance: 435.1
drag, startPoint x: 808, startPoint y: 544, endPoint x: 483, endPoint y: 388, distance: 360.3
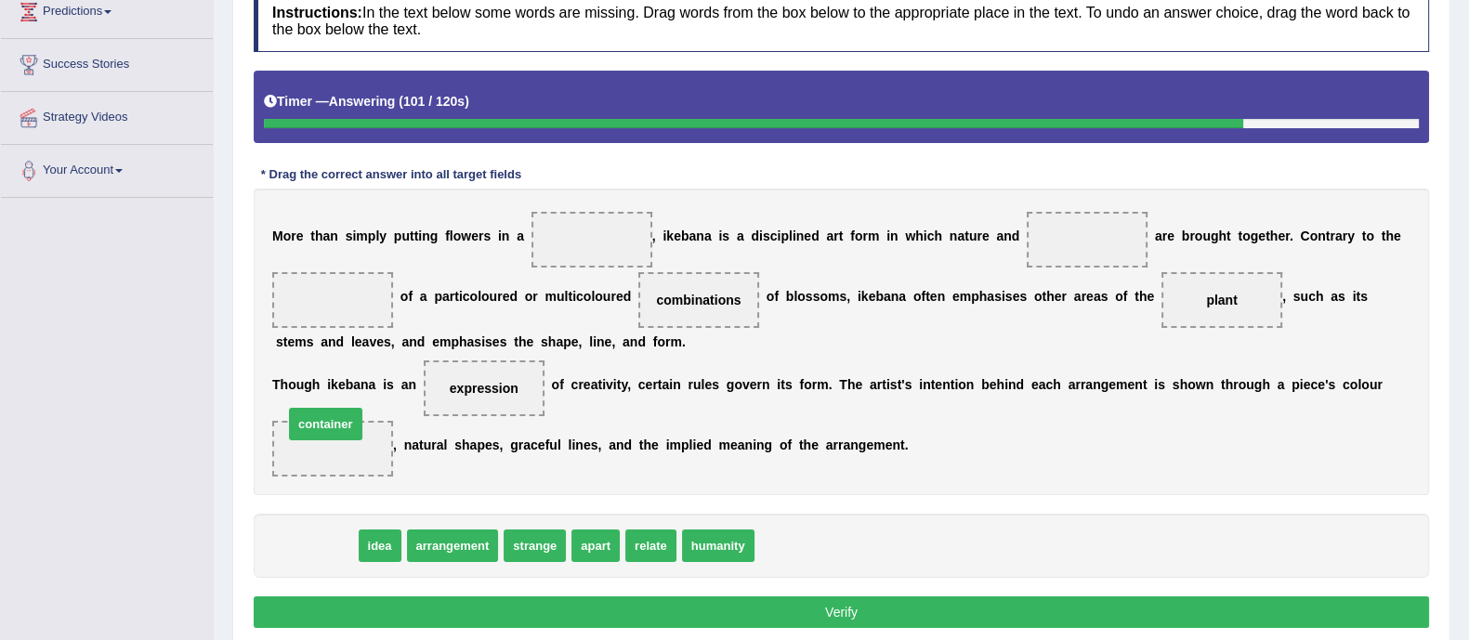
drag, startPoint x: 330, startPoint y: 542, endPoint x: 339, endPoint y: 420, distance: 122.1
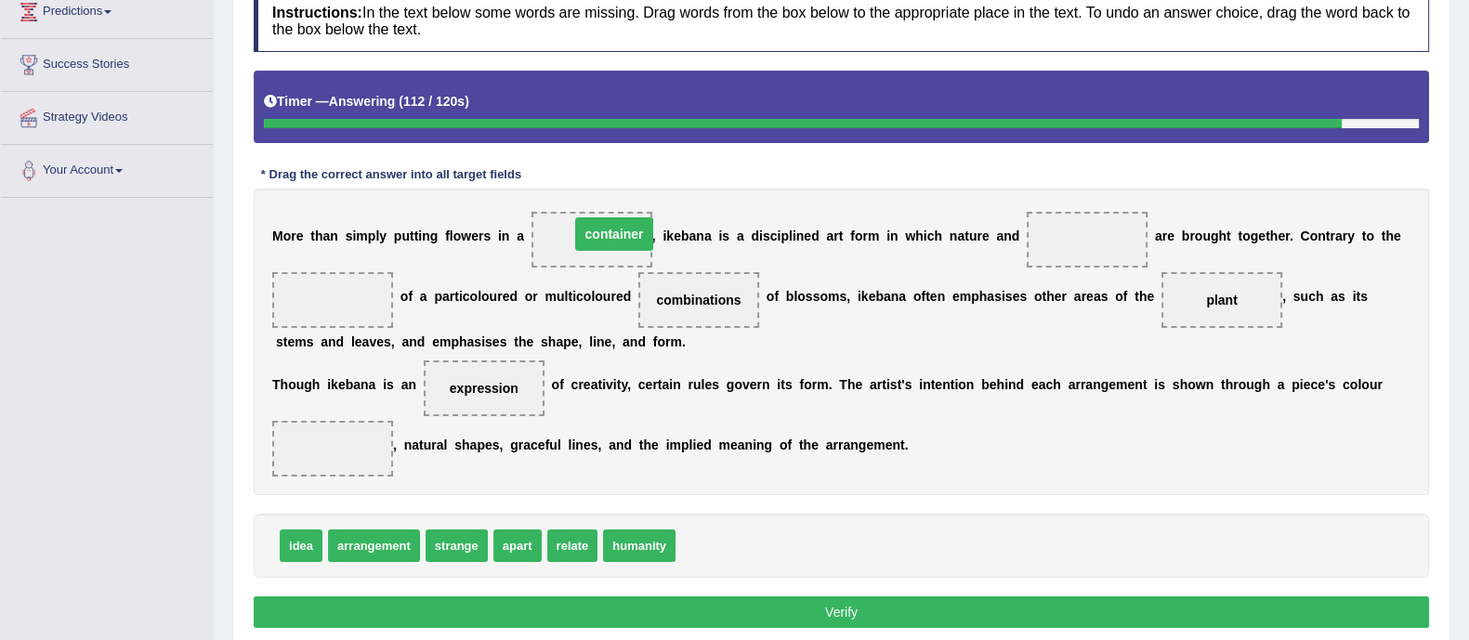
drag, startPoint x: 355, startPoint y: 441, endPoint x: 636, endPoint y: 226, distance: 353.9
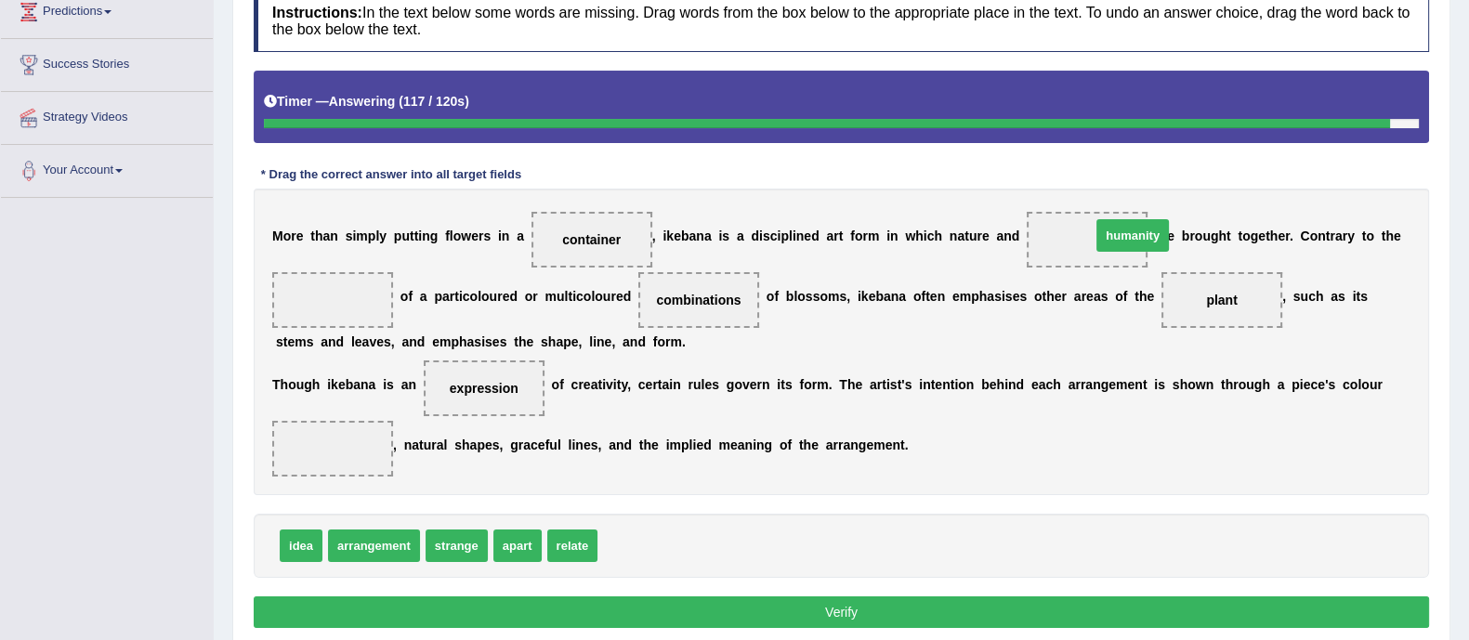
drag, startPoint x: 627, startPoint y: 540, endPoint x: 1101, endPoint y: 236, distance: 562.9
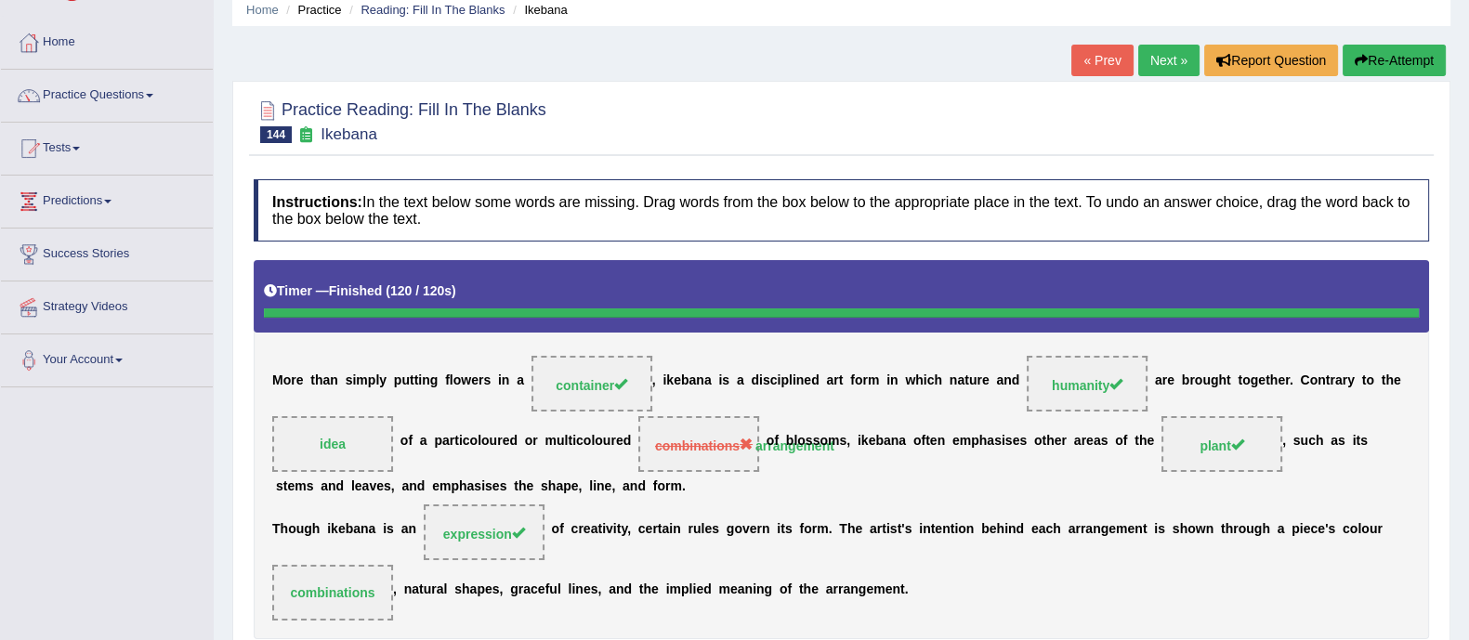
scroll to position [67, 0]
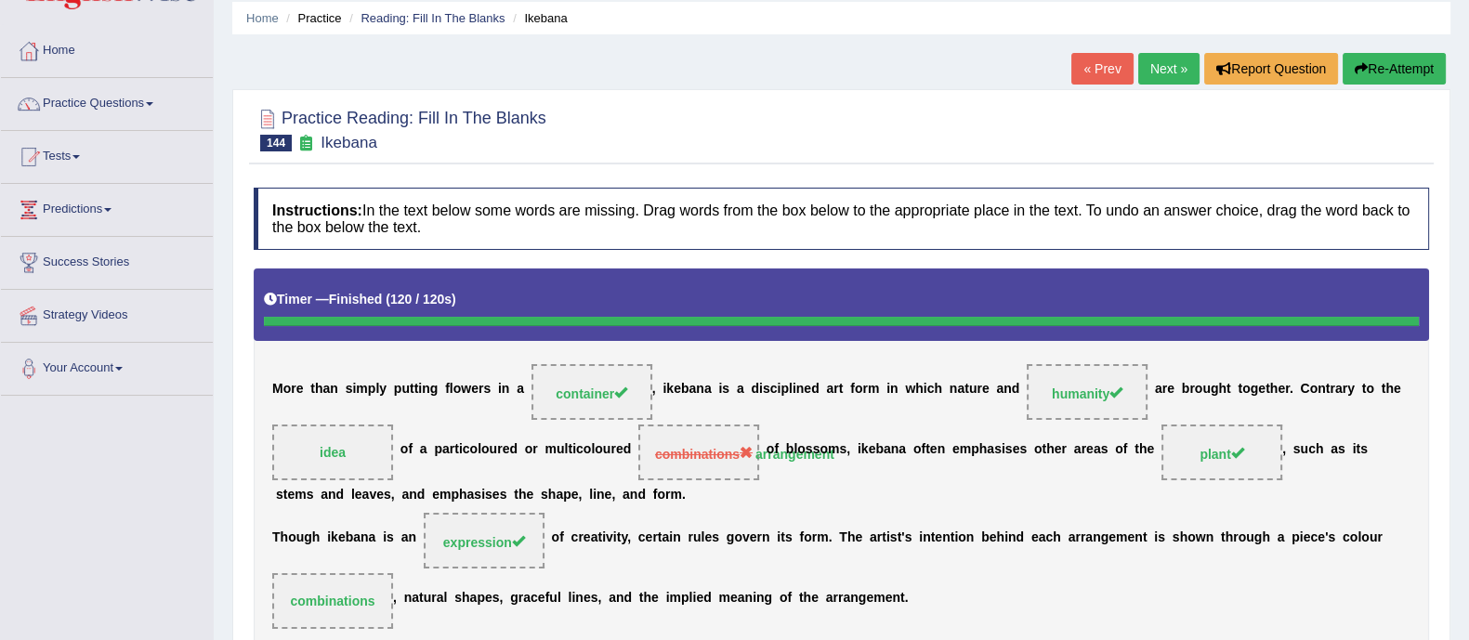
click at [1161, 76] on link "Next »" at bounding box center [1168, 69] width 61 height 32
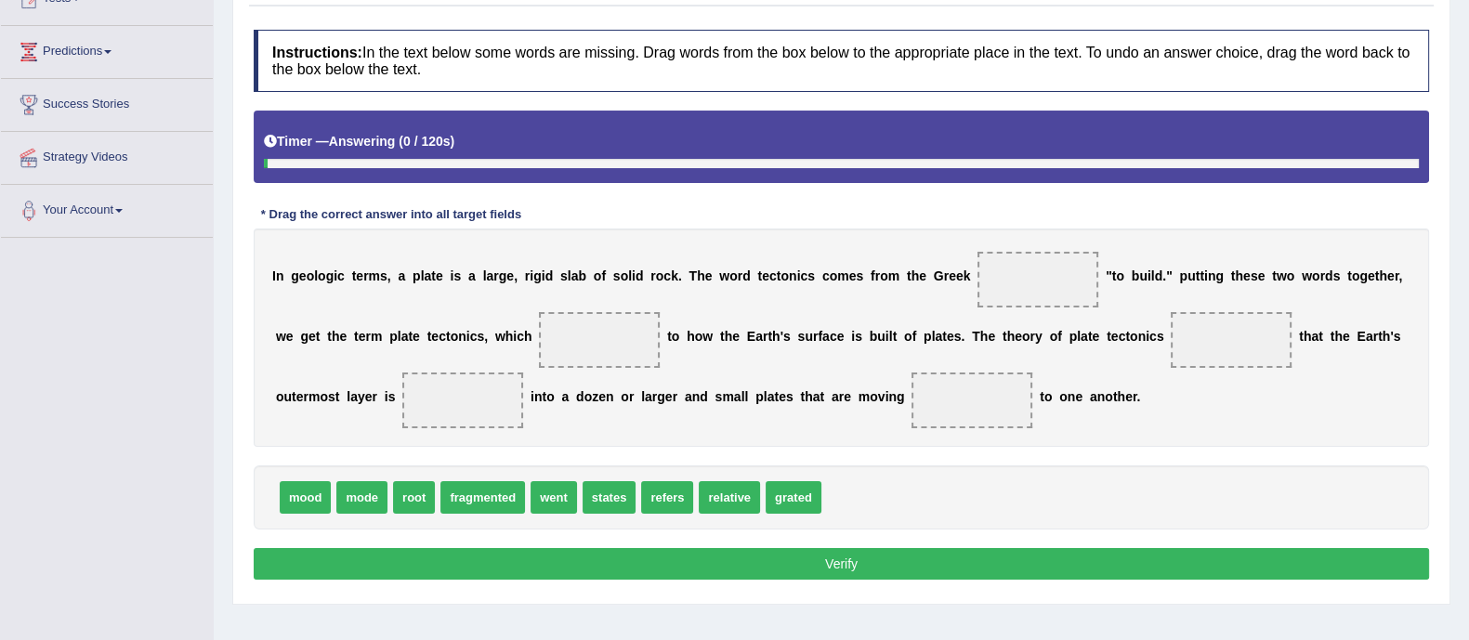
scroll to position [236, 0]
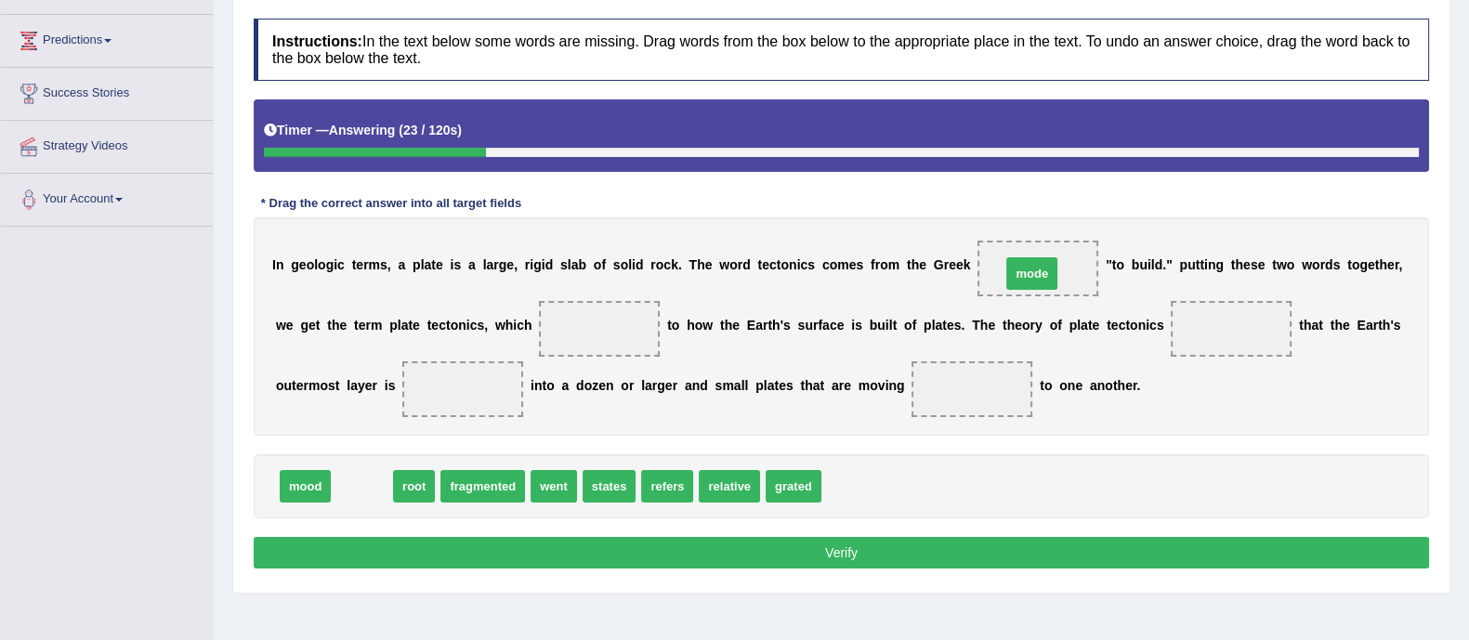
drag, startPoint x: 351, startPoint y: 485, endPoint x: 1032, endPoint y: 249, distance: 720.8
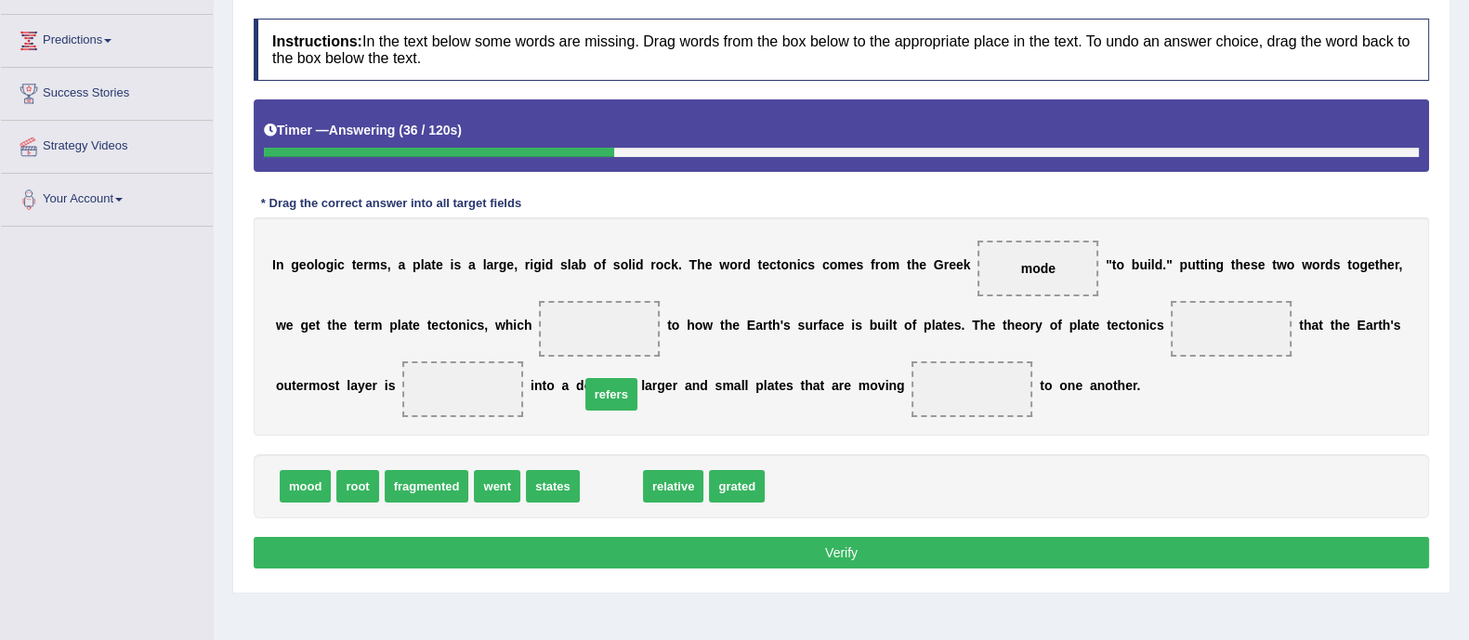
drag, startPoint x: 594, startPoint y: 479, endPoint x: 601, endPoint y: 487, distance: 10.5
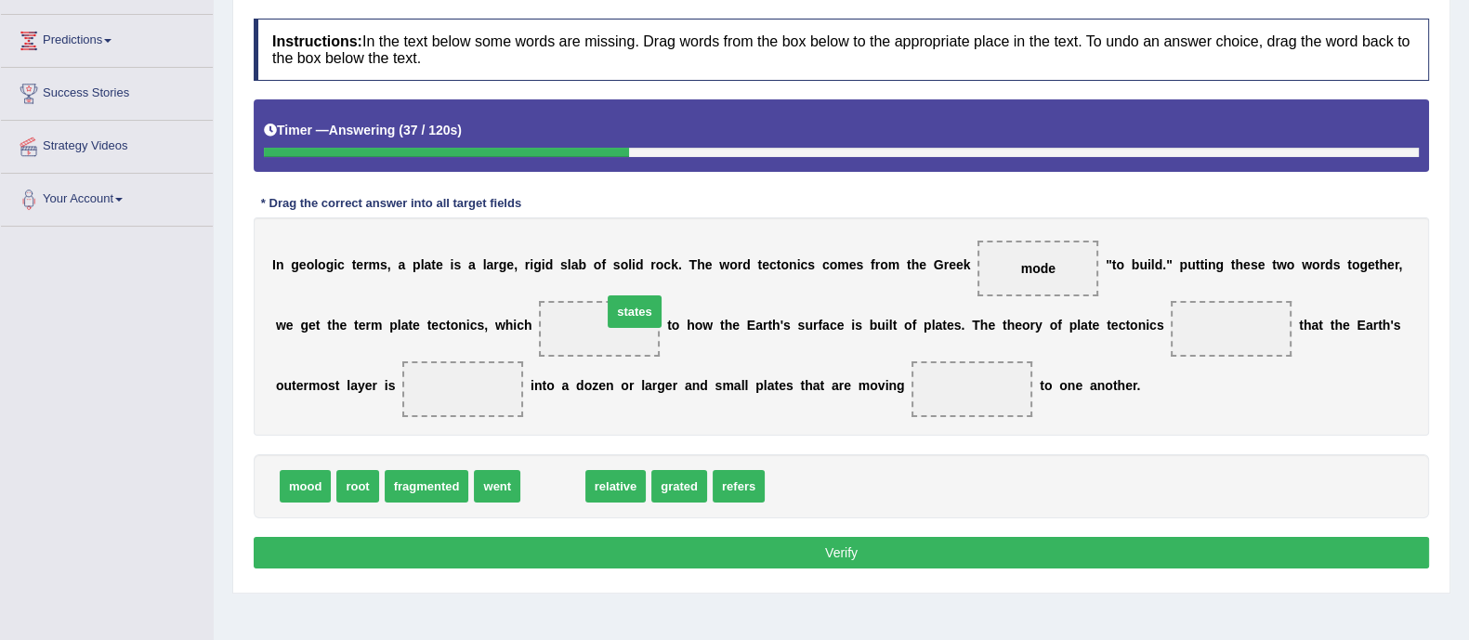
drag, startPoint x: 555, startPoint y: 480, endPoint x: 636, endPoint y: 309, distance: 189.1
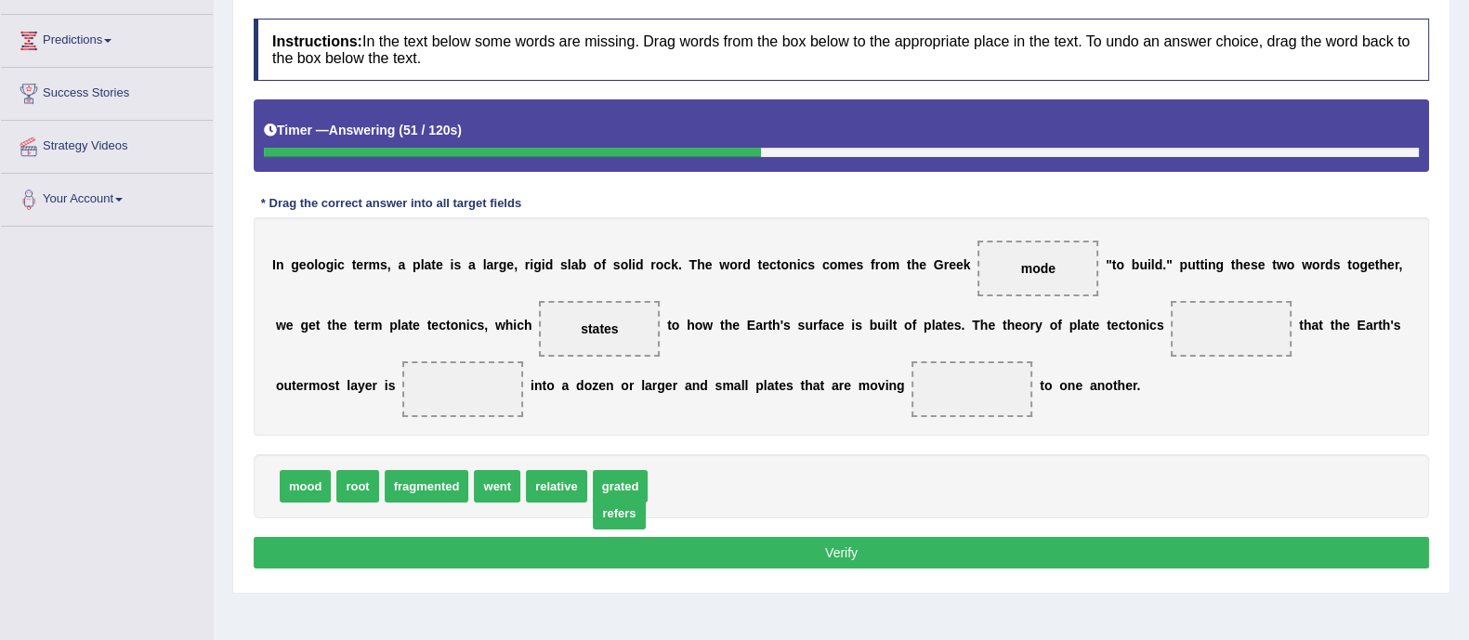
drag, startPoint x: 678, startPoint y: 482, endPoint x: 618, endPoint y: 509, distance: 66.1
drag, startPoint x: 604, startPoint y: 327, endPoint x: 1249, endPoint y: 327, distance: 644.9
drag, startPoint x: 669, startPoint y: 484, endPoint x: 569, endPoint y: 323, distance: 189.5
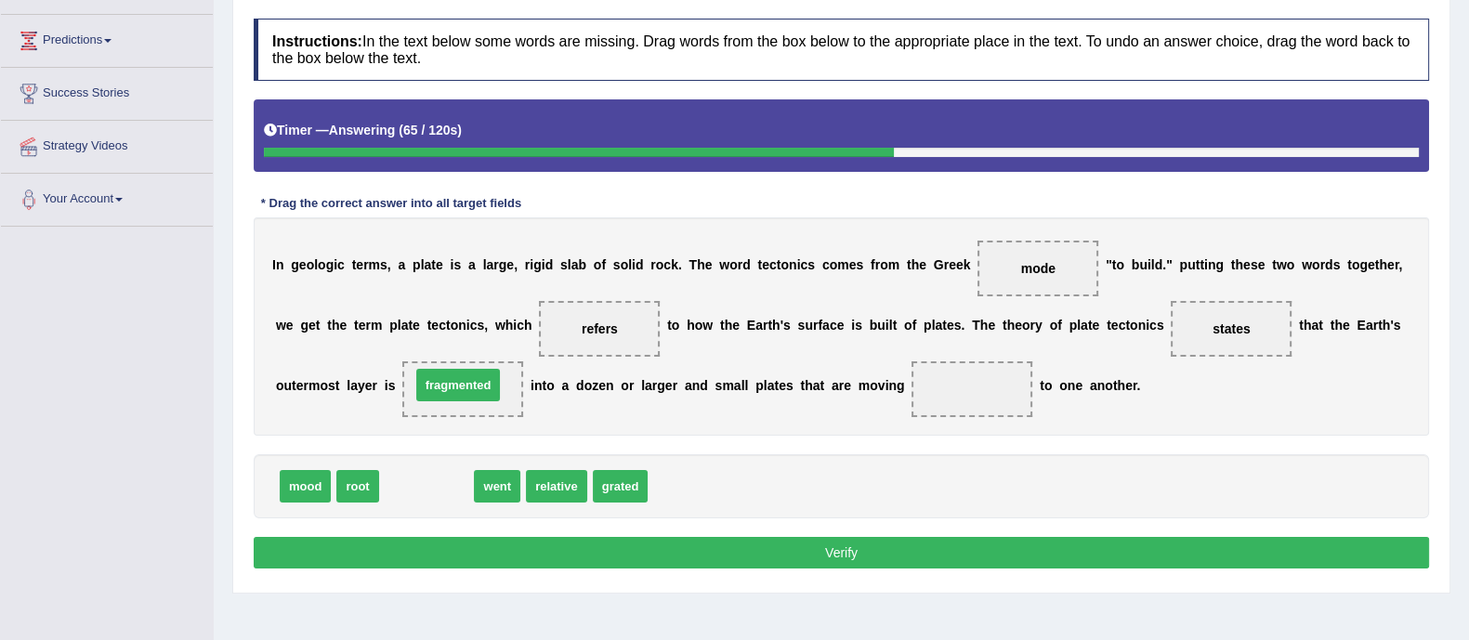
drag, startPoint x: 424, startPoint y: 489, endPoint x: 455, endPoint y: 387, distance: 106.1
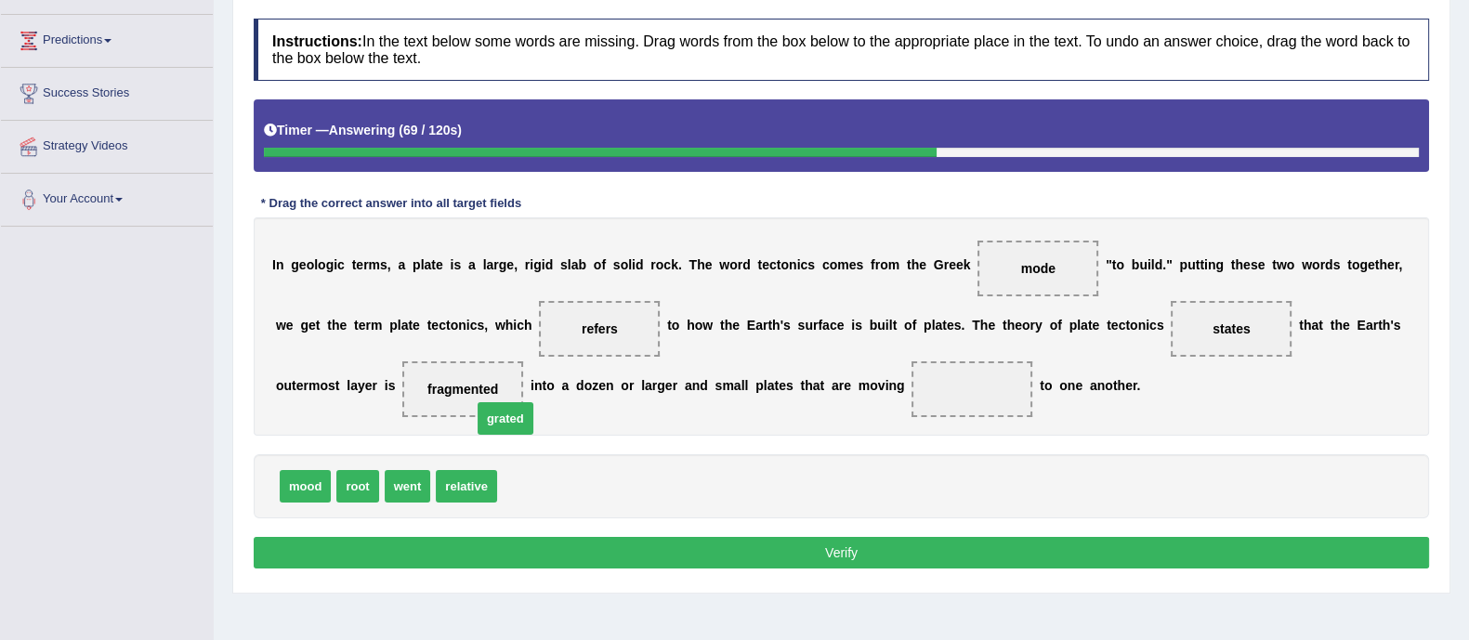
drag, startPoint x: 529, startPoint y: 490, endPoint x: 497, endPoint y: 414, distance: 81.6
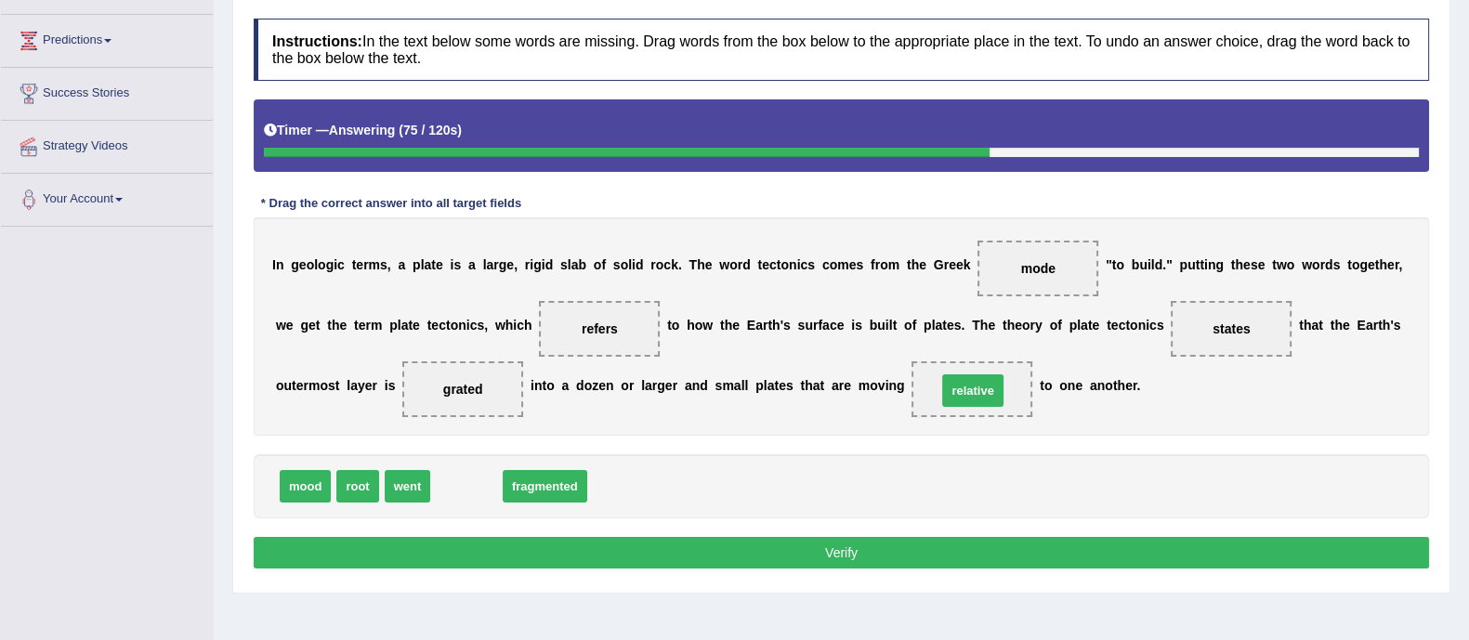
drag, startPoint x: 466, startPoint y: 492, endPoint x: 973, endPoint y: 397, distance: 515.4
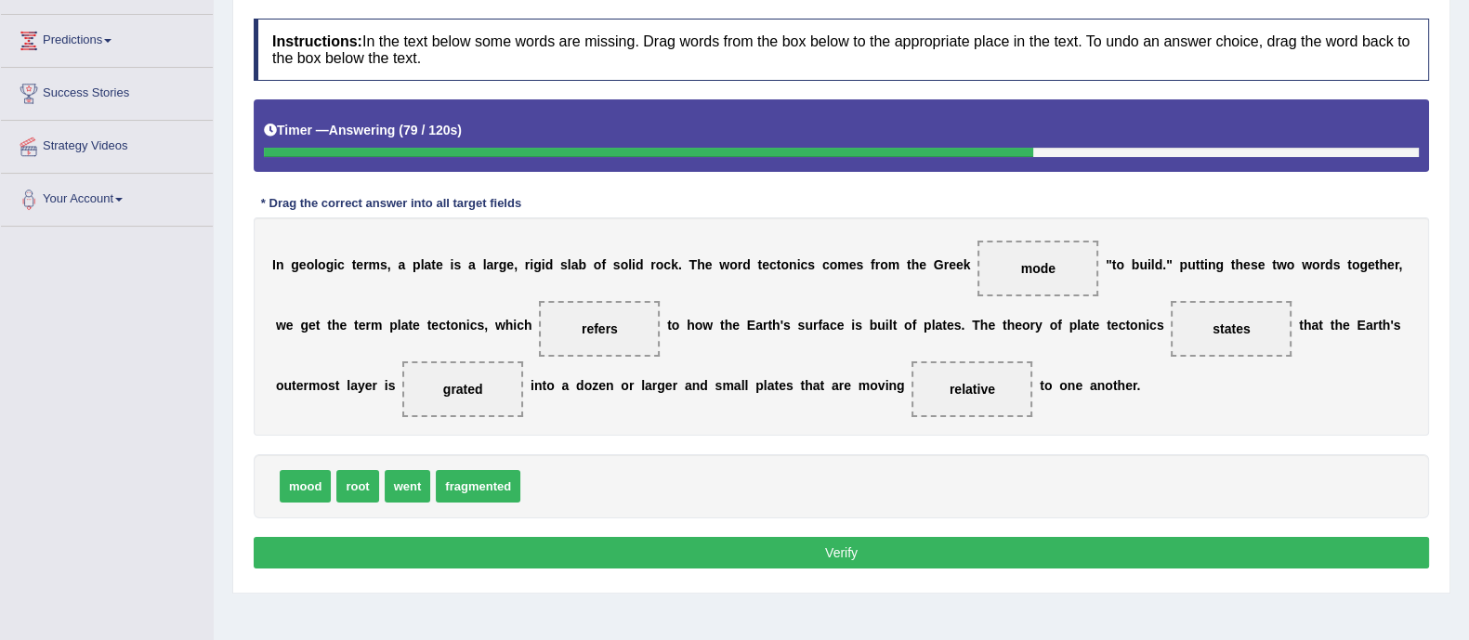
click at [887, 541] on button "Verify" at bounding box center [841, 553] width 1175 height 32
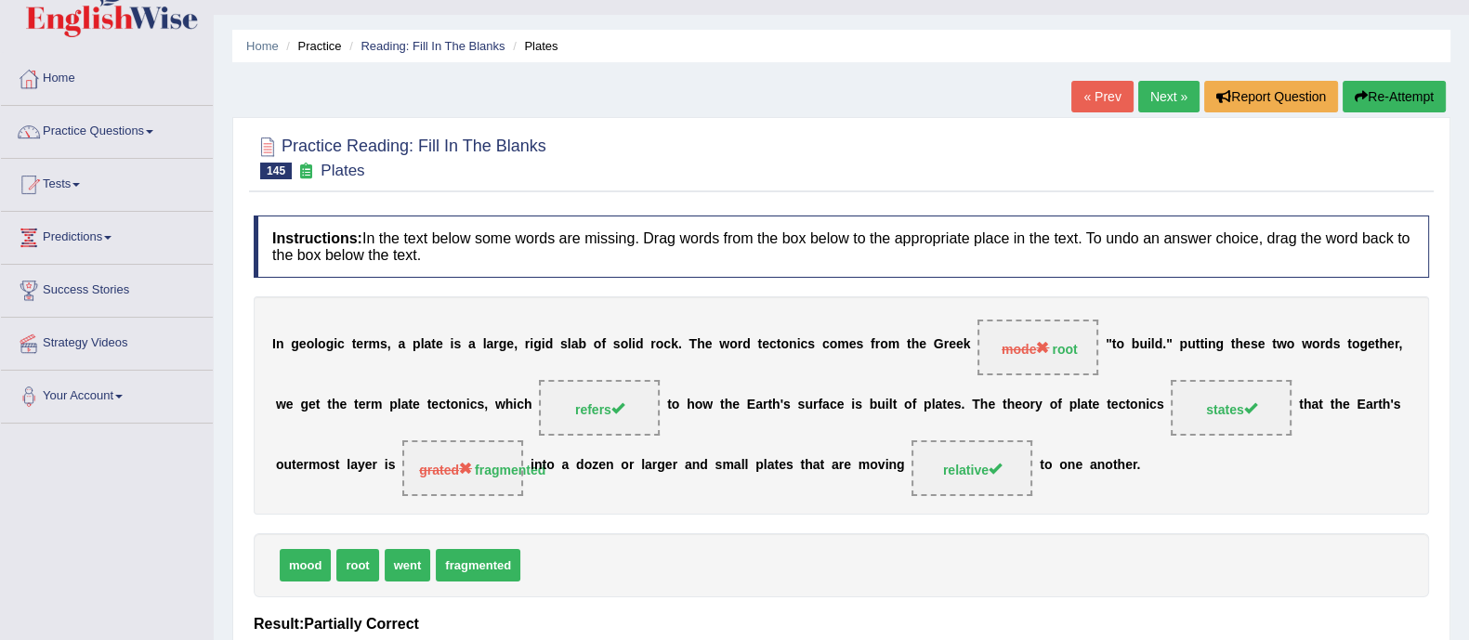
scroll to position [34, 0]
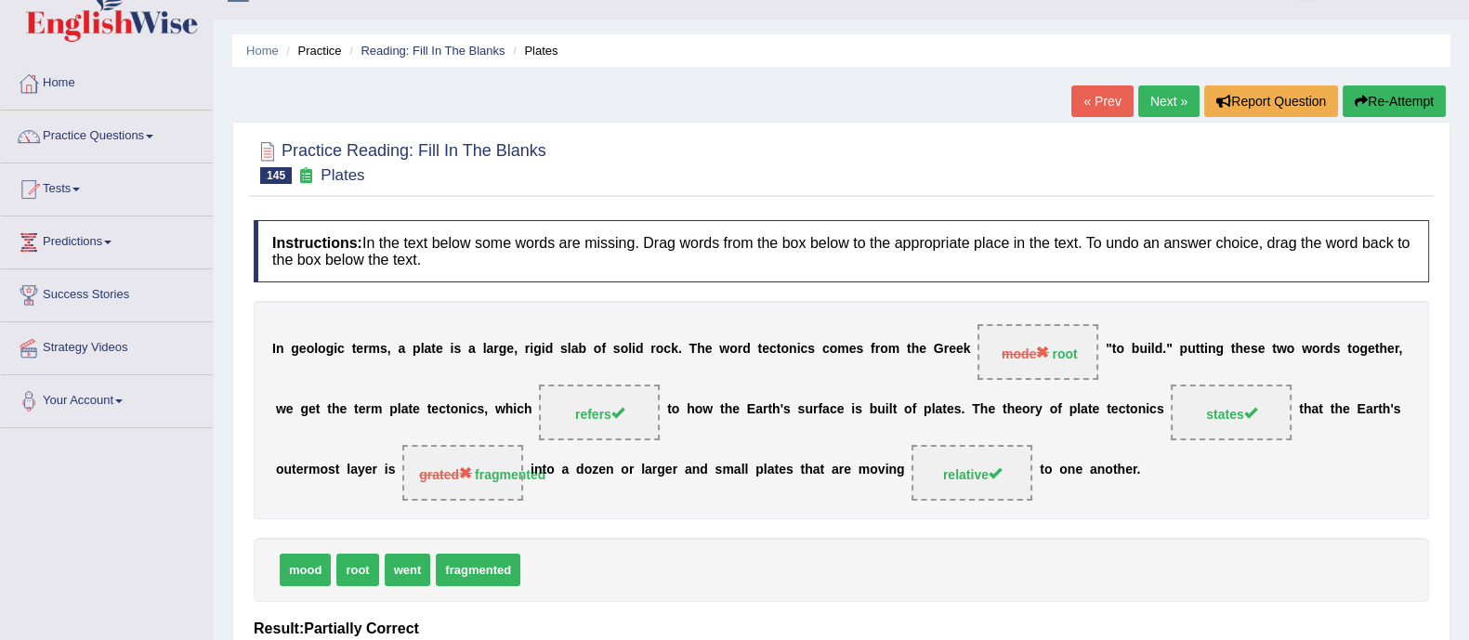
click at [1160, 107] on link "Next »" at bounding box center [1168, 101] width 61 height 32
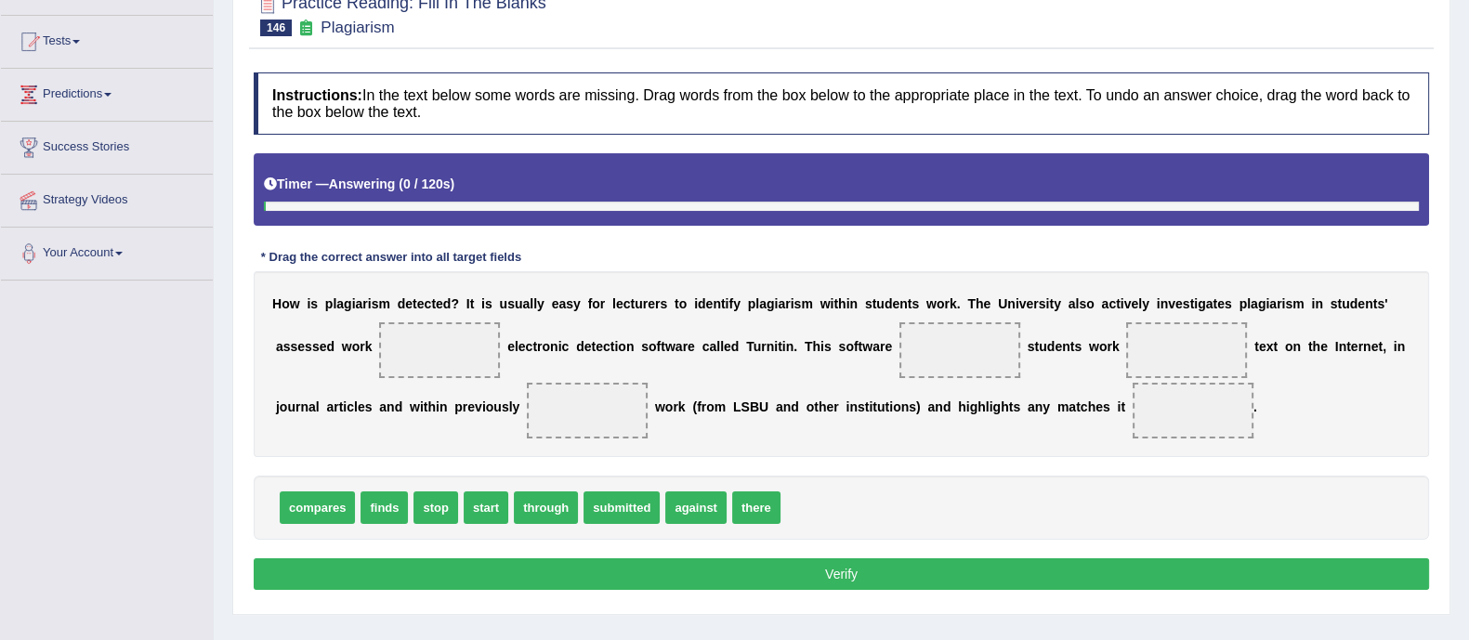
scroll to position [182, 0]
